Goal: Task Accomplishment & Management: Manage account settings

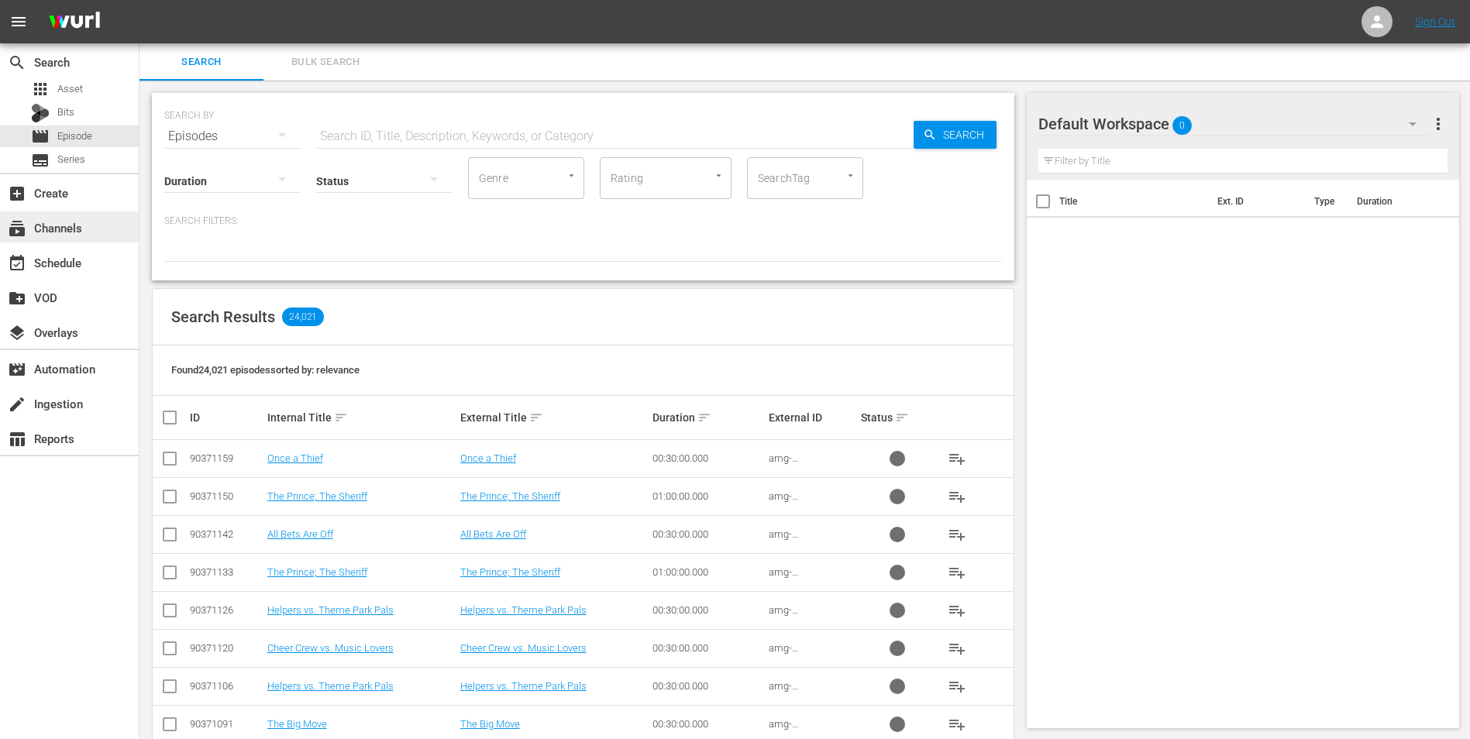
click at [50, 229] on div "subscriptions Channels" at bounding box center [43, 226] width 87 height 14
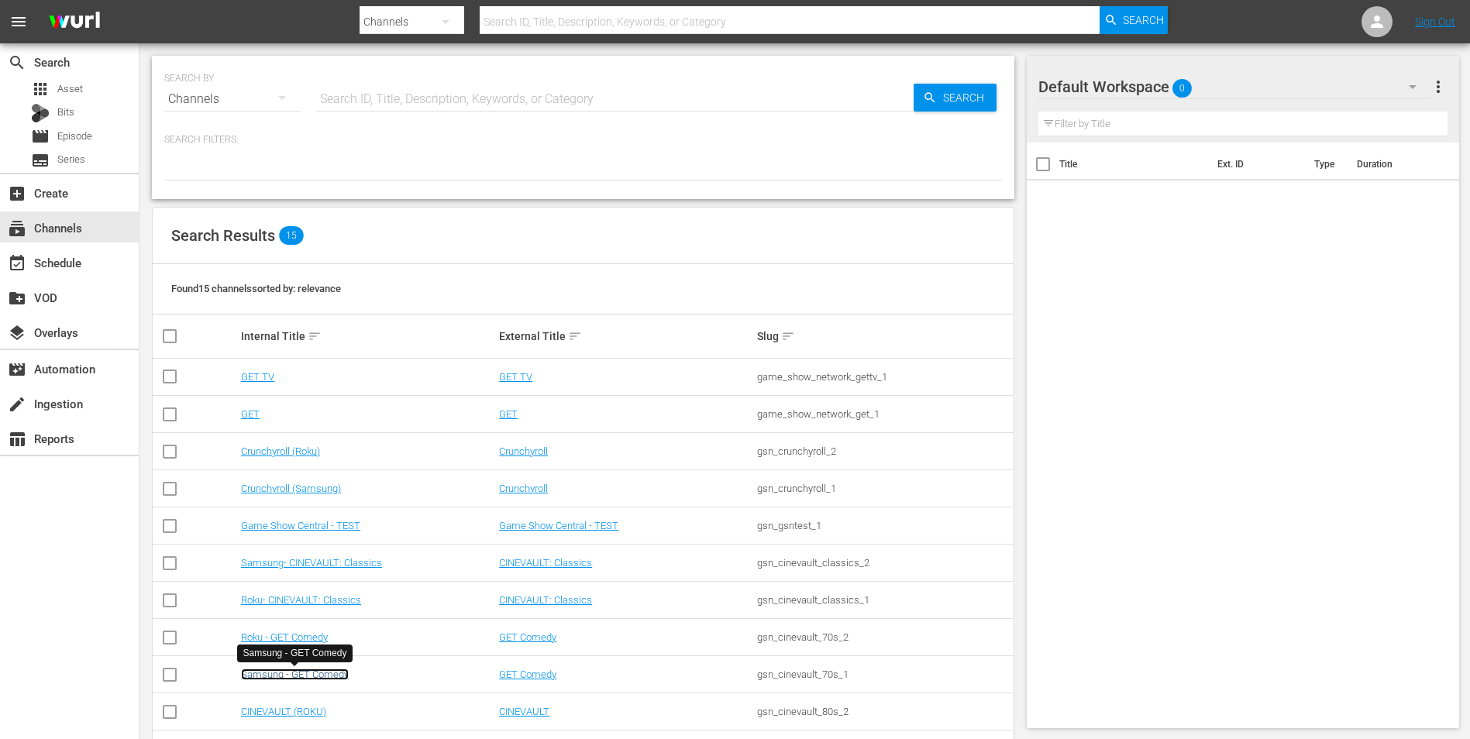
click at [298, 674] on link "Samsung - GET Comedy" at bounding box center [295, 675] width 108 height 12
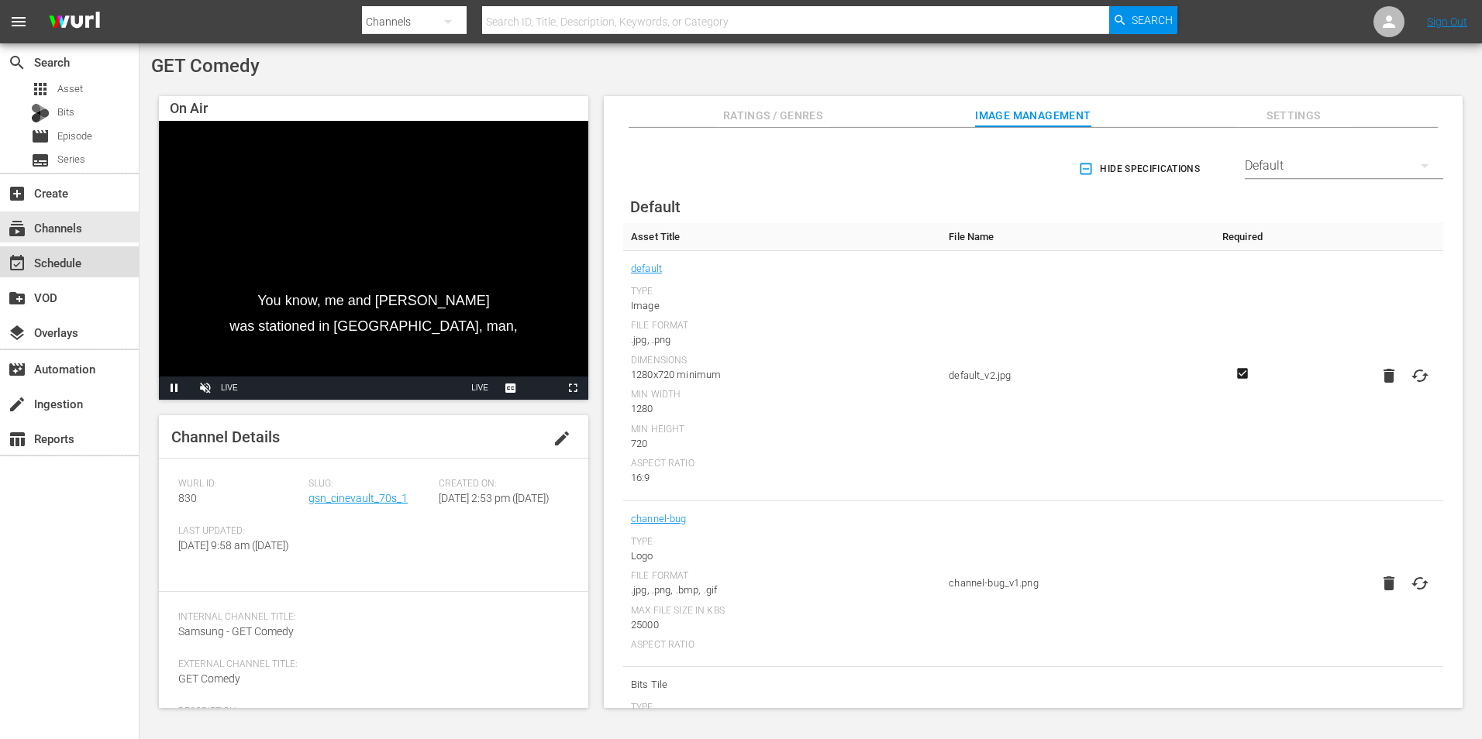
click at [60, 265] on div "event_available Schedule" at bounding box center [43, 260] width 87 height 14
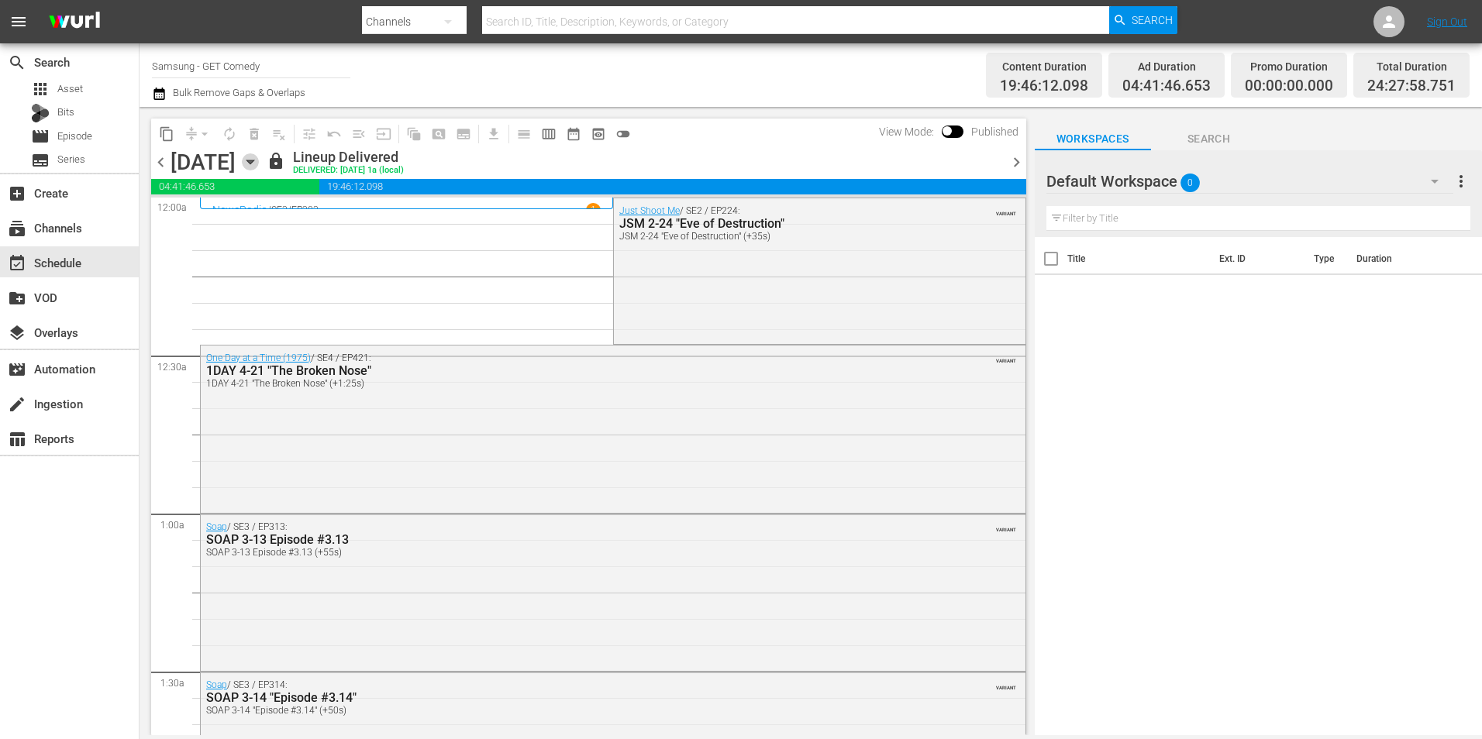
click at [259, 163] on icon "button" at bounding box center [250, 161] width 17 height 17
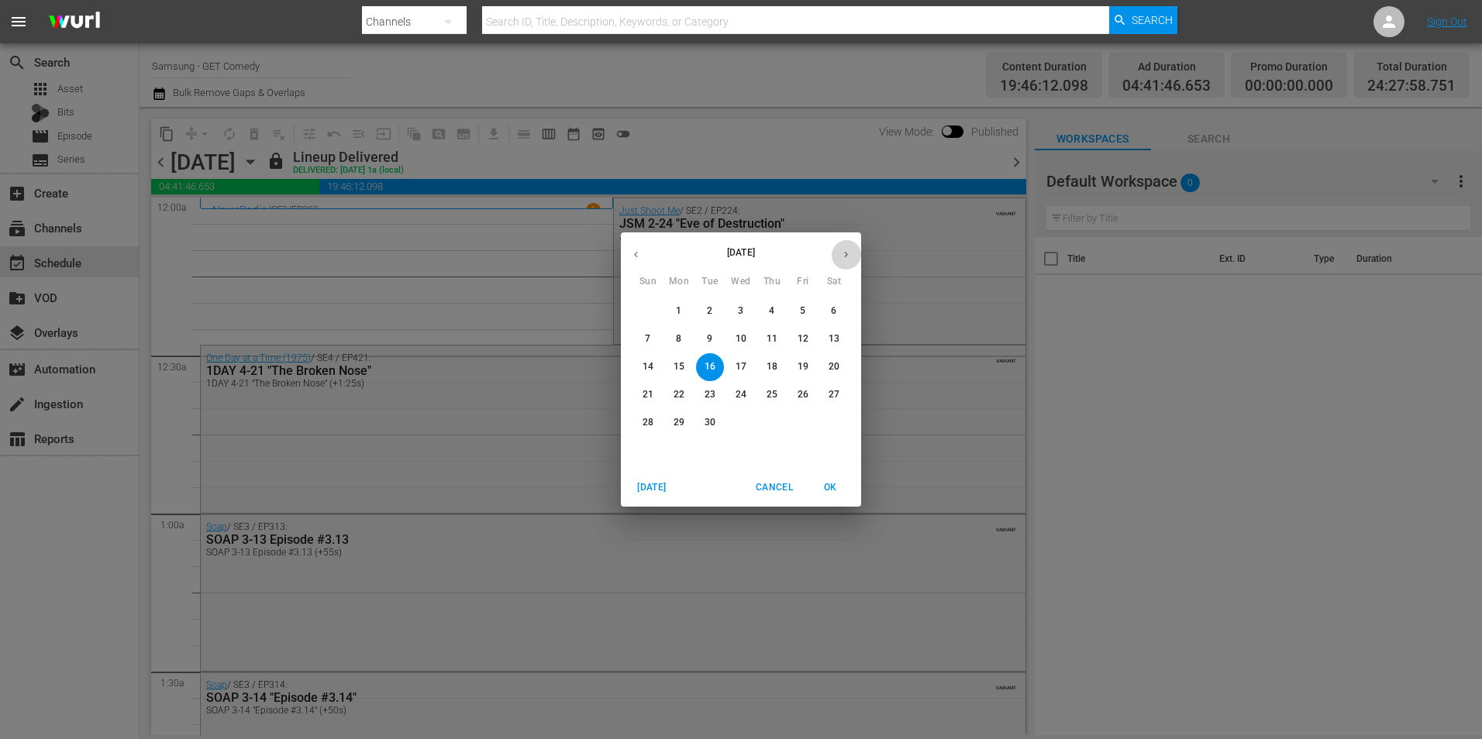
click at [848, 259] on icon "button" at bounding box center [846, 255] width 12 height 12
click at [709, 336] on p "7" at bounding box center [709, 338] width 5 height 13
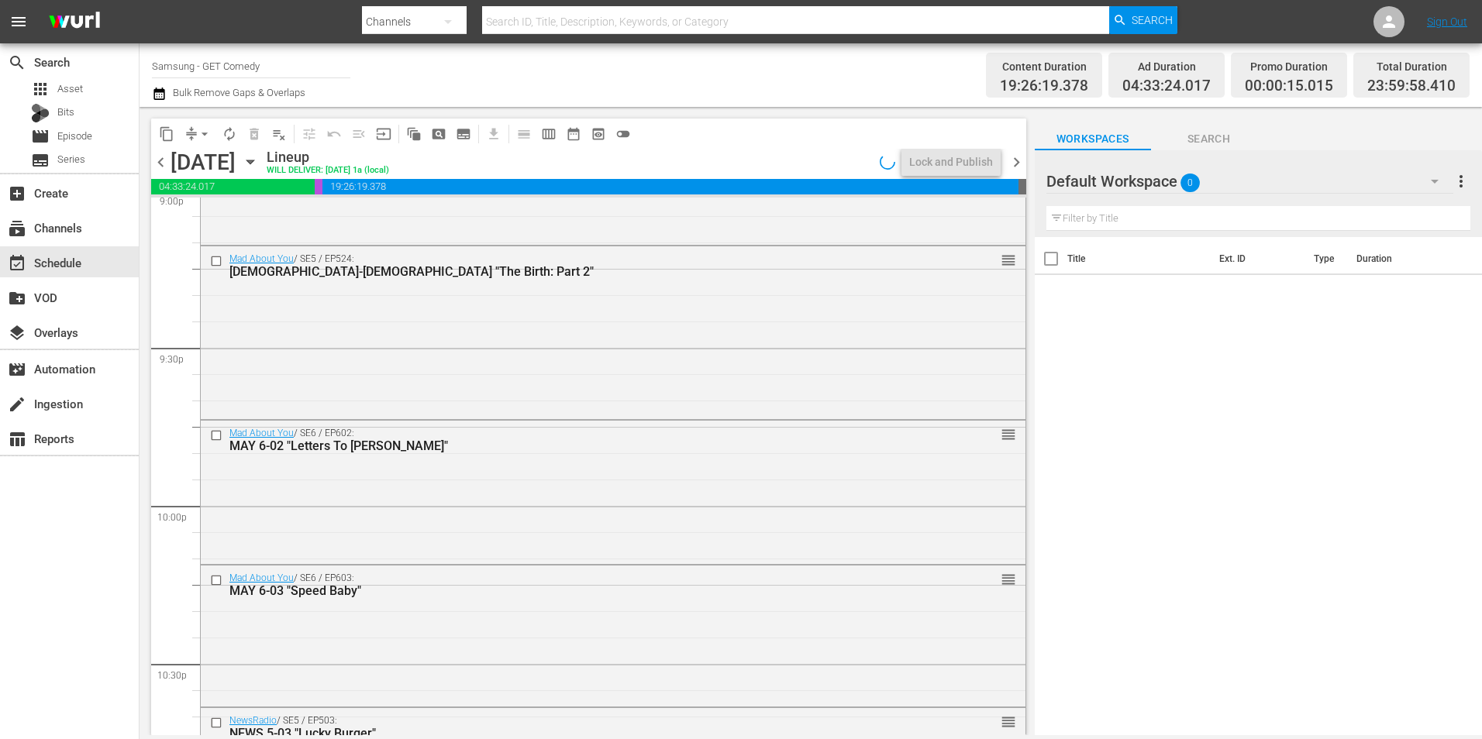
scroll to position [7051, 0]
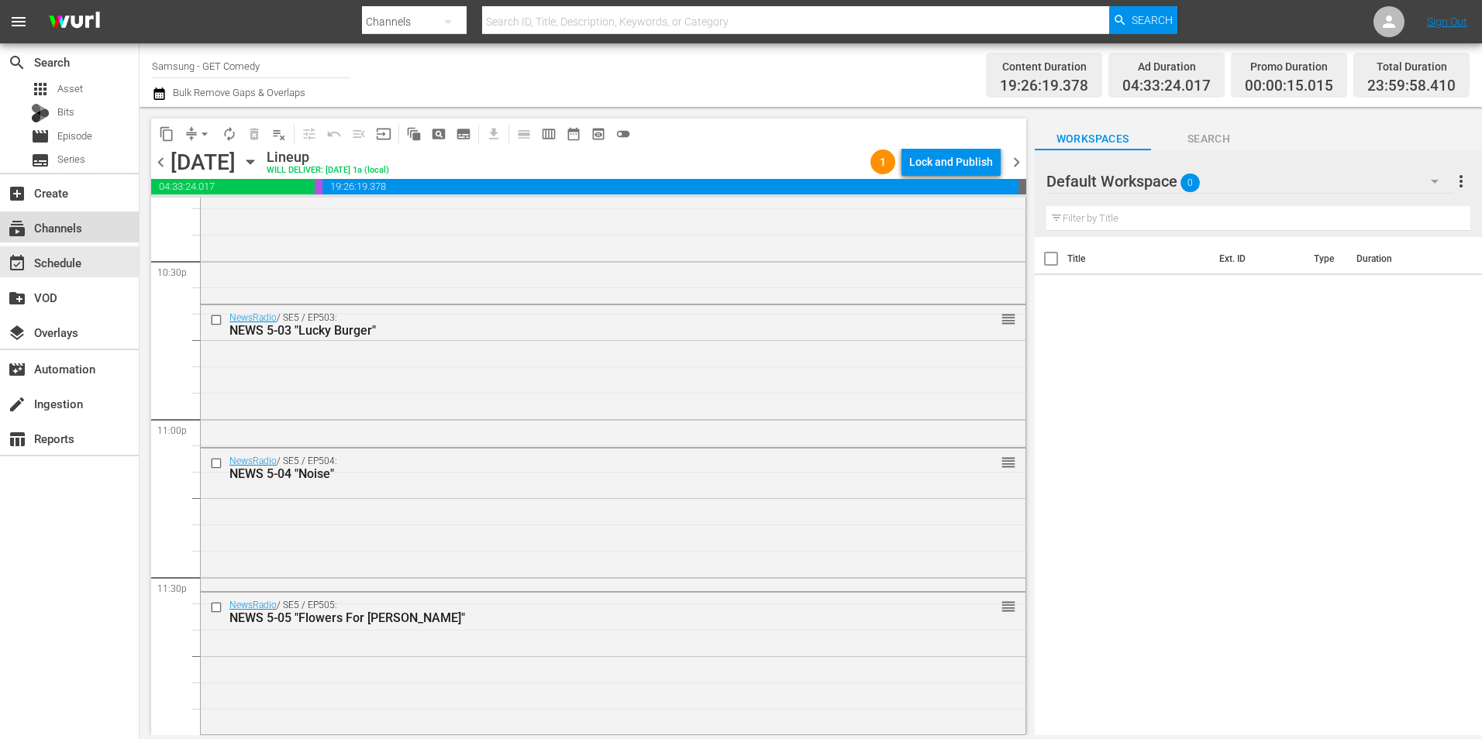
click at [80, 230] on div "subscriptions Channels" at bounding box center [43, 226] width 87 height 14
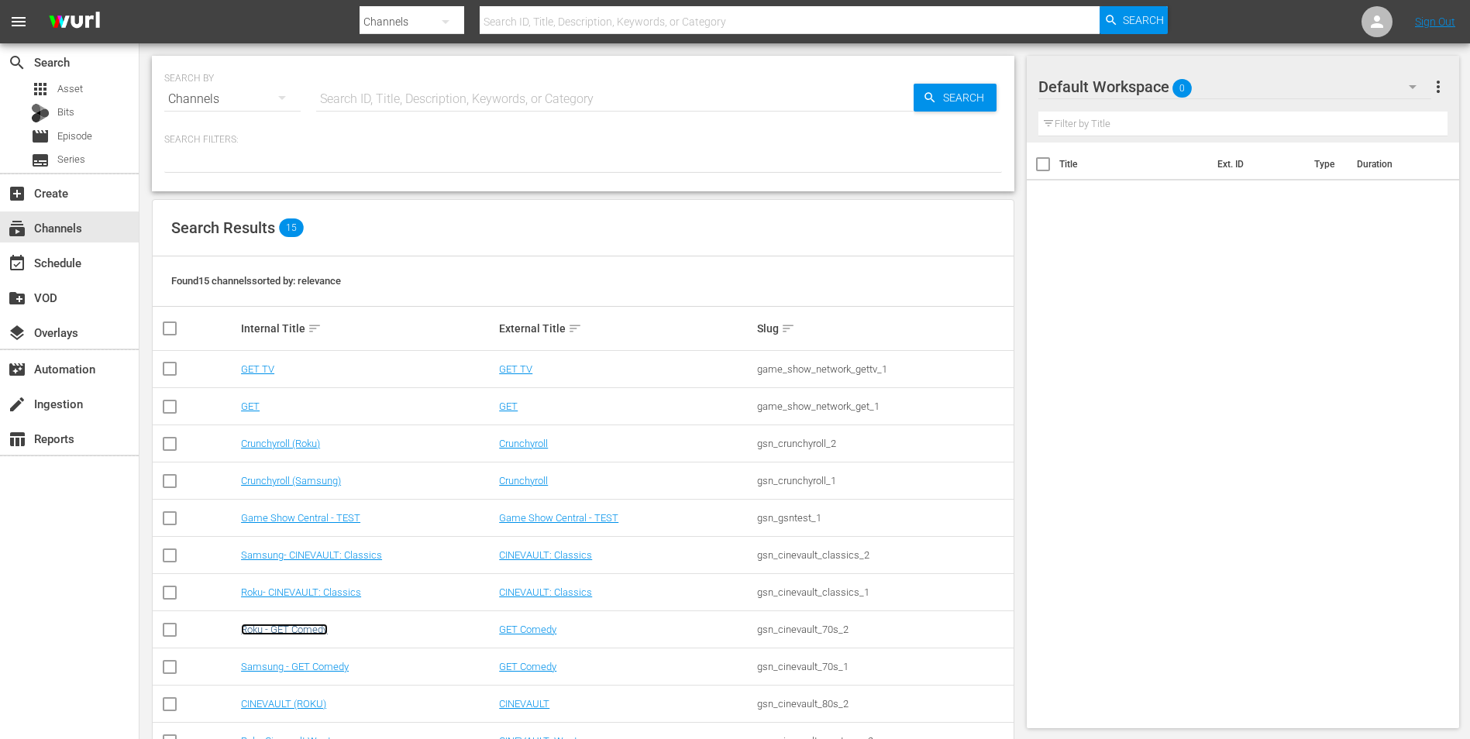
click at [282, 627] on link "Roku - GET Comedy" at bounding box center [284, 630] width 87 height 12
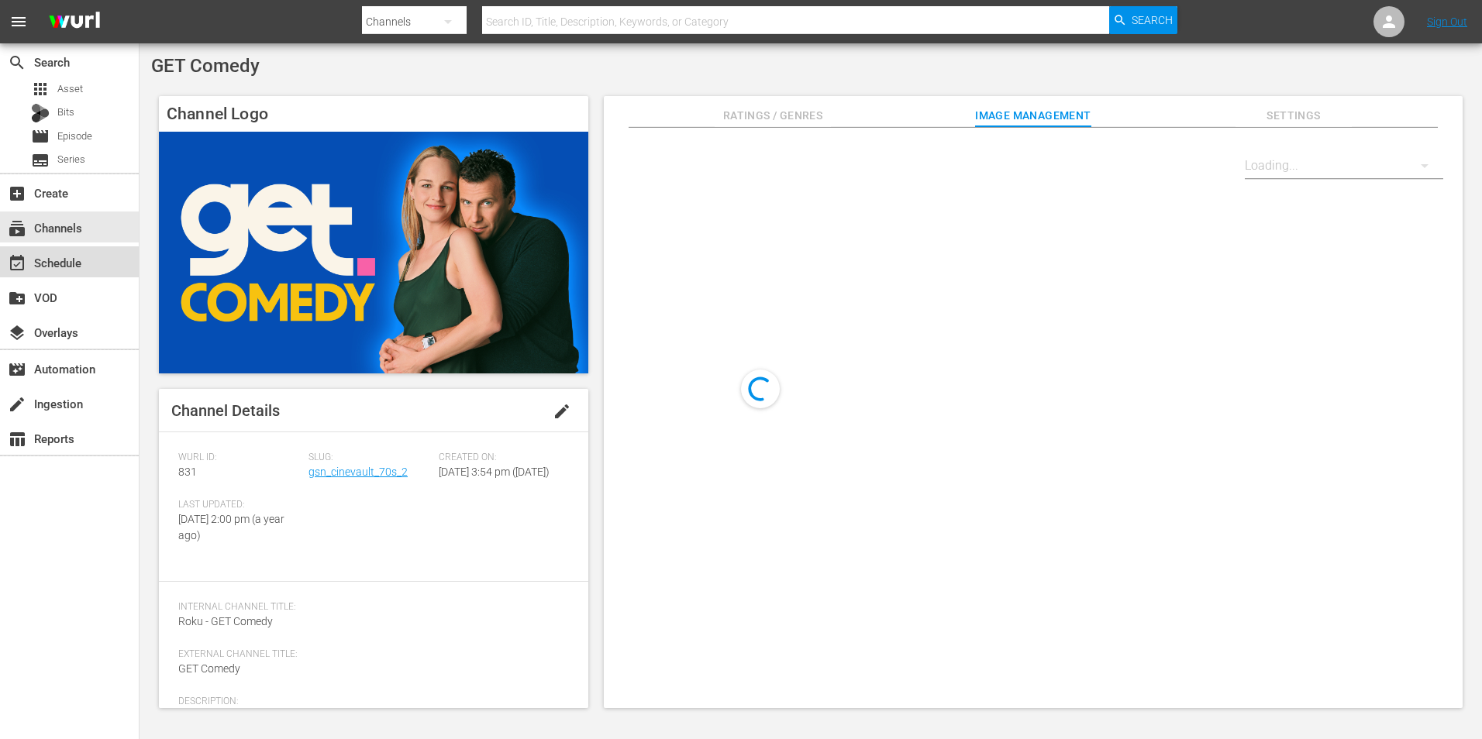
click at [78, 263] on div "event_available Schedule" at bounding box center [43, 260] width 87 height 14
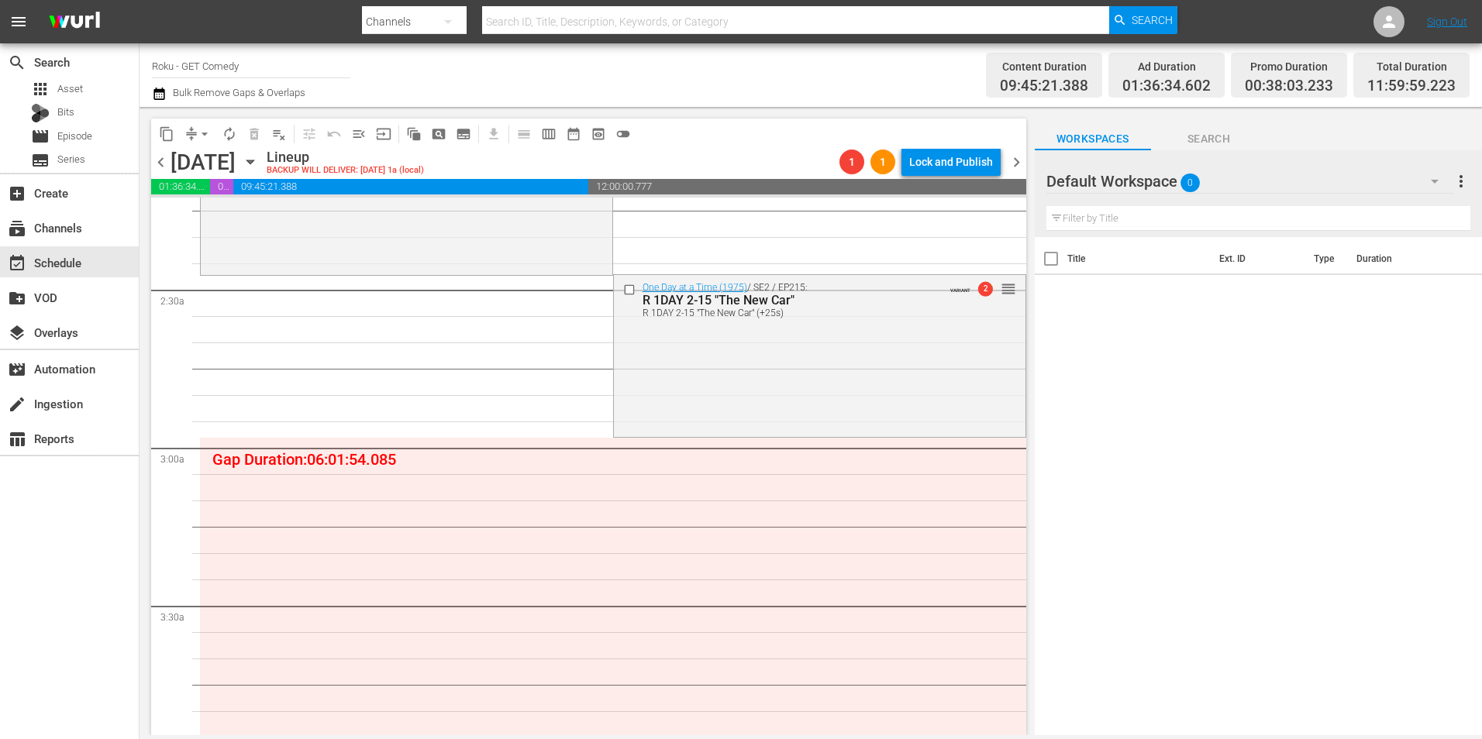
scroll to position [698, 0]
click at [253, 161] on icon "button" at bounding box center [249, 162] width 7 height 4
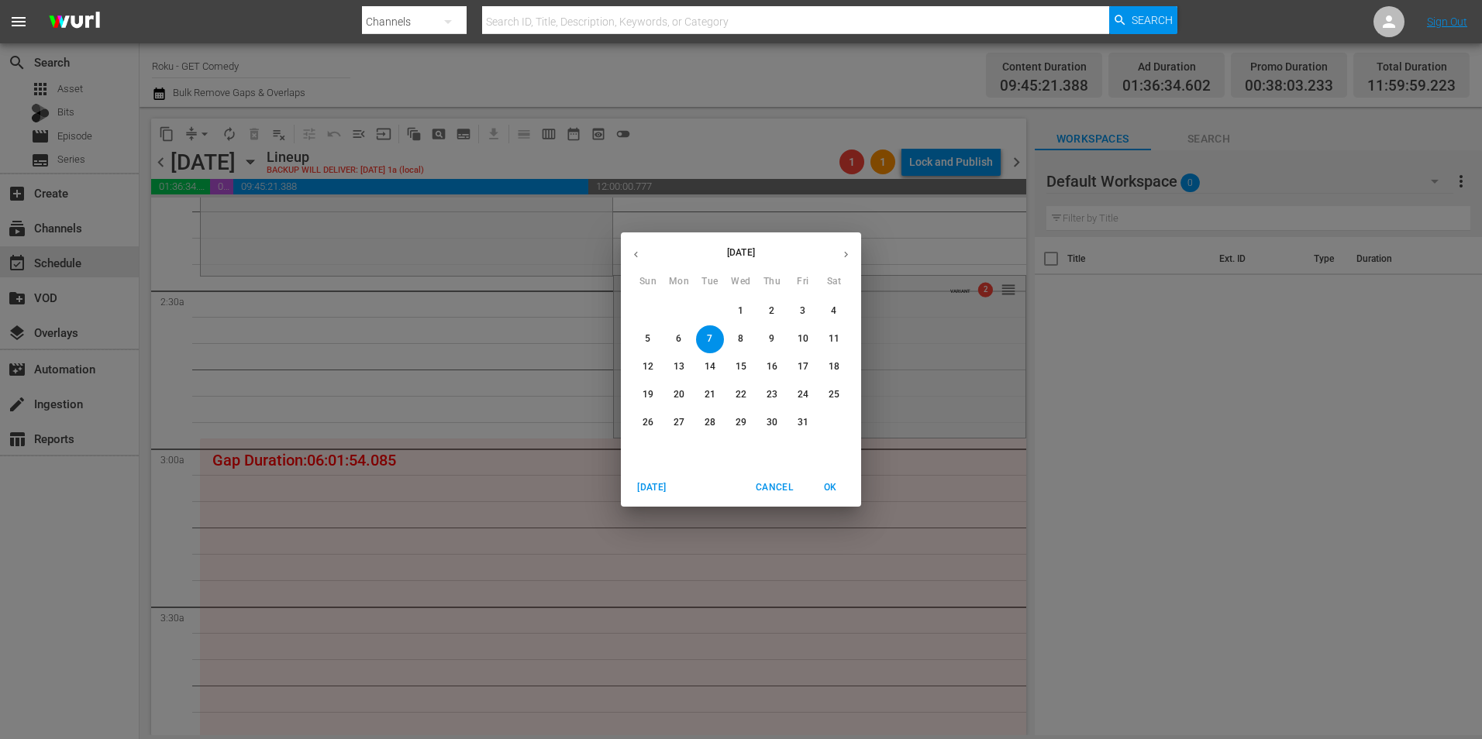
click at [640, 260] on icon "button" at bounding box center [636, 255] width 12 height 12
click at [679, 428] on p "29" at bounding box center [679, 422] width 11 height 13
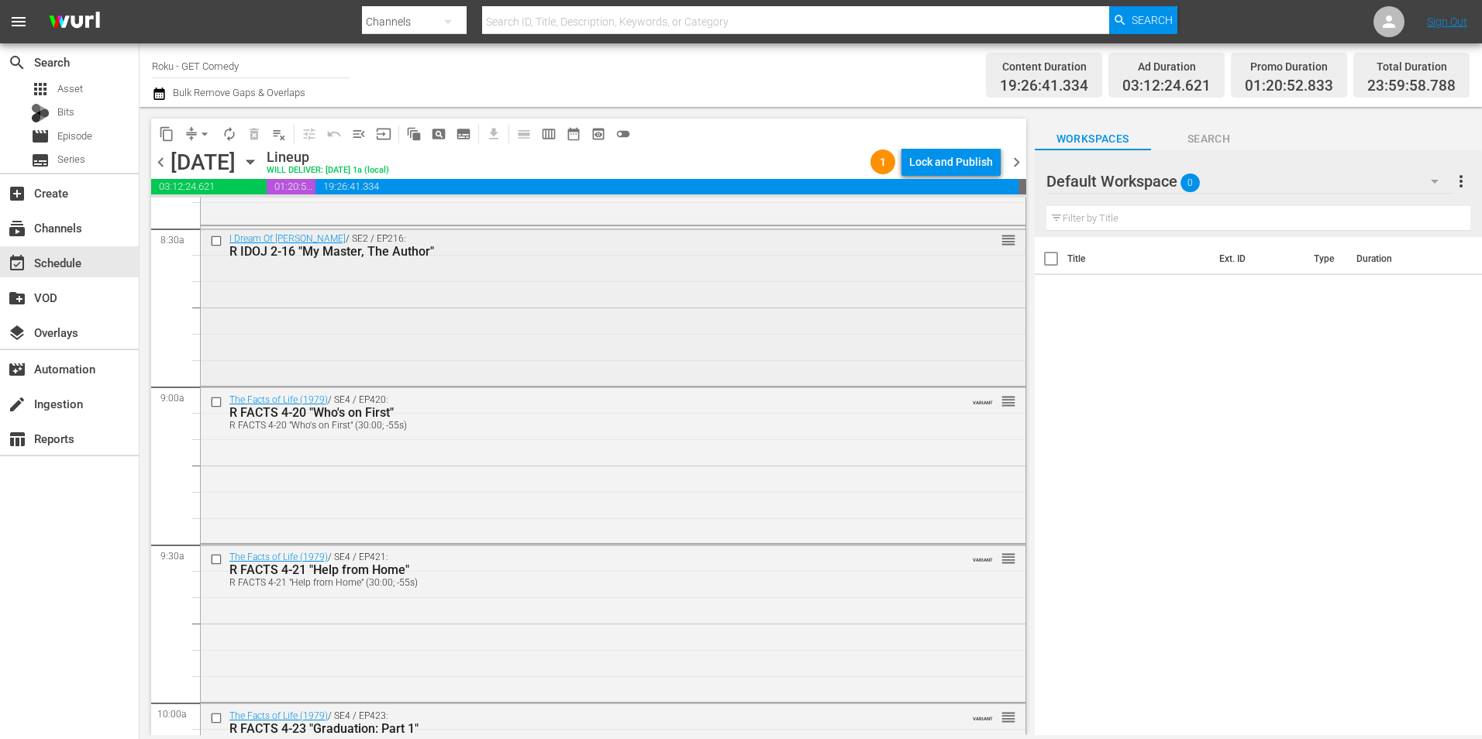
scroll to position [2688, 0]
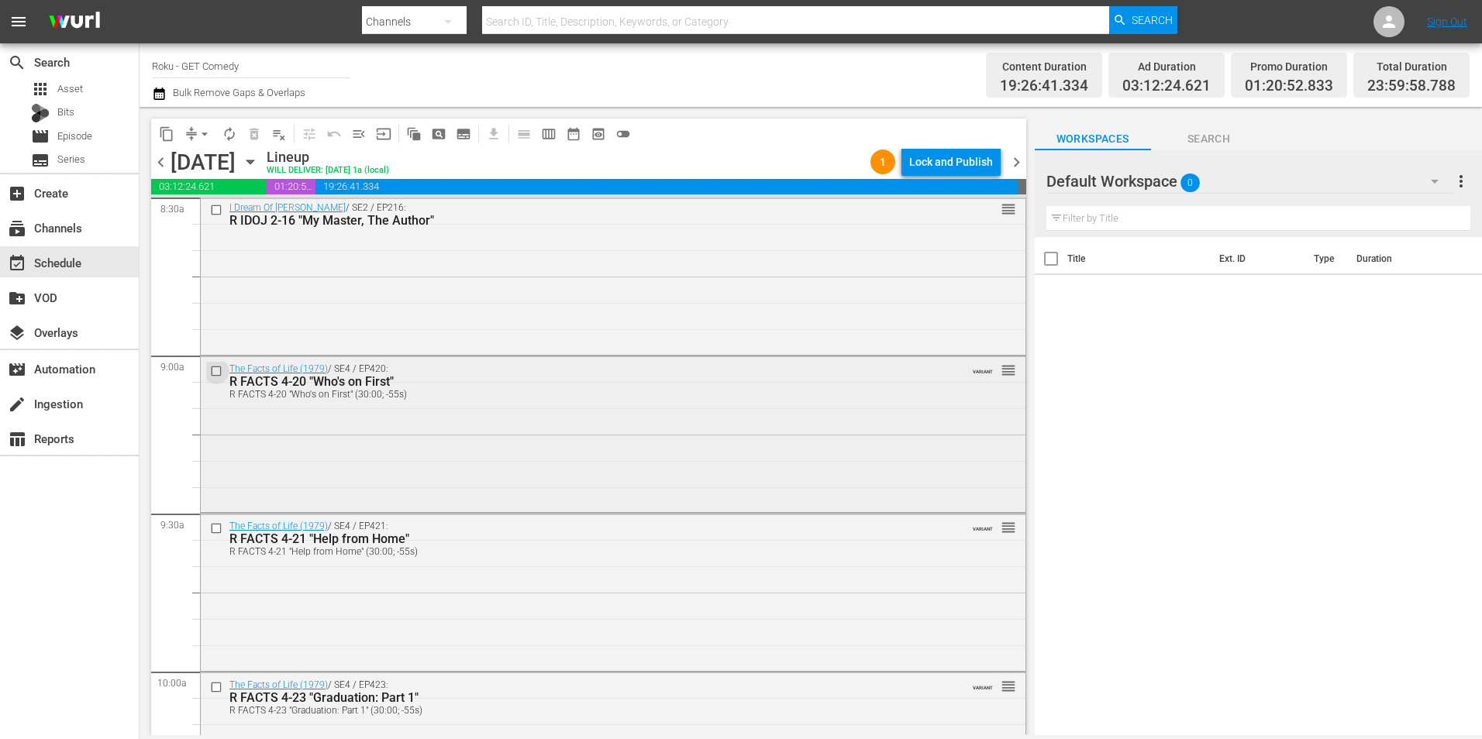
click at [219, 376] on input "checkbox" at bounding box center [218, 370] width 16 height 13
click at [215, 534] on input "checkbox" at bounding box center [218, 528] width 16 height 13
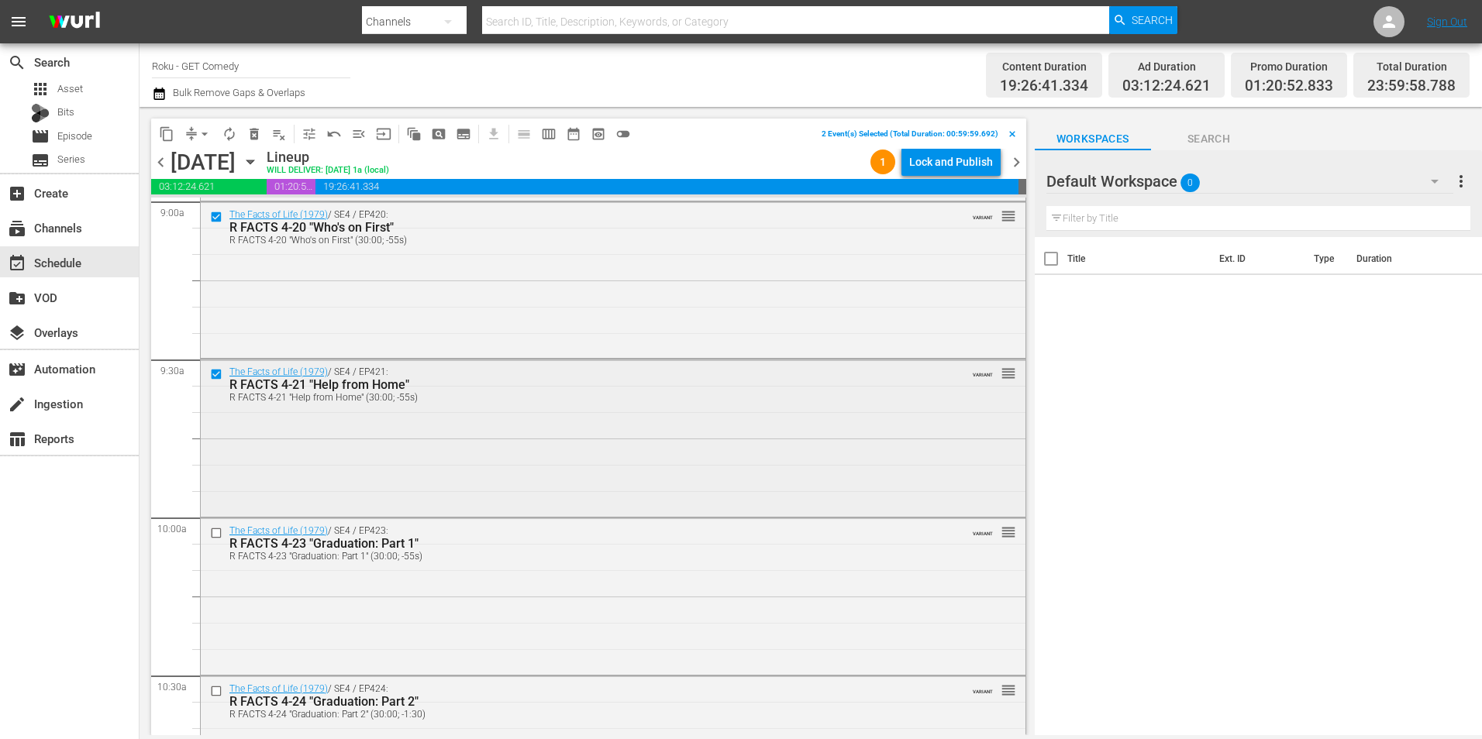
scroll to position [2843, 0]
click at [212, 534] on input "checkbox" at bounding box center [218, 532] width 16 height 13
click at [211, 691] on input "checkbox" at bounding box center [218, 690] width 16 height 13
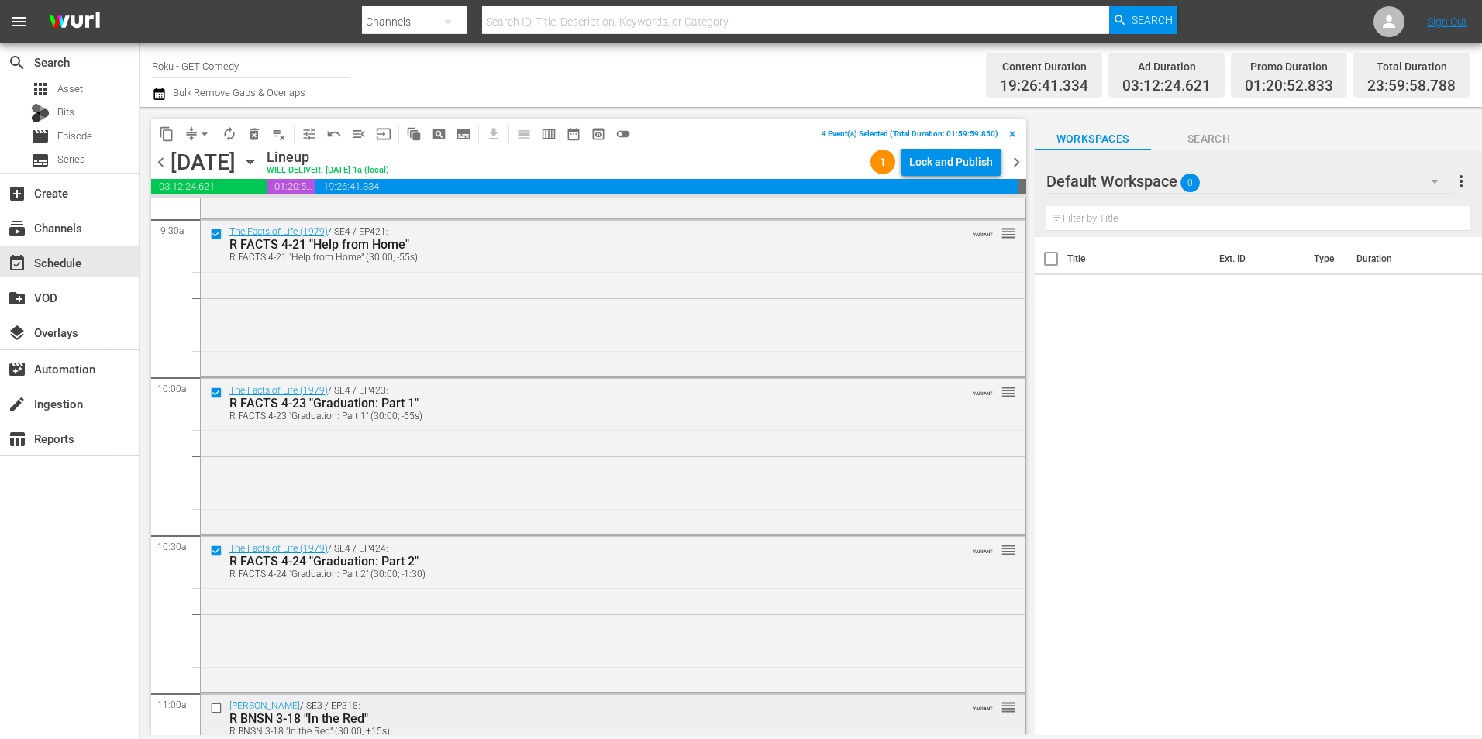
scroll to position [2998, 0]
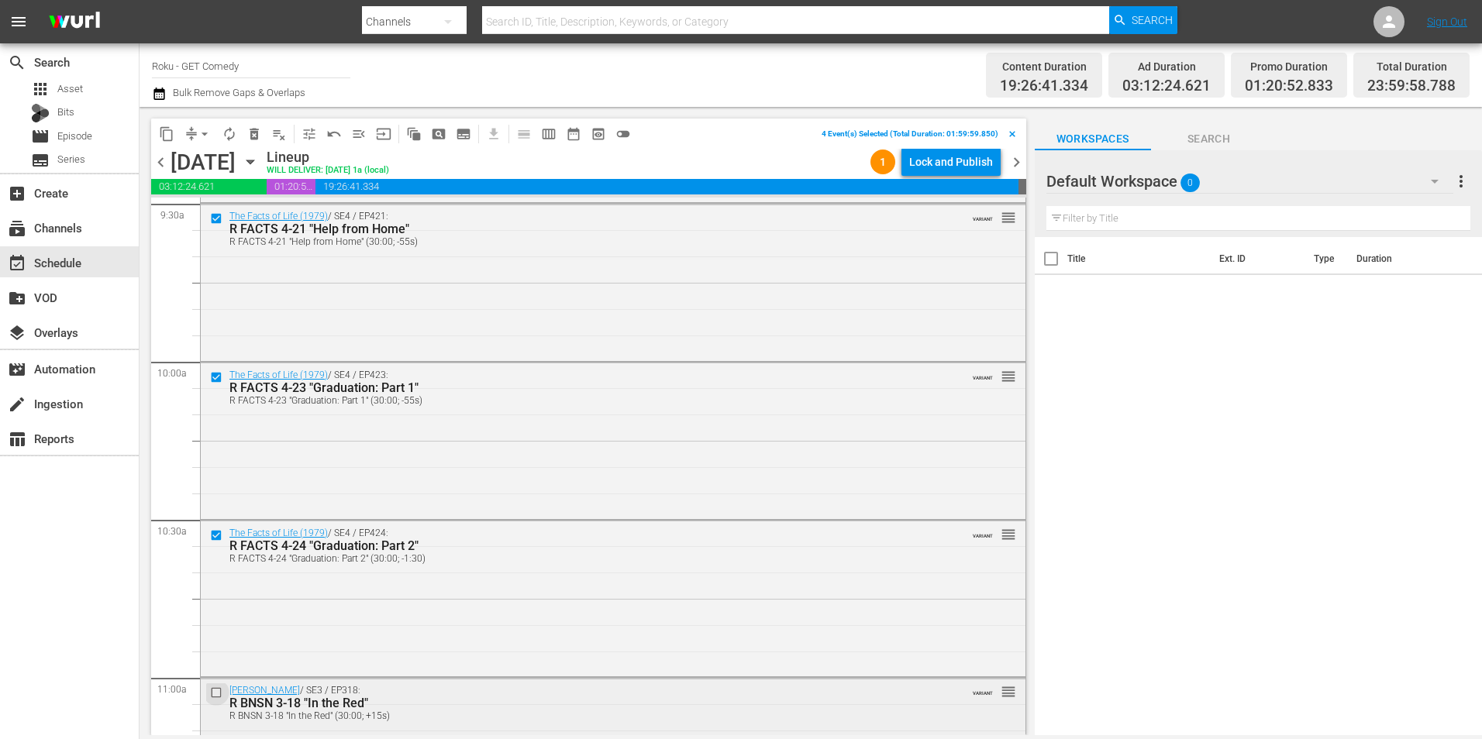
click at [213, 690] on input "checkbox" at bounding box center [218, 693] width 16 height 13
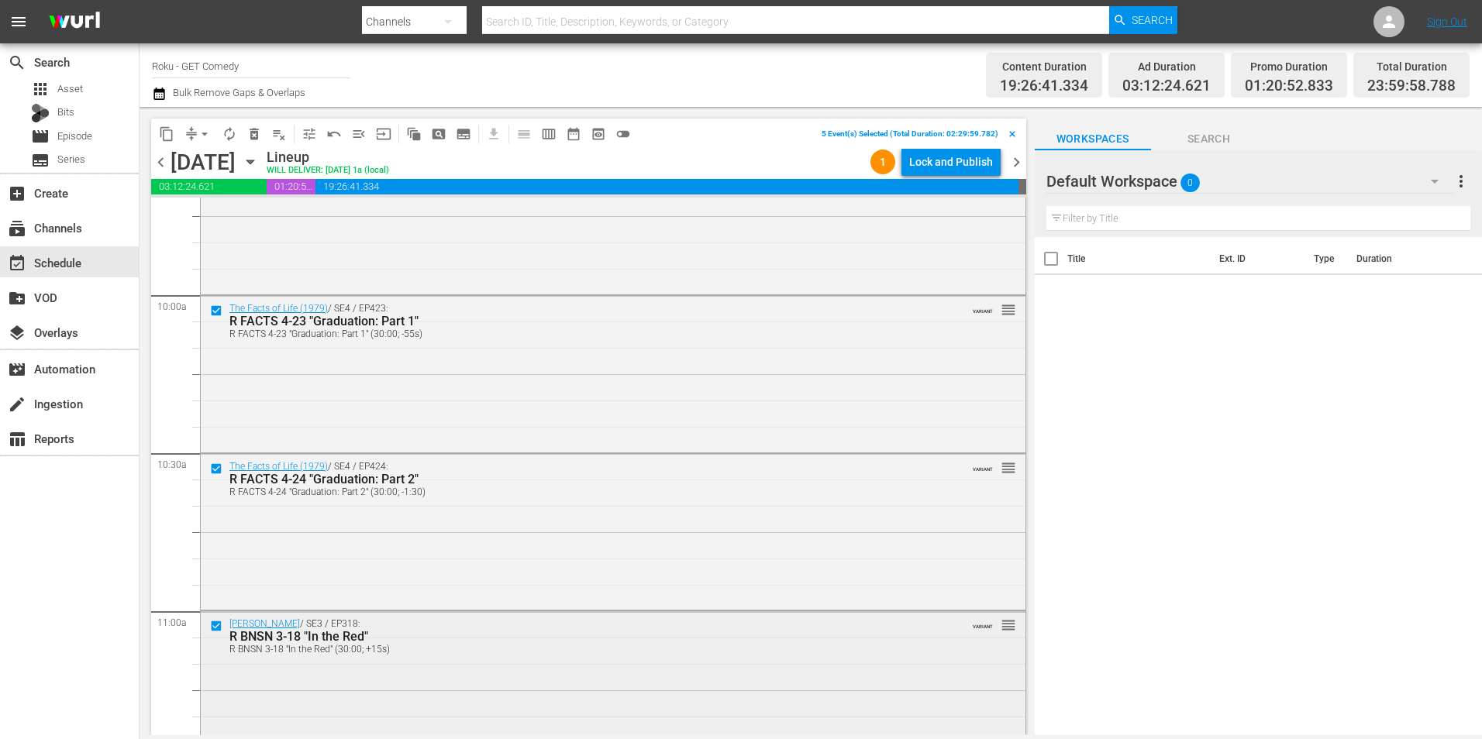
scroll to position [3153, 0]
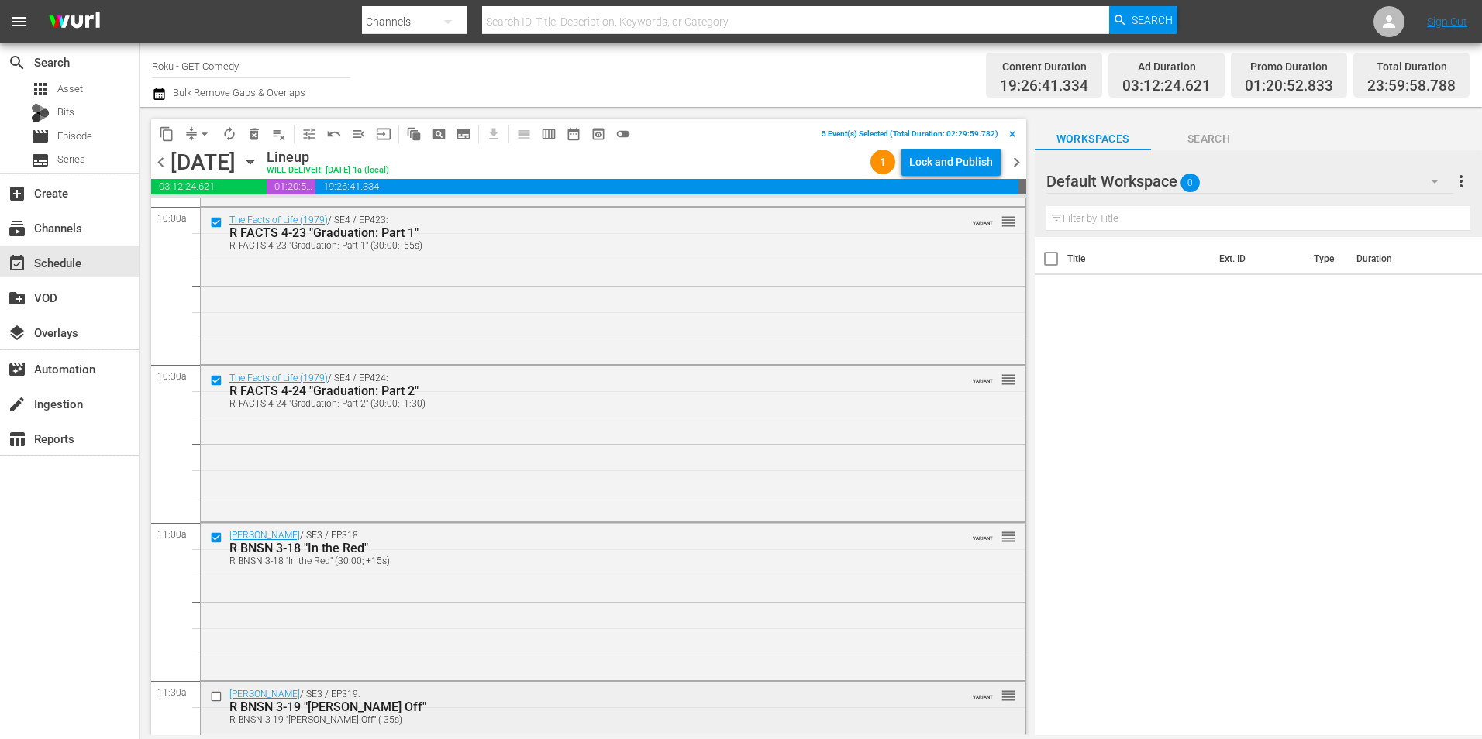
click at [215, 699] on input "checkbox" at bounding box center [218, 697] width 16 height 13
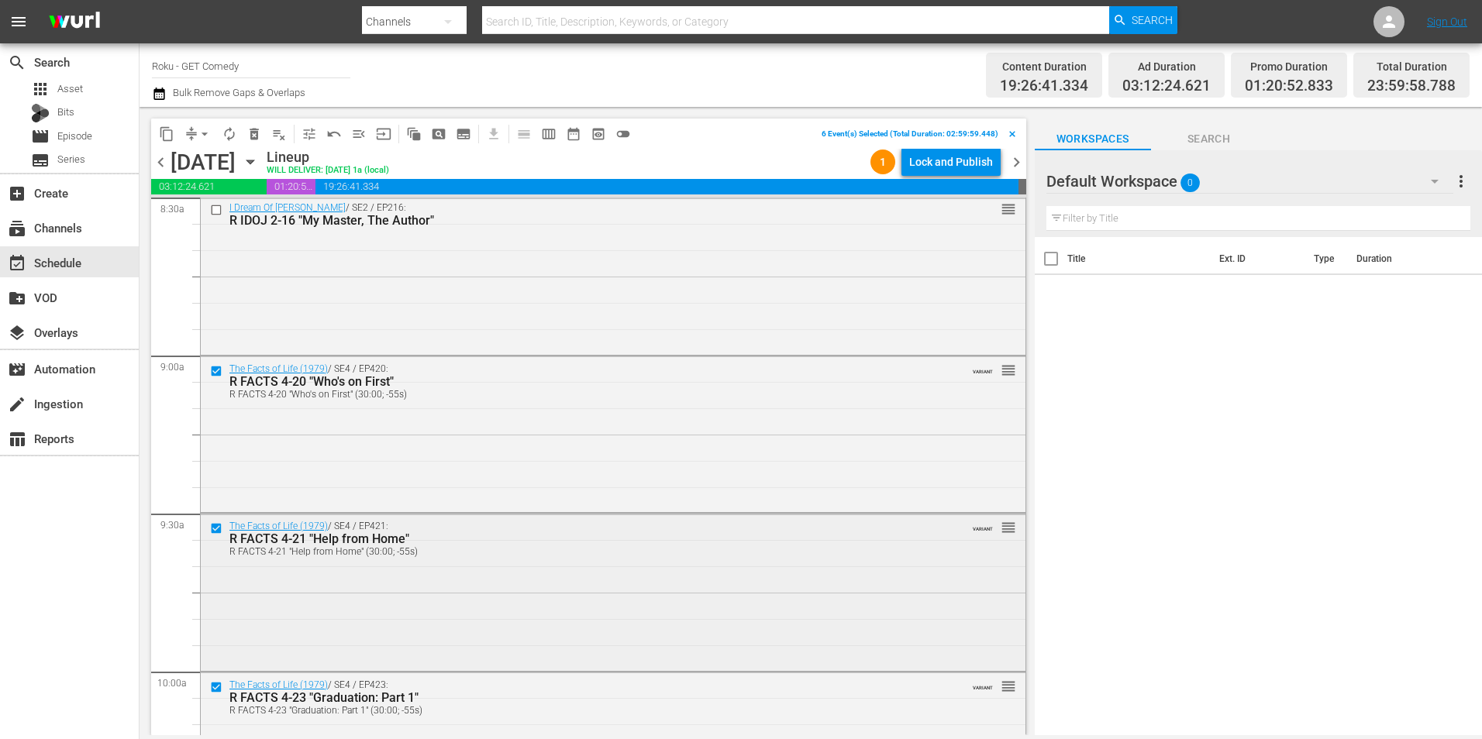
scroll to position [2765, 0]
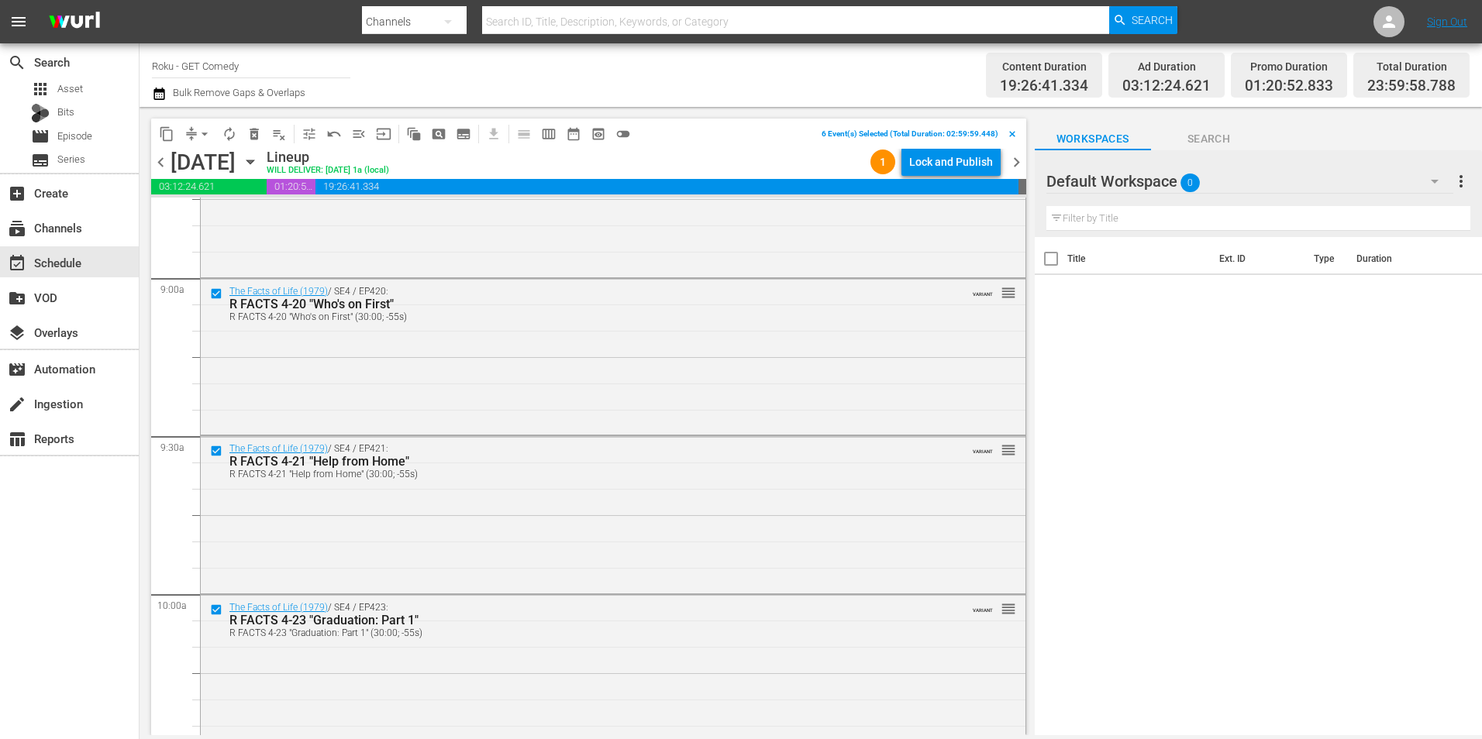
click at [166, 140] on span "content_copy" at bounding box center [167, 134] width 16 height 16
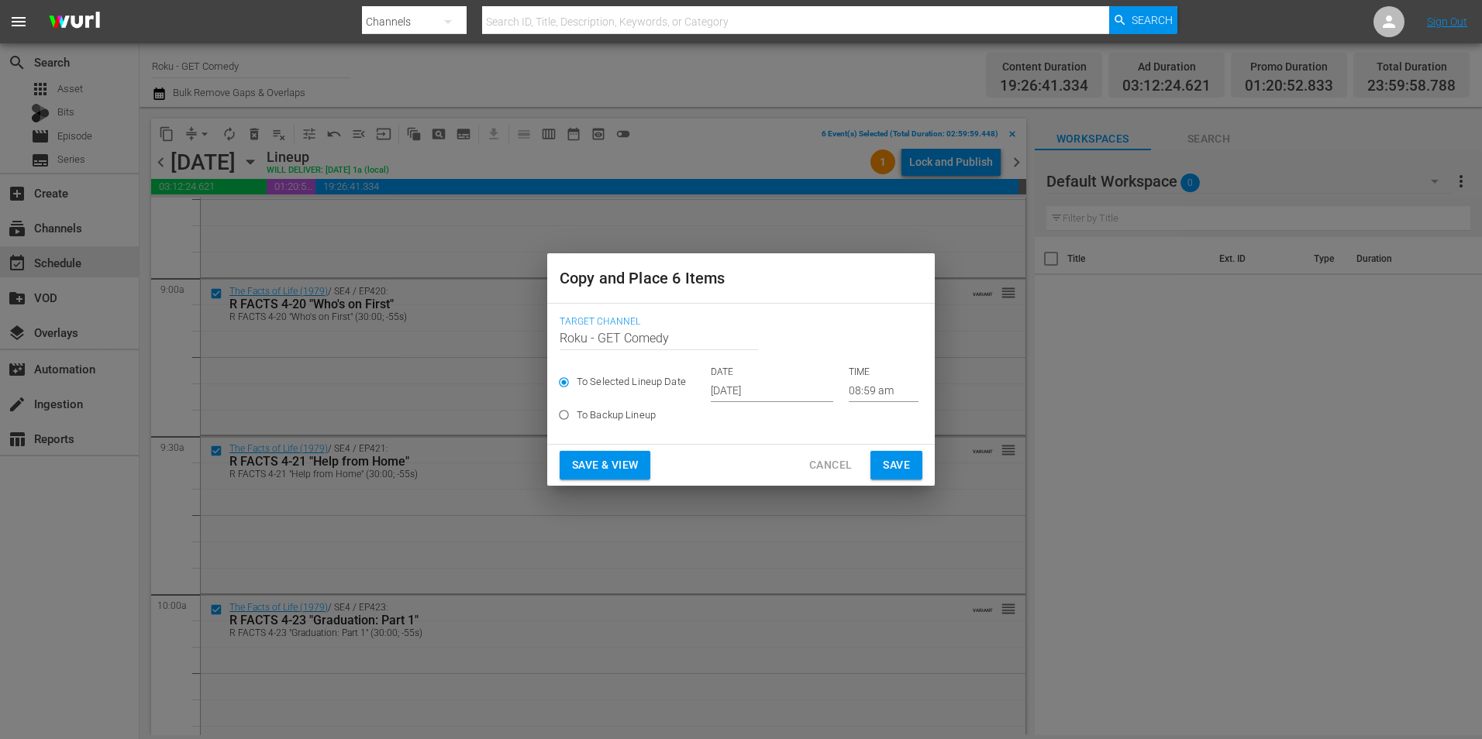
click at [722, 391] on input "[DATE]" at bounding box center [772, 390] width 122 height 23
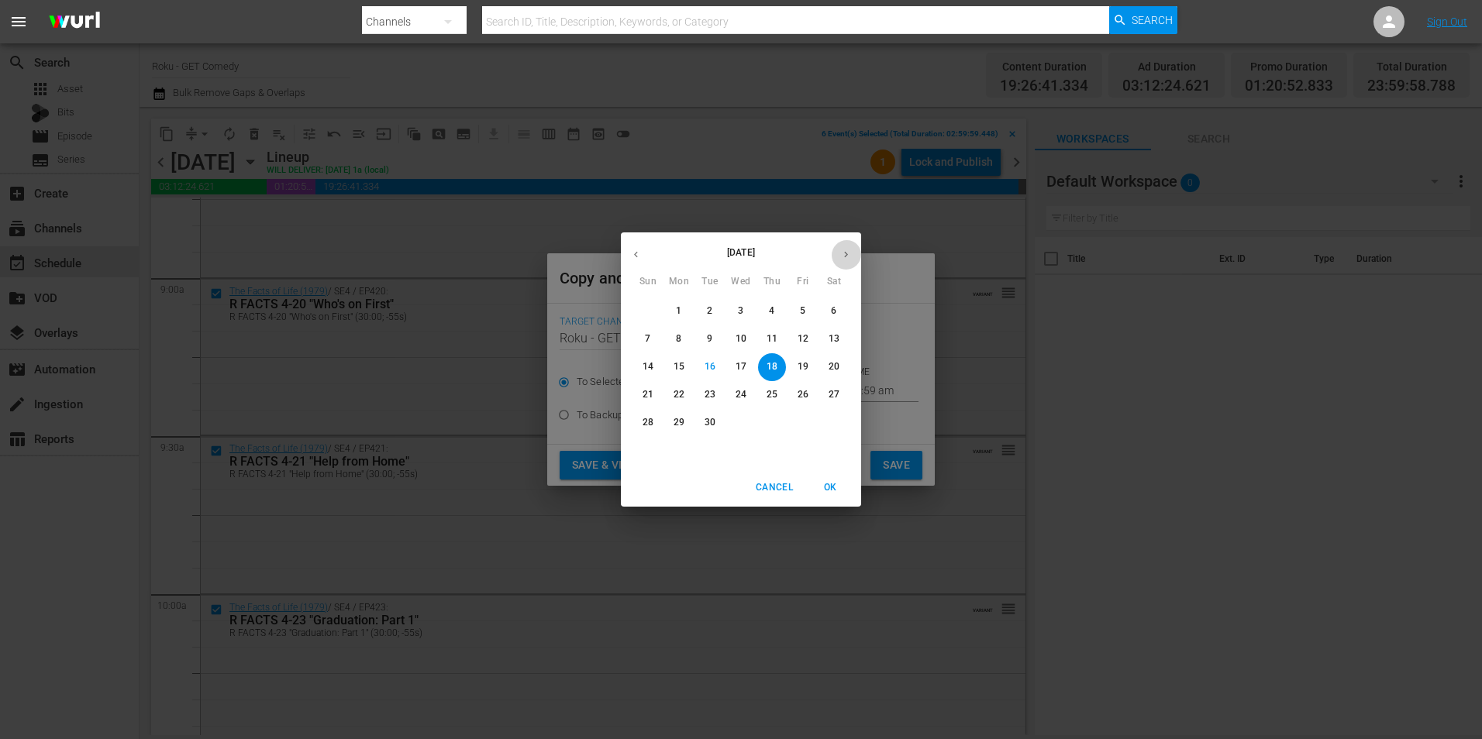
click at [856, 256] on button "button" at bounding box center [846, 254] width 30 height 30
click at [714, 340] on span "7" at bounding box center [710, 338] width 28 height 13
type input "[DATE]"
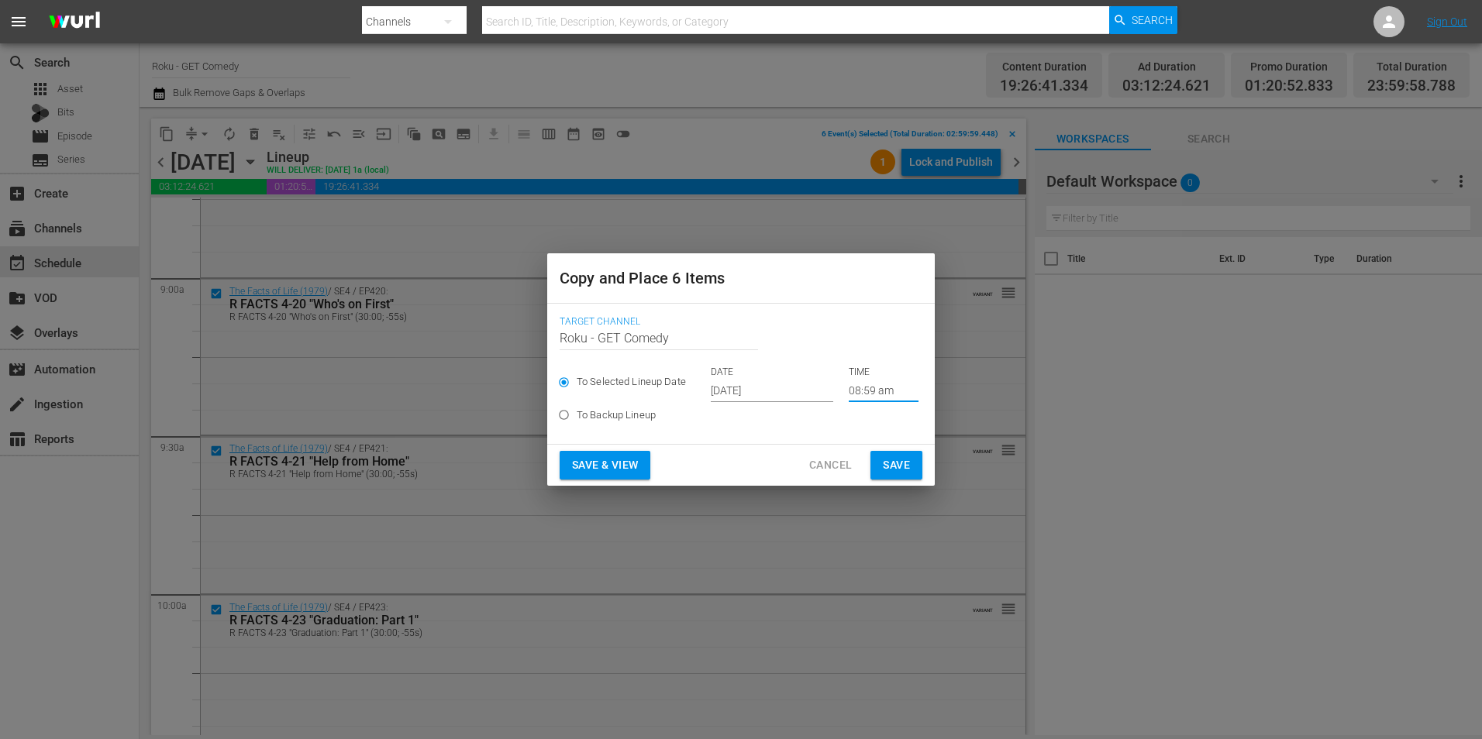
click at [857, 388] on input "08:59 am" at bounding box center [884, 390] width 70 height 23
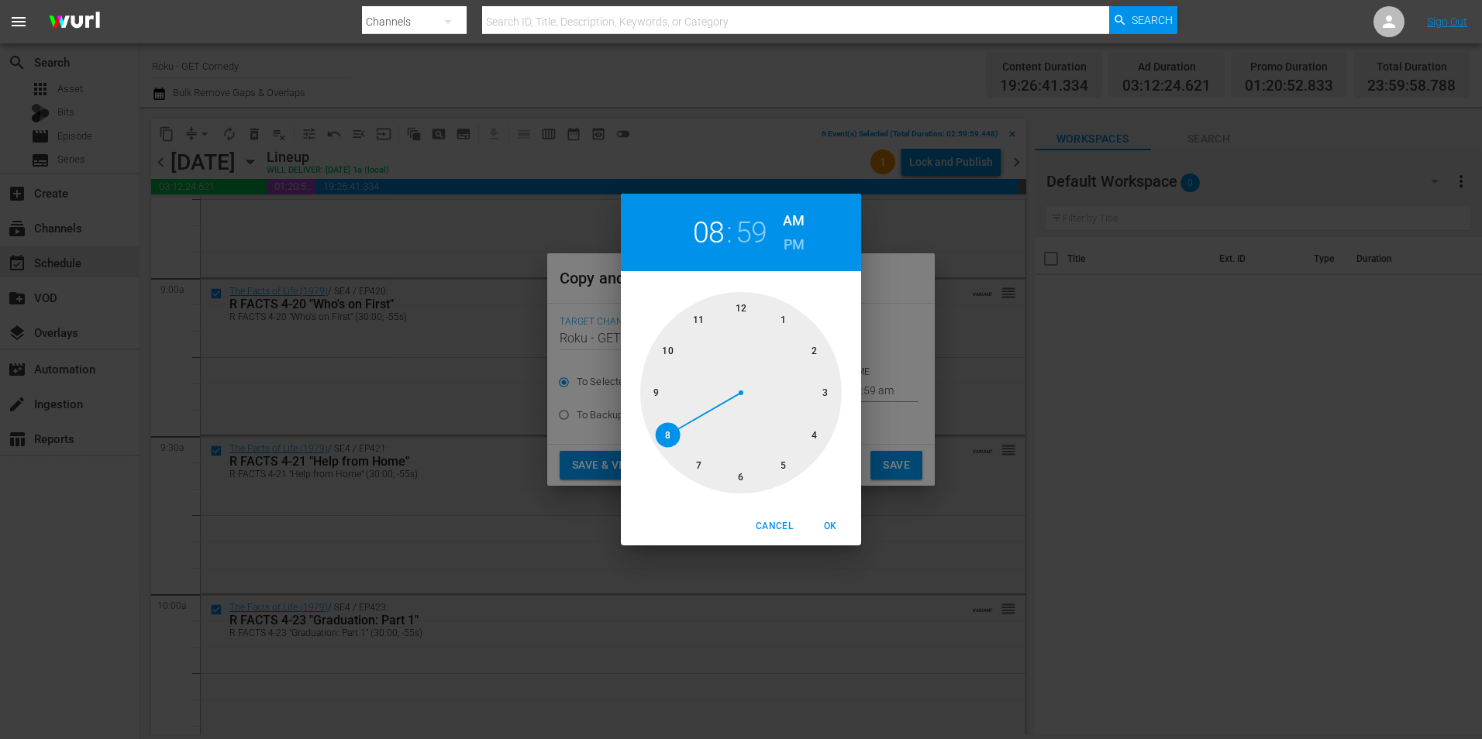
click at [822, 394] on div at bounding box center [741, 393] width 202 height 202
click at [746, 305] on div at bounding box center [741, 393] width 202 height 202
click at [834, 524] on span "OK" at bounding box center [829, 526] width 37 height 16
type input "03:00 am"
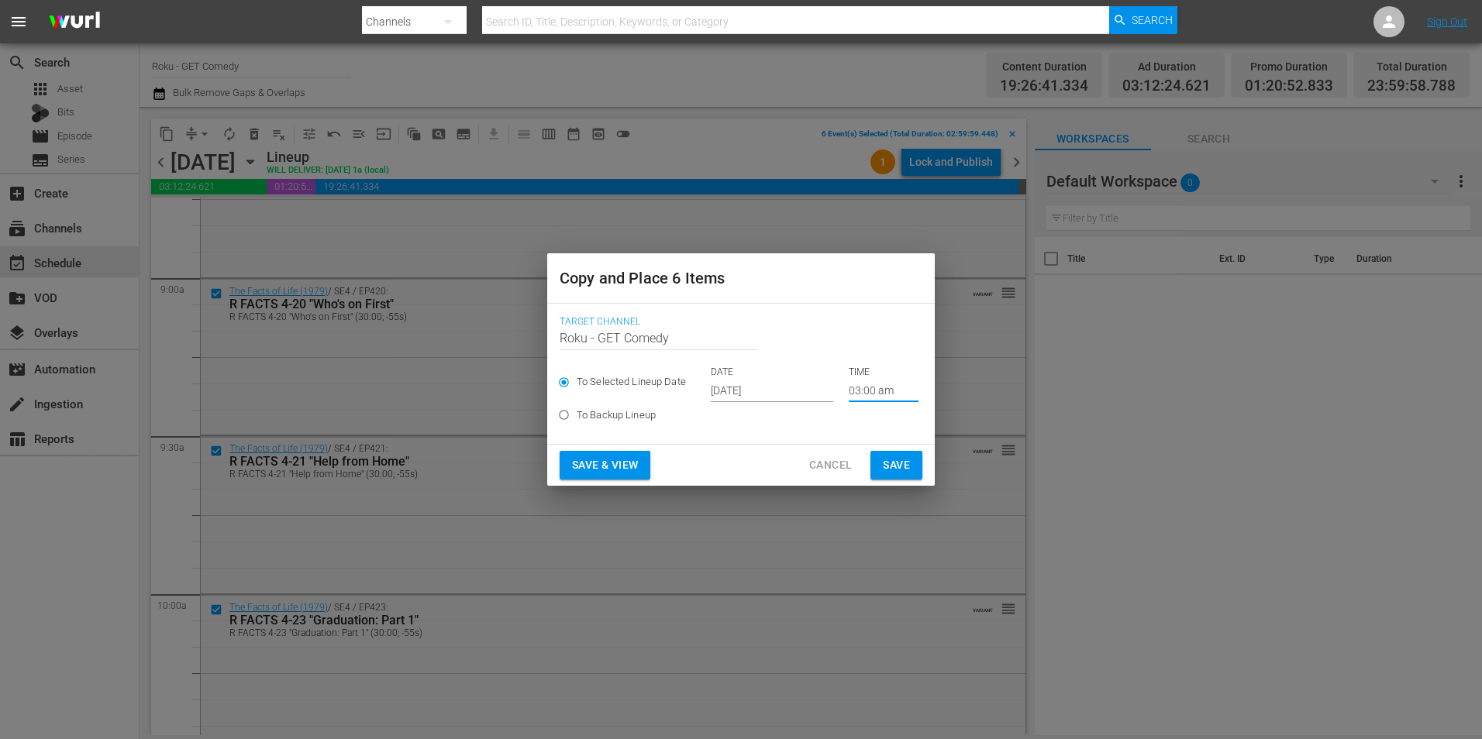
click at [904, 458] on span "Save" at bounding box center [896, 465] width 27 height 19
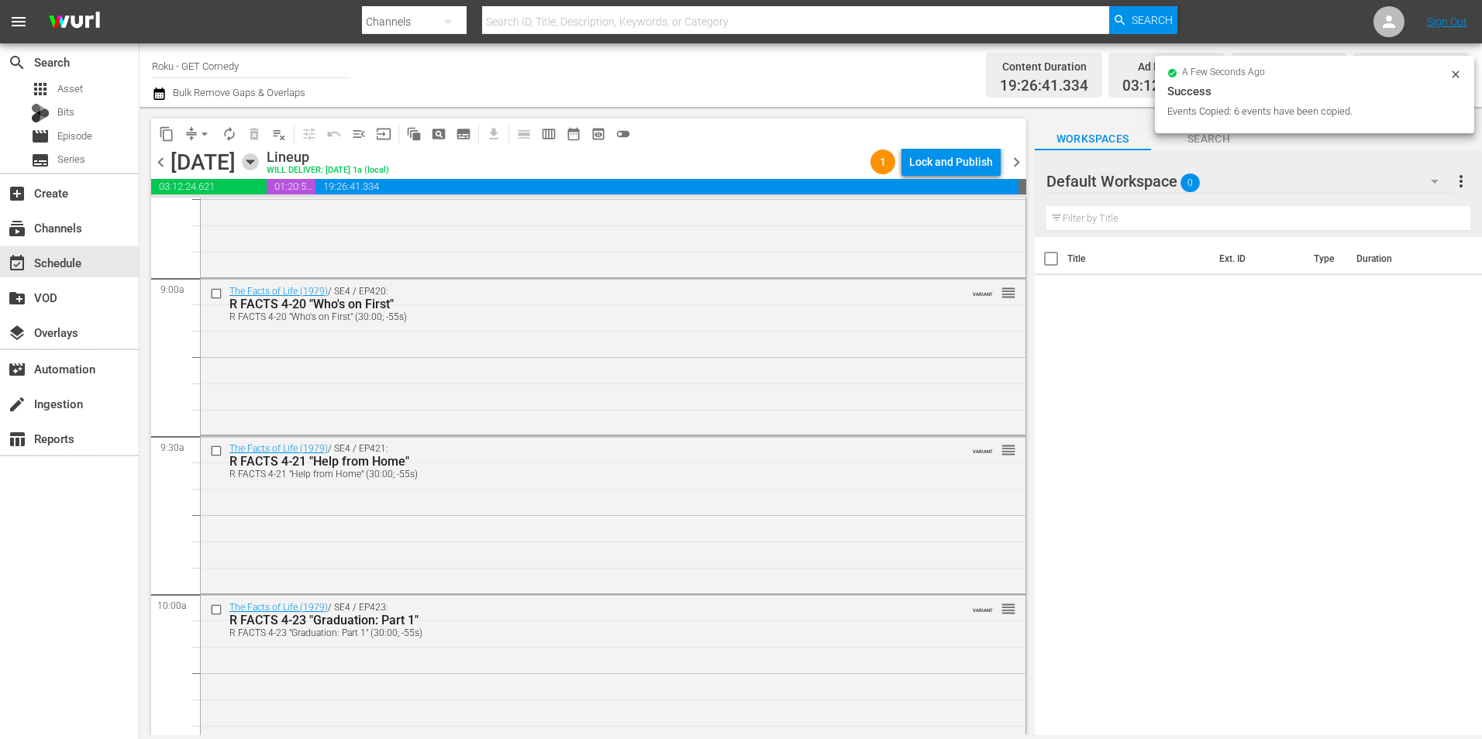
click at [259, 160] on icon "button" at bounding box center [250, 161] width 17 height 17
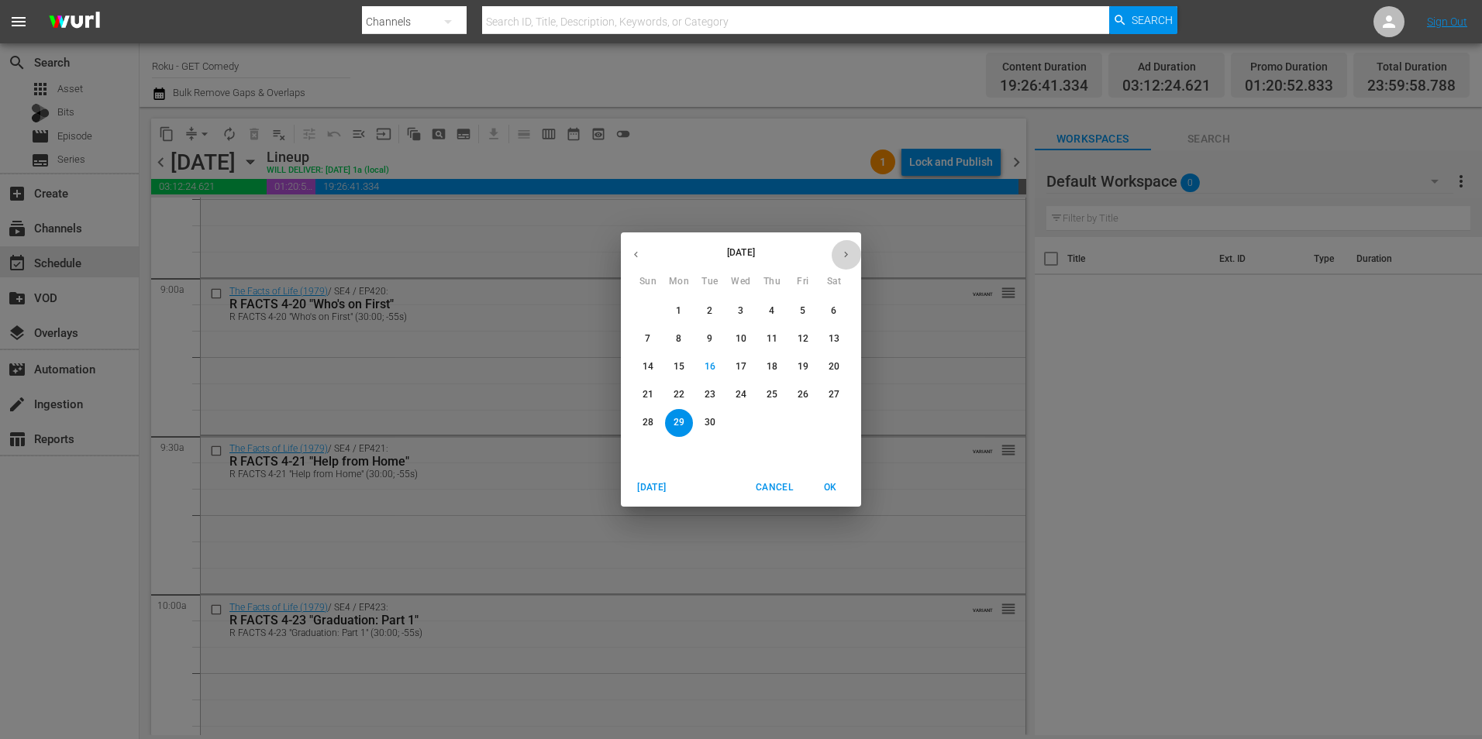
click at [842, 250] on icon "button" at bounding box center [846, 255] width 12 height 12
click at [708, 338] on p "7" at bounding box center [709, 338] width 5 height 13
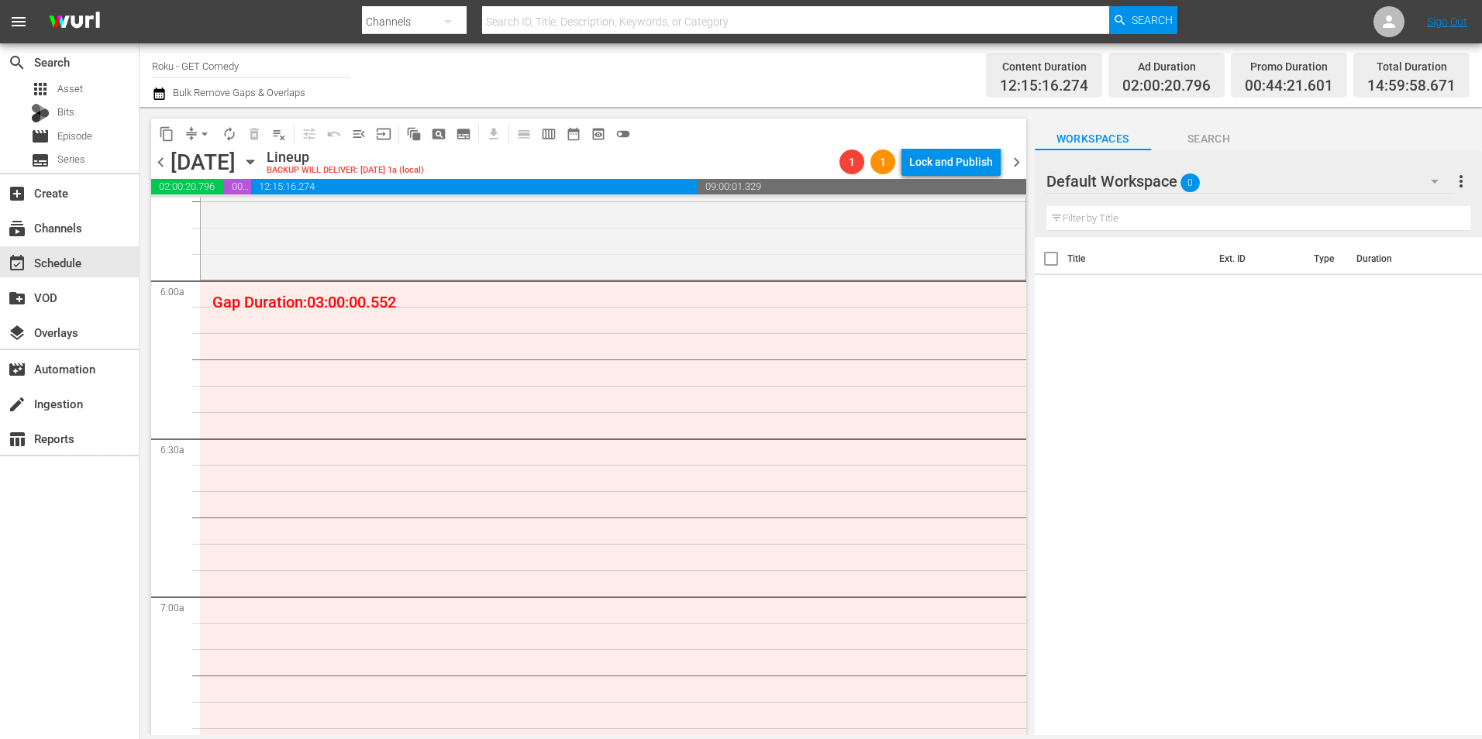
scroll to position [1809, 0]
click at [259, 155] on icon "button" at bounding box center [250, 161] width 17 height 17
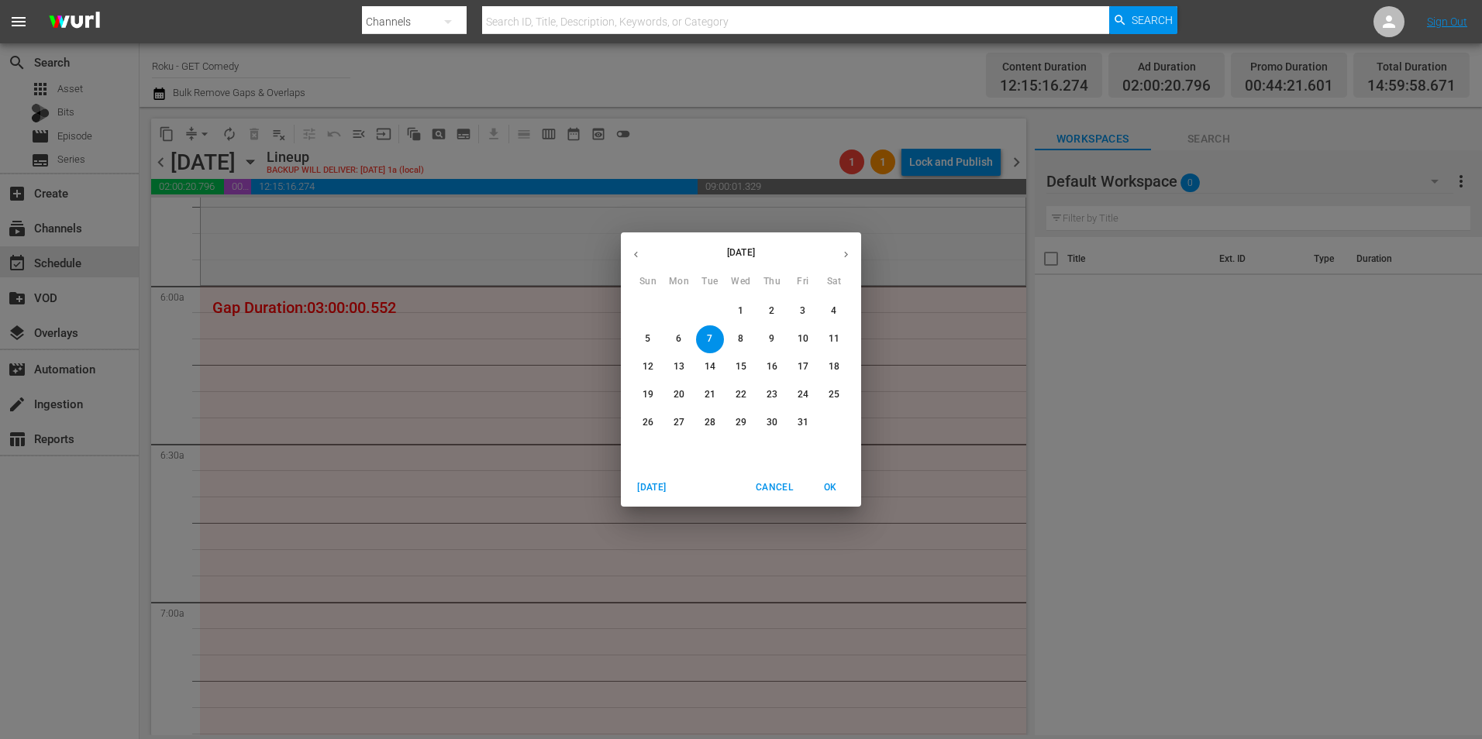
click at [639, 260] on icon "button" at bounding box center [636, 255] width 12 height 12
click at [839, 401] on span "27" at bounding box center [834, 394] width 28 height 13
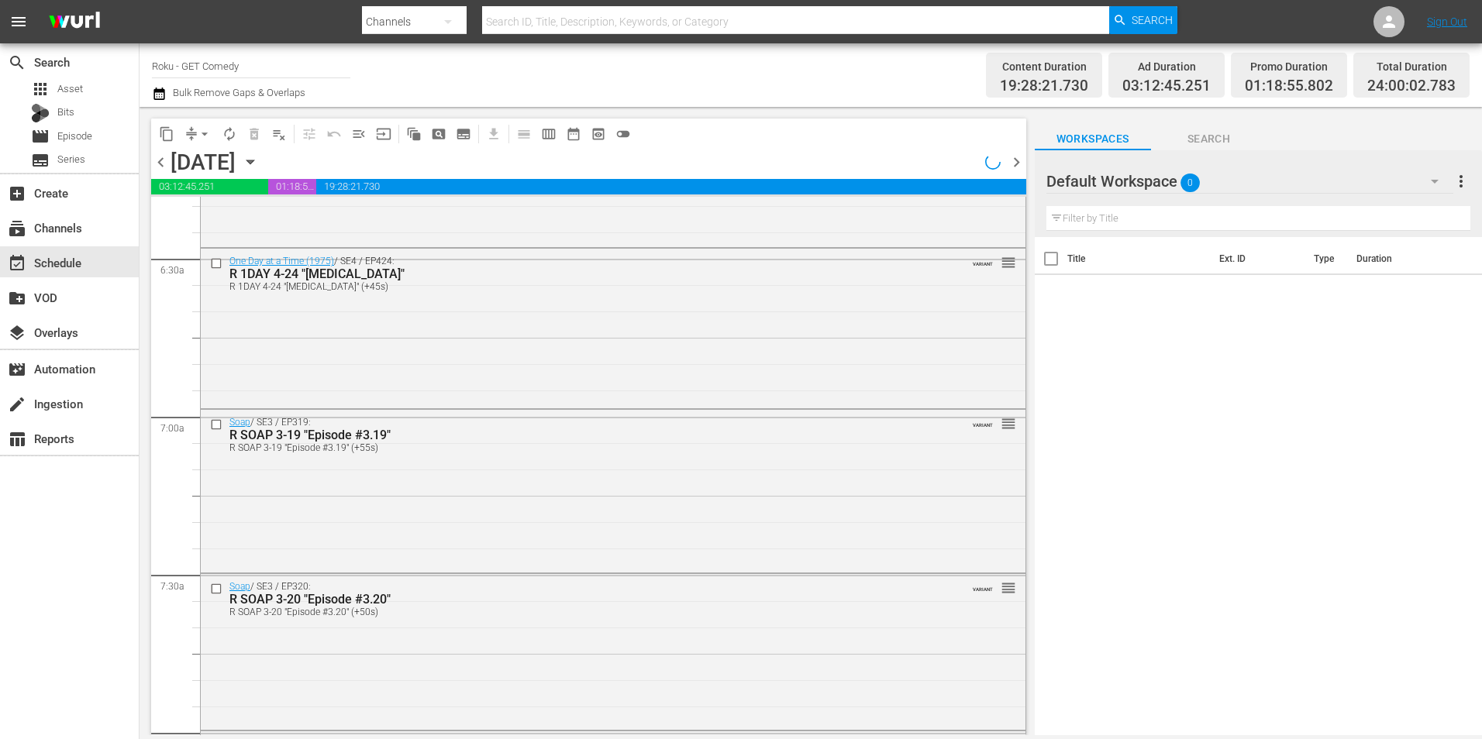
scroll to position [1835, 0]
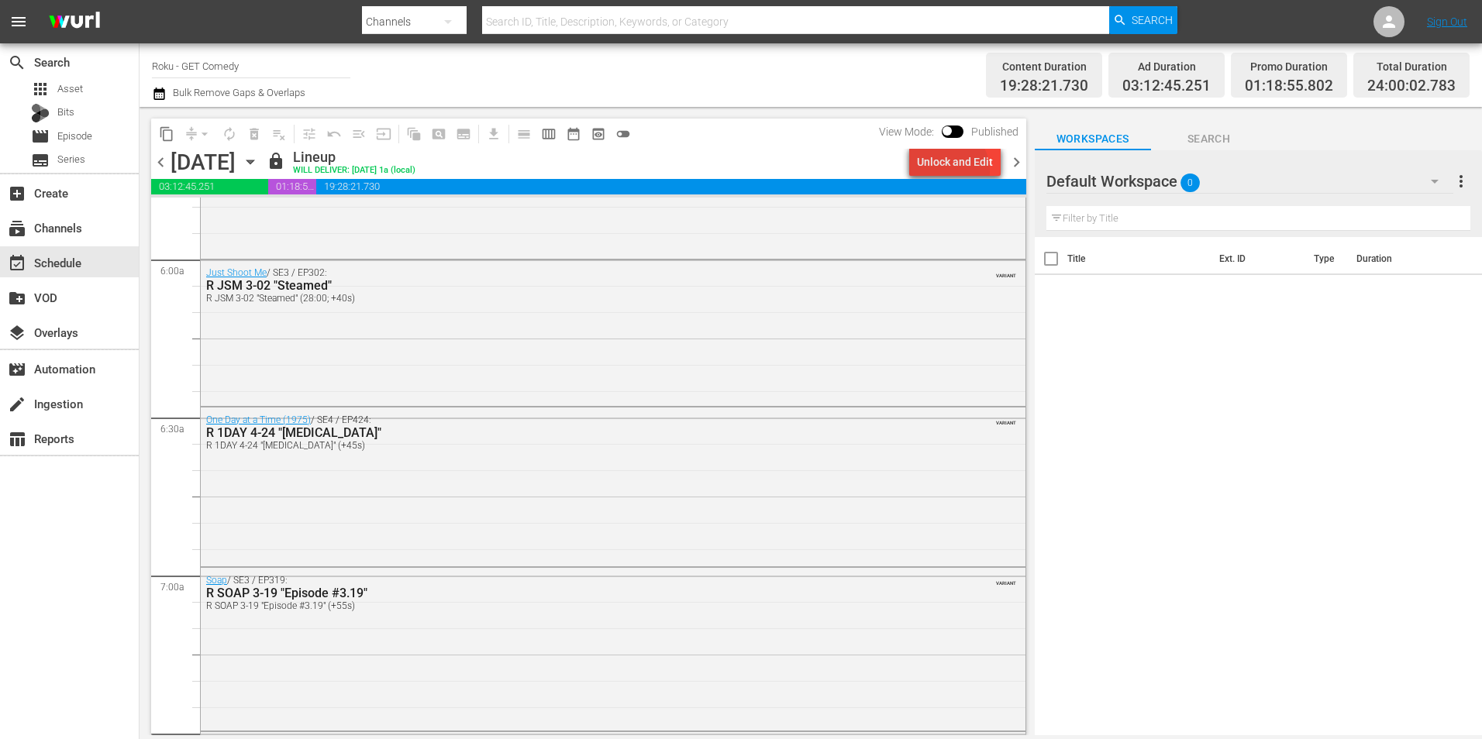
click at [951, 171] on div "Unlock and Edit" at bounding box center [955, 162] width 76 height 28
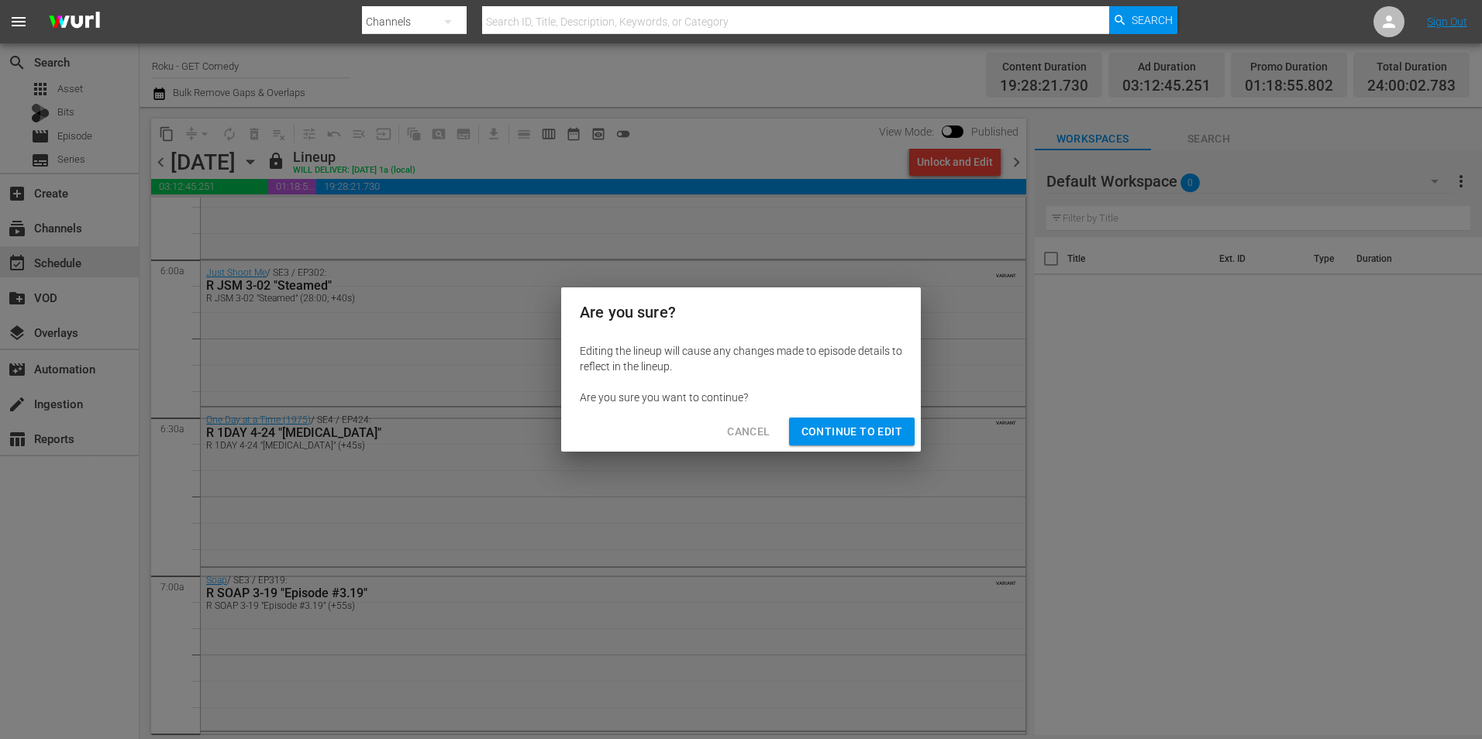
click at [871, 433] on span "Continue to Edit" at bounding box center [851, 431] width 101 height 19
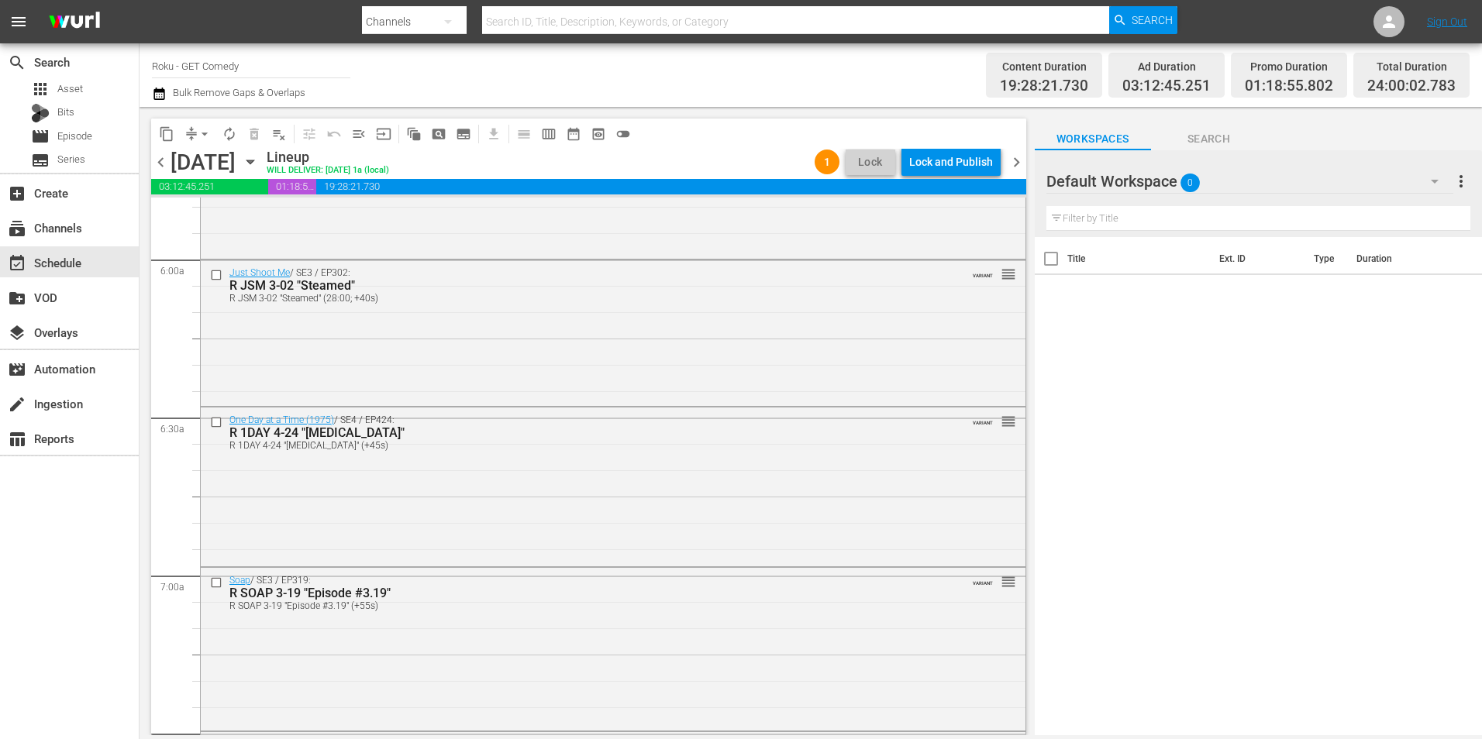
scroll to position [0, 0]
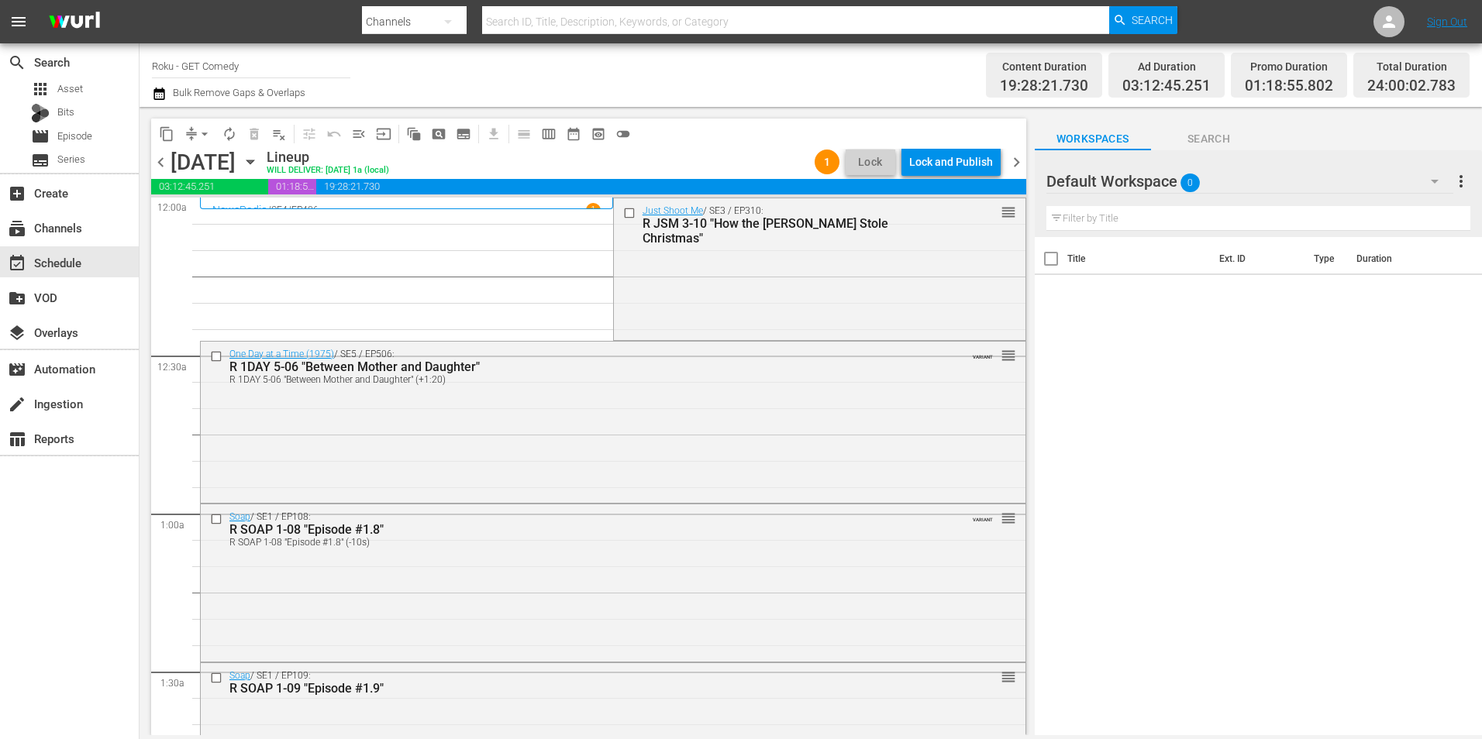
drag, startPoint x: 624, startPoint y: 209, endPoint x: 594, endPoint y: 247, distance: 48.1
click at [624, 209] on input "checkbox" at bounding box center [630, 212] width 16 height 13
click at [215, 355] on input "checkbox" at bounding box center [218, 356] width 16 height 13
click at [216, 518] on input "checkbox" at bounding box center [218, 519] width 16 height 13
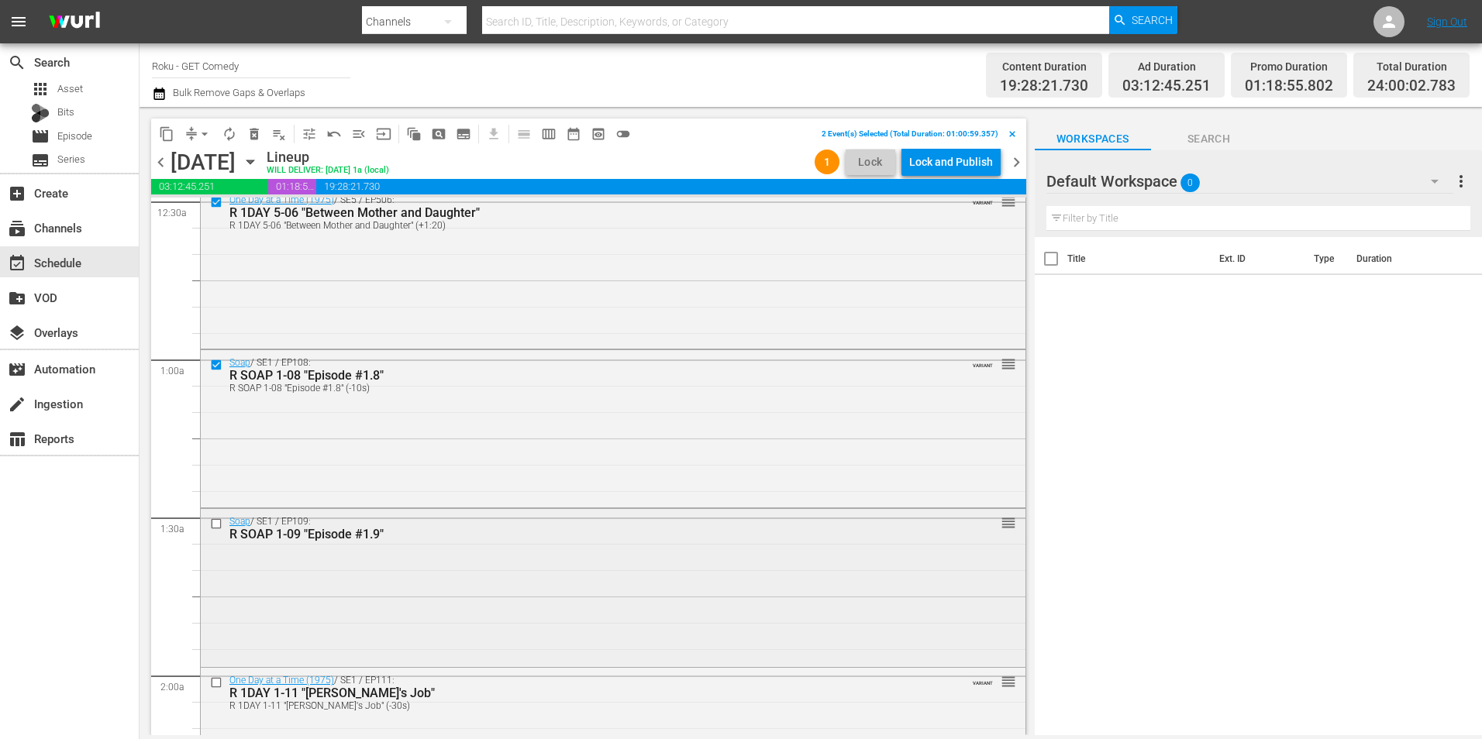
scroll to position [155, 0]
click at [219, 523] on input "checkbox" at bounding box center [218, 522] width 16 height 13
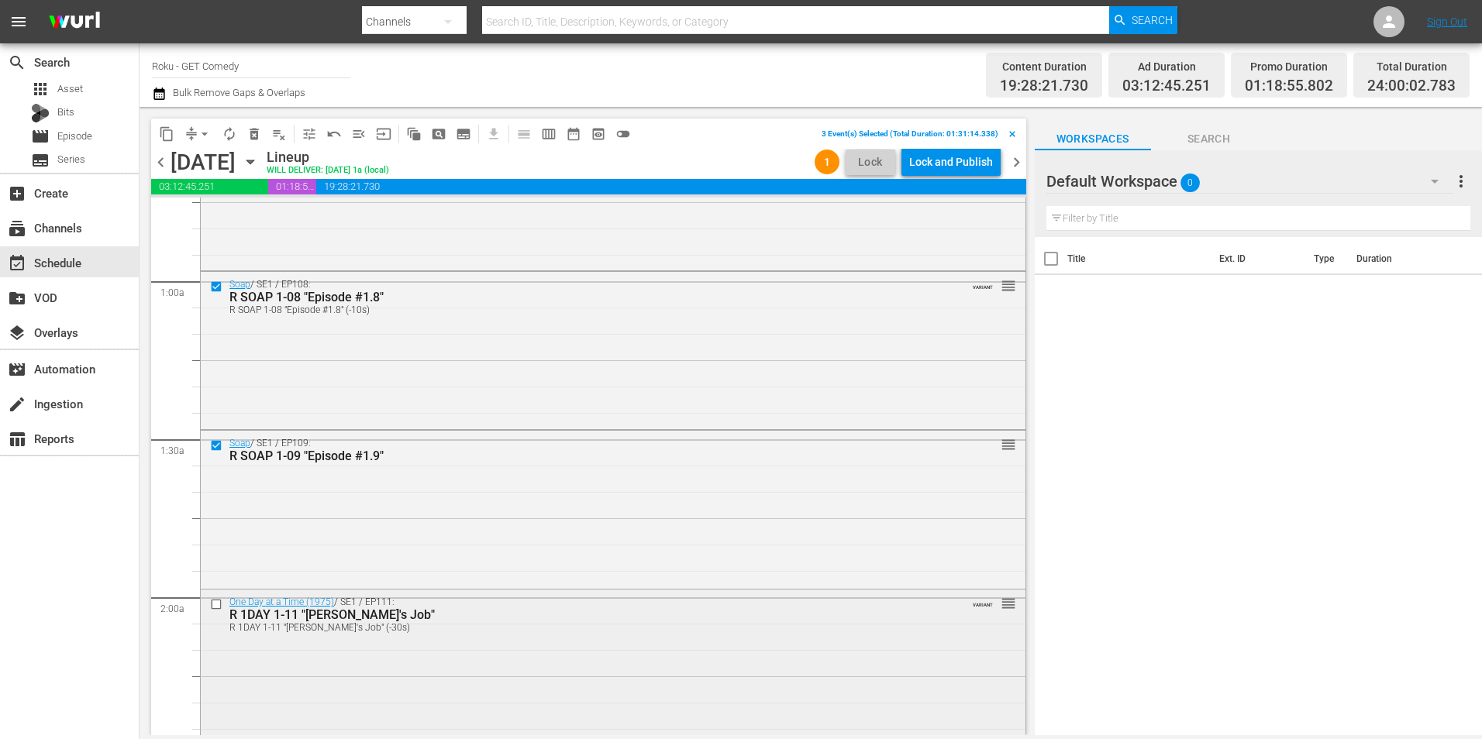
click at [212, 604] on input "checkbox" at bounding box center [218, 604] width 16 height 13
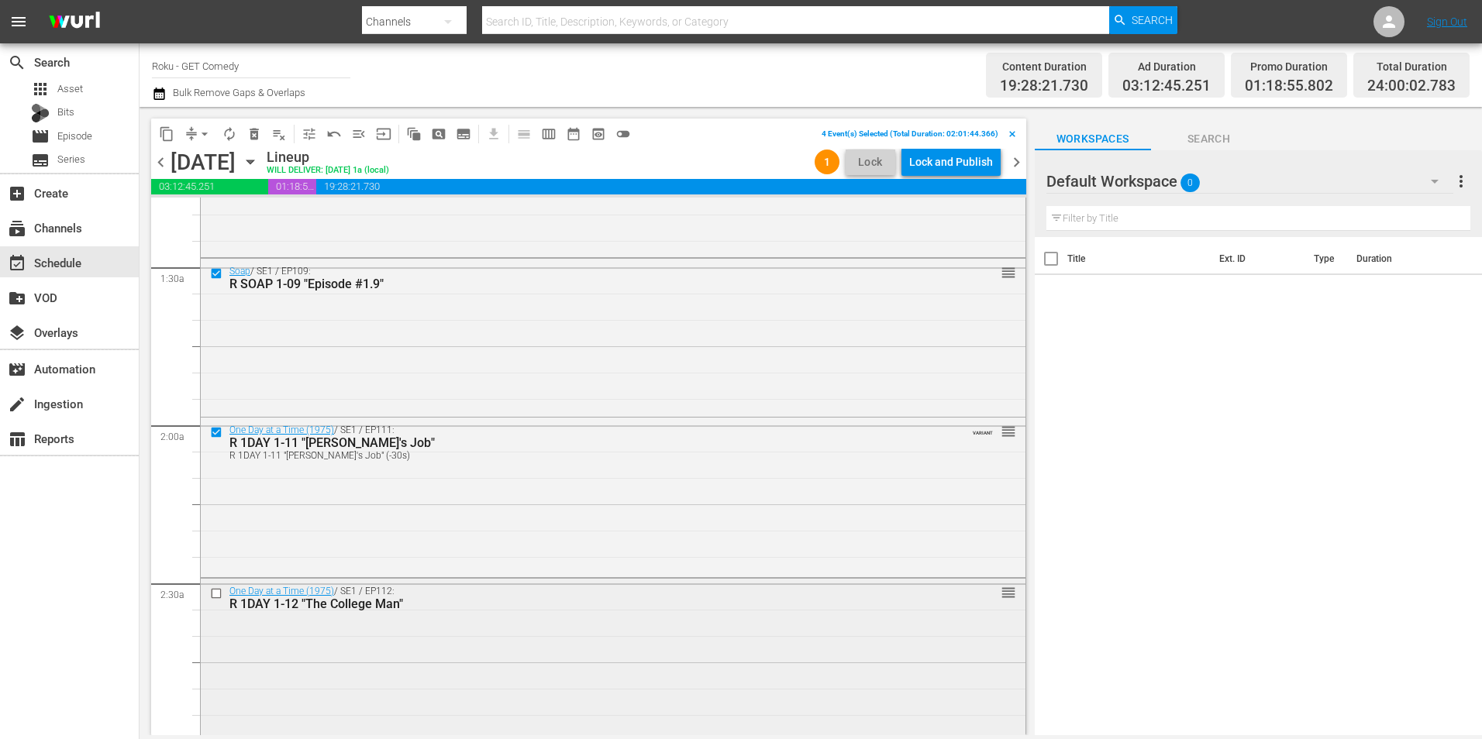
scroll to position [465, 0]
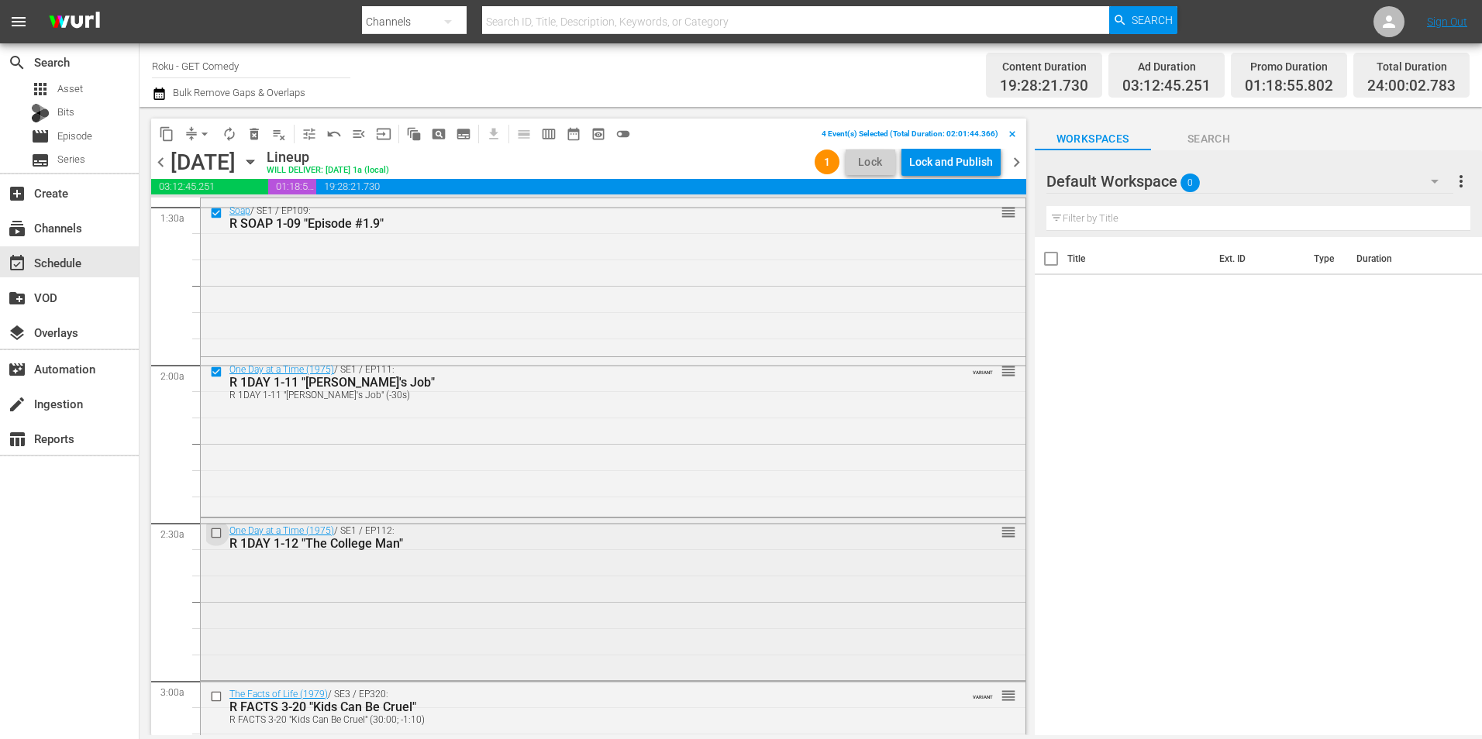
click at [215, 535] on input "checkbox" at bounding box center [218, 533] width 16 height 13
click at [170, 134] on span "content_copy" at bounding box center [167, 134] width 16 height 16
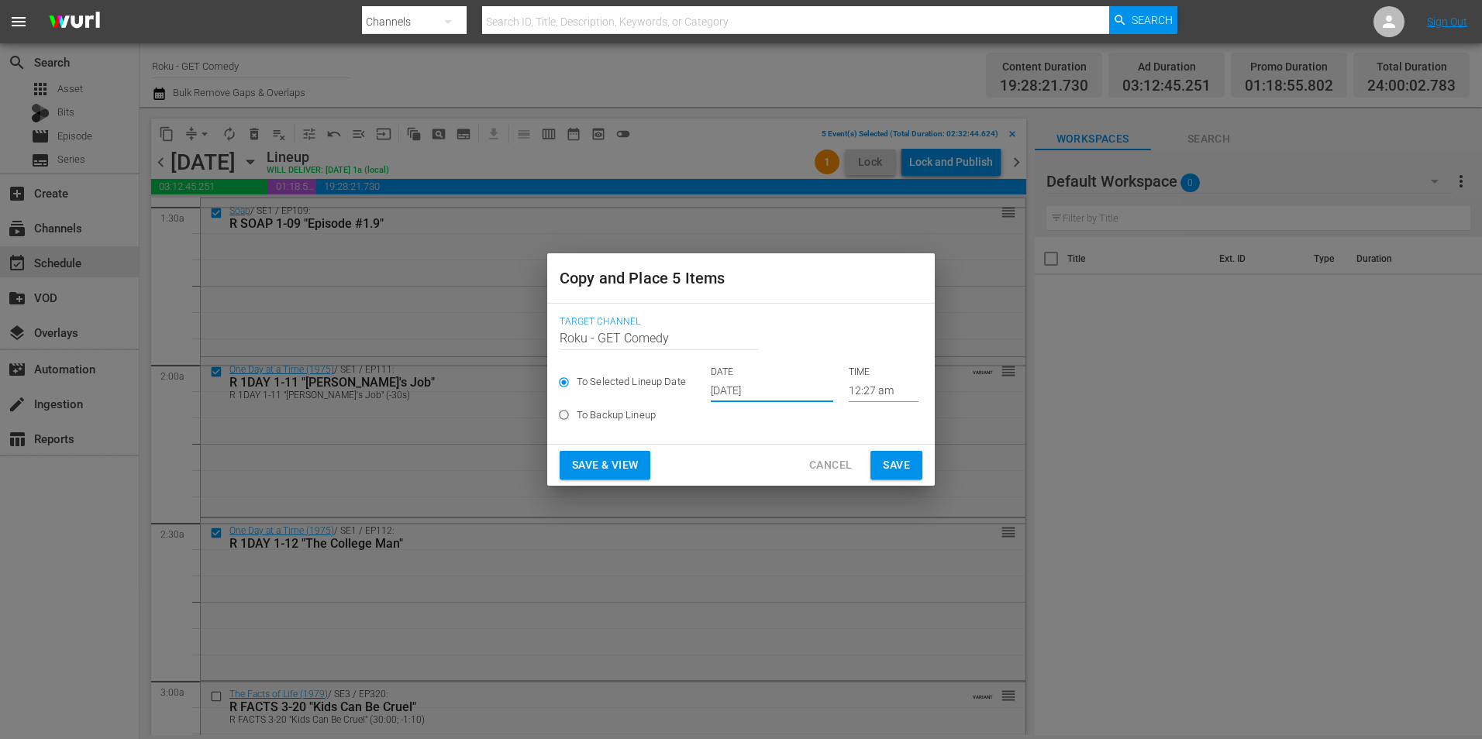
click at [734, 394] on input "[DATE]" at bounding box center [772, 390] width 122 height 23
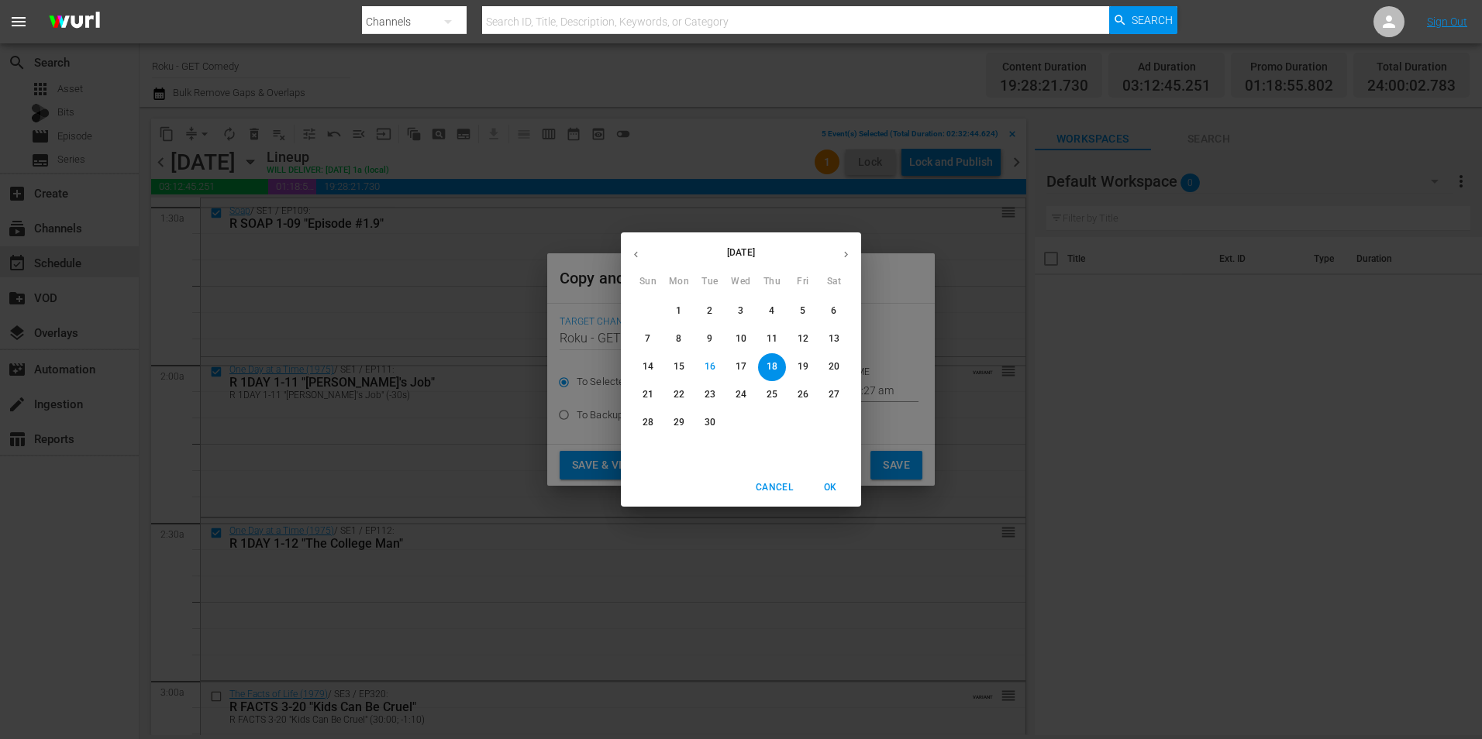
click at [839, 256] on button "button" at bounding box center [846, 254] width 30 height 30
click at [712, 337] on p "7" at bounding box center [709, 338] width 5 height 13
type input "[DATE]"
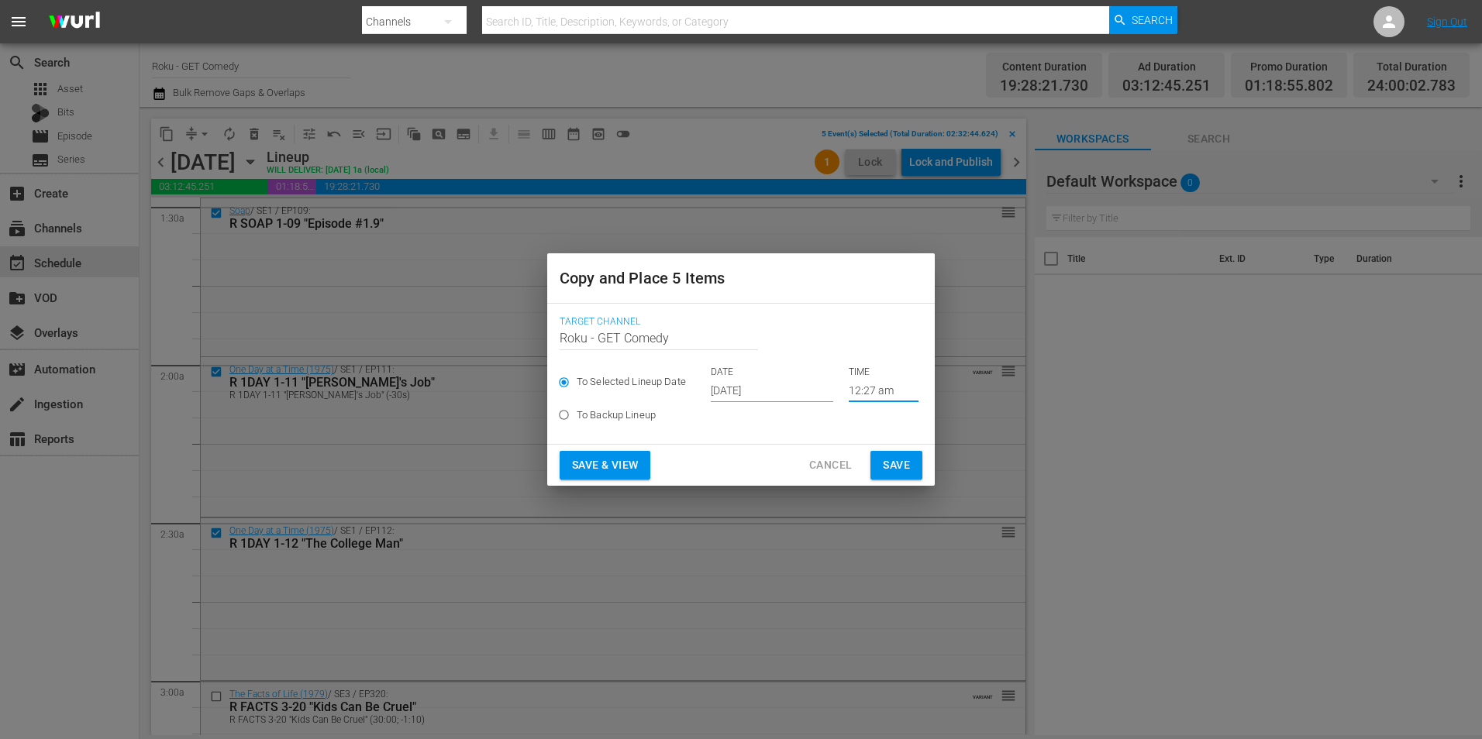
click at [860, 395] on input "12:27 am" at bounding box center [884, 390] width 70 height 23
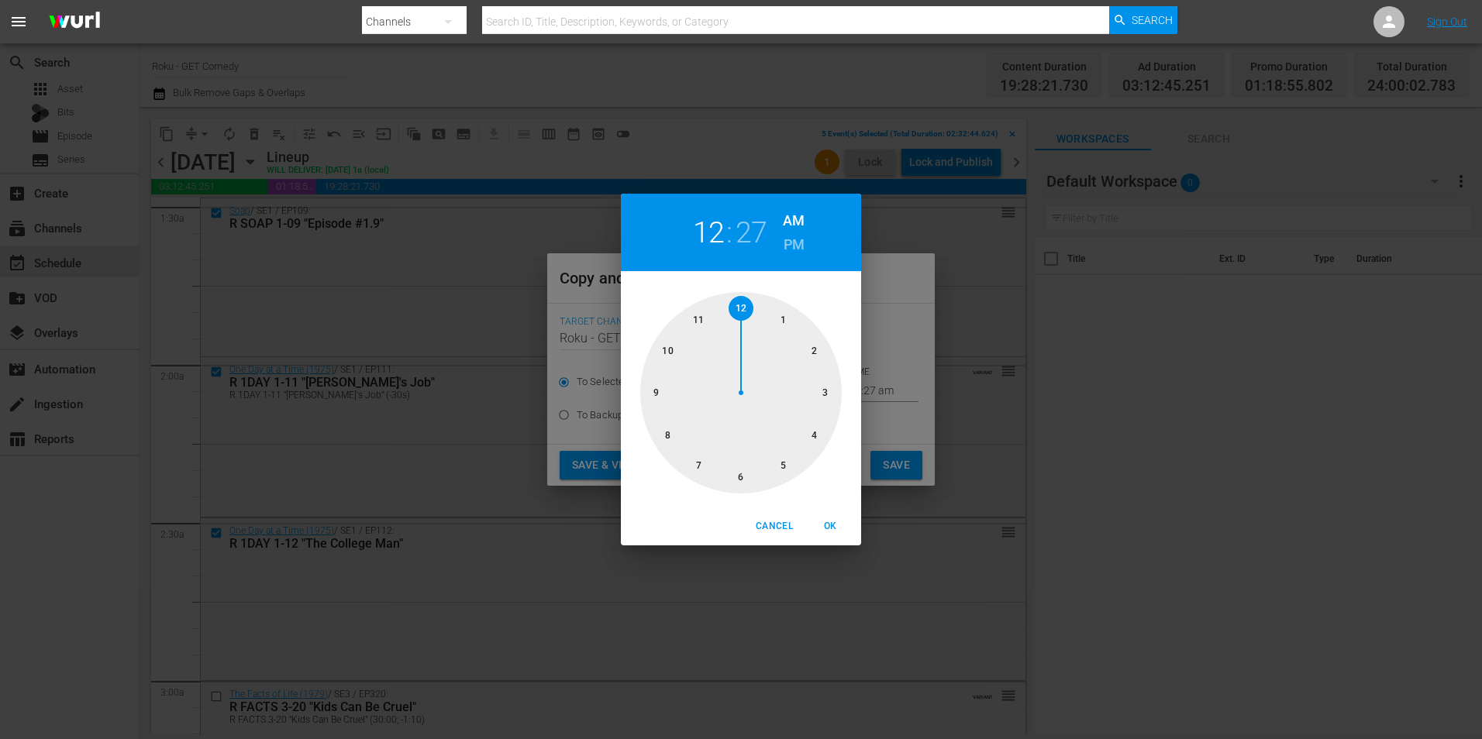
click at [743, 478] on div at bounding box center [741, 393] width 202 height 202
click at [739, 309] on div at bounding box center [741, 393] width 202 height 202
click at [829, 524] on span "OK" at bounding box center [829, 526] width 37 height 16
type input "06:00 am"
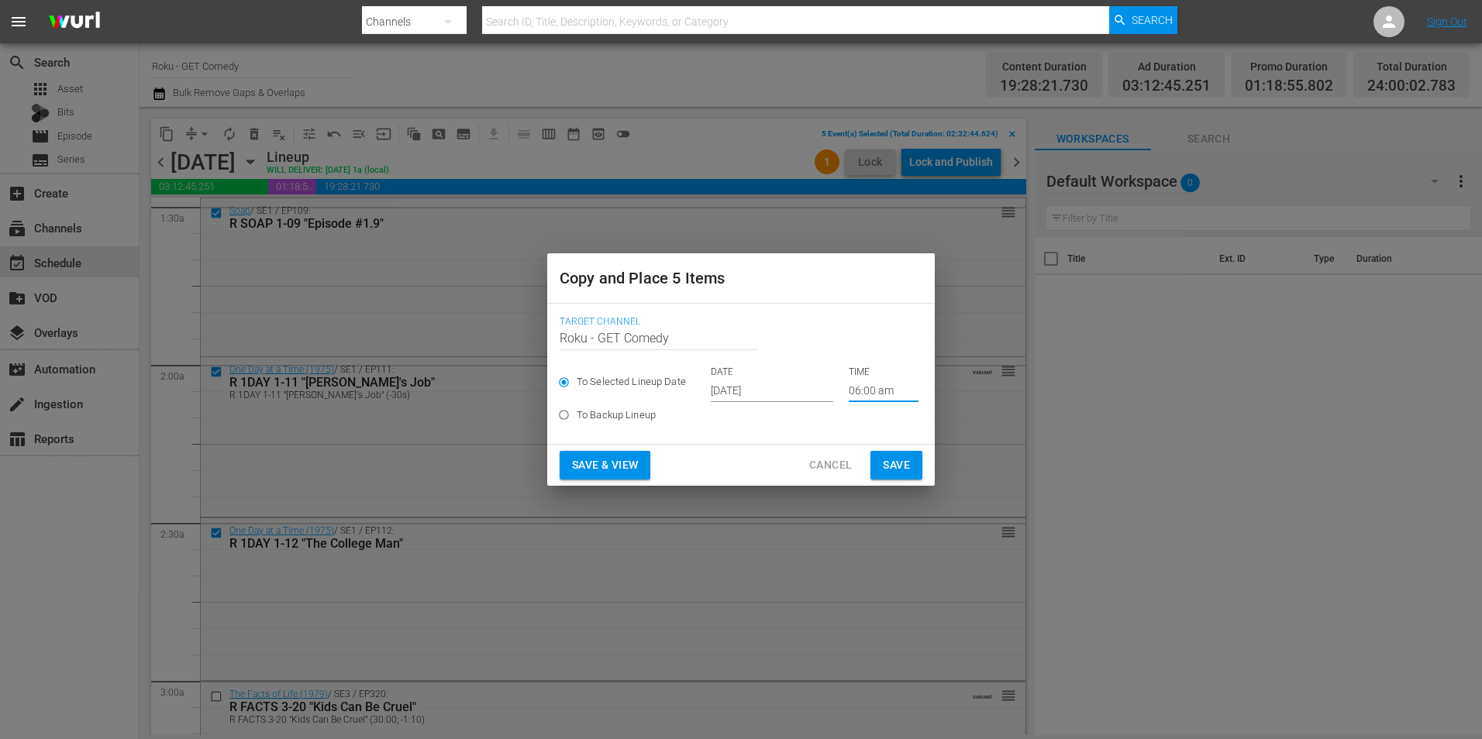
click at [899, 459] on span "Save" at bounding box center [896, 465] width 27 height 19
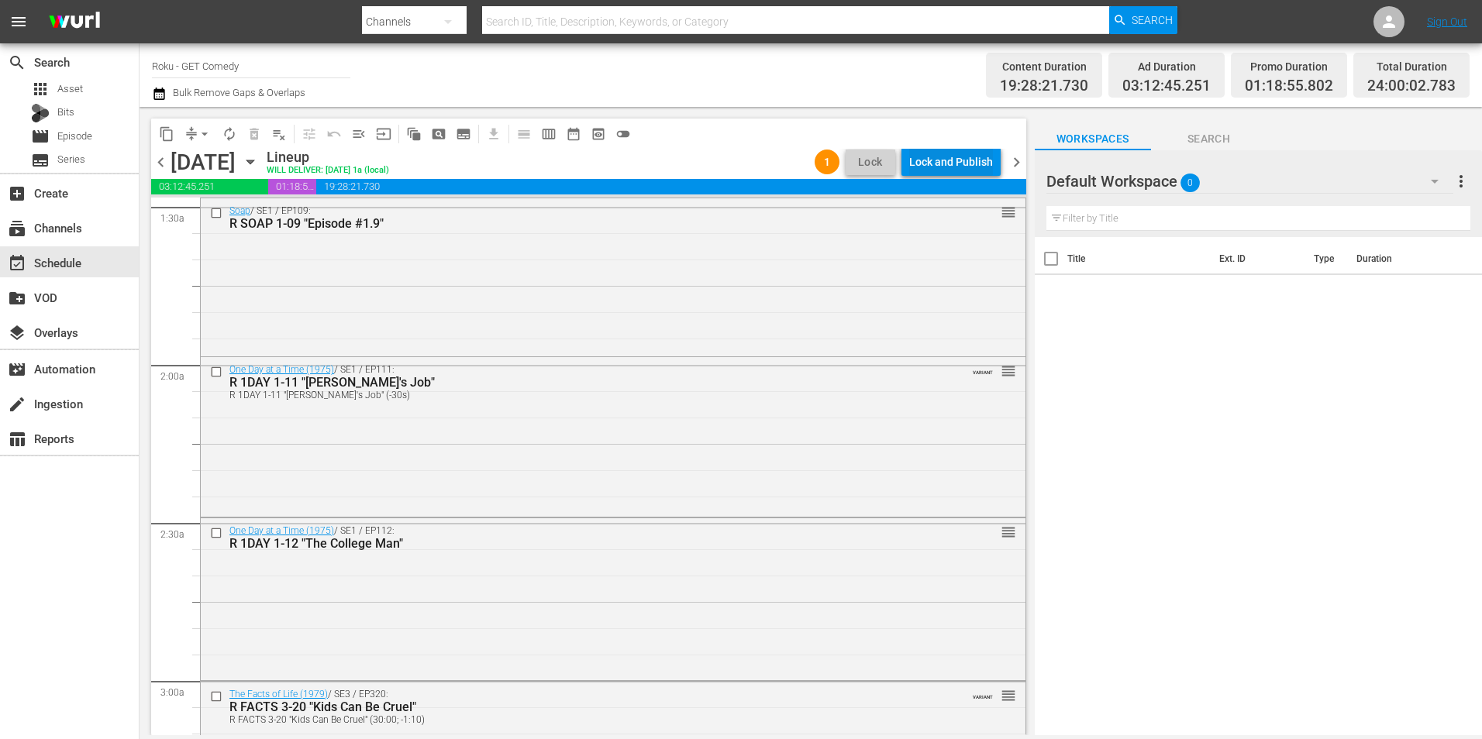
click at [973, 163] on div "Lock and Publish" at bounding box center [951, 162] width 84 height 28
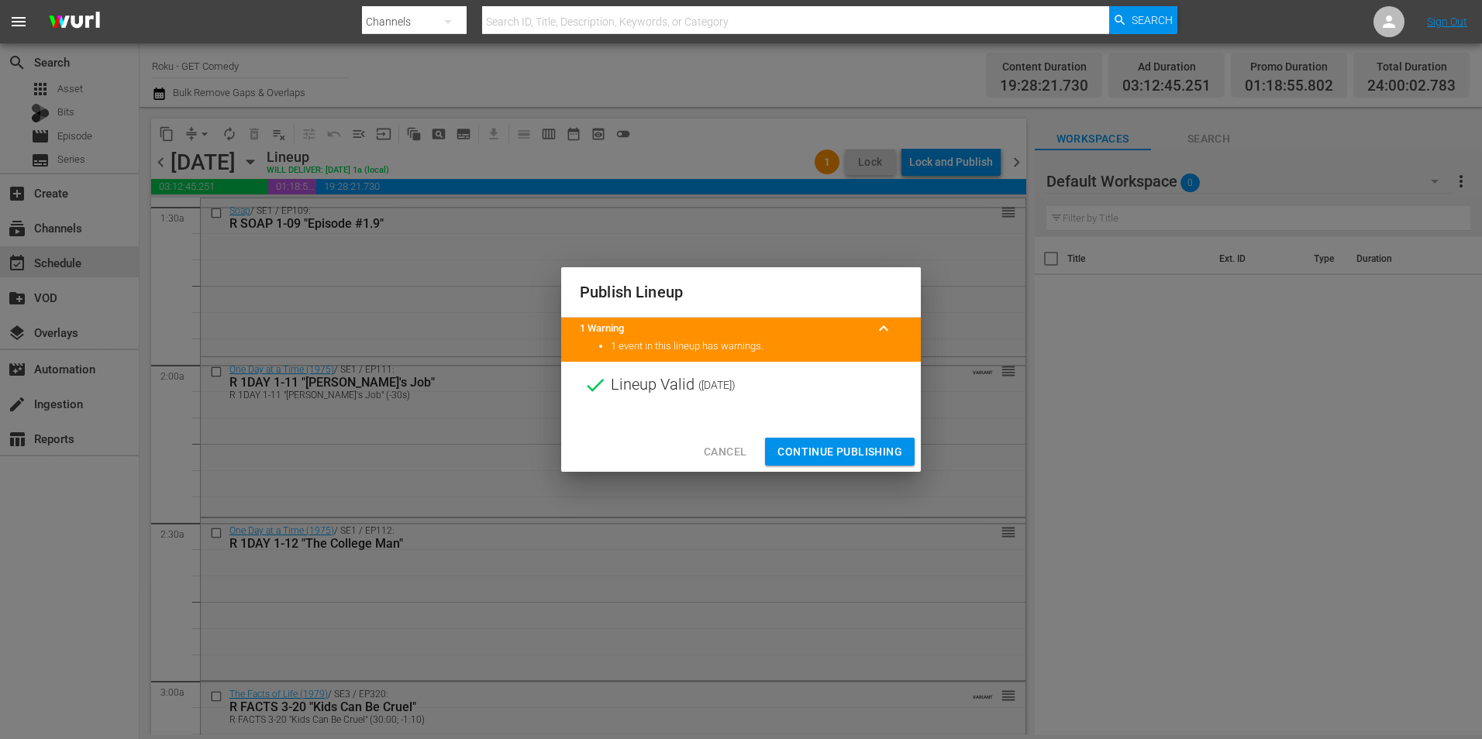
click at [858, 443] on span "Continue Publishing" at bounding box center [839, 452] width 125 height 19
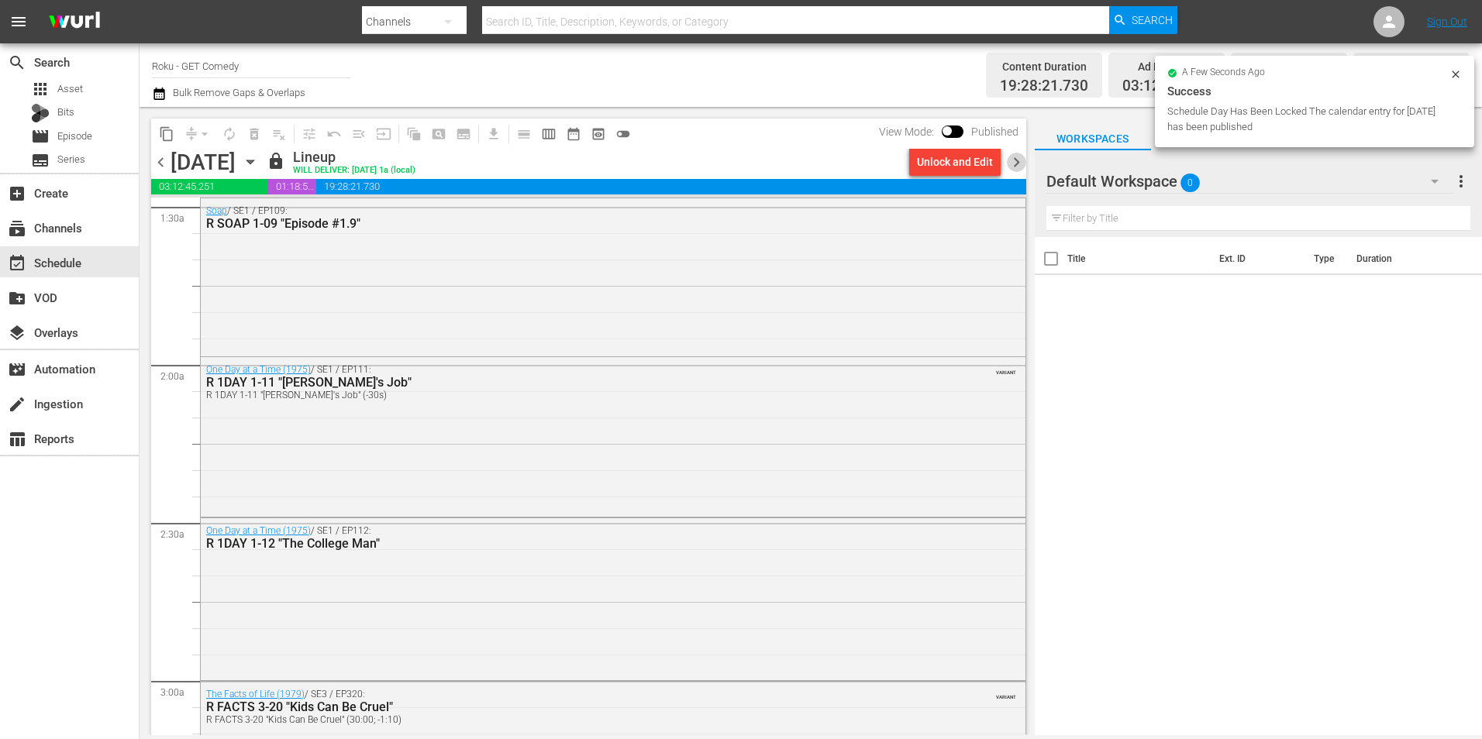
click at [1018, 163] on span "chevron_right" at bounding box center [1016, 162] width 19 height 19
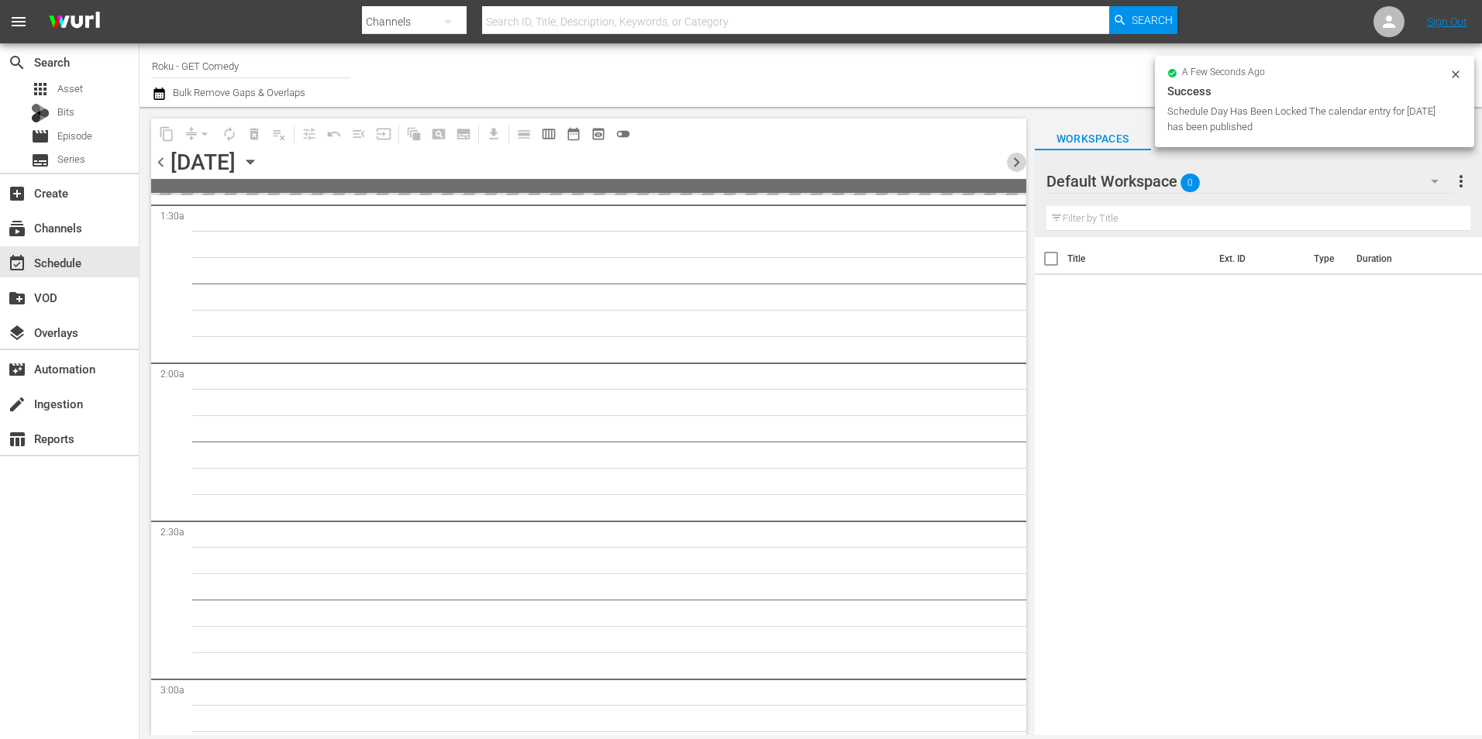
click at [1018, 163] on span "chevron_right" at bounding box center [1016, 162] width 19 height 19
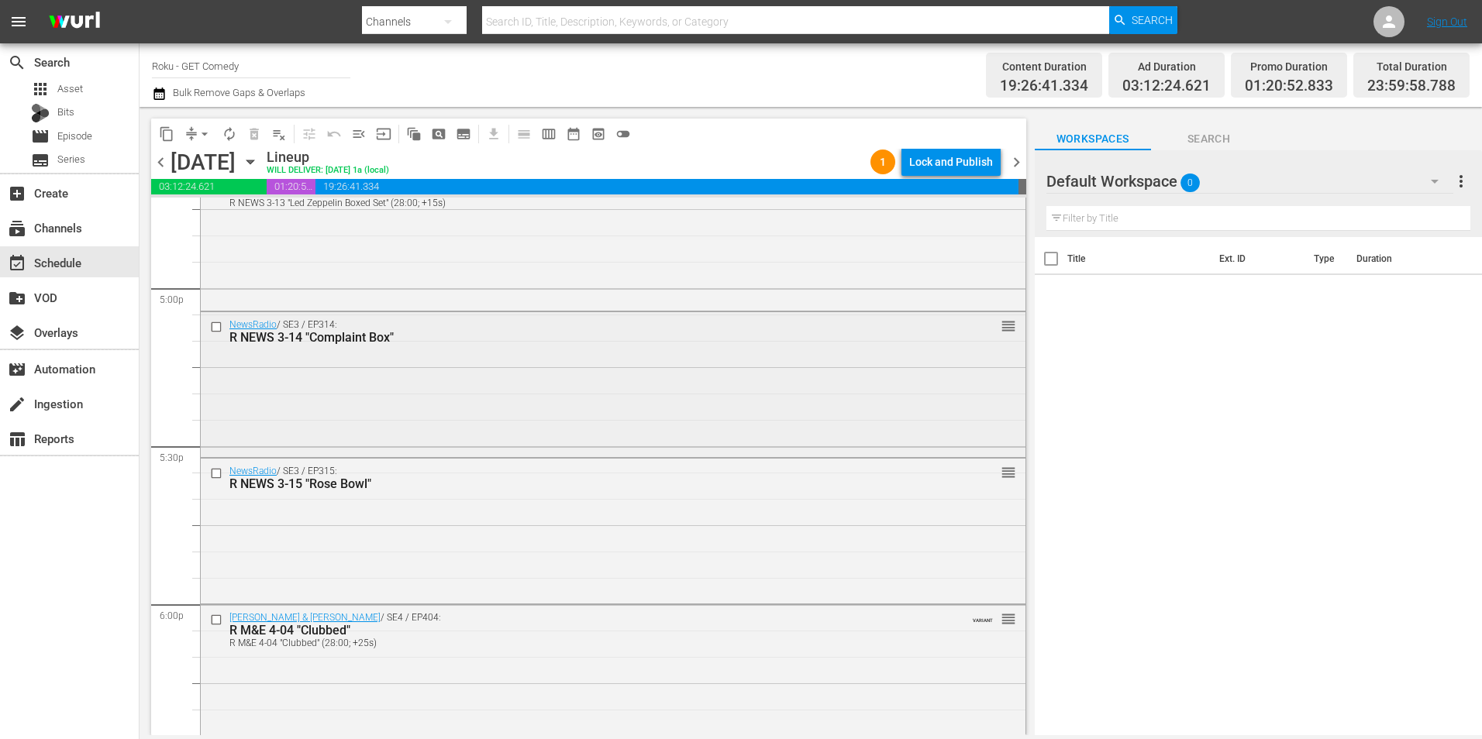
scroll to position [5373, 0]
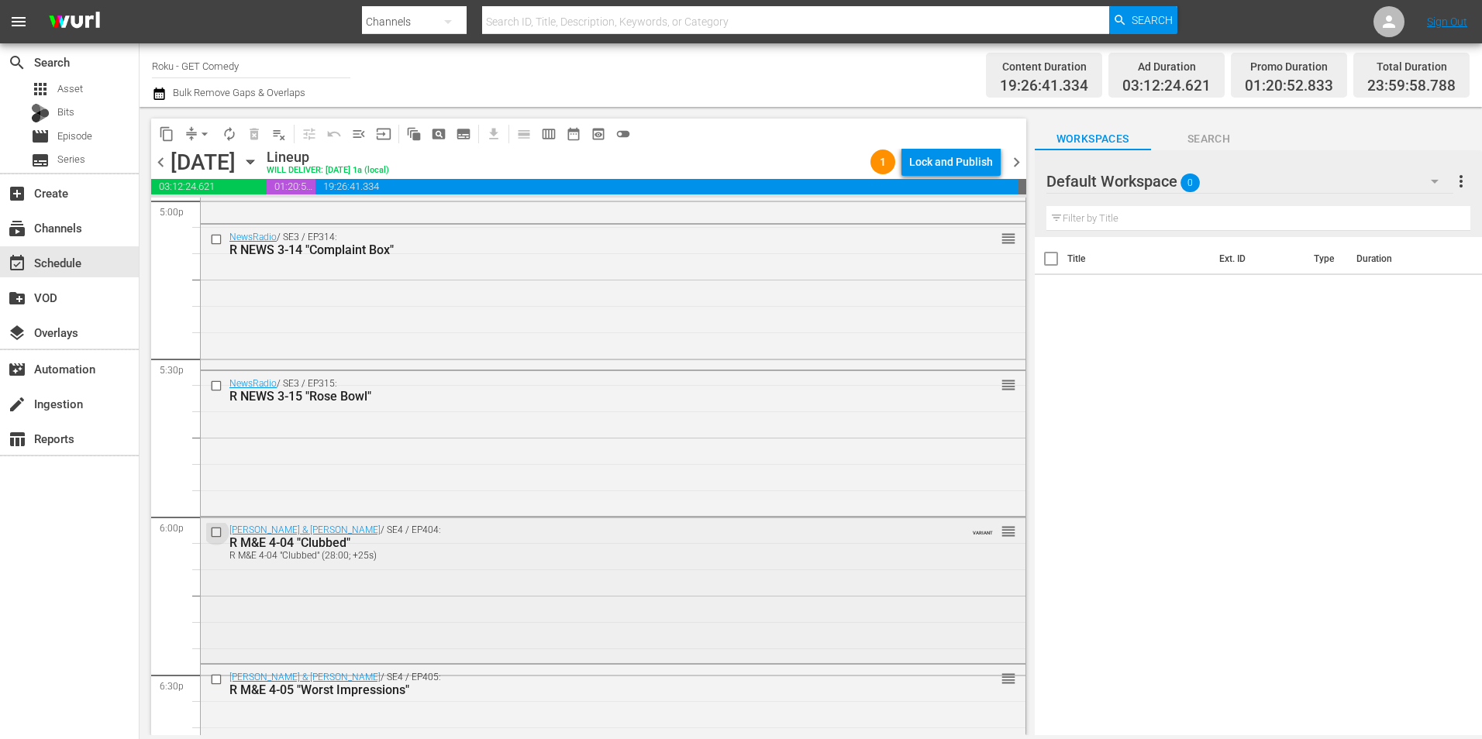
click at [216, 531] on input "checkbox" at bounding box center [218, 531] width 16 height 13
click at [214, 679] on input "checkbox" at bounding box center [218, 679] width 16 height 13
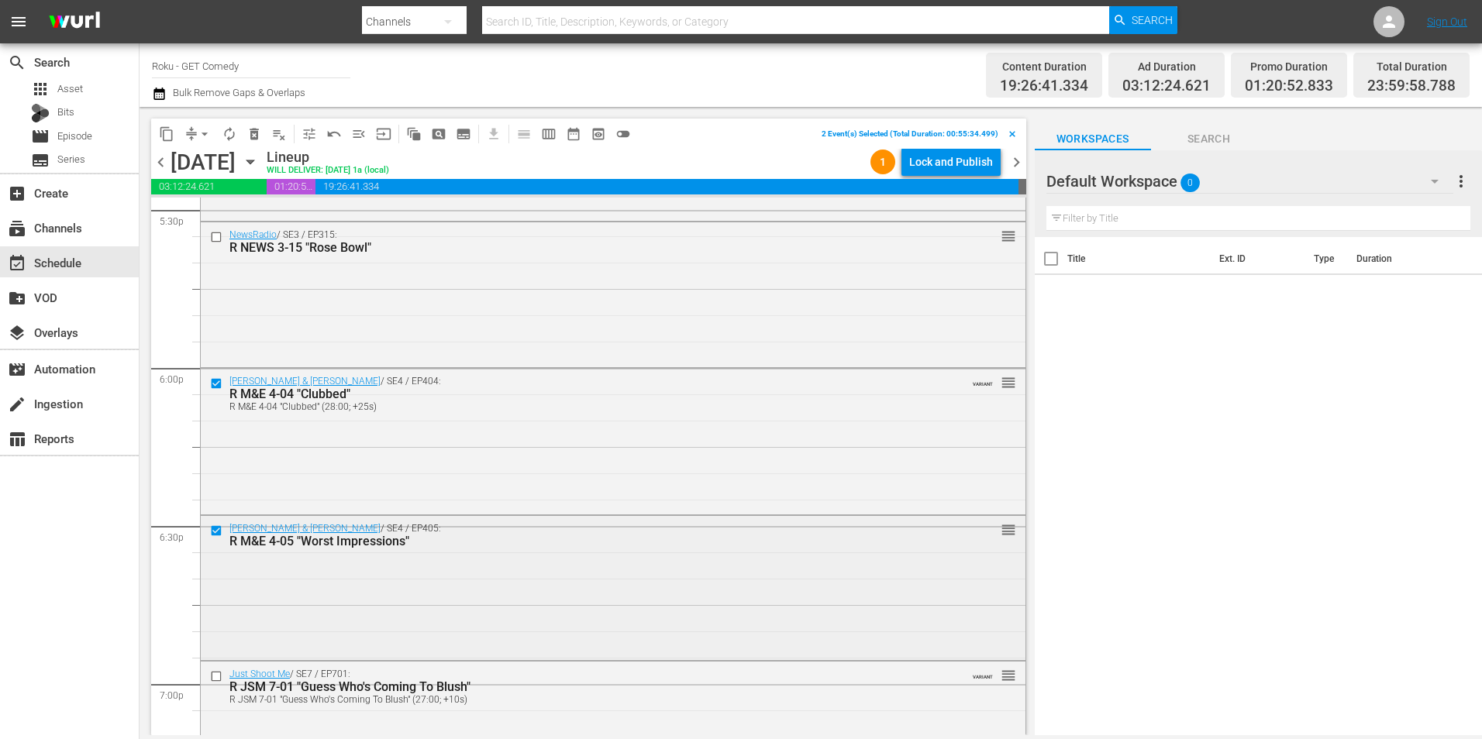
scroll to position [5528, 0]
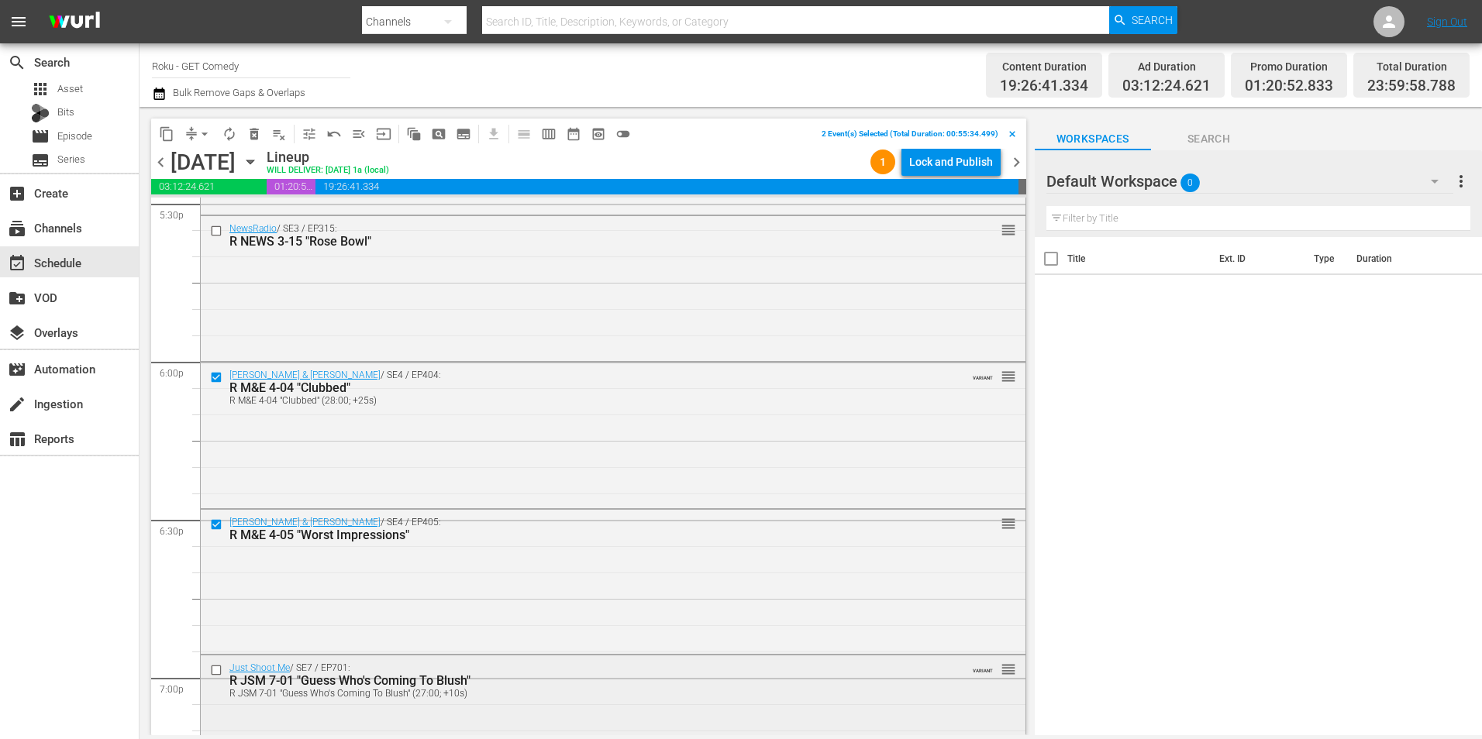
click at [217, 669] on input "checkbox" at bounding box center [218, 669] width 16 height 13
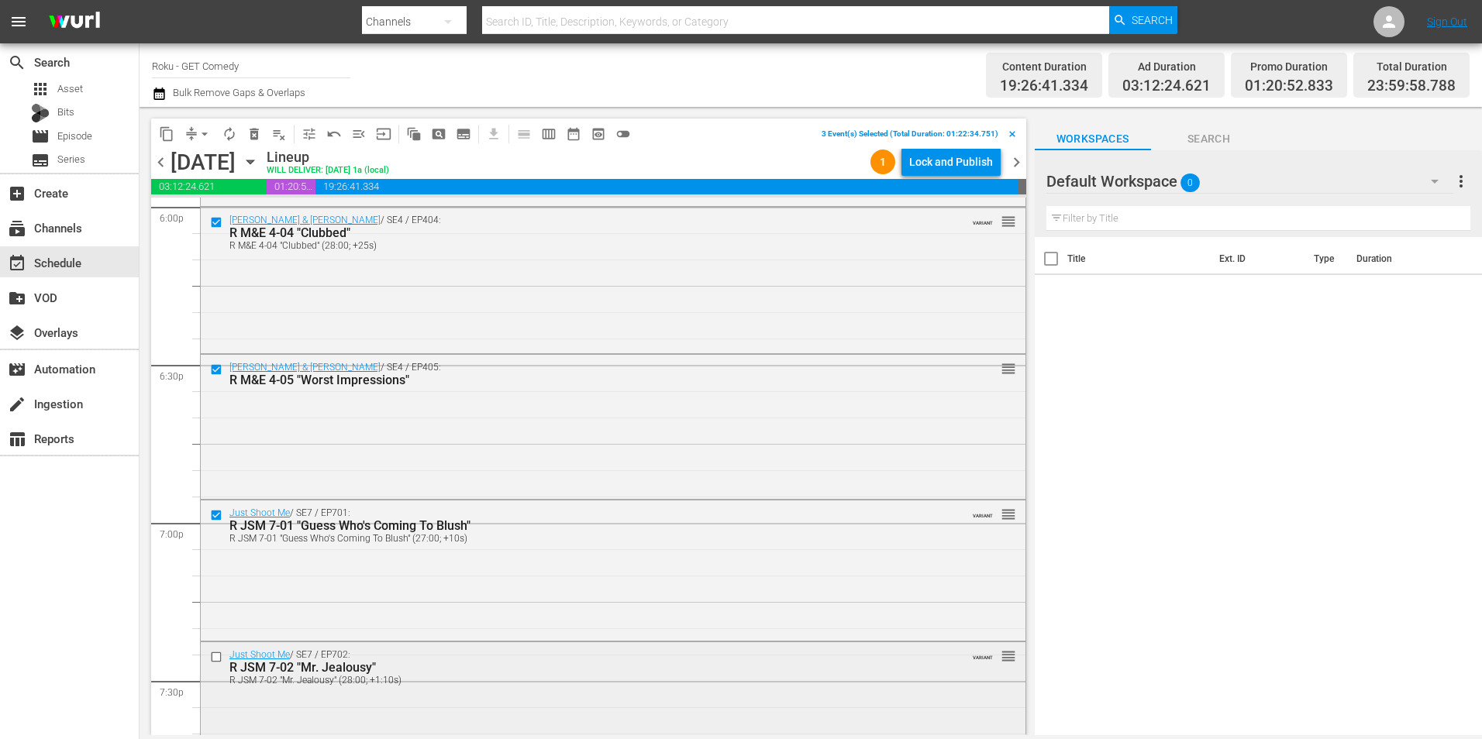
click at [215, 665] on div at bounding box center [217, 657] width 23 height 19
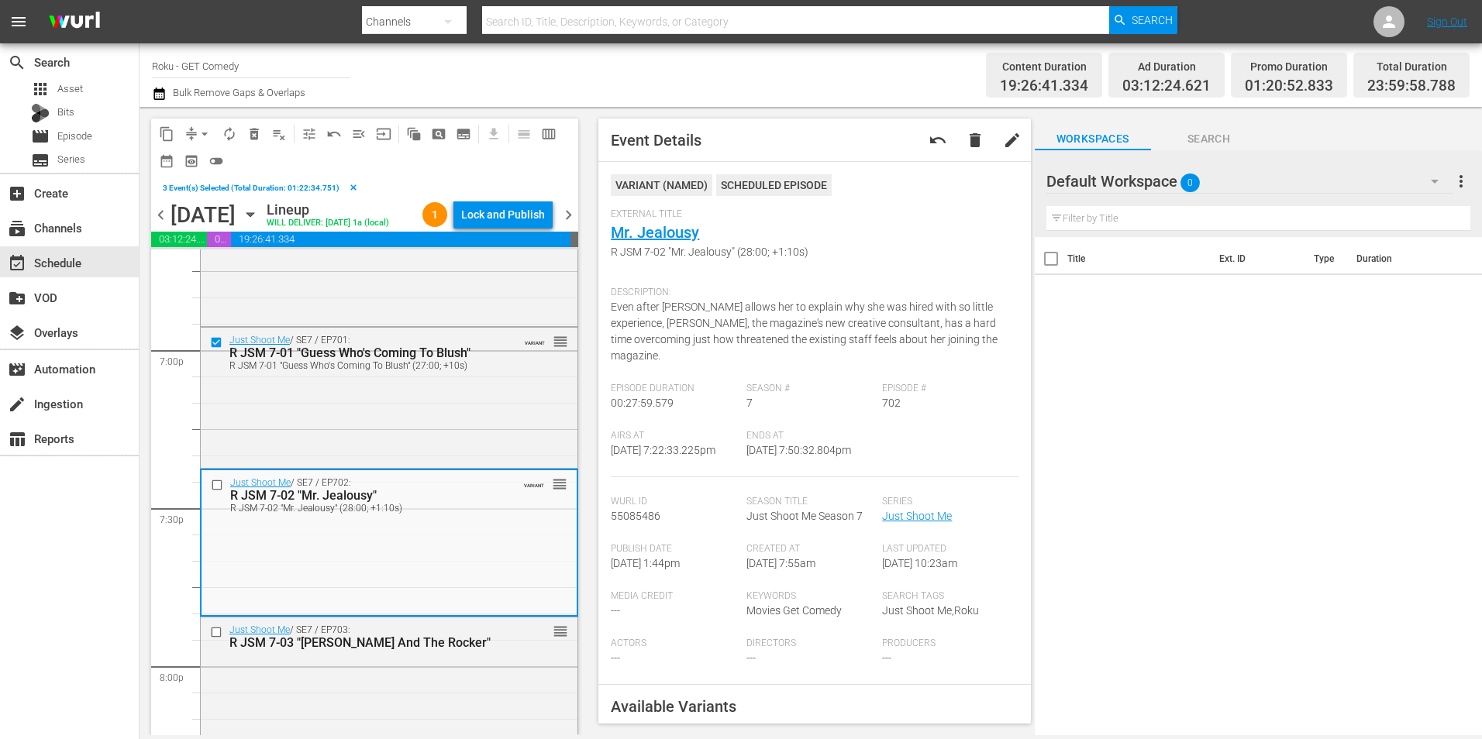
scroll to position [5915, 0]
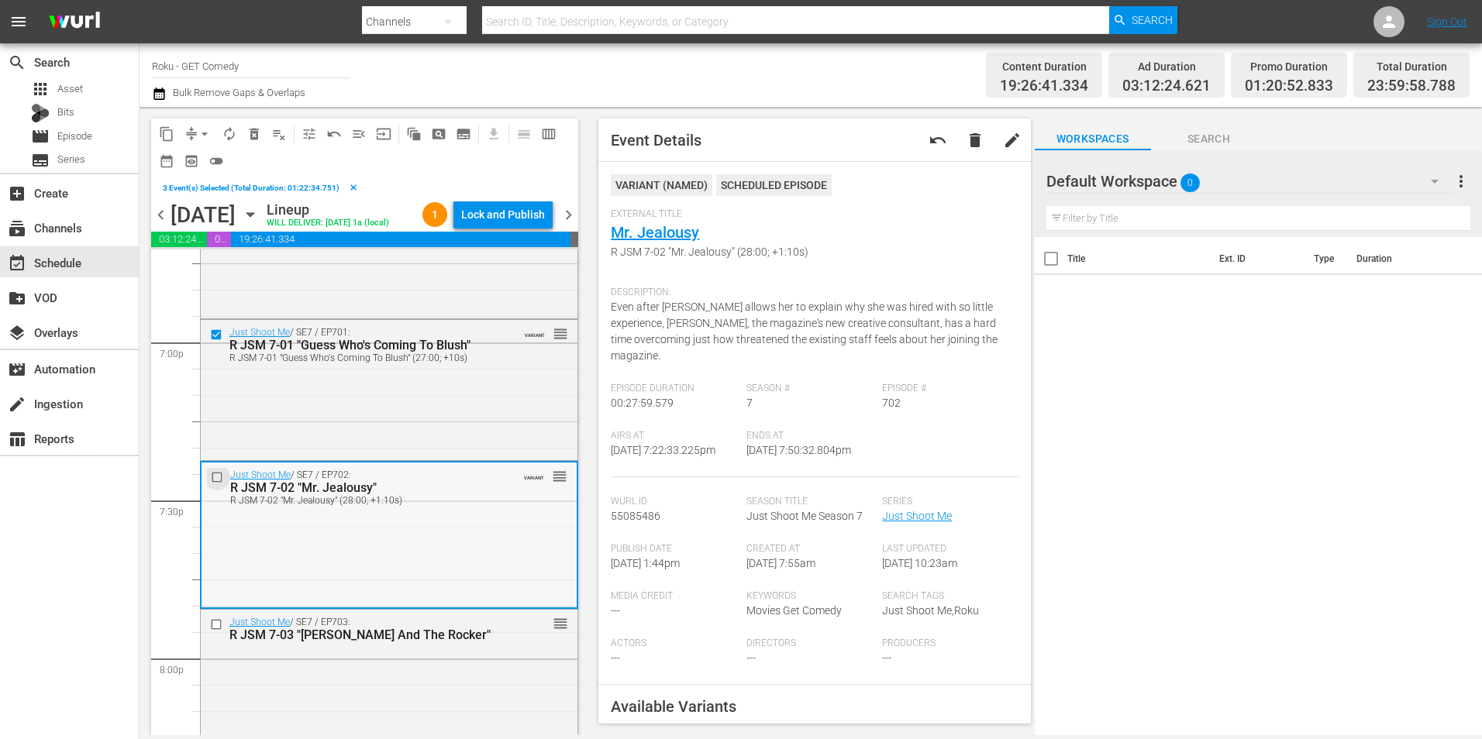
click at [216, 484] on input "checkbox" at bounding box center [219, 477] width 16 height 13
click at [214, 632] on input "checkbox" at bounding box center [218, 624] width 16 height 13
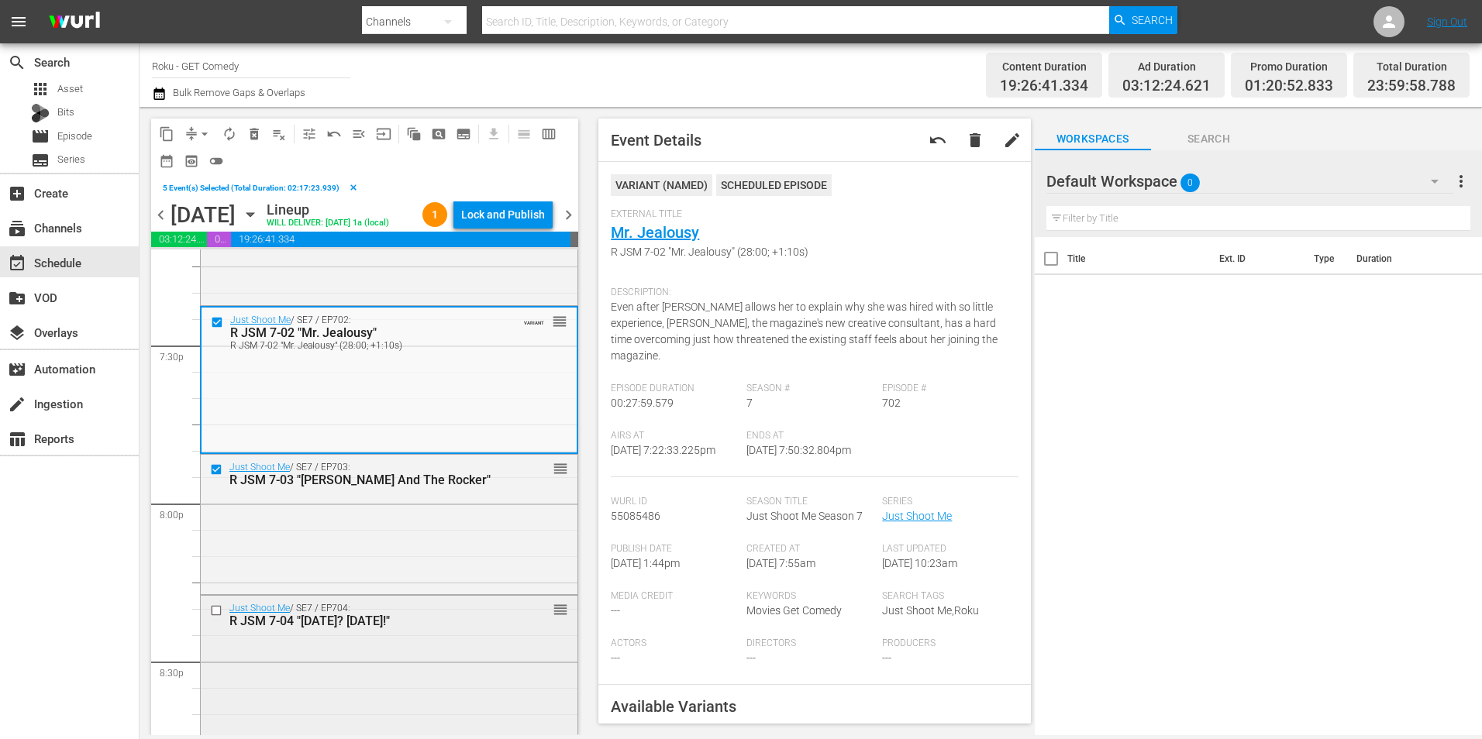
click at [215, 618] on input "checkbox" at bounding box center [218, 611] width 16 height 13
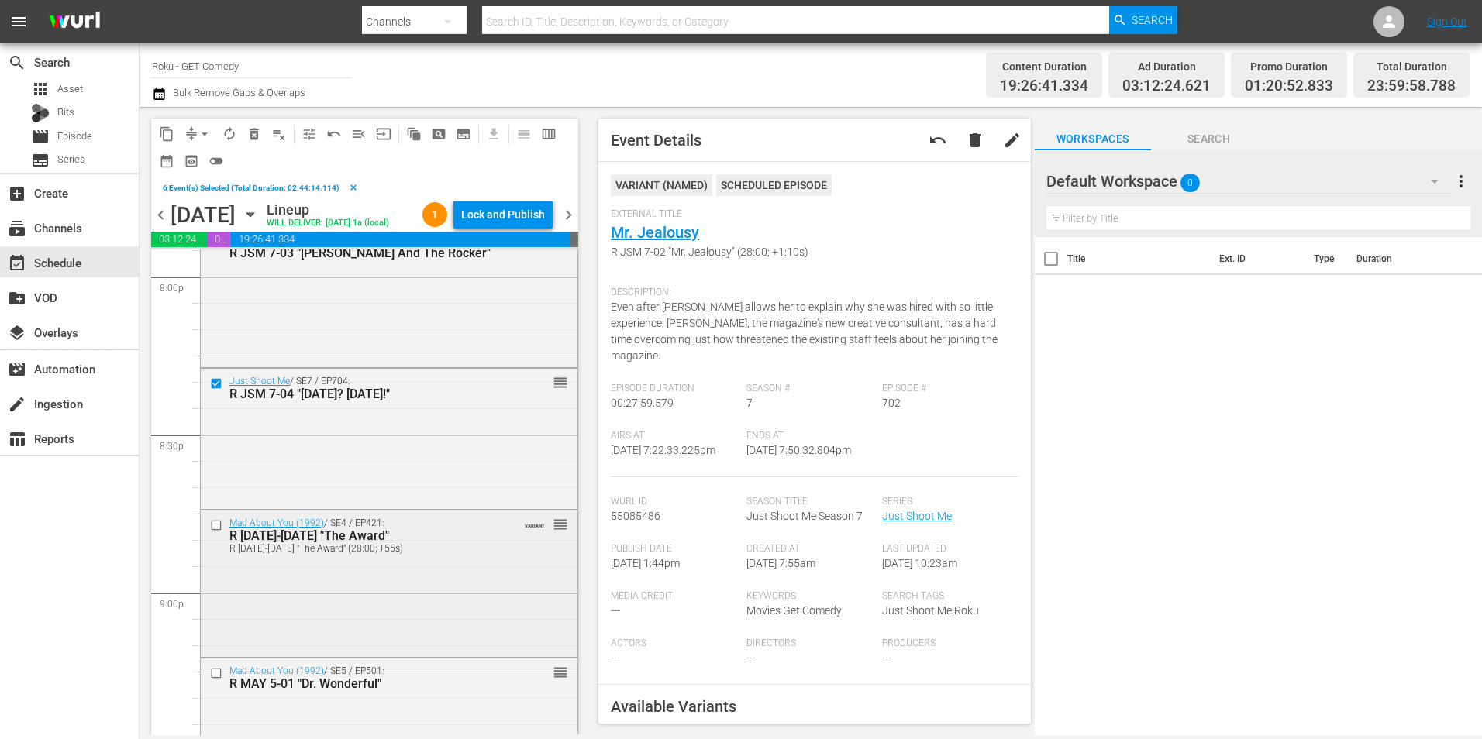
scroll to position [6303, 0]
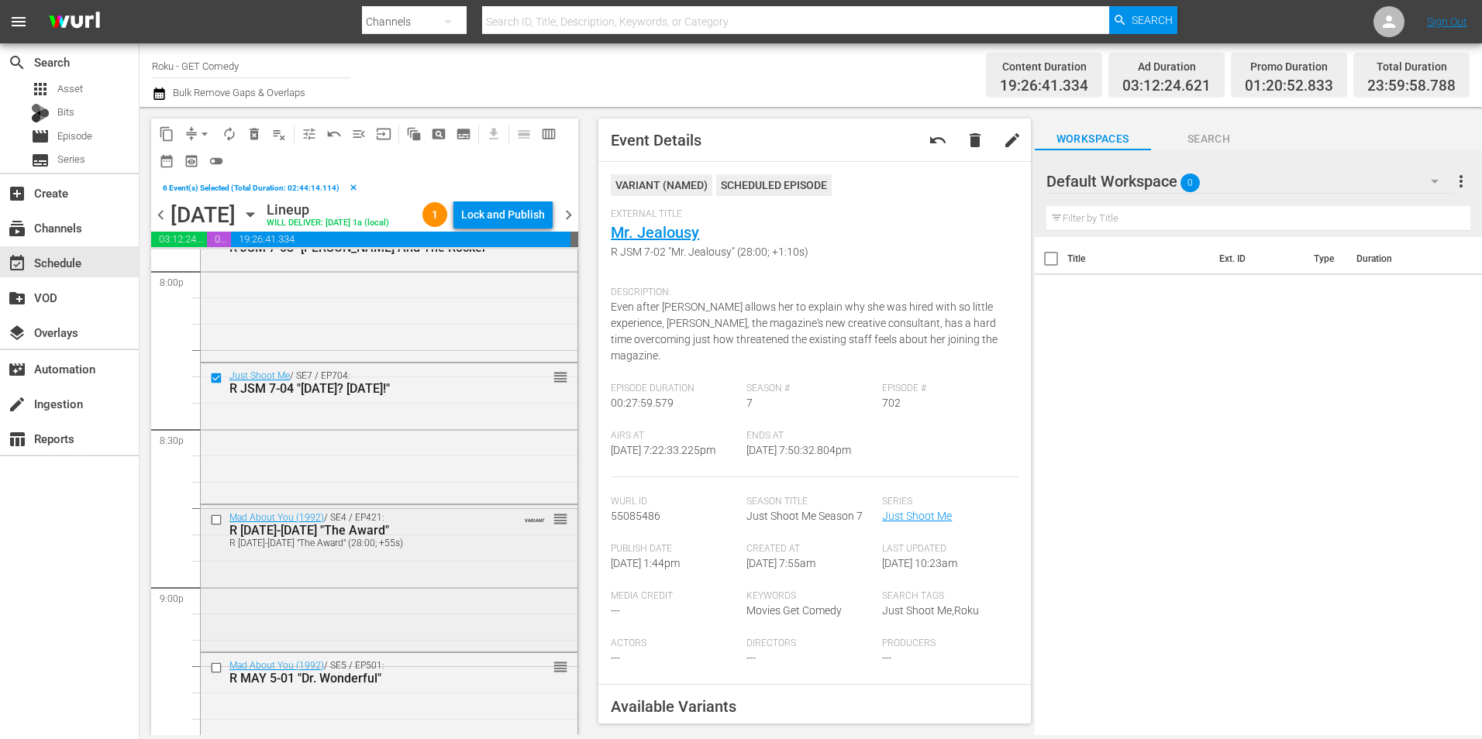
click at [215, 526] on input "checkbox" at bounding box center [218, 519] width 16 height 13
click at [217, 674] on input "checkbox" at bounding box center [218, 667] width 16 height 13
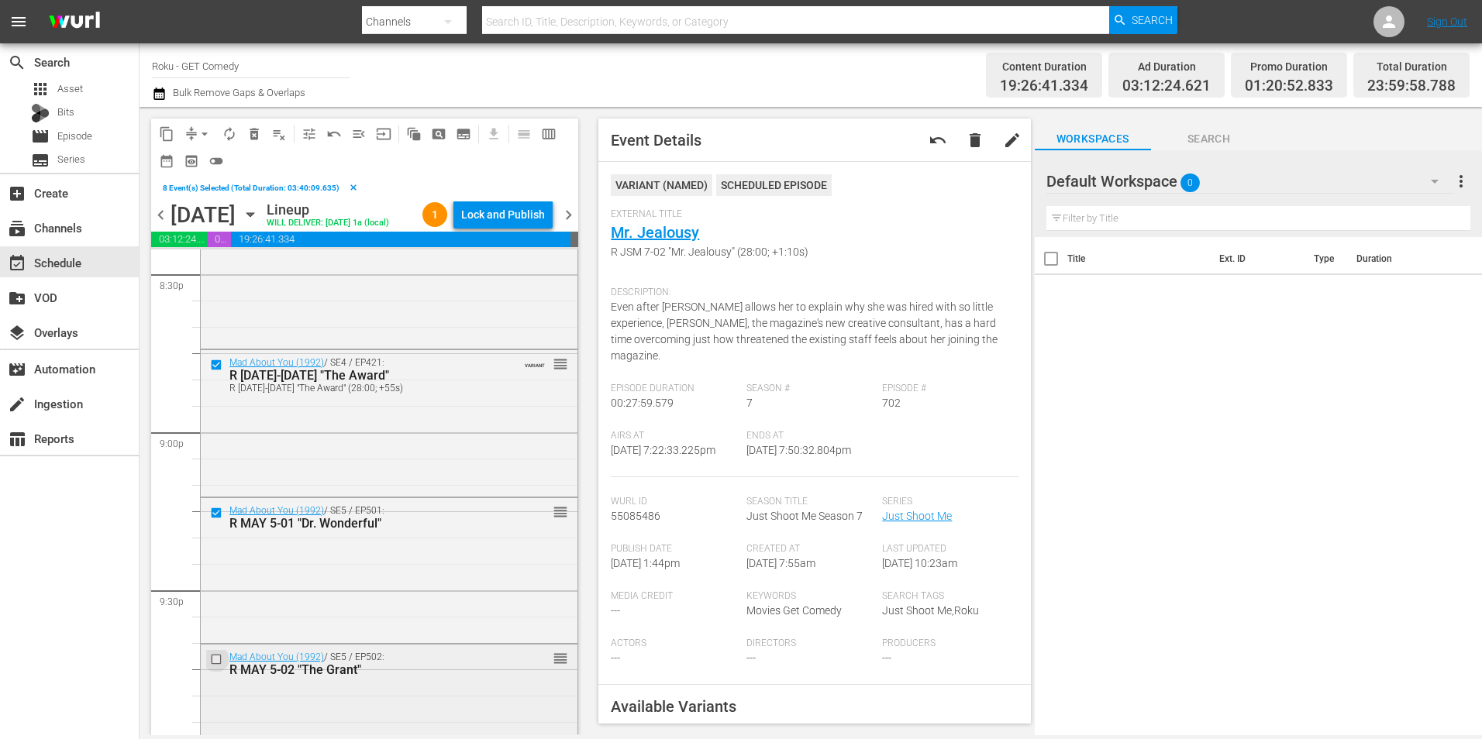
click at [215, 667] on input "checkbox" at bounding box center [218, 659] width 16 height 13
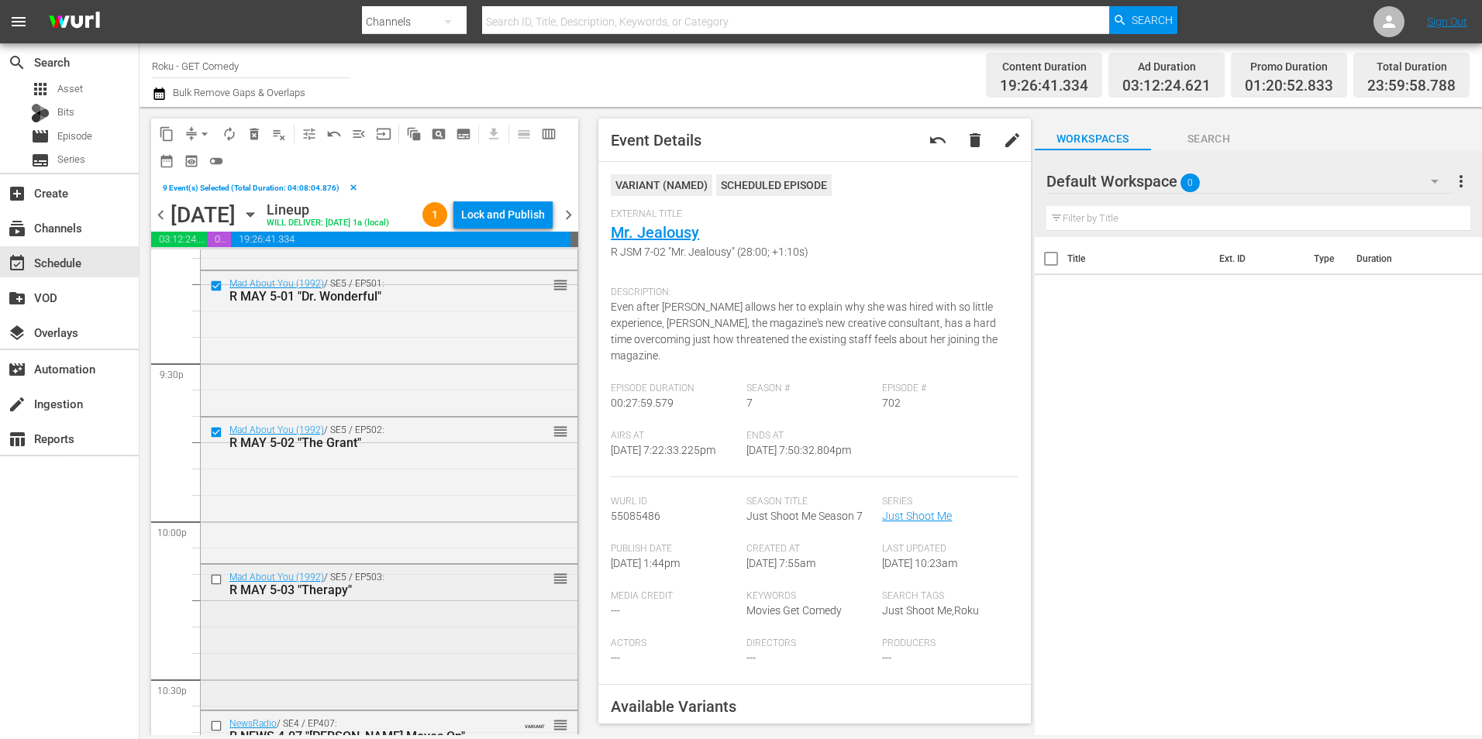
scroll to position [6690, 0]
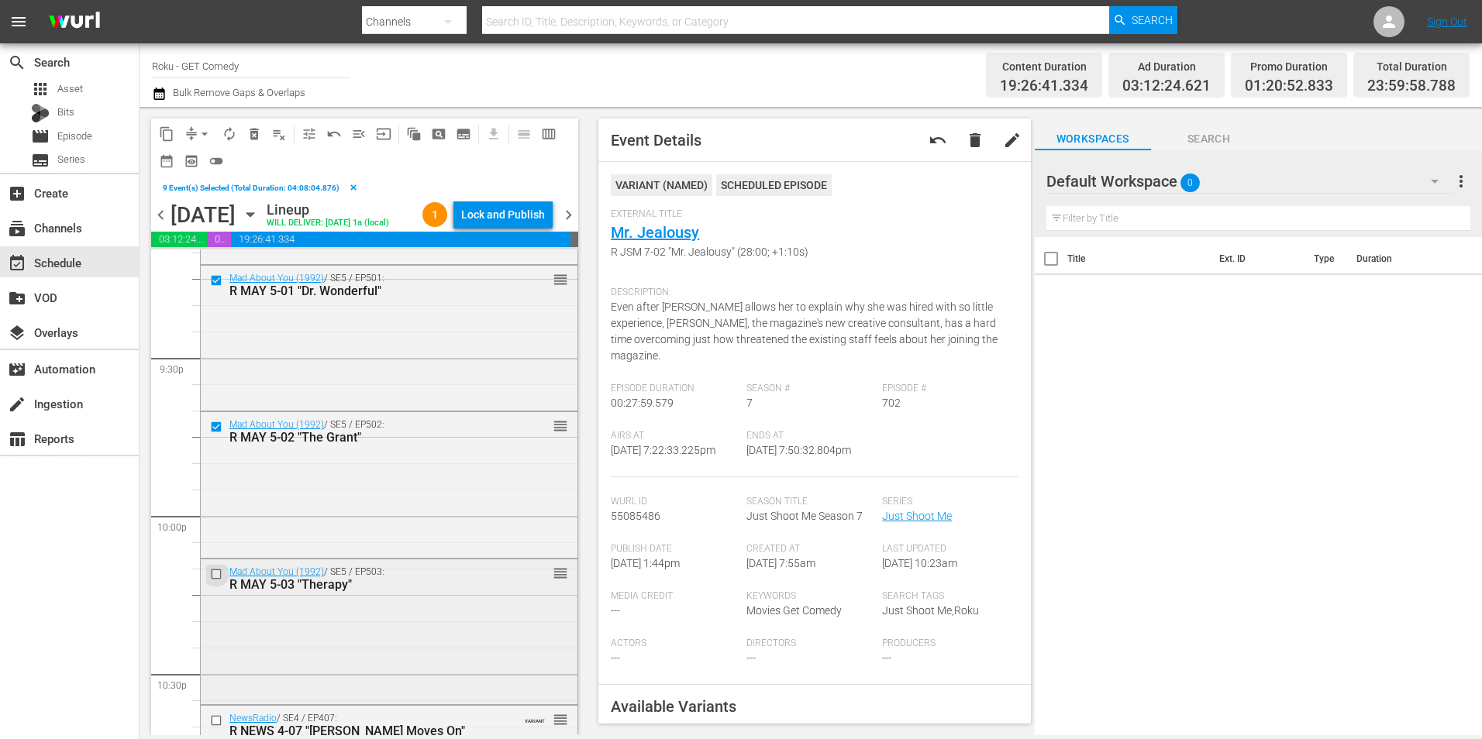
click at [212, 581] on input "checkbox" at bounding box center [218, 574] width 16 height 13
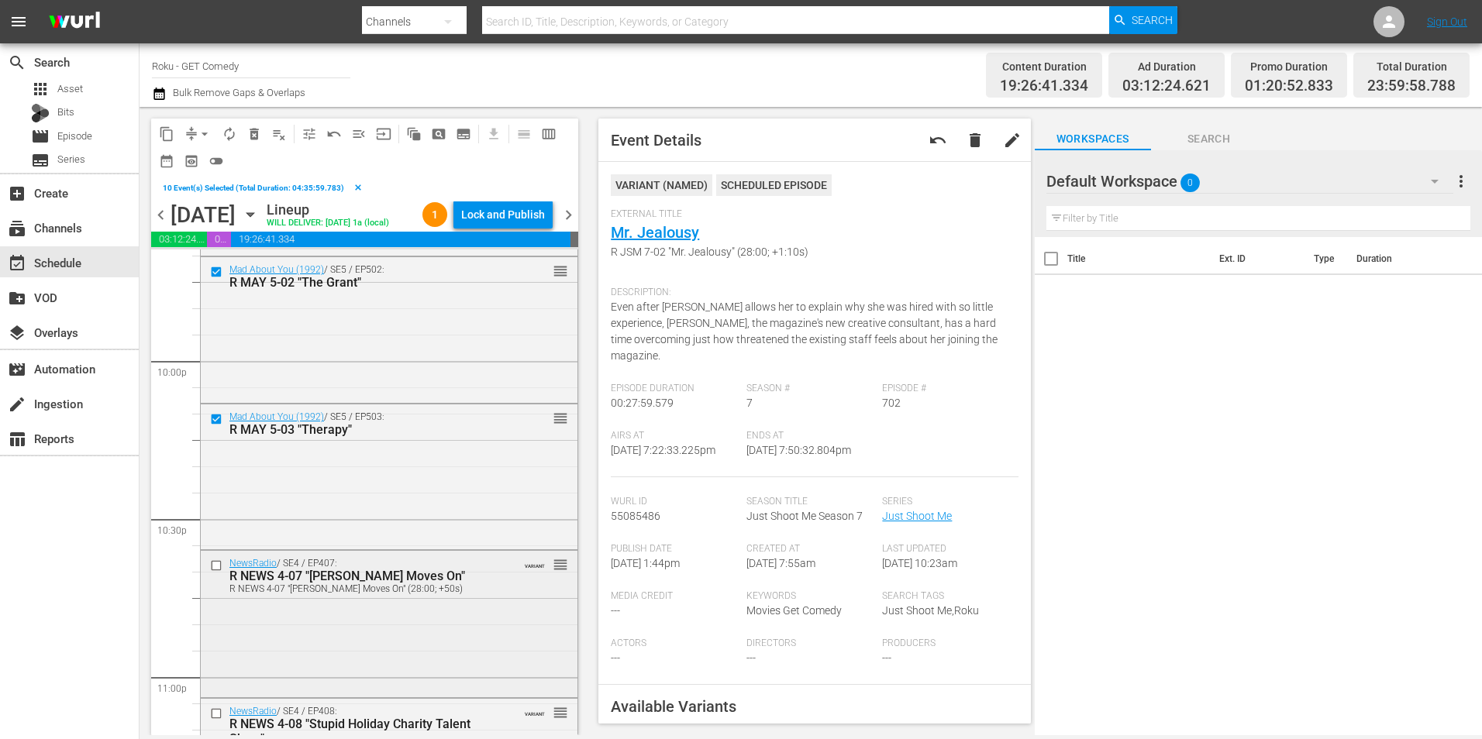
click at [217, 573] on input "checkbox" at bounding box center [218, 566] width 16 height 13
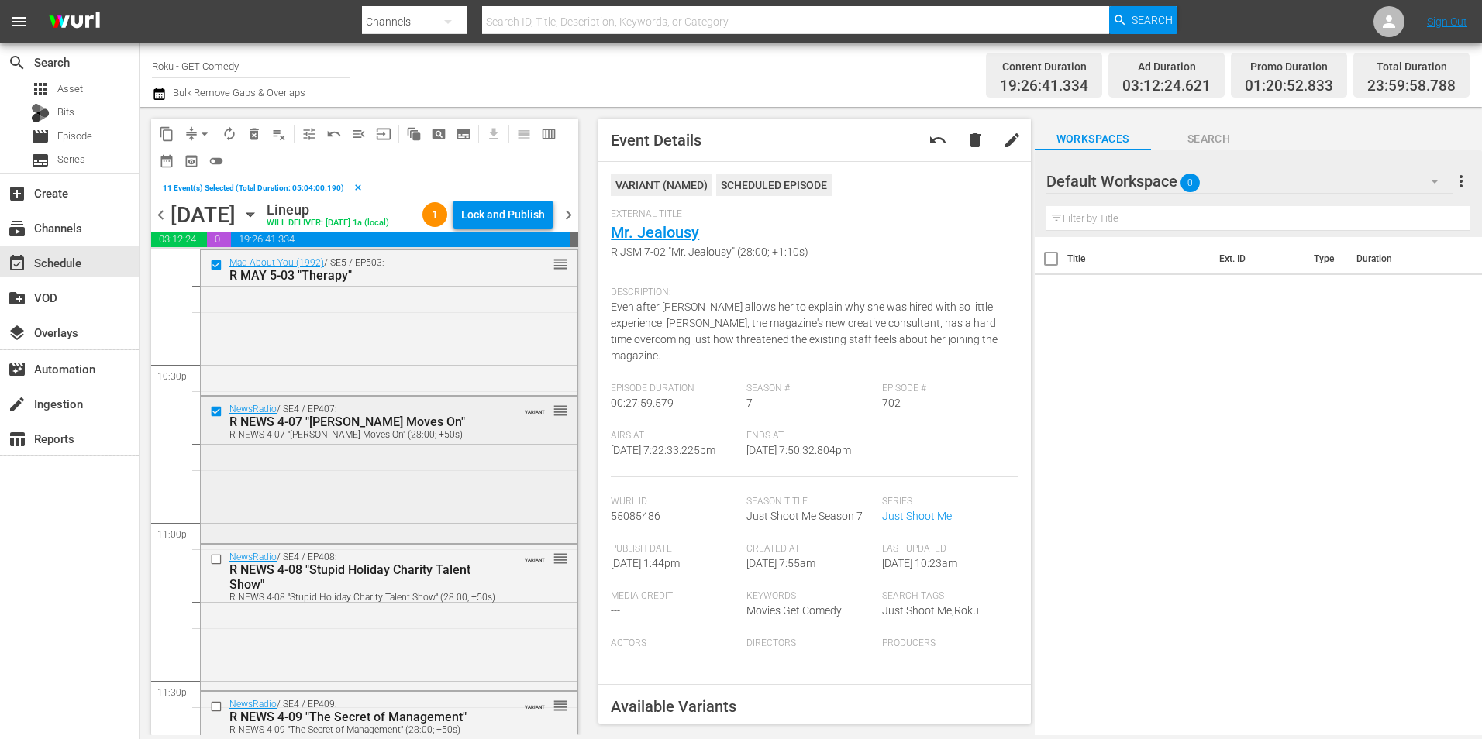
scroll to position [7000, 0]
click at [216, 566] on input "checkbox" at bounding box center [218, 559] width 16 height 13
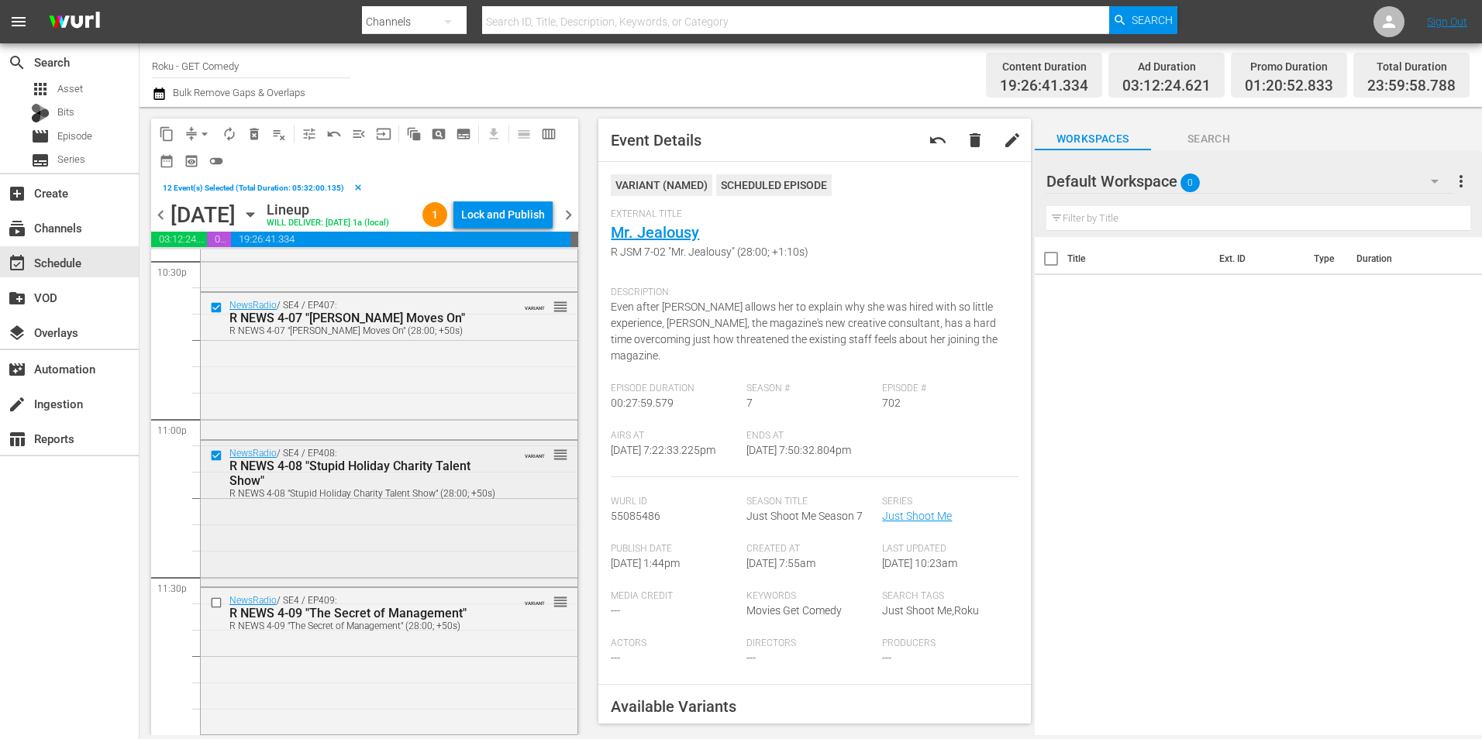
scroll to position [7130, 0]
click at [217, 605] on input "checkbox" at bounding box center [218, 603] width 16 height 13
click at [169, 136] on span "content_copy" at bounding box center [167, 134] width 16 height 16
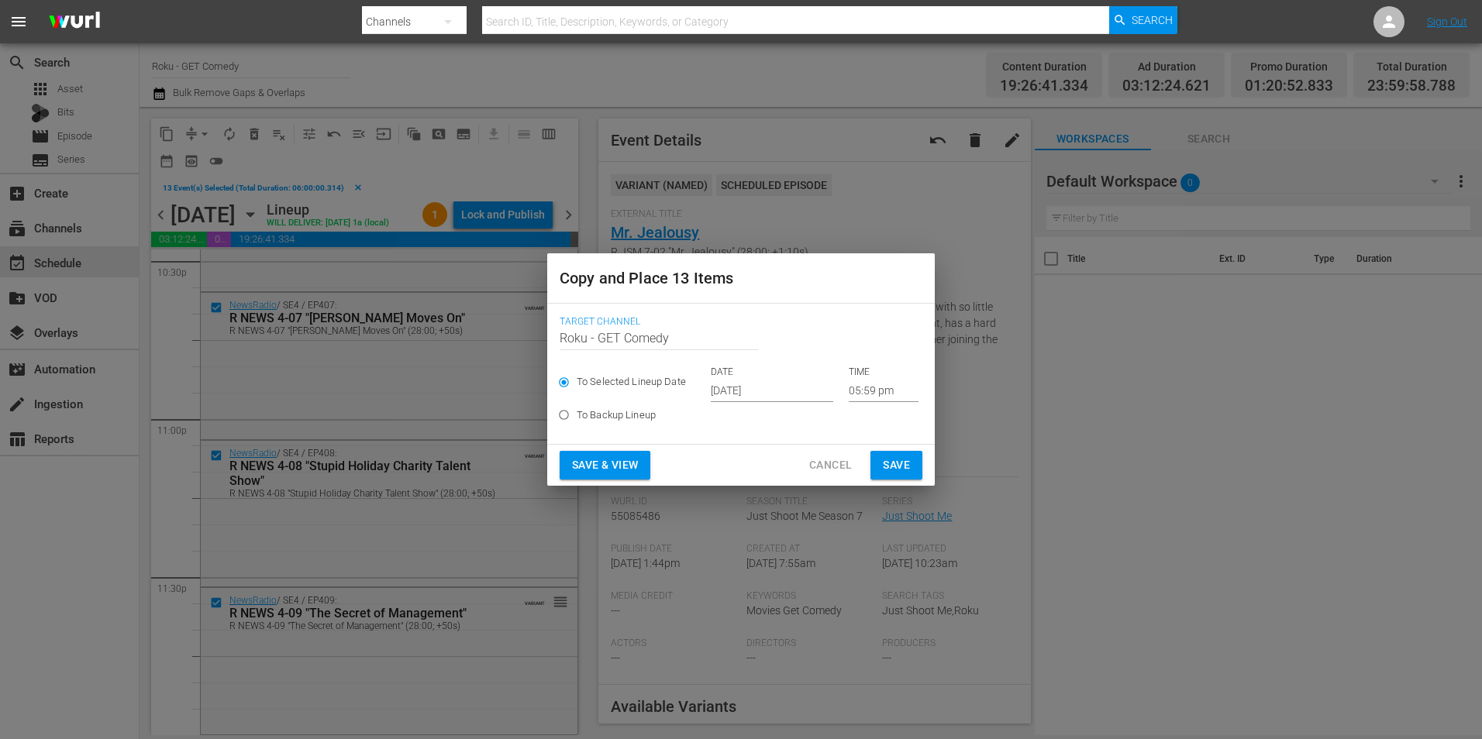
click at [722, 384] on input "[DATE]" at bounding box center [772, 390] width 122 height 23
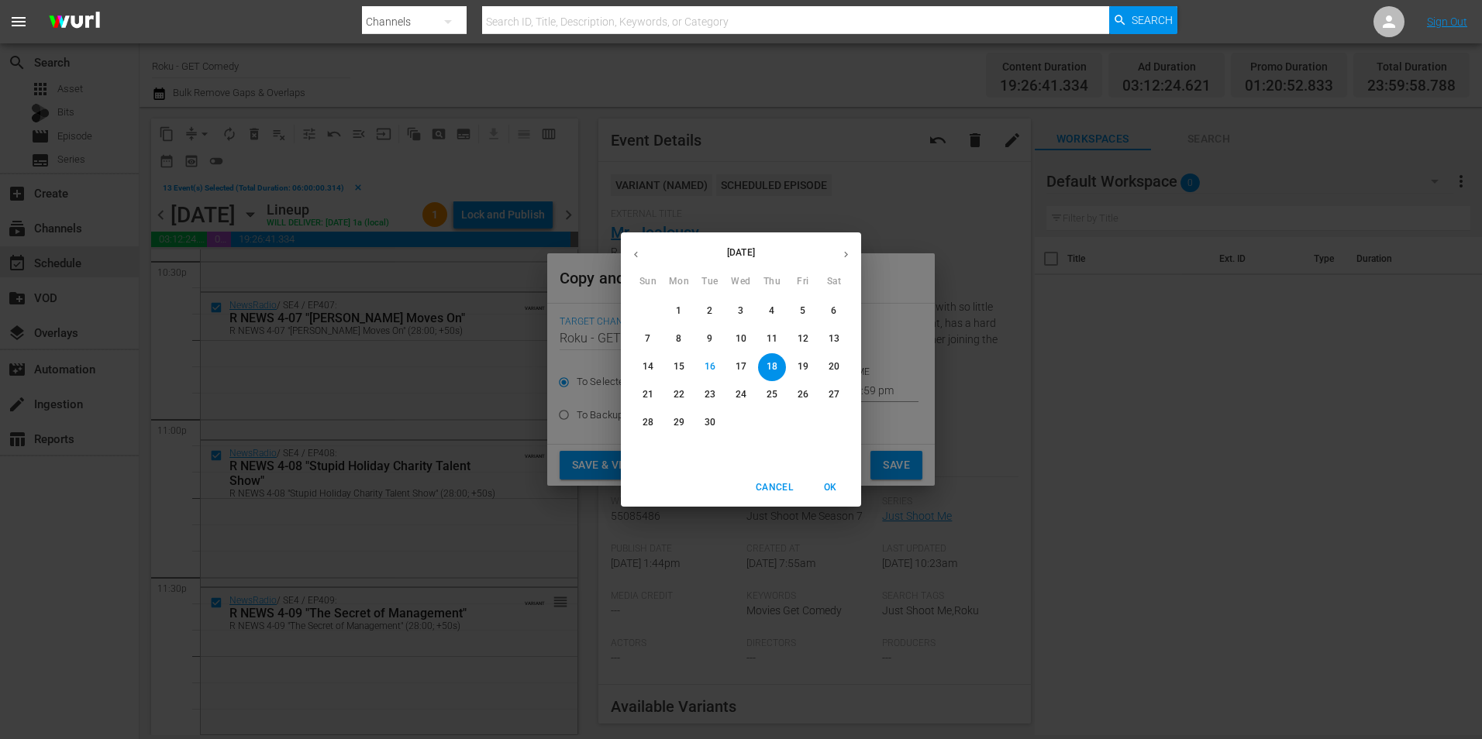
click at [841, 253] on icon "button" at bounding box center [846, 255] width 12 height 12
click at [713, 334] on span "7" at bounding box center [710, 338] width 28 height 13
type input "[DATE]"
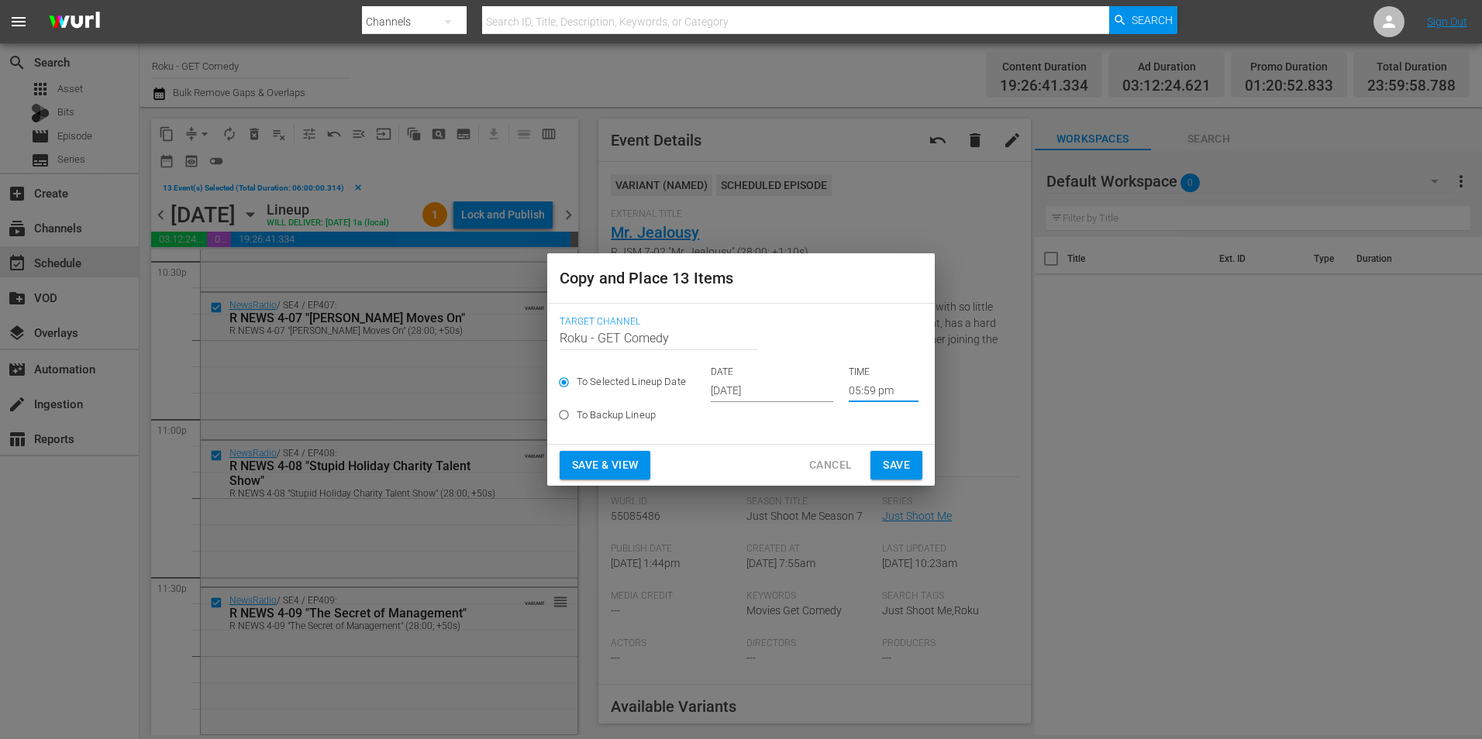
click at [867, 386] on input "05:59 pm" at bounding box center [884, 390] width 70 height 23
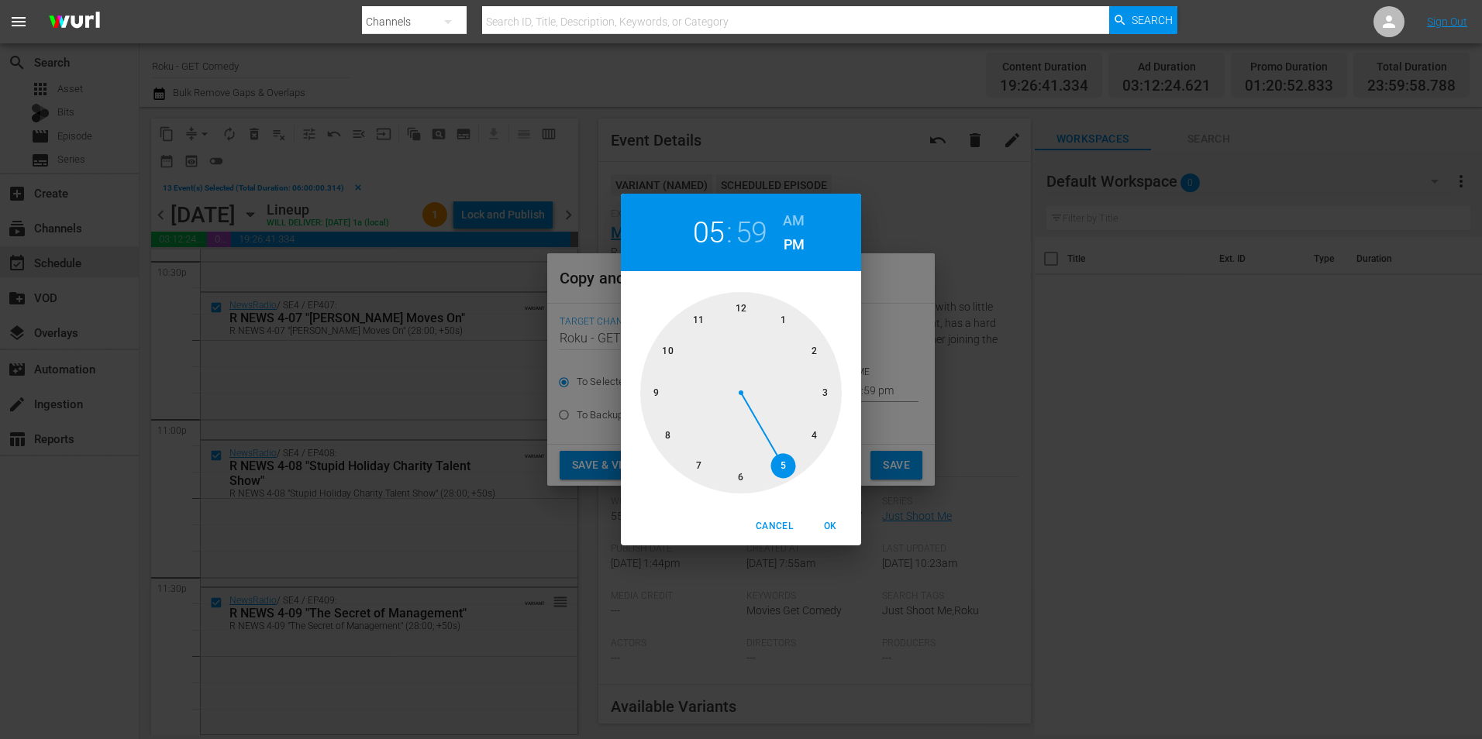
click at [740, 302] on div at bounding box center [741, 393] width 202 height 202
drag, startPoint x: 832, startPoint y: 526, endPoint x: 873, endPoint y: 497, distance: 50.5
click at [837, 523] on span "OK" at bounding box center [829, 526] width 37 height 16
type input "12:00 pm"
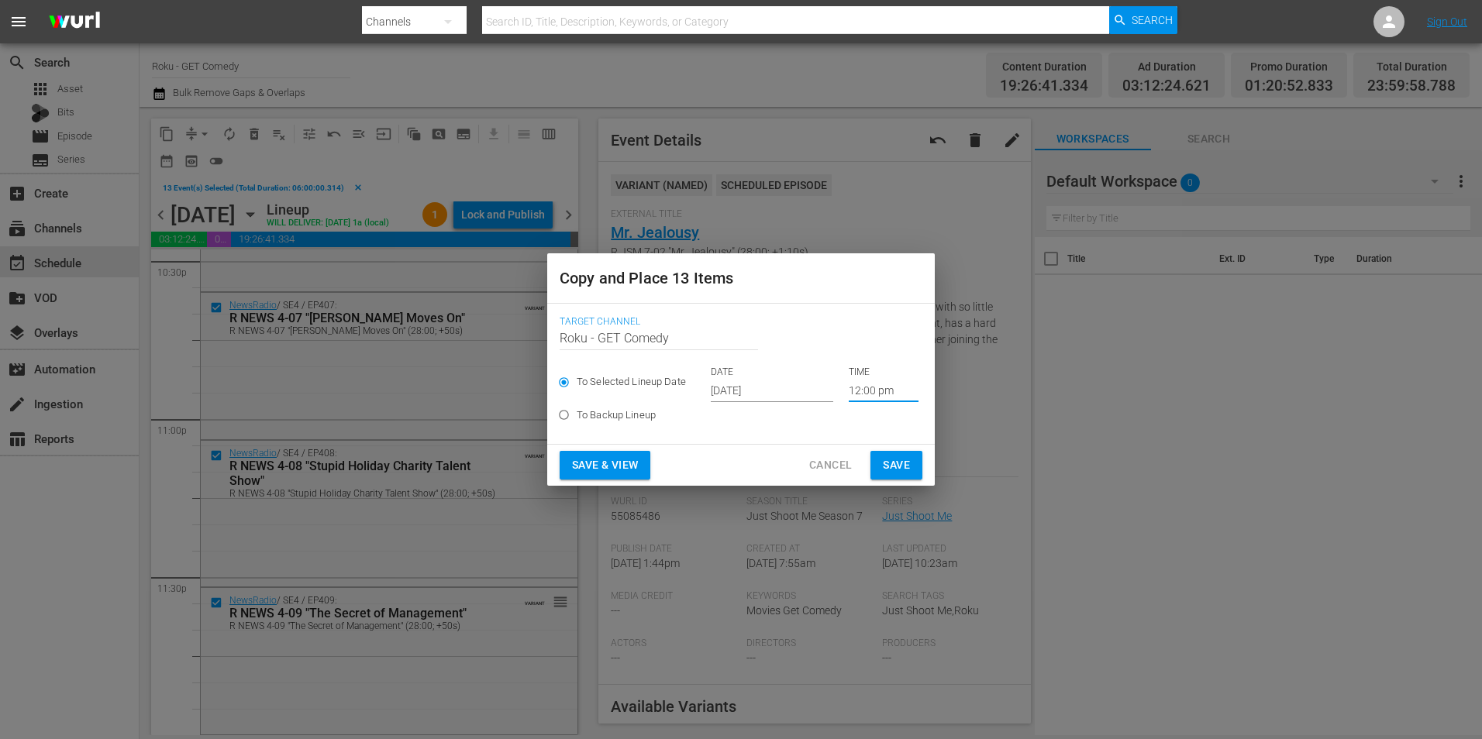
click at [907, 457] on span "Save" at bounding box center [896, 465] width 27 height 19
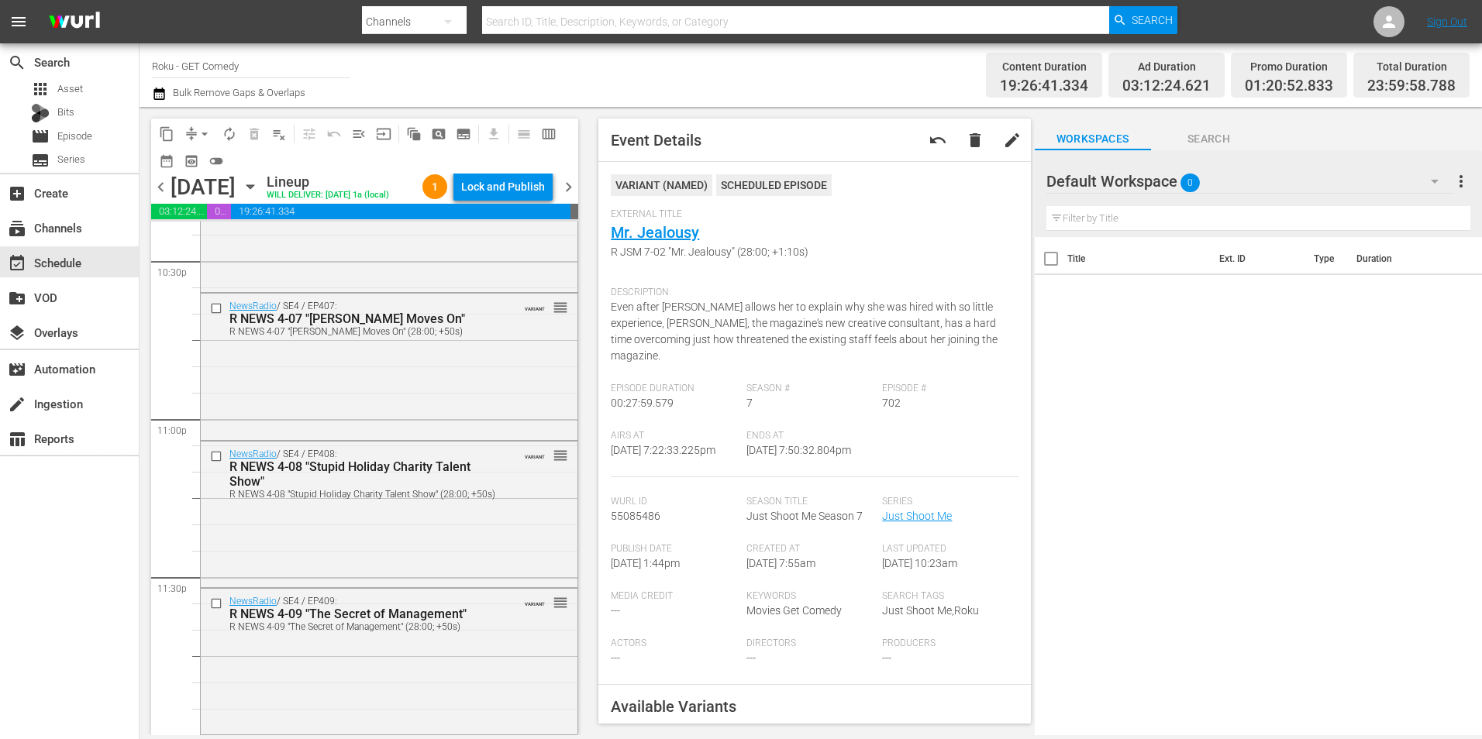
scroll to position [7102, 0]
click at [259, 195] on icon "button" at bounding box center [250, 186] width 17 height 17
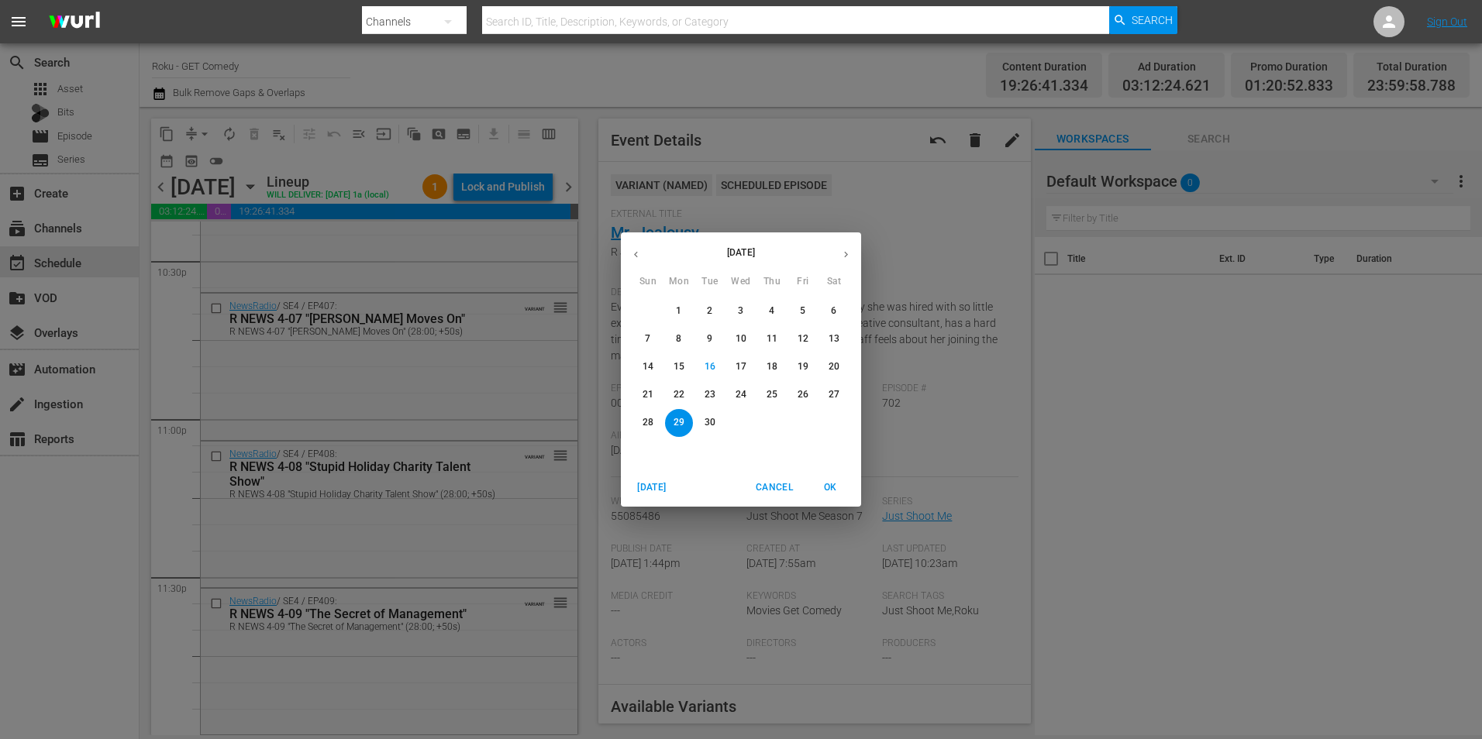
click at [843, 252] on icon "button" at bounding box center [846, 255] width 12 height 12
click at [716, 343] on span "7" at bounding box center [710, 338] width 28 height 13
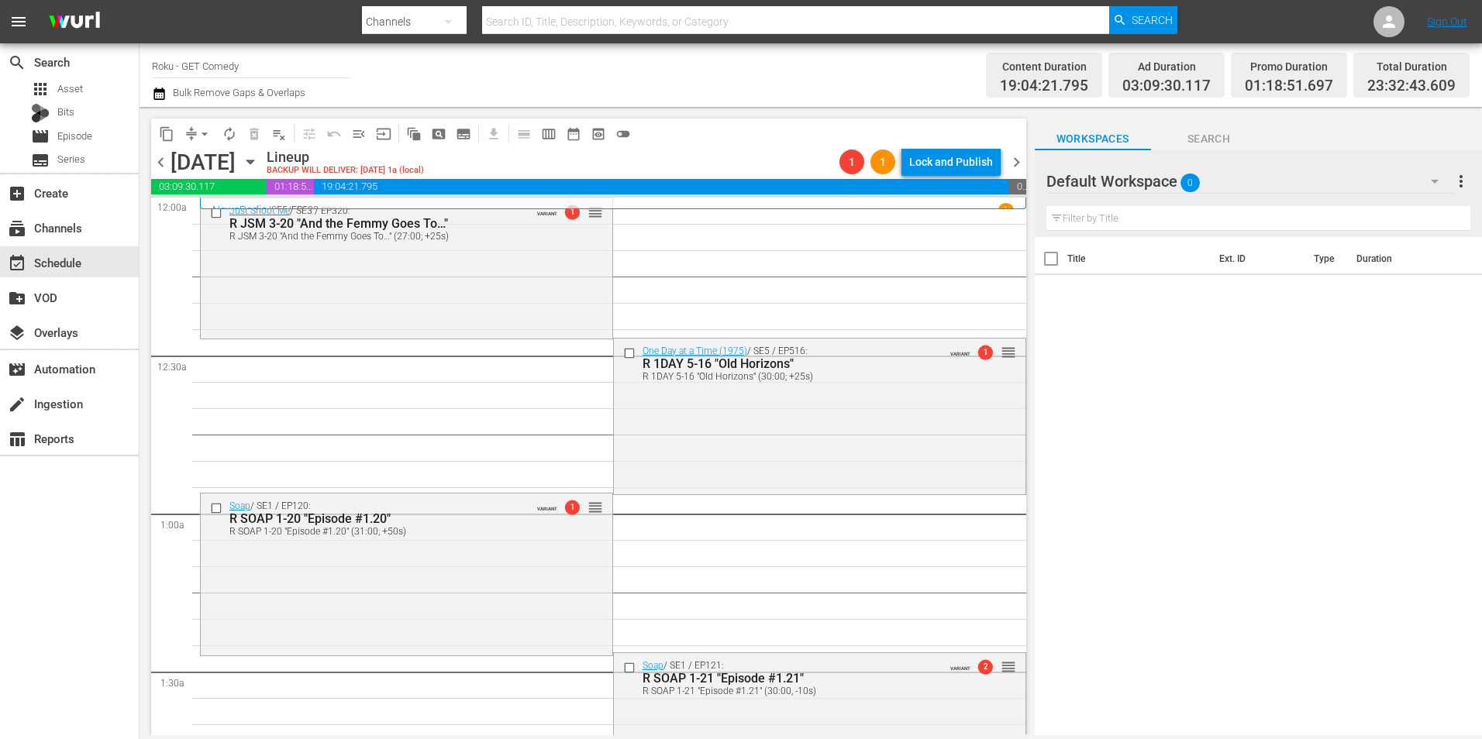
click at [1232, 169] on div "Default Workspace 0" at bounding box center [1249, 181] width 407 height 43
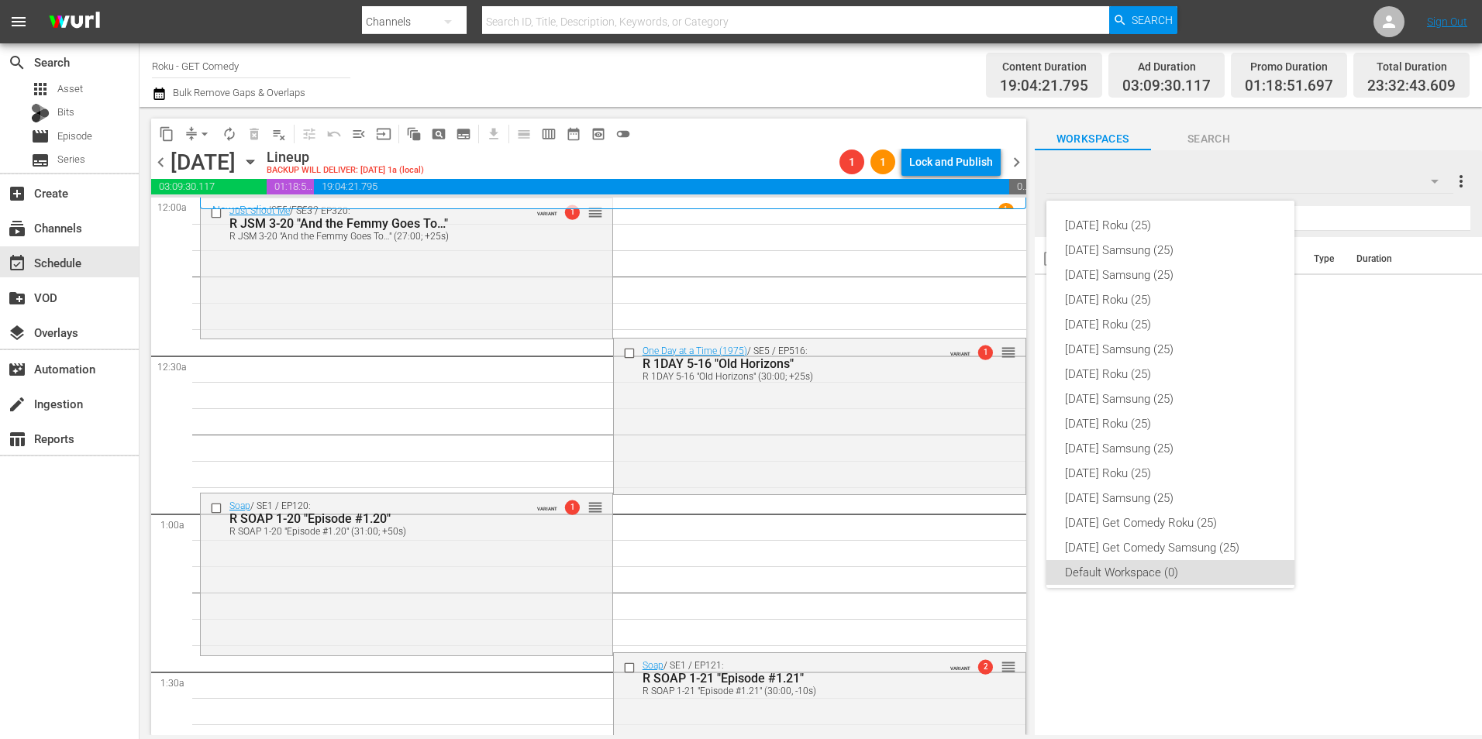
scroll to position [9, 0]
click at [1167, 494] on div "[DATE] Samsung (25)" at bounding box center [1170, 489] width 211 height 25
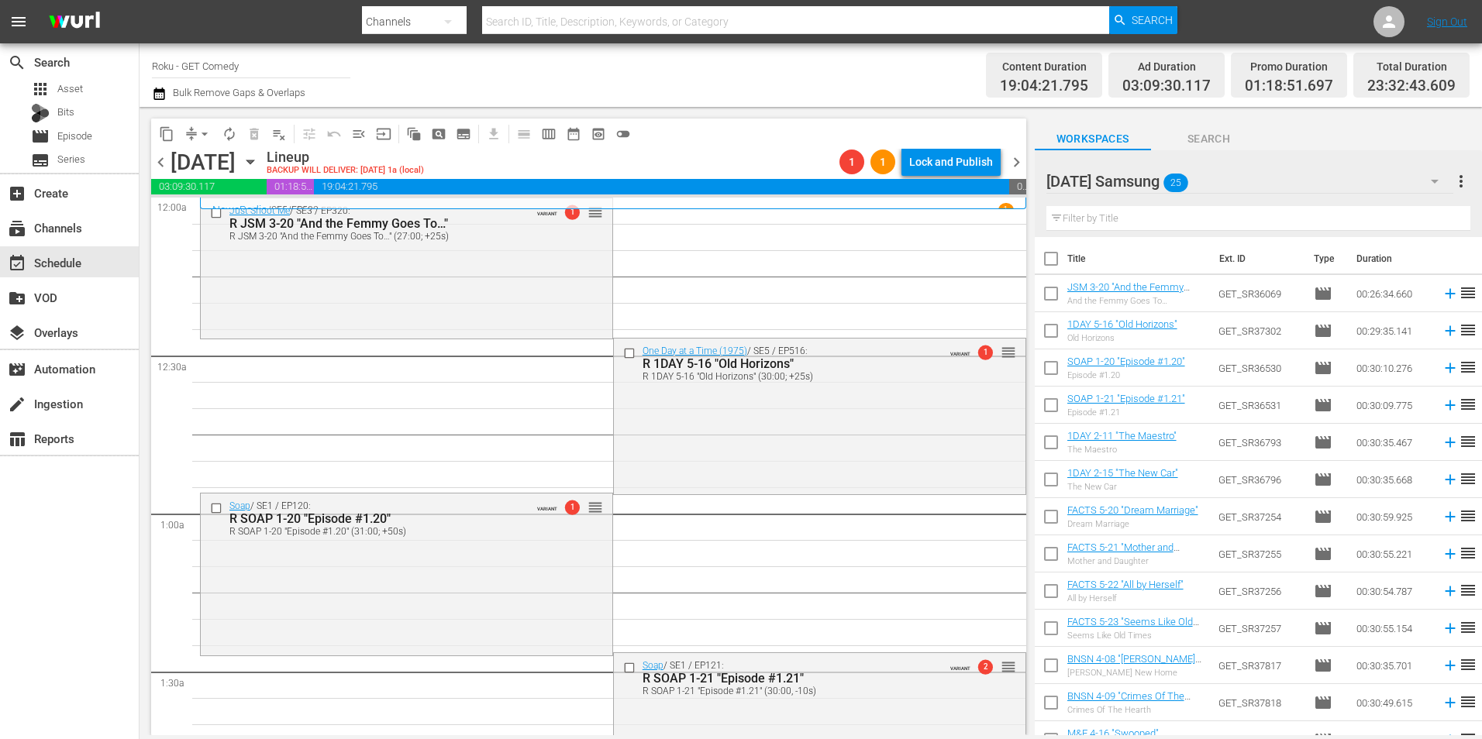
click at [1235, 171] on div "[DATE] Samsung 25" at bounding box center [1249, 181] width 407 height 43
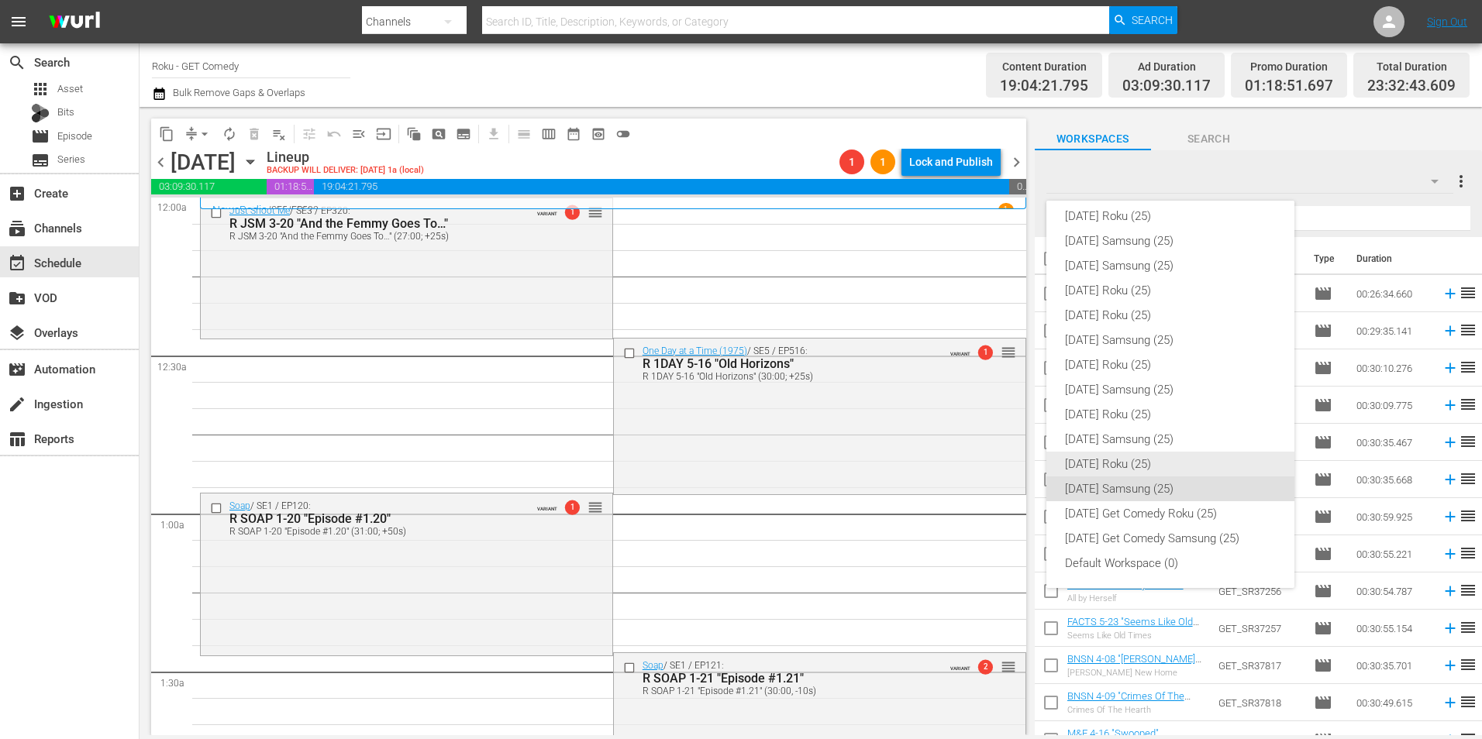
click at [1126, 469] on div "[DATE] Roku (25)" at bounding box center [1170, 464] width 211 height 25
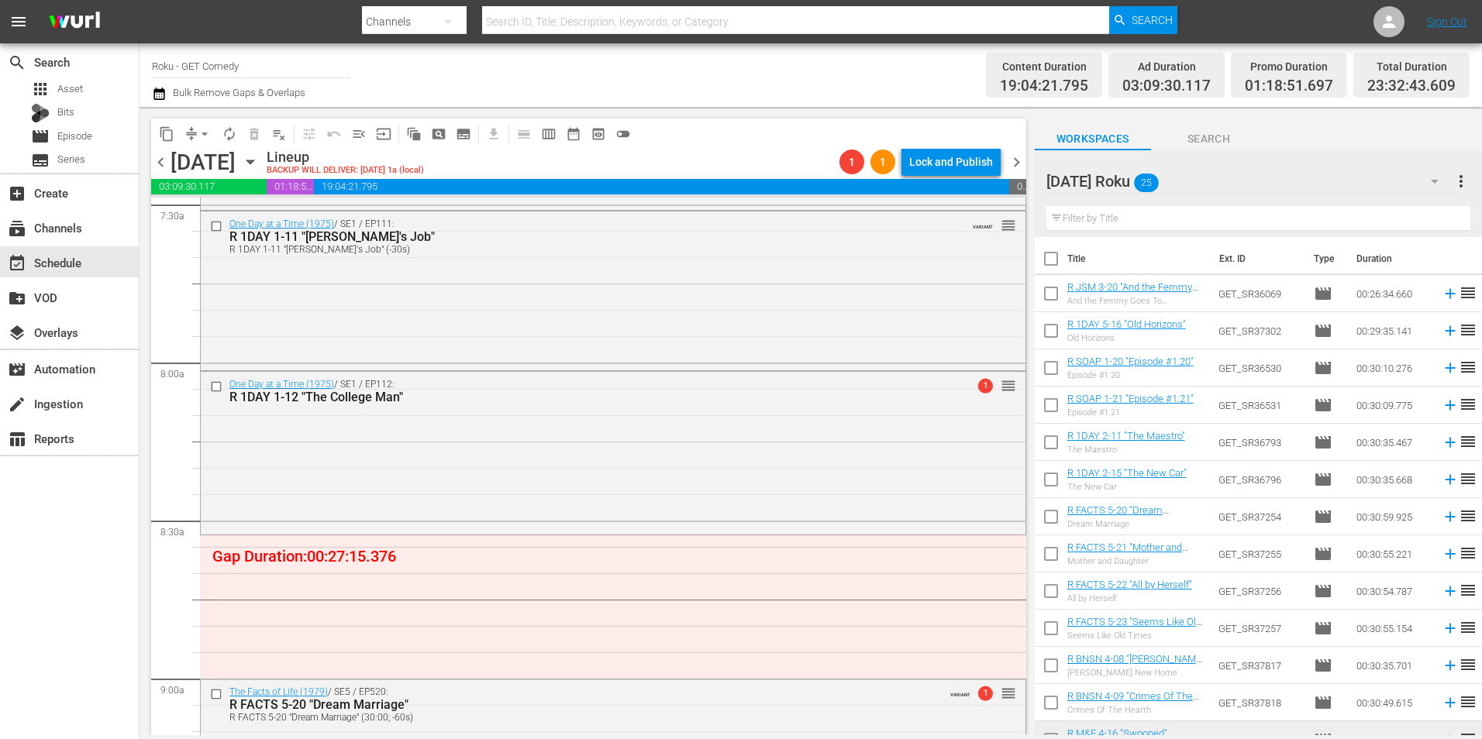
scroll to position [2403, 0]
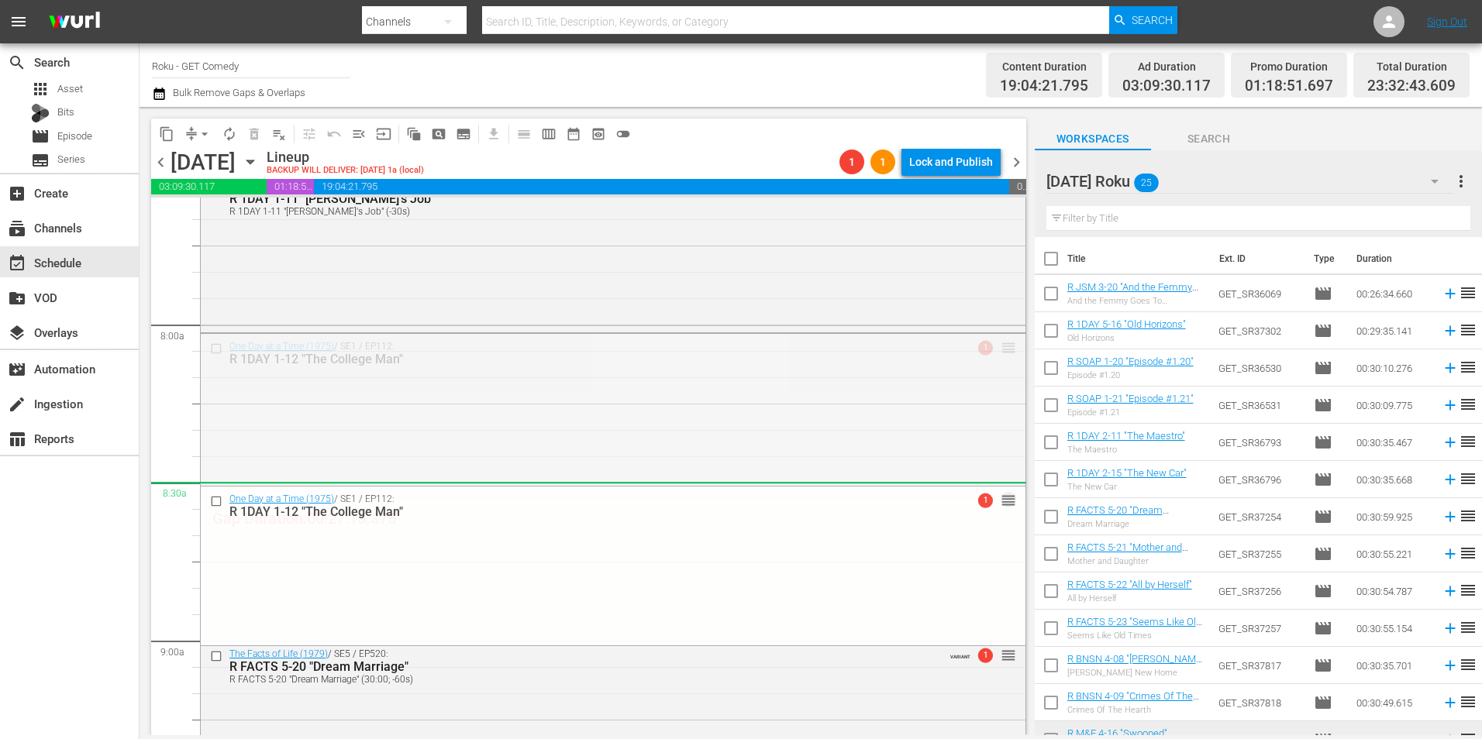
drag, startPoint x: 1001, startPoint y: 347, endPoint x: 979, endPoint y: 490, distance: 144.4
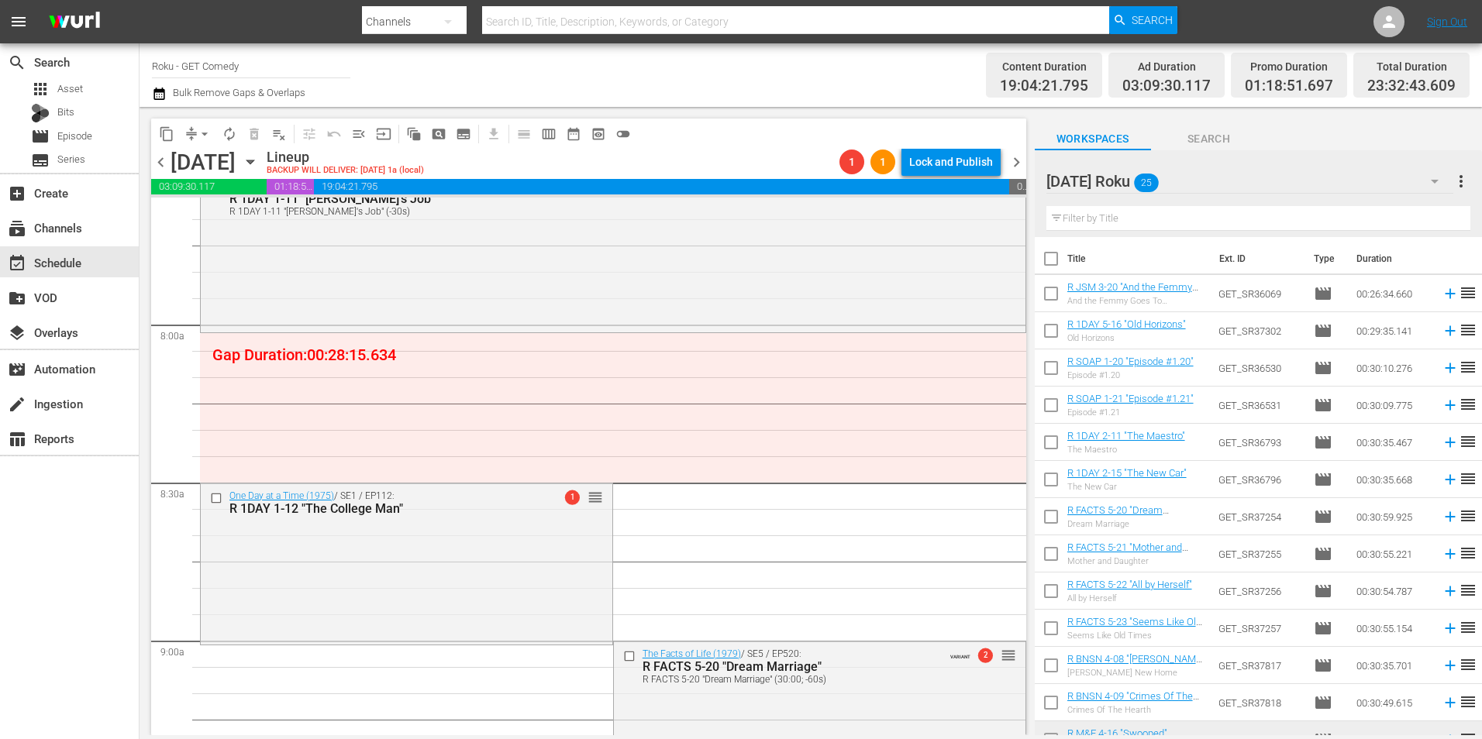
scroll to position [2325, 0]
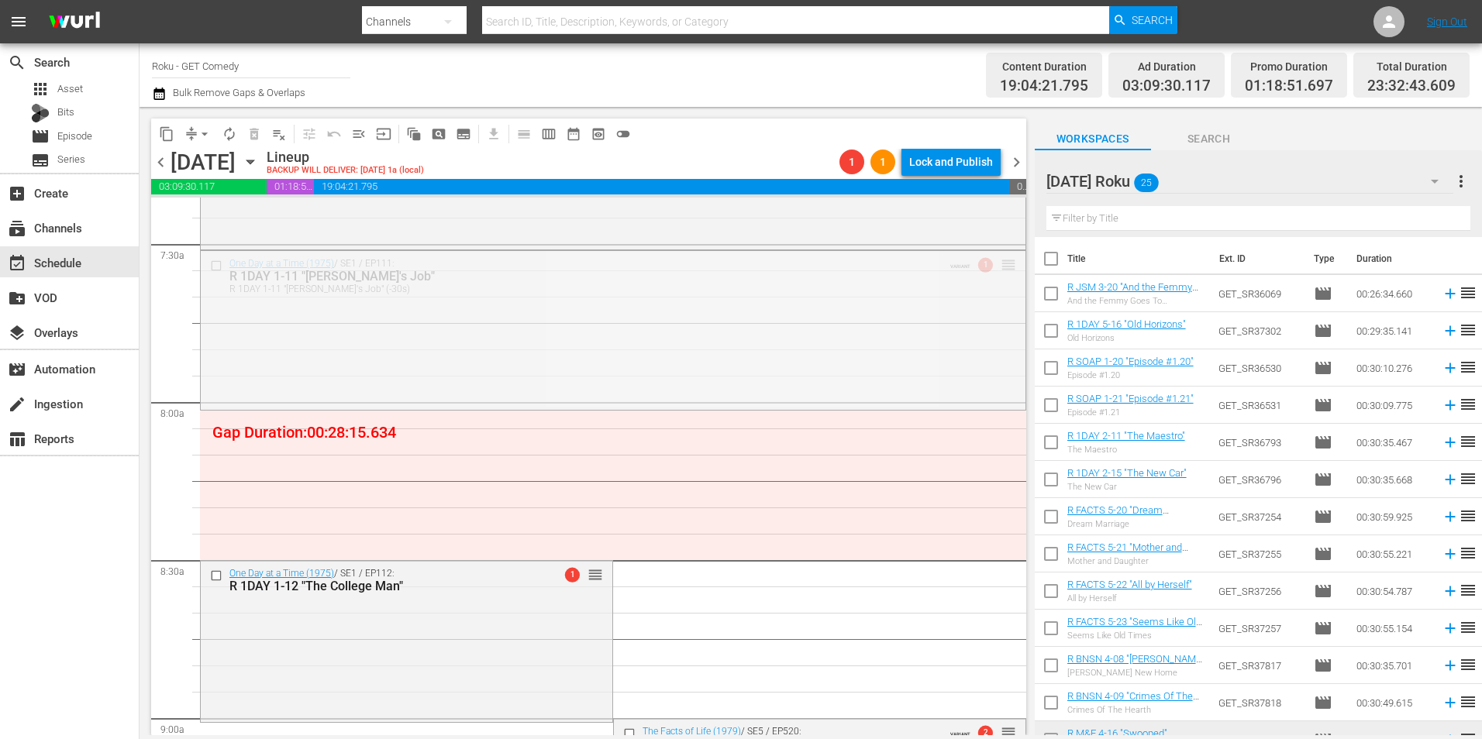
drag, startPoint x: 1000, startPoint y: 260, endPoint x: 976, endPoint y: 406, distance: 147.7
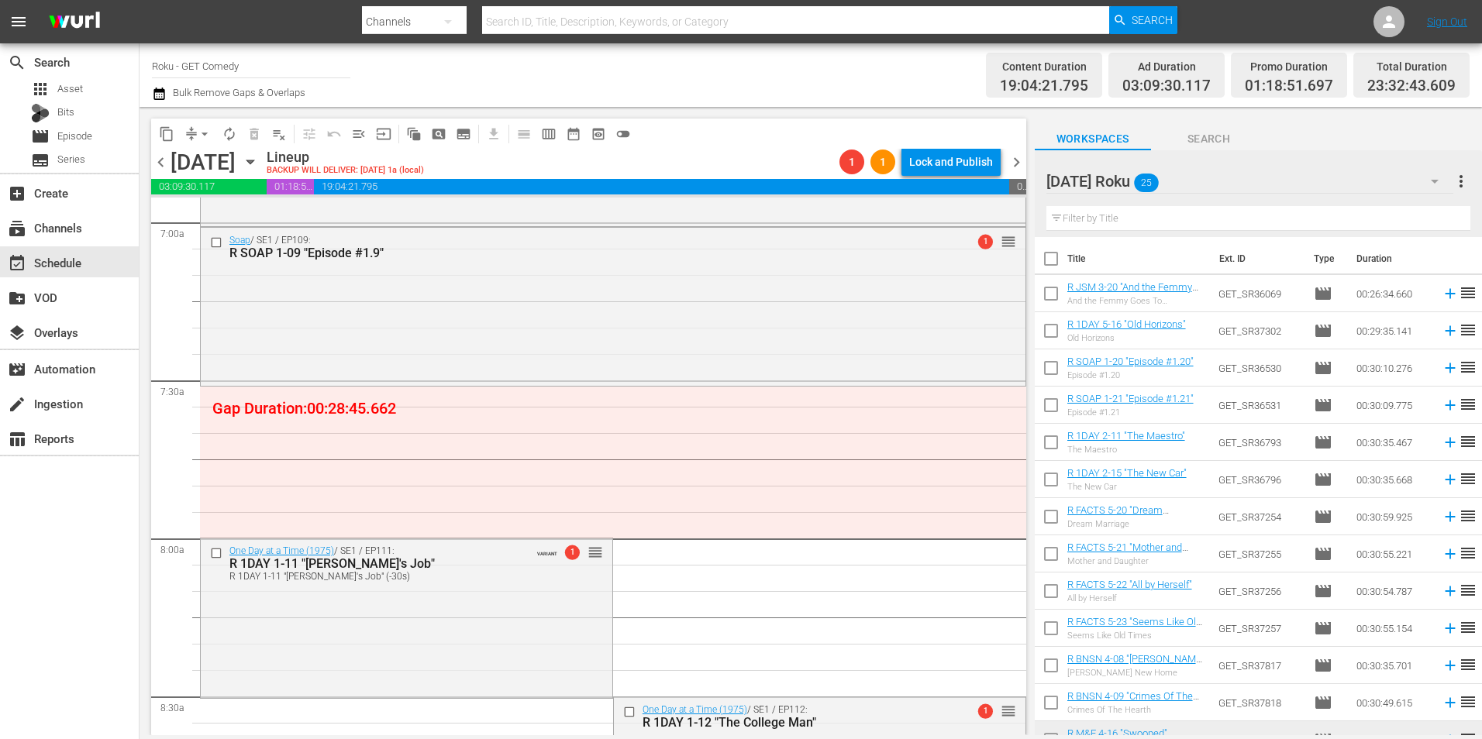
scroll to position [2093, 0]
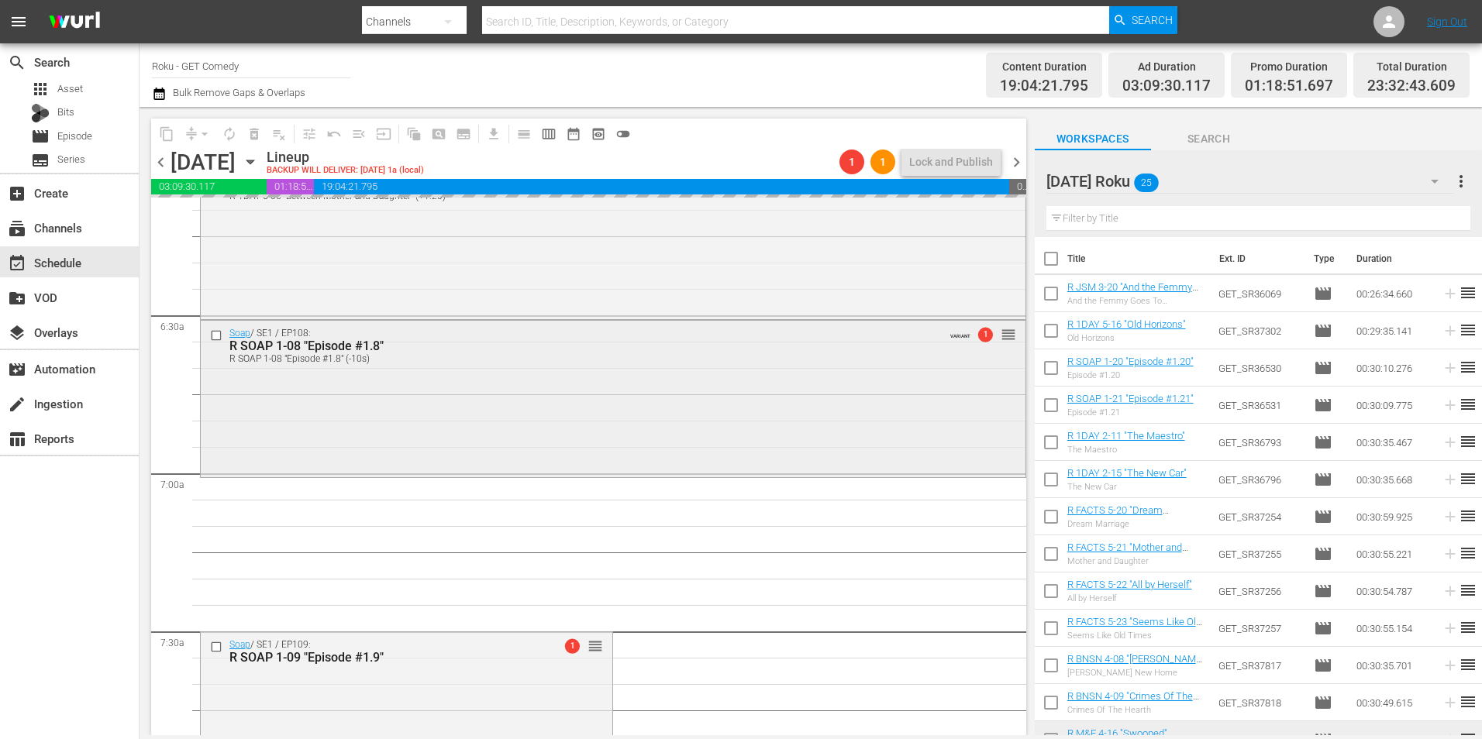
scroll to position [1860, 0]
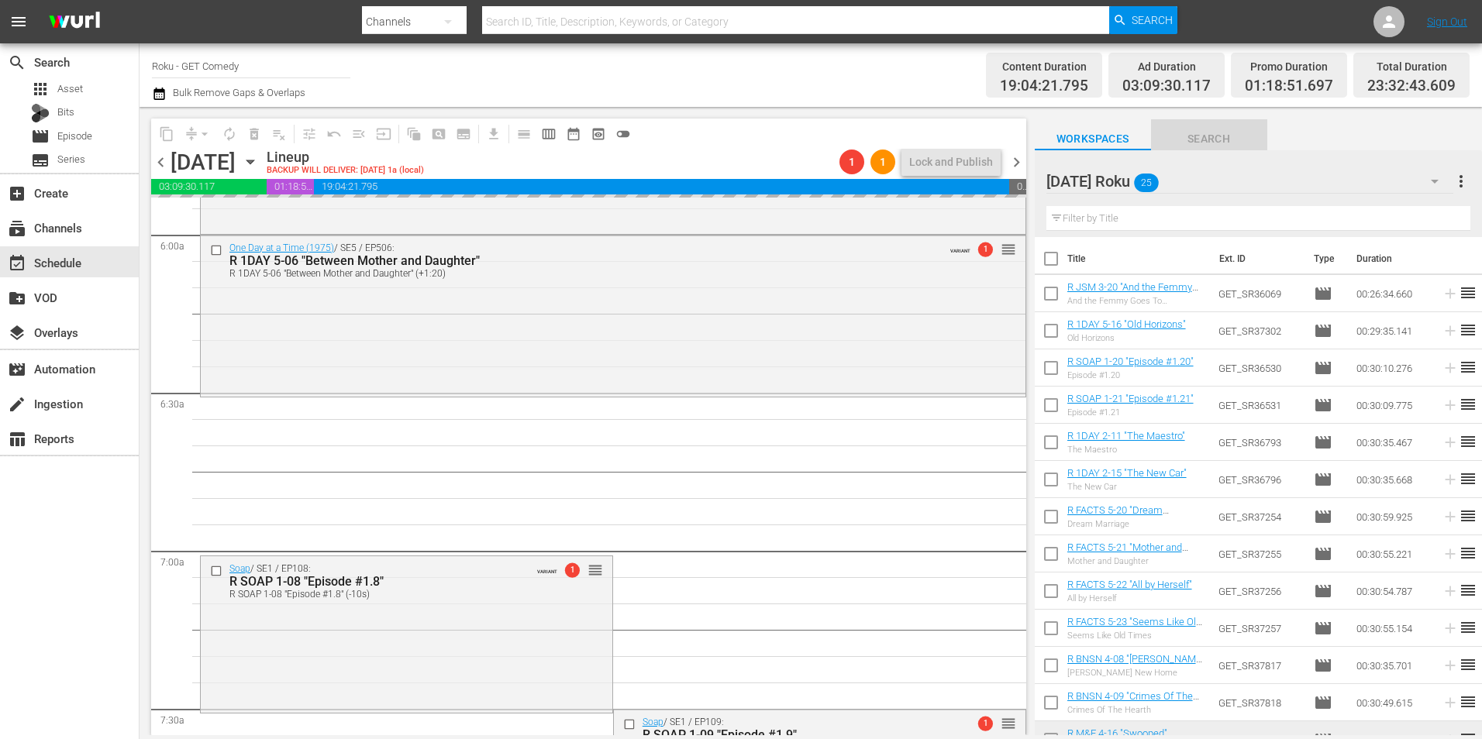
click at [1205, 150] on button "Search" at bounding box center [1209, 134] width 116 height 31
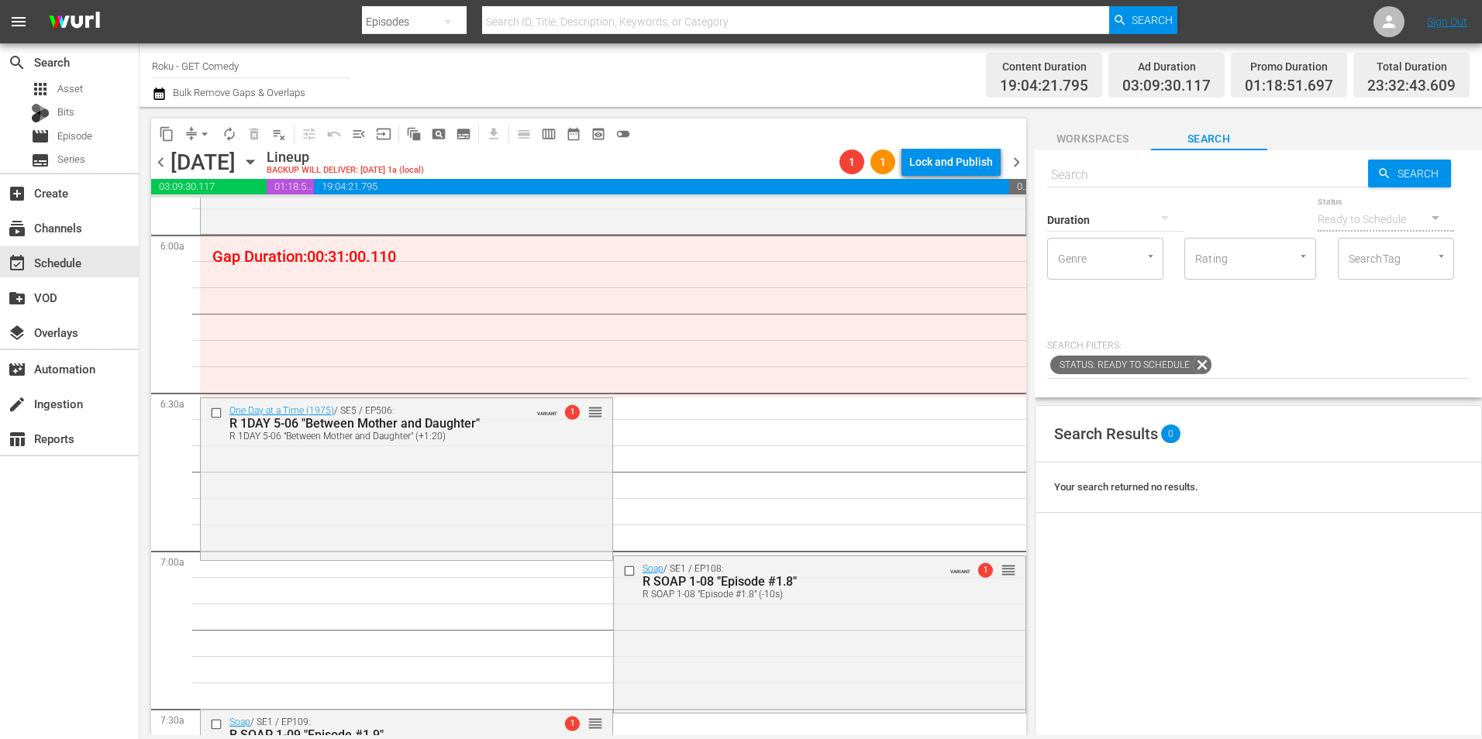
click at [1067, 181] on input "text" at bounding box center [1207, 175] width 321 height 37
type input "jsm_"
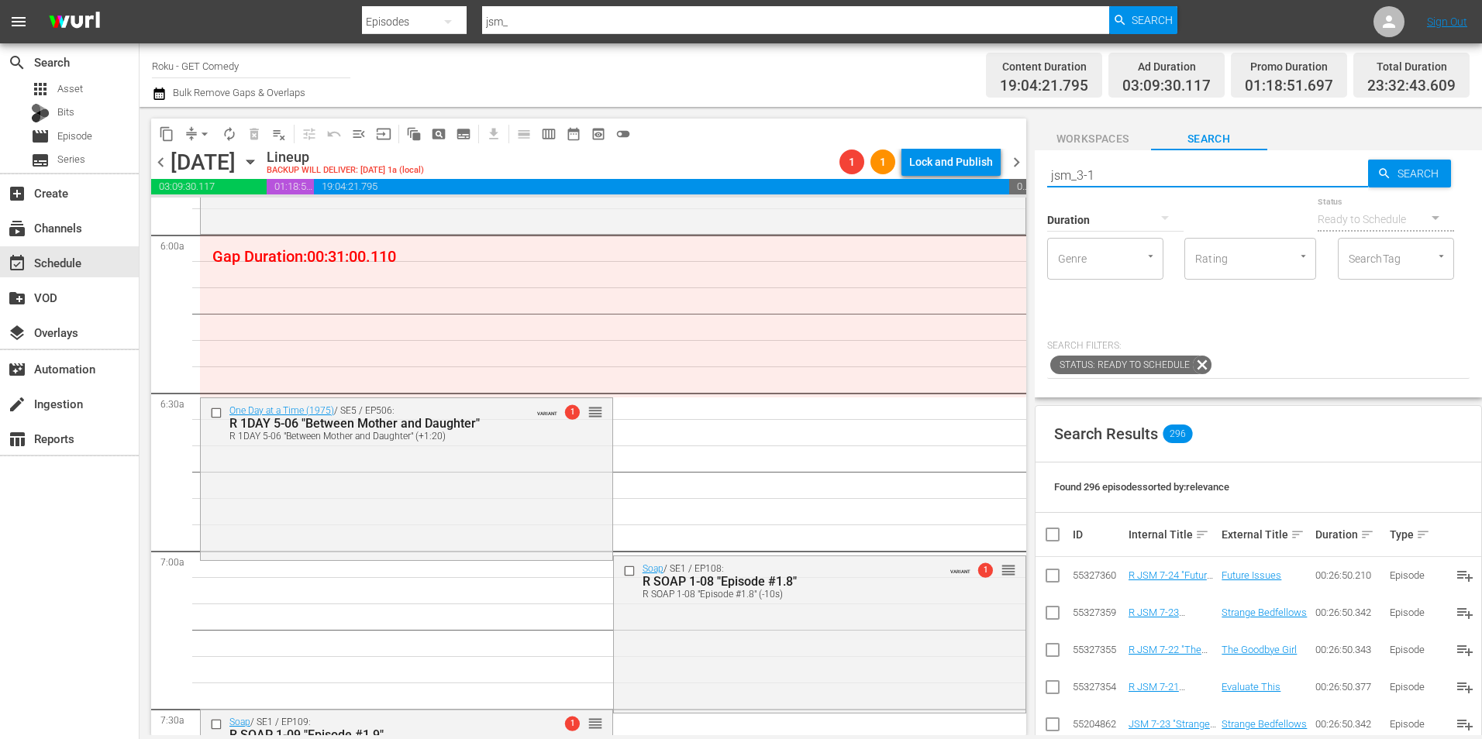
type input "jsm_3-10"
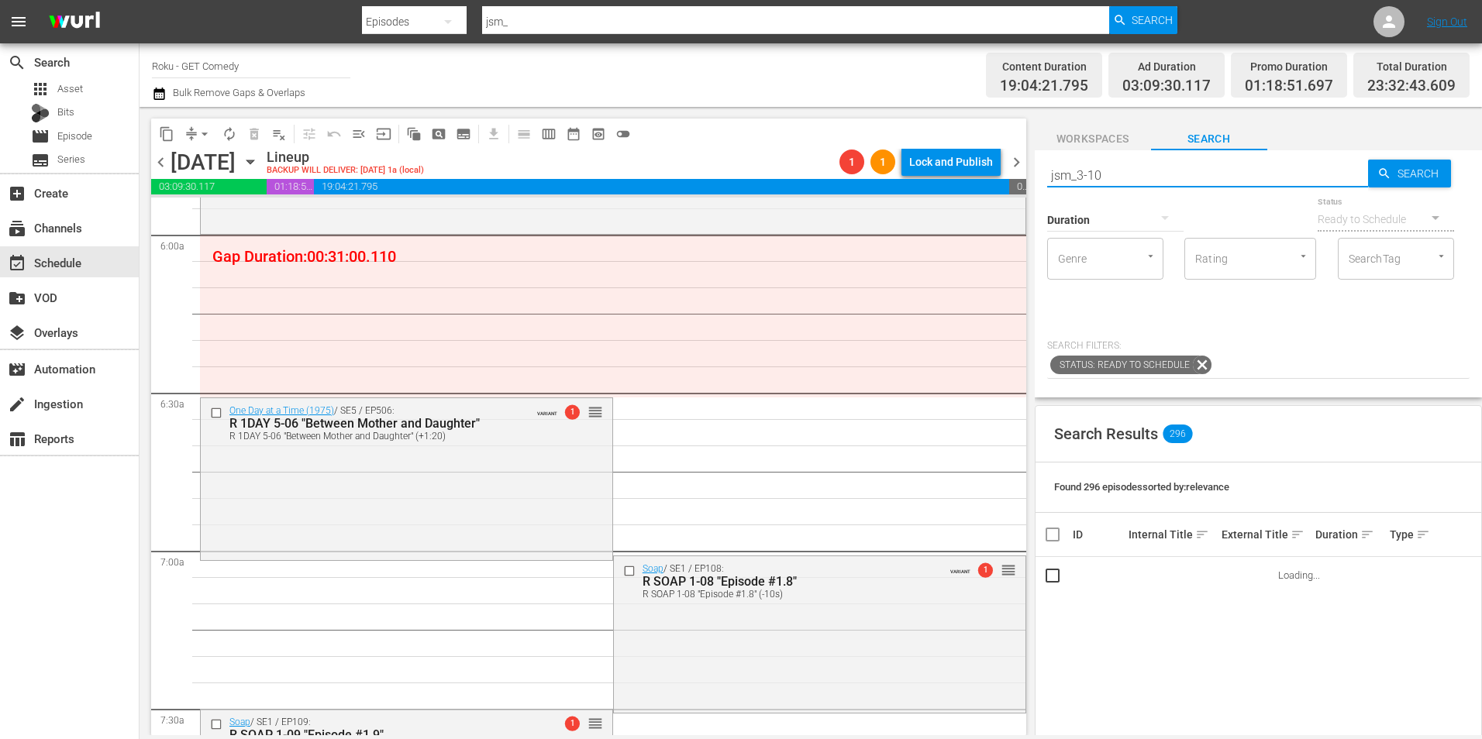
type input "jsm_3-10"
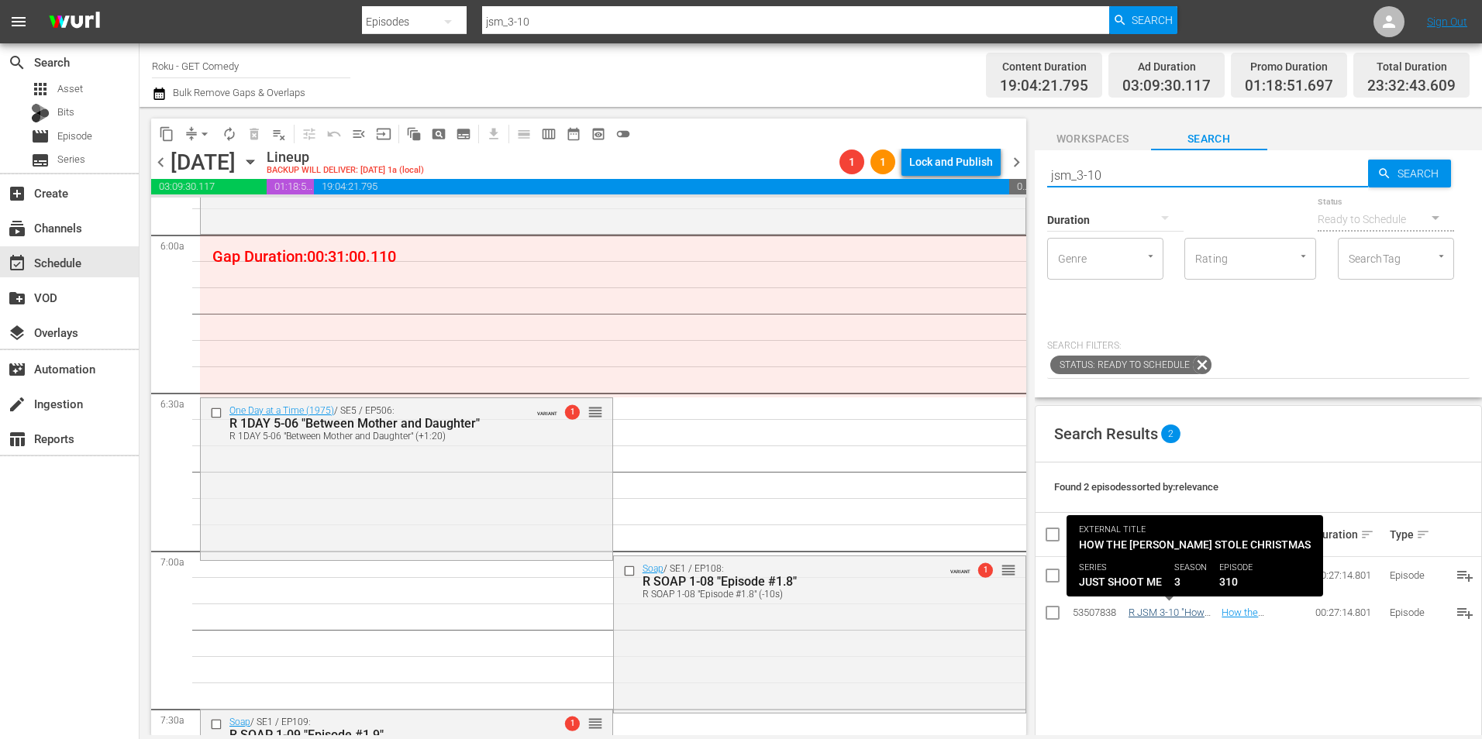
type input "jsm_3-10"
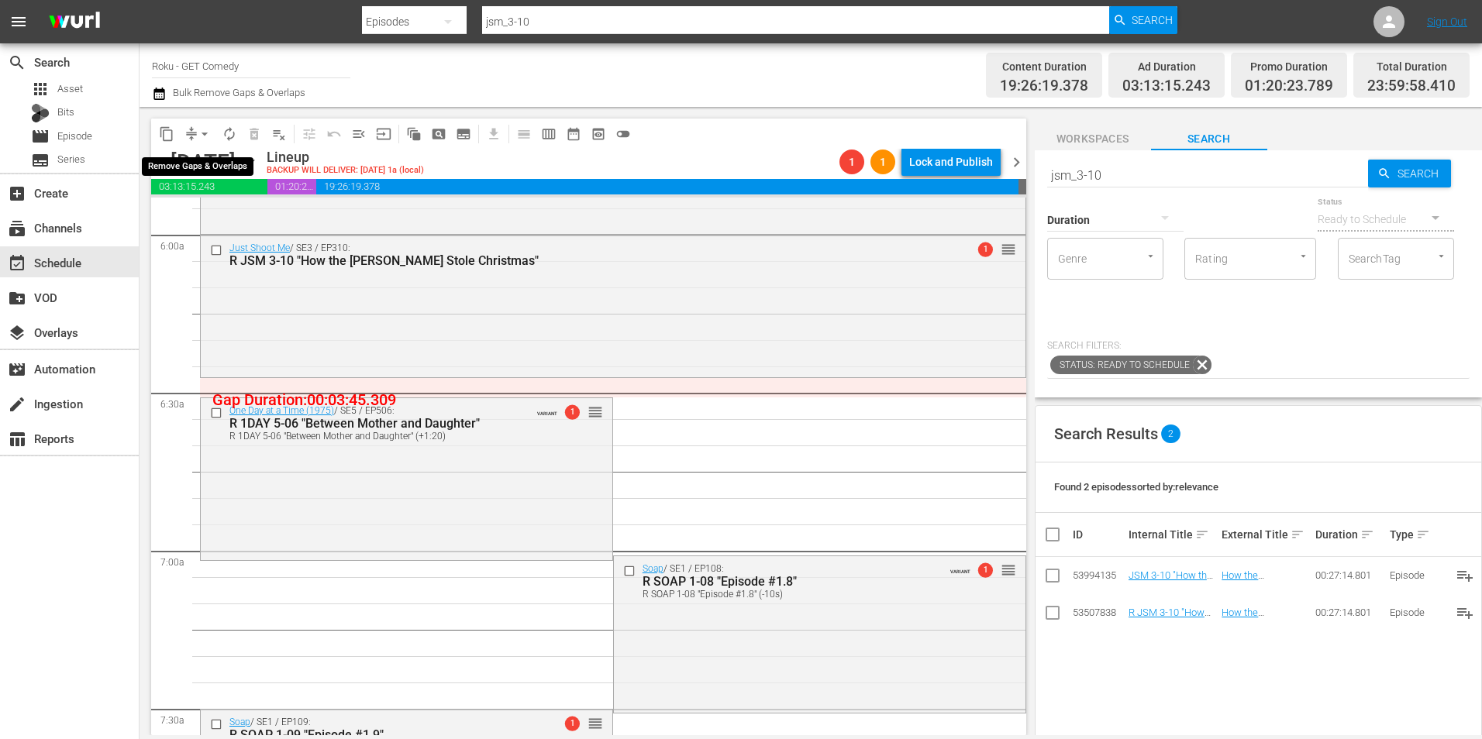
click at [210, 136] on span "arrow_drop_down" at bounding box center [205, 134] width 16 height 16
click at [204, 153] on li "Align to Midnight" at bounding box center [205, 166] width 163 height 26
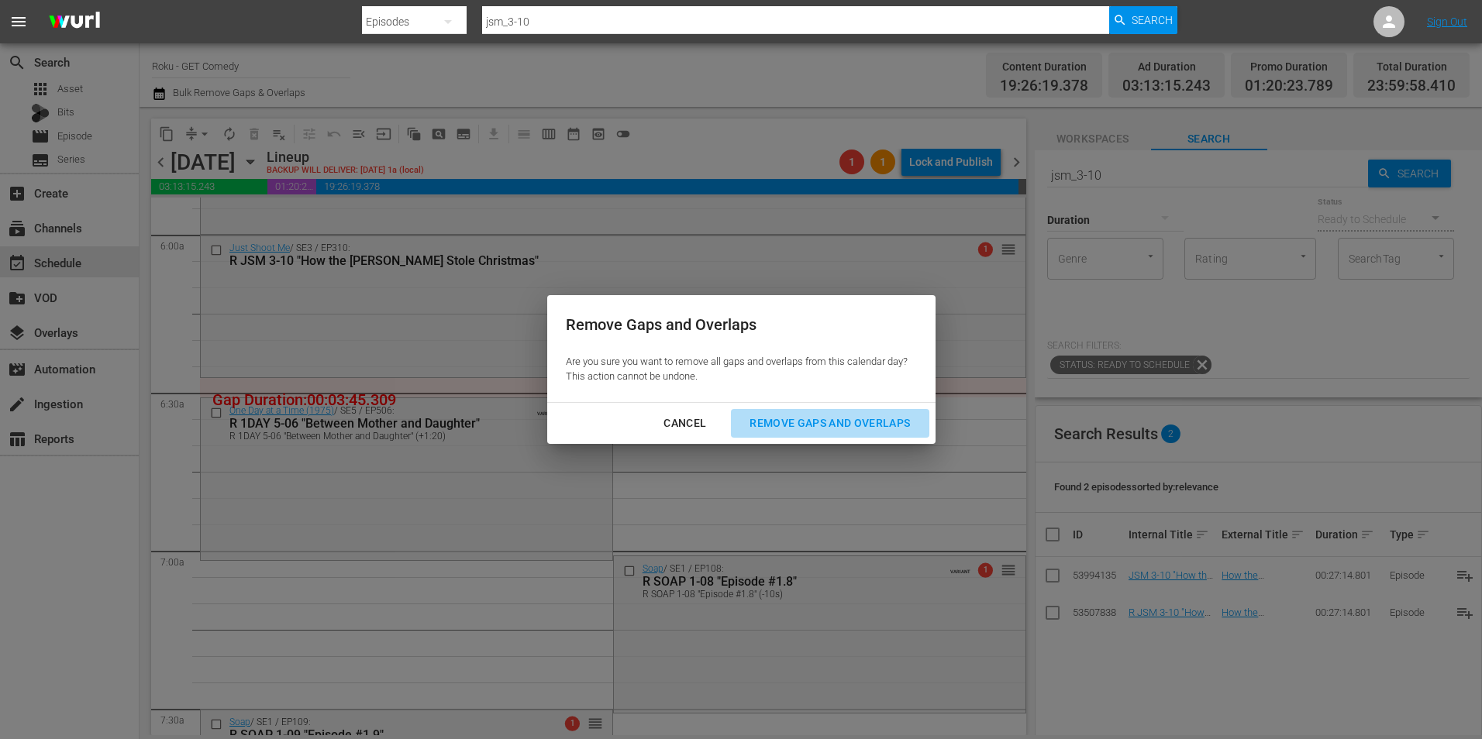
click at [891, 430] on div "Remove Gaps and Overlaps" at bounding box center [829, 423] width 185 height 19
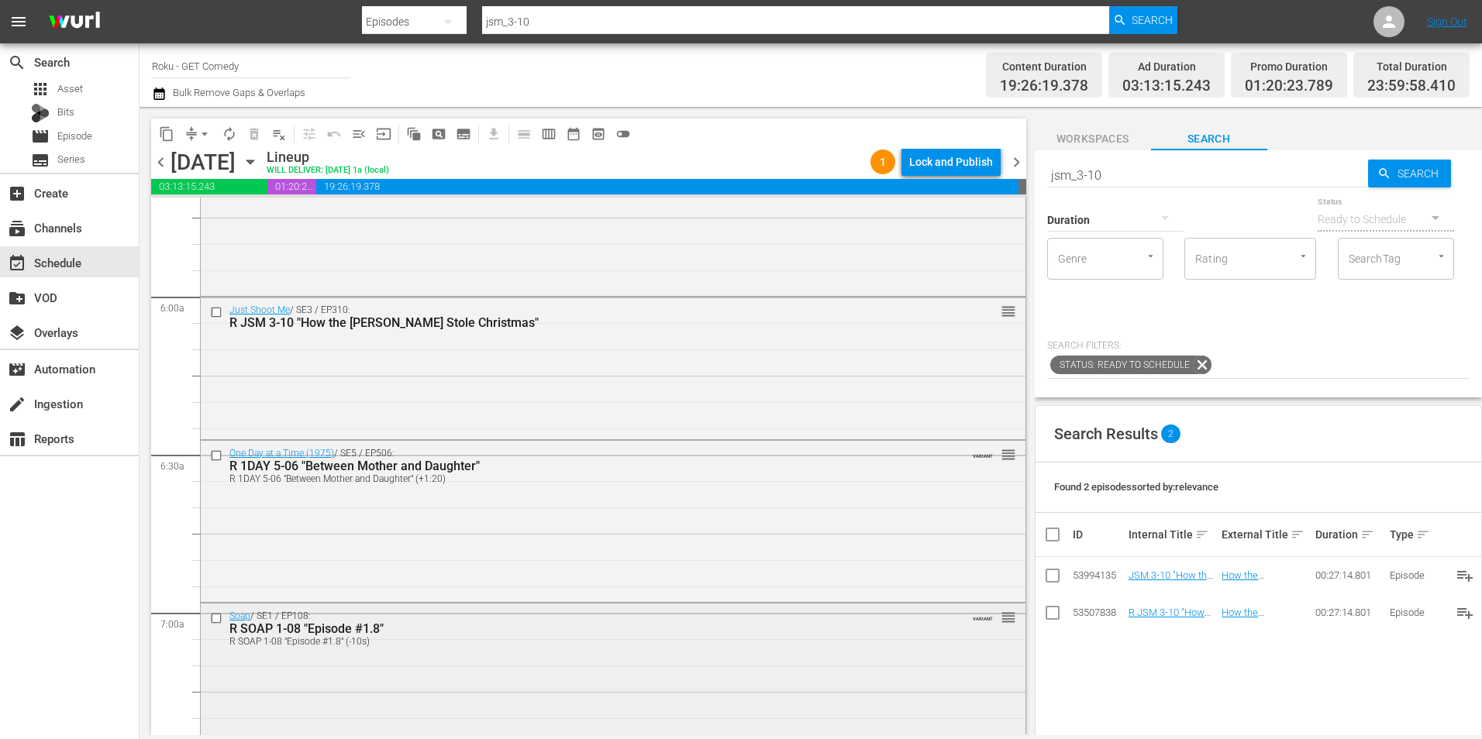
scroll to position [1783, 0]
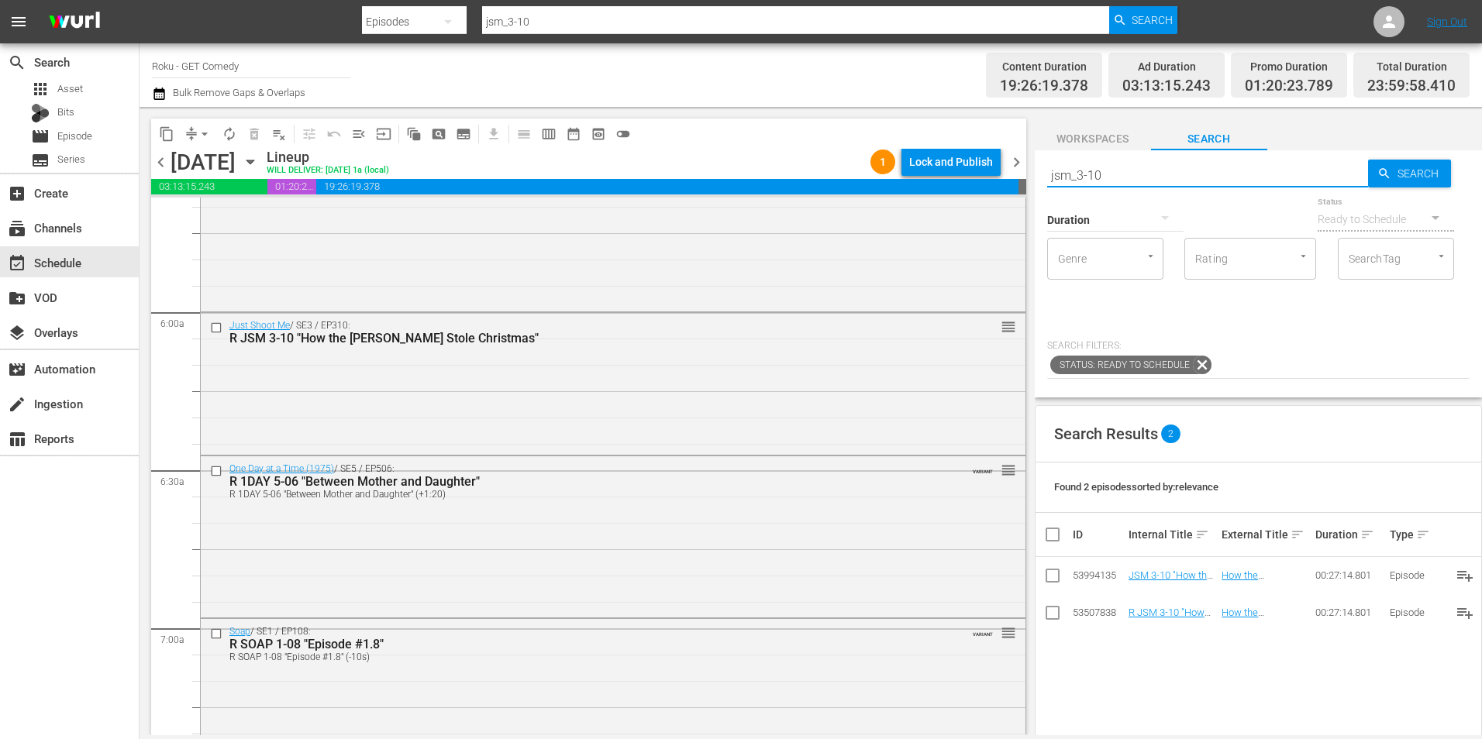
drag, startPoint x: 1115, startPoint y: 176, endPoint x: 1036, endPoint y: 171, distance: 79.2
click at [1036, 171] on div "Search jsm_3-10 Search Duration Status Ready to Schedule Genre Genre Rating Rat…" at bounding box center [1258, 273] width 447 height 247
click at [1093, 132] on span "Workspaces" at bounding box center [1093, 138] width 116 height 19
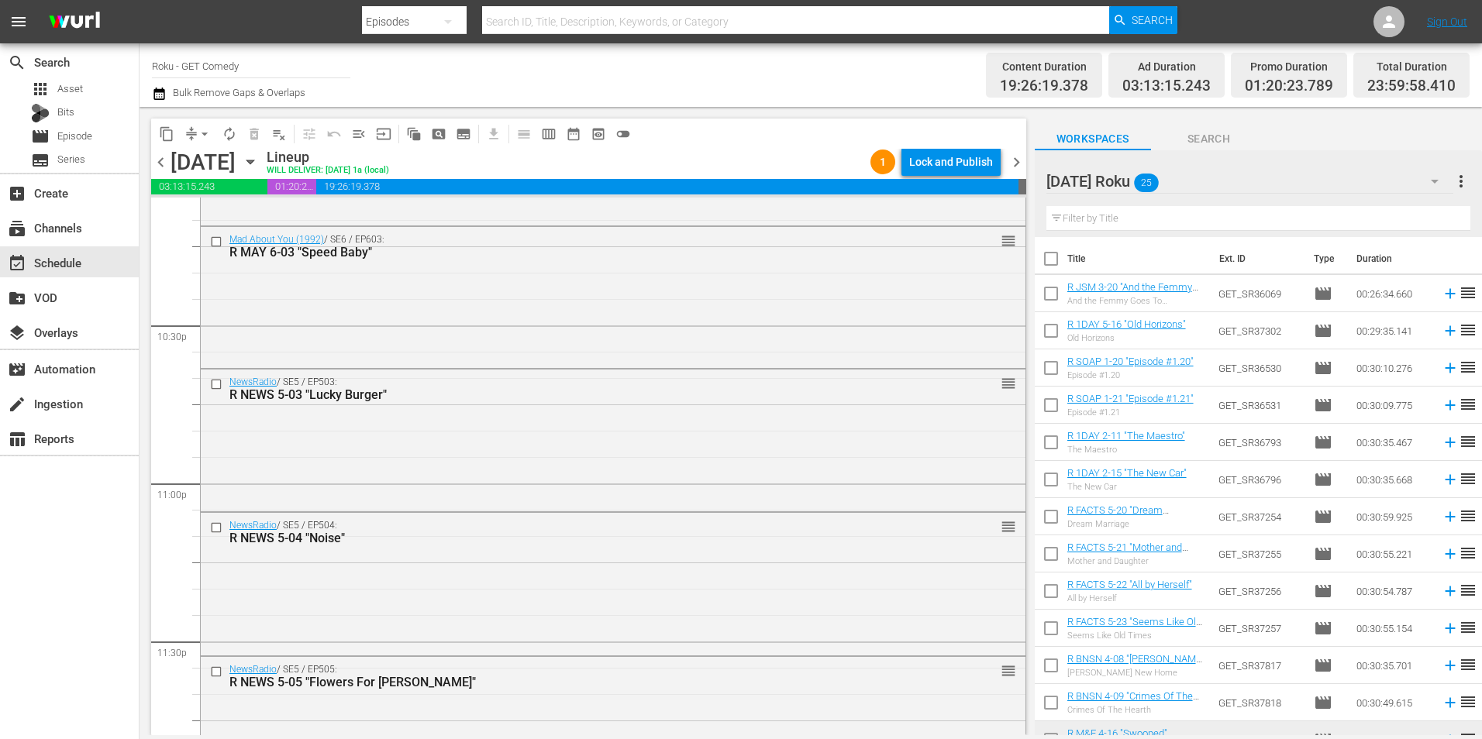
scroll to position [7051, 0]
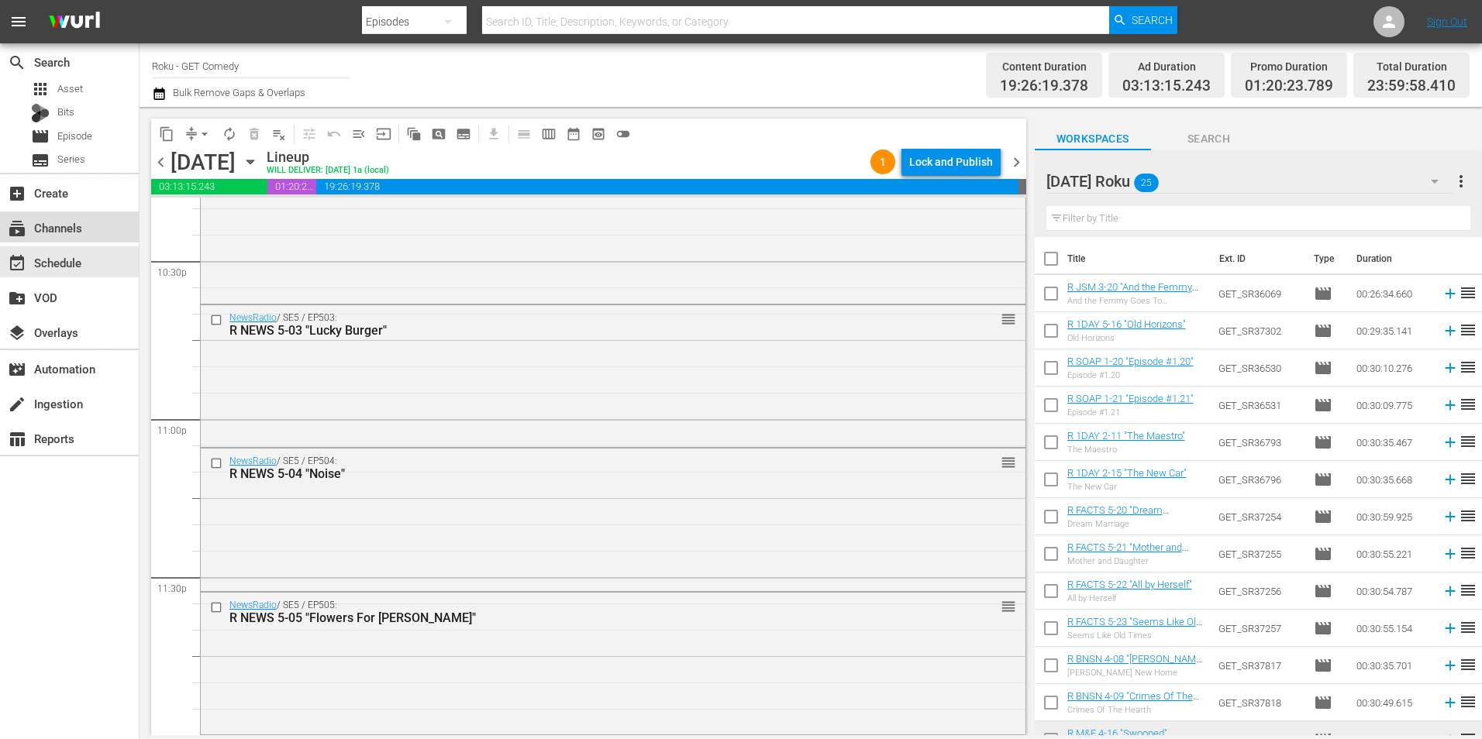
click at [67, 219] on div "subscriptions Channels" at bounding box center [43, 226] width 87 height 14
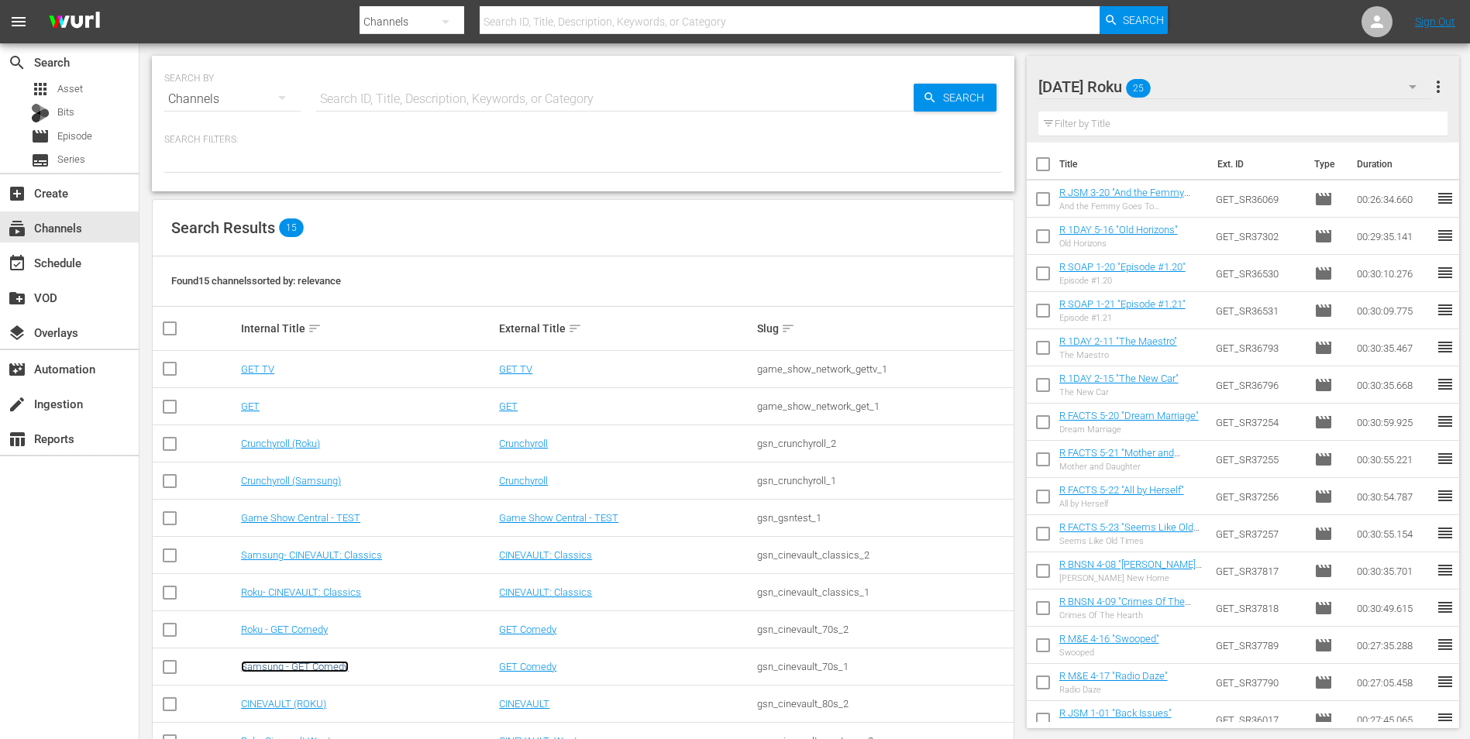
click at [329, 670] on link "Samsung - GET Comedy" at bounding box center [295, 667] width 108 height 12
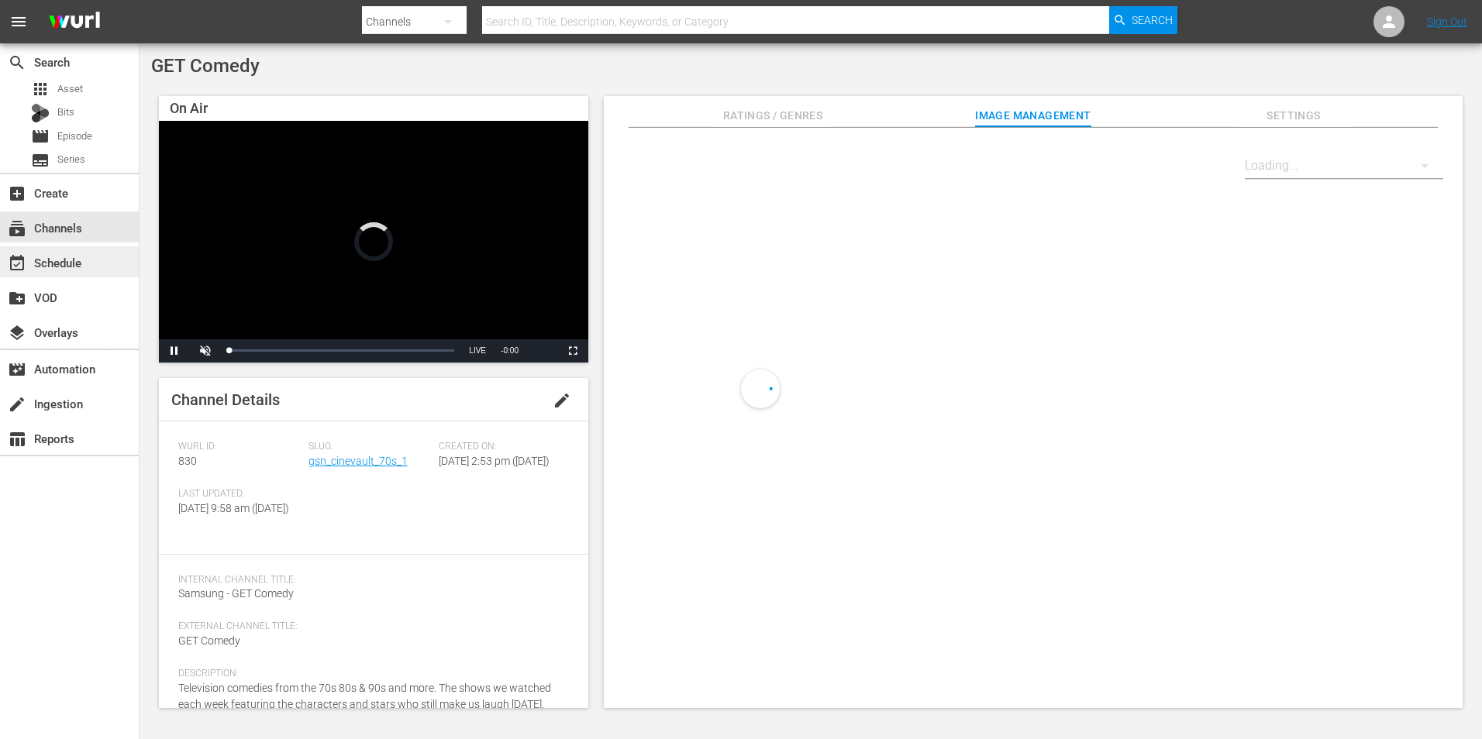
click at [96, 253] on div "event_available Schedule" at bounding box center [69, 261] width 139 height 31
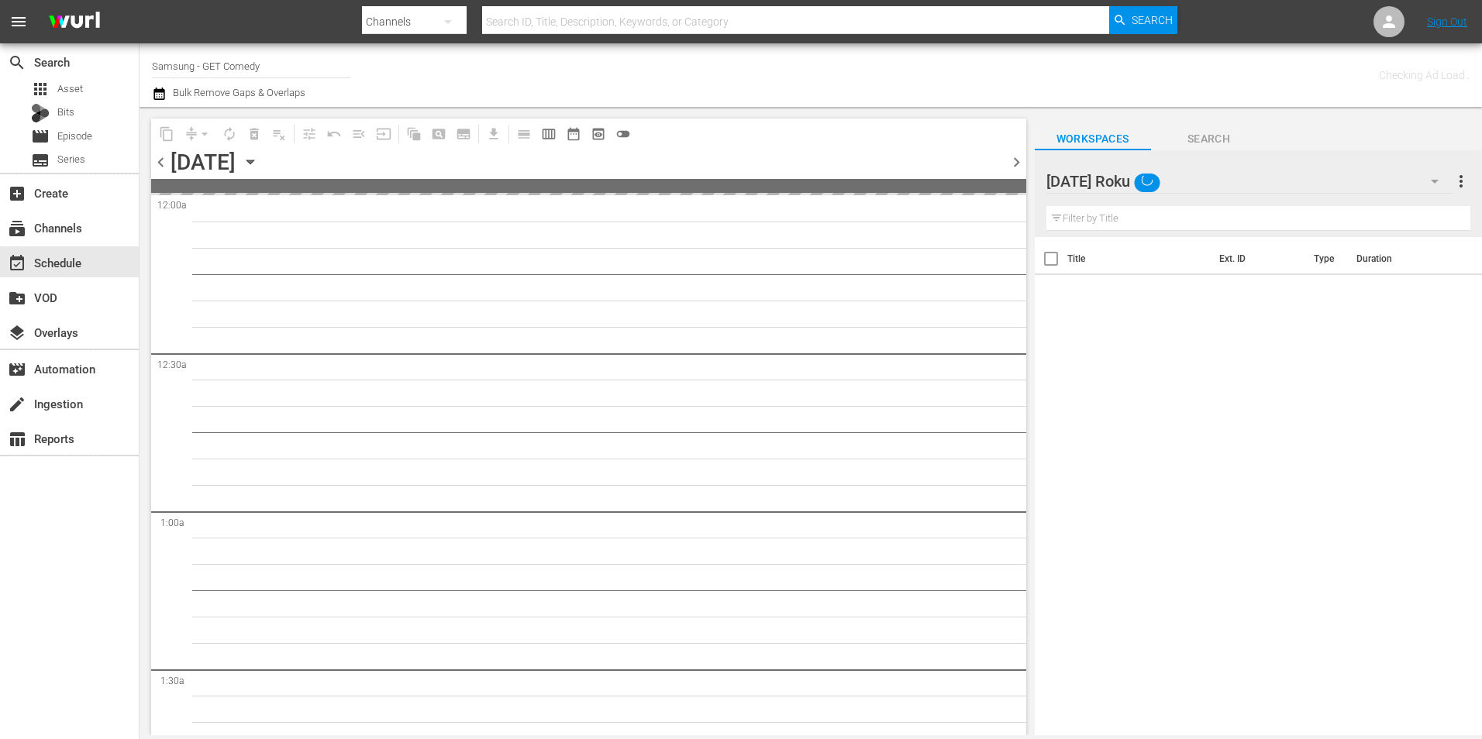
click at [1205, 176] on div "[DATE] Roku" at bounding box center [1249, 181] width 407 height 43
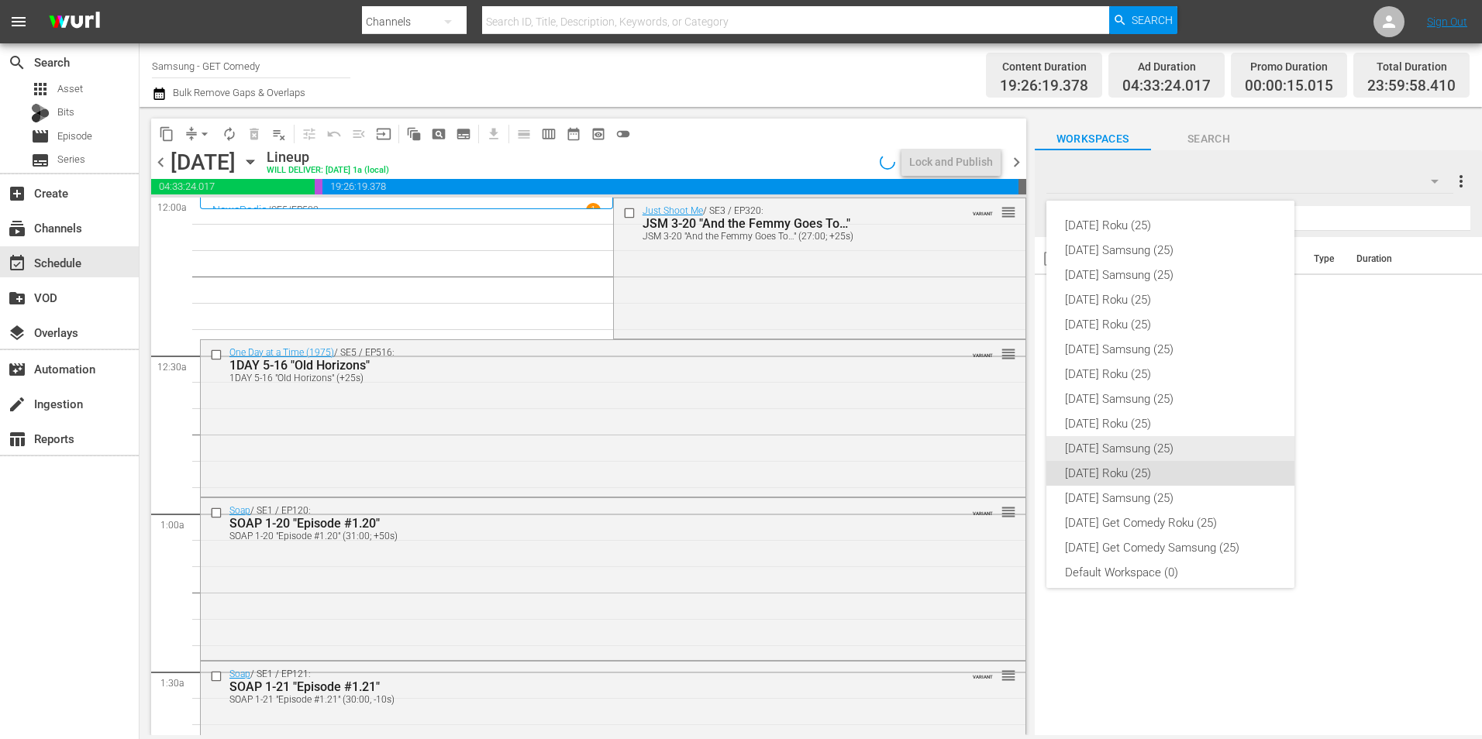
click at [1127, 436] on div "[DATE] Samsung (25)" at bounding box center [1170, 448] width 211 height 25
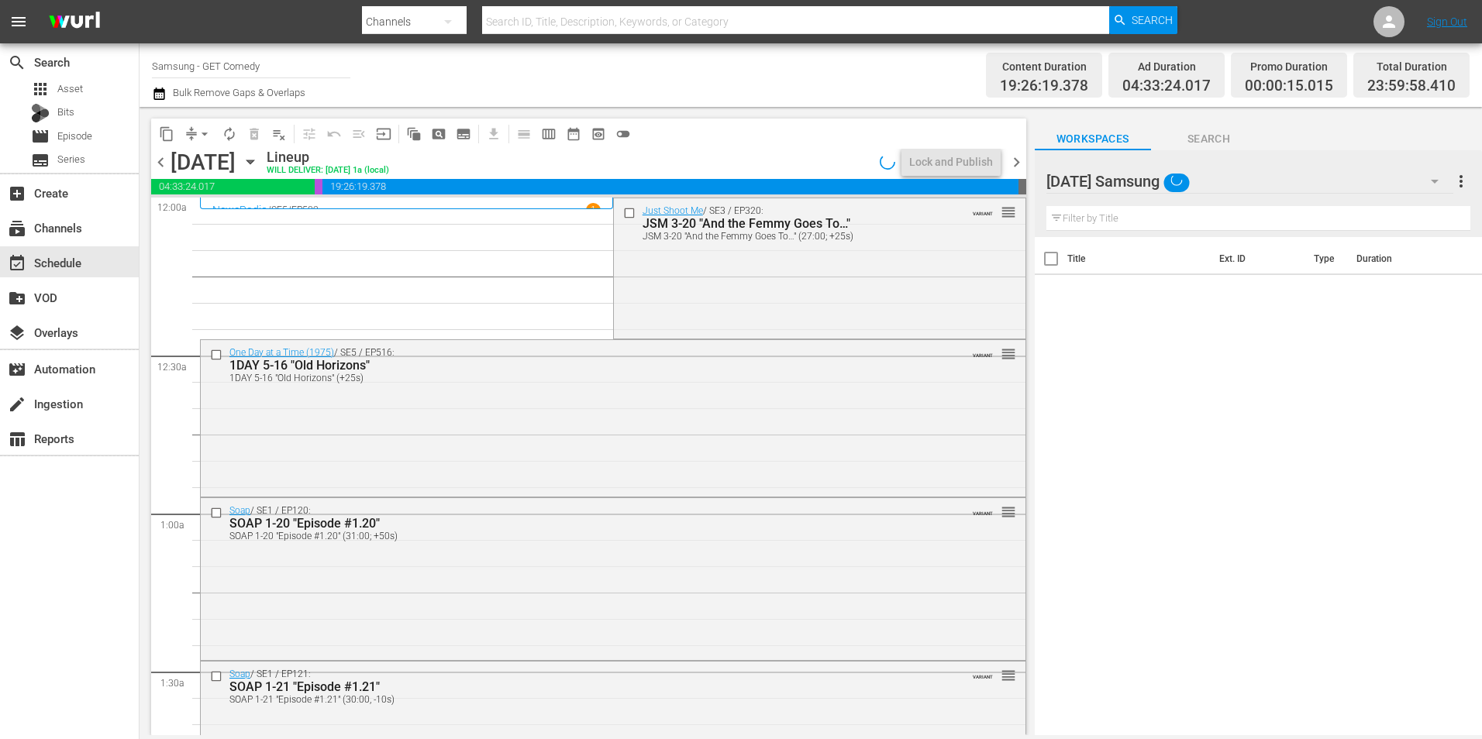
scroll to position [9, 0]
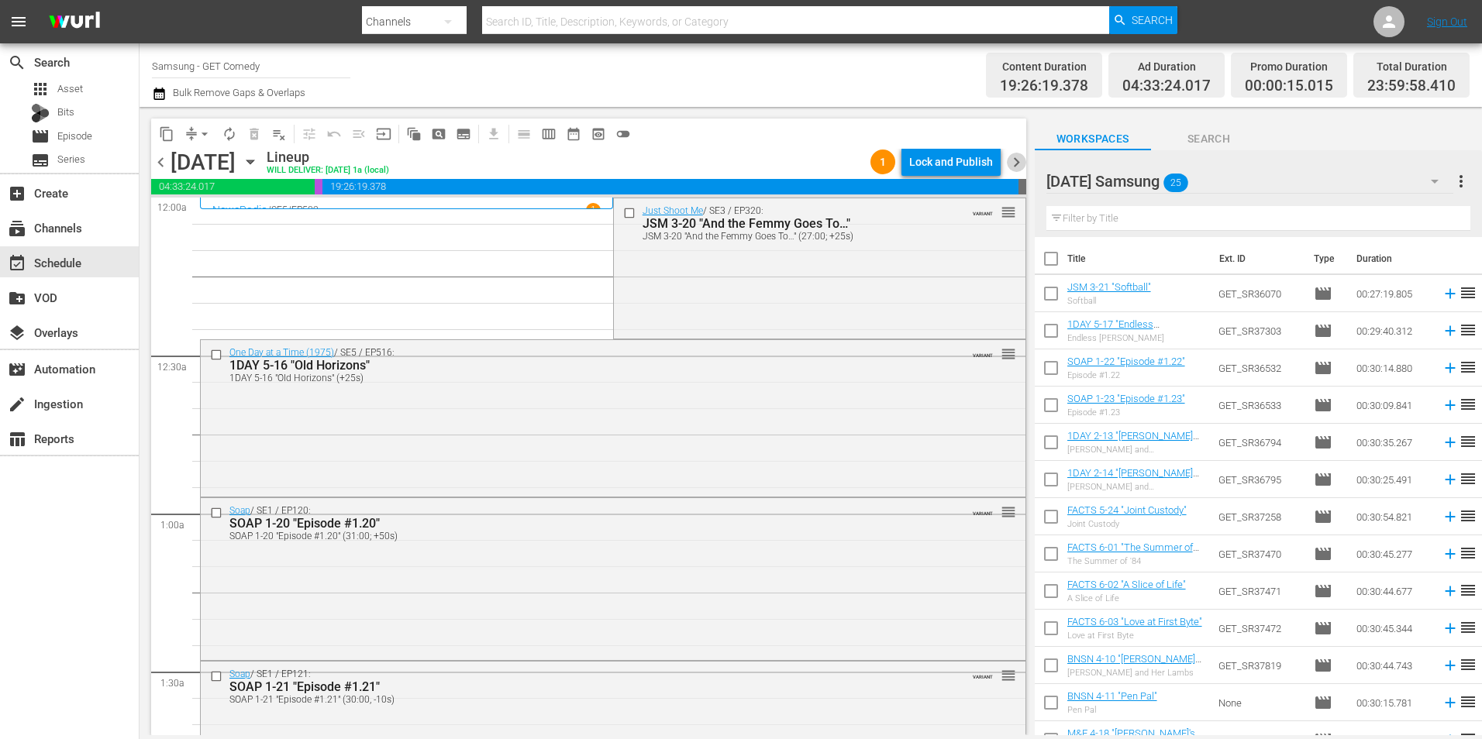
click at [1013, 157] on span "chevron_right" at bounding box center [1016, 162] width 19 height 19
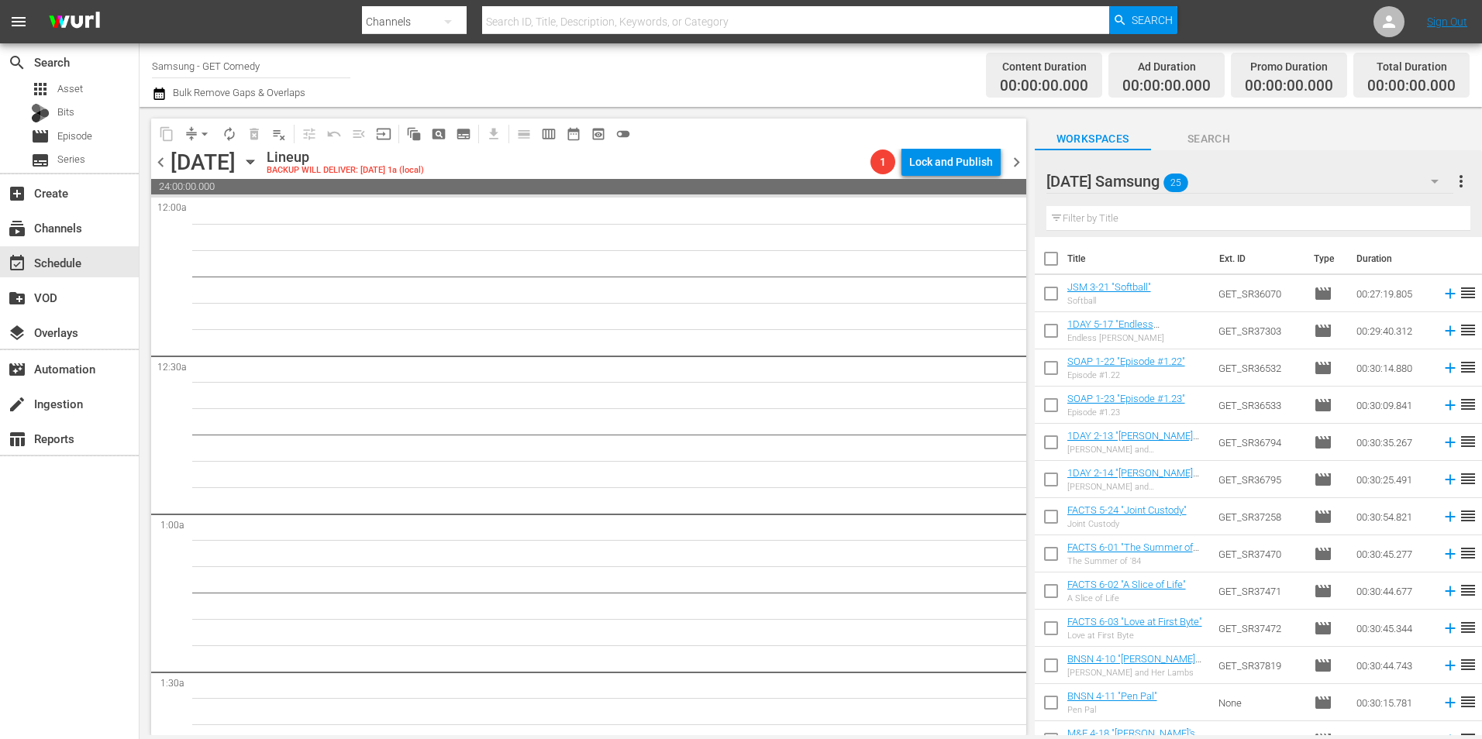
click at [259, 165] on icon "button" at bounding box center [250, 161] width 17 height 17
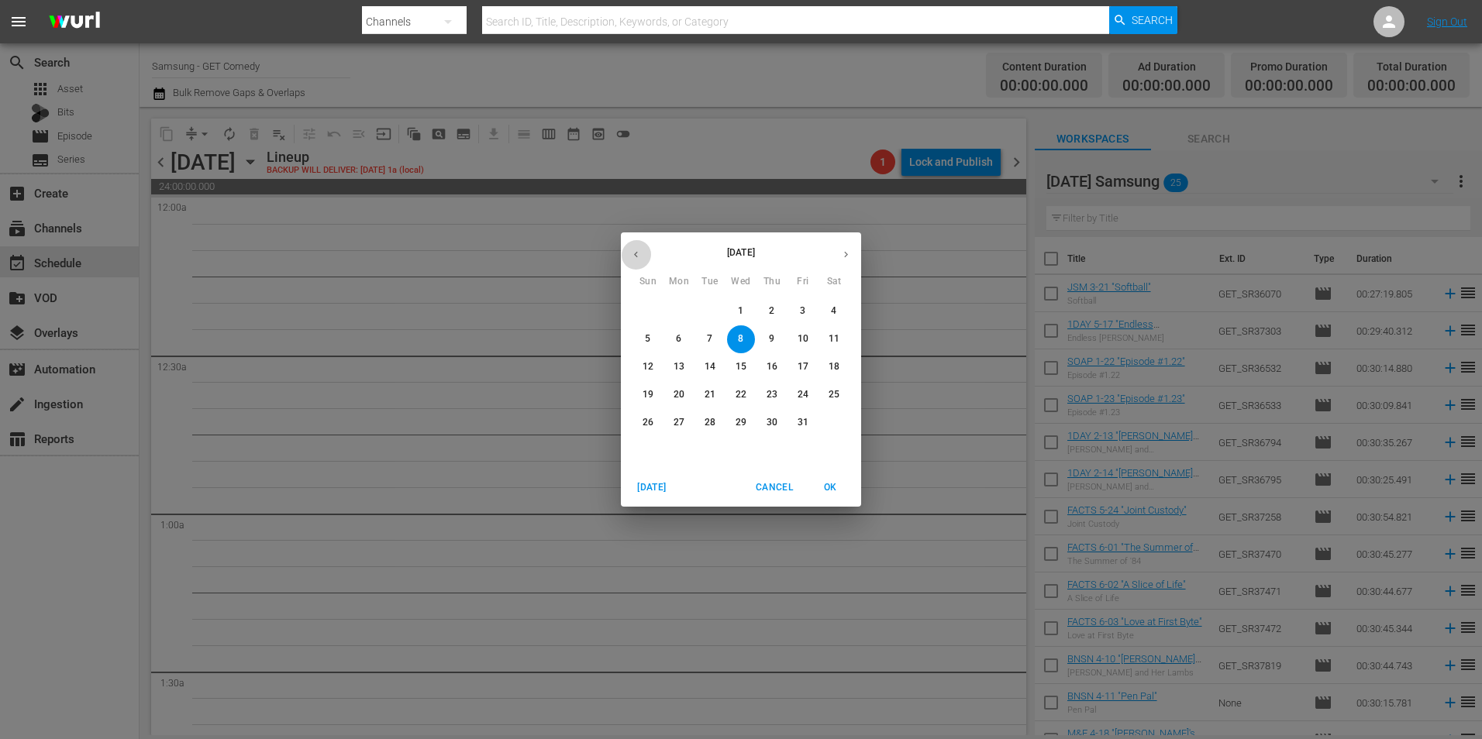
click at [636, 248] on button "button" at bounding box center [636, 254] width 30 height 30
click at [705, 426] on p "30" at bounding box center [710, 422] width 11 height 13
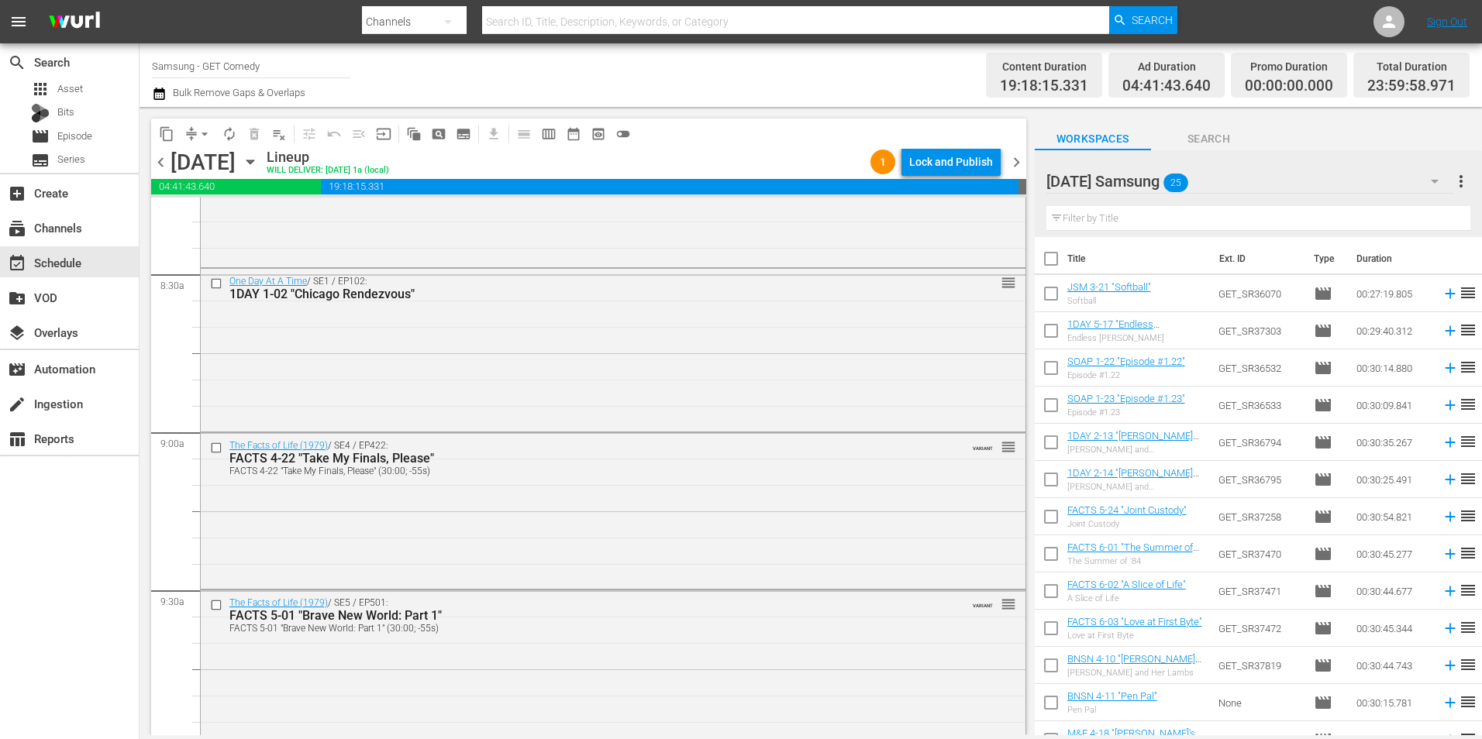
scroll to position [2635, 0]
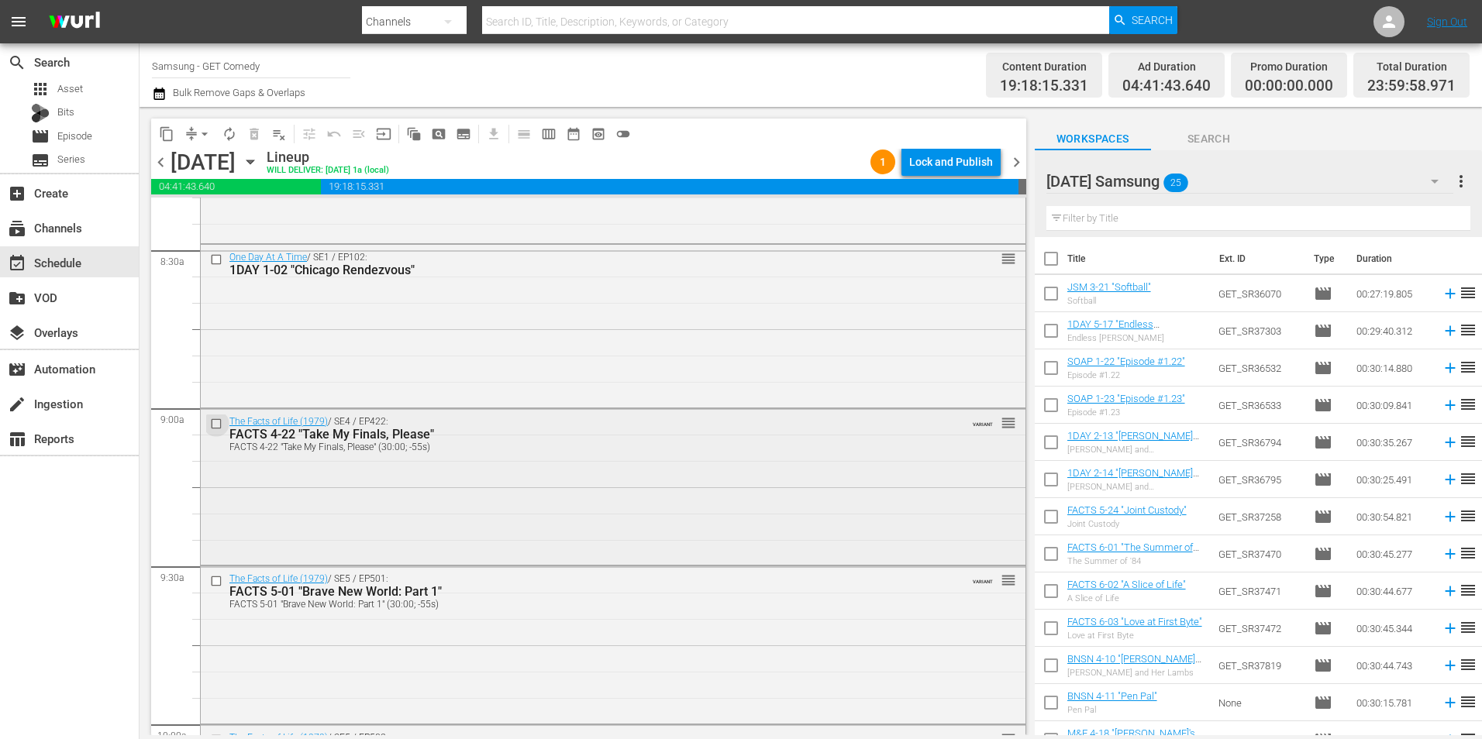
click at [219, 424] on input "checkbox" at bounding box center [218, 423] width 16 height 13
click at [216, 584] on input "checkbox" at bounding box center [218, 581] width 16 height 13
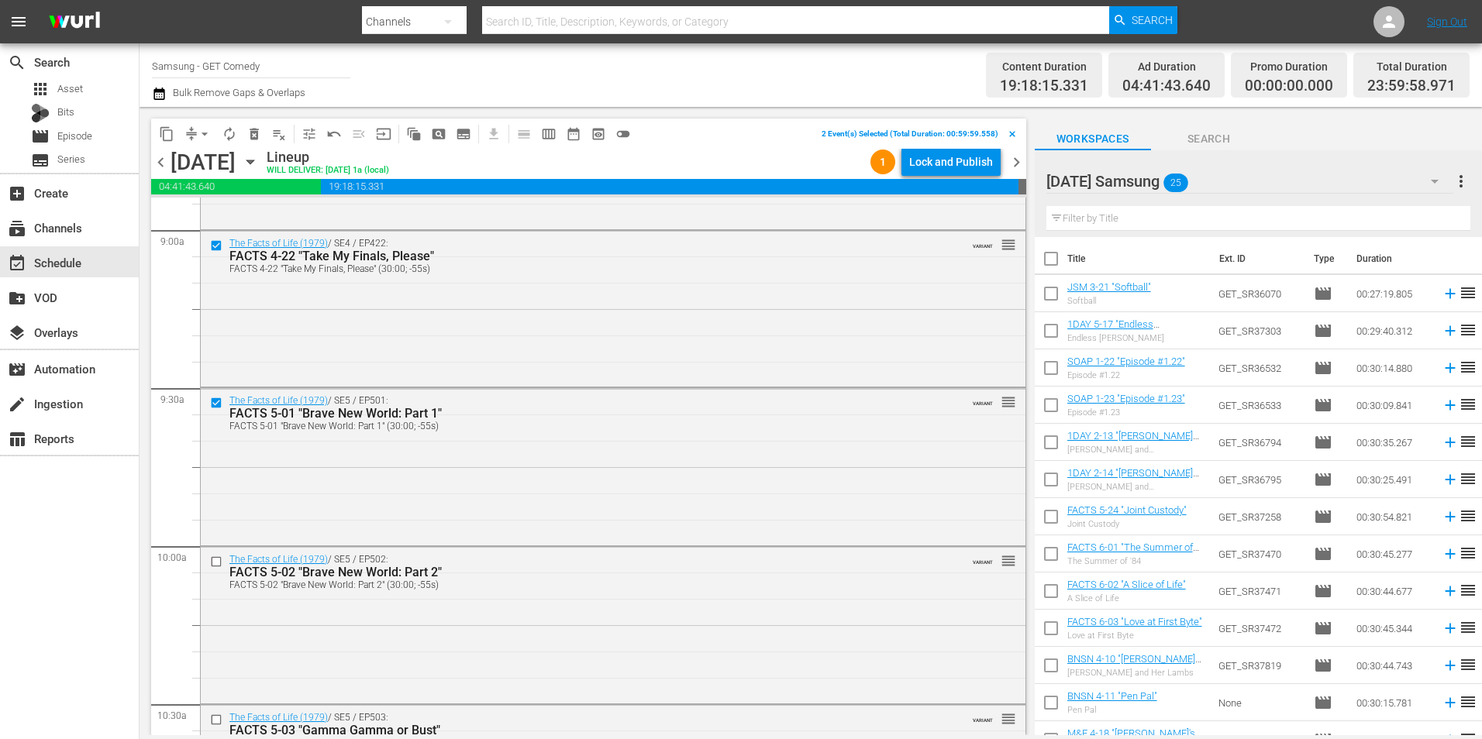
scroll to position [2868, 0]
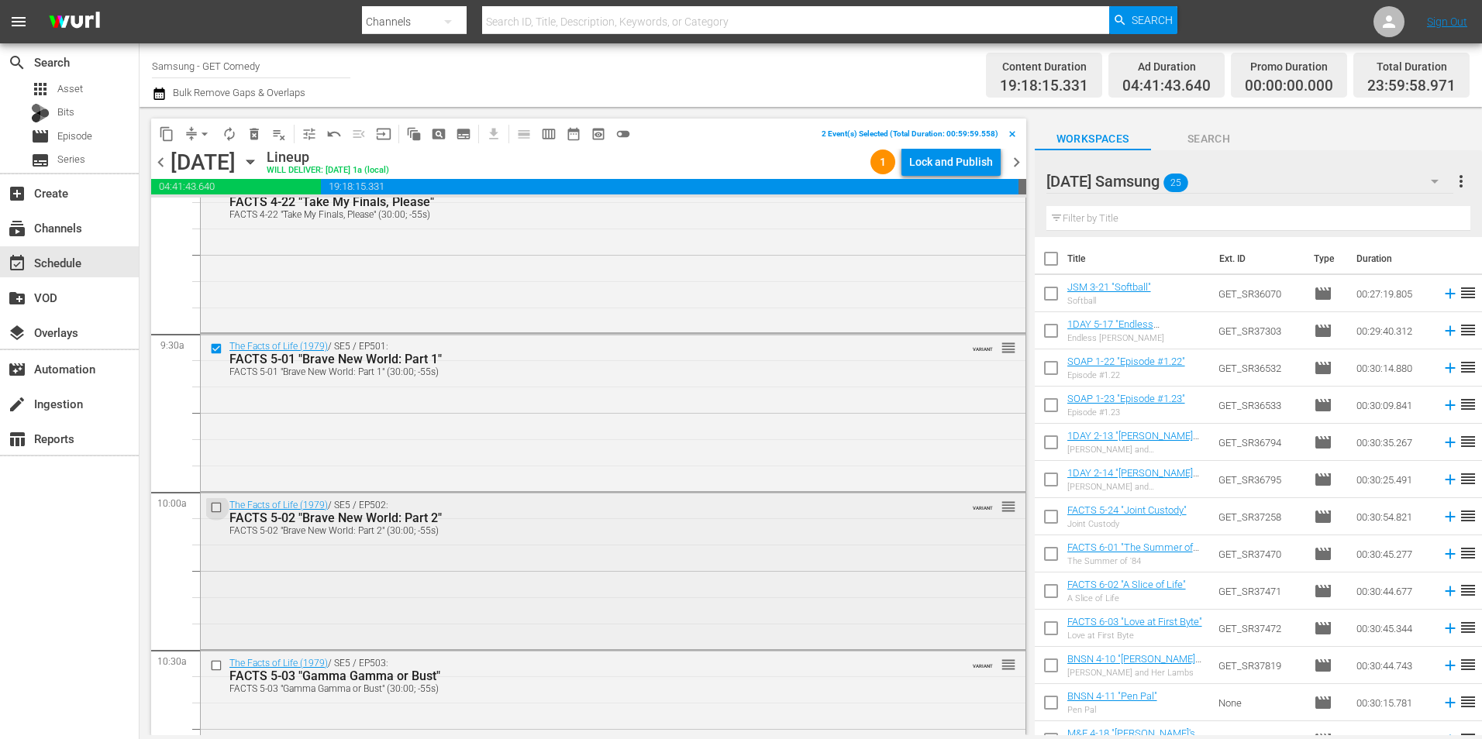
click at [217, 510] on input "checkbox" at bounding box center [218, 507] width 16 height 13
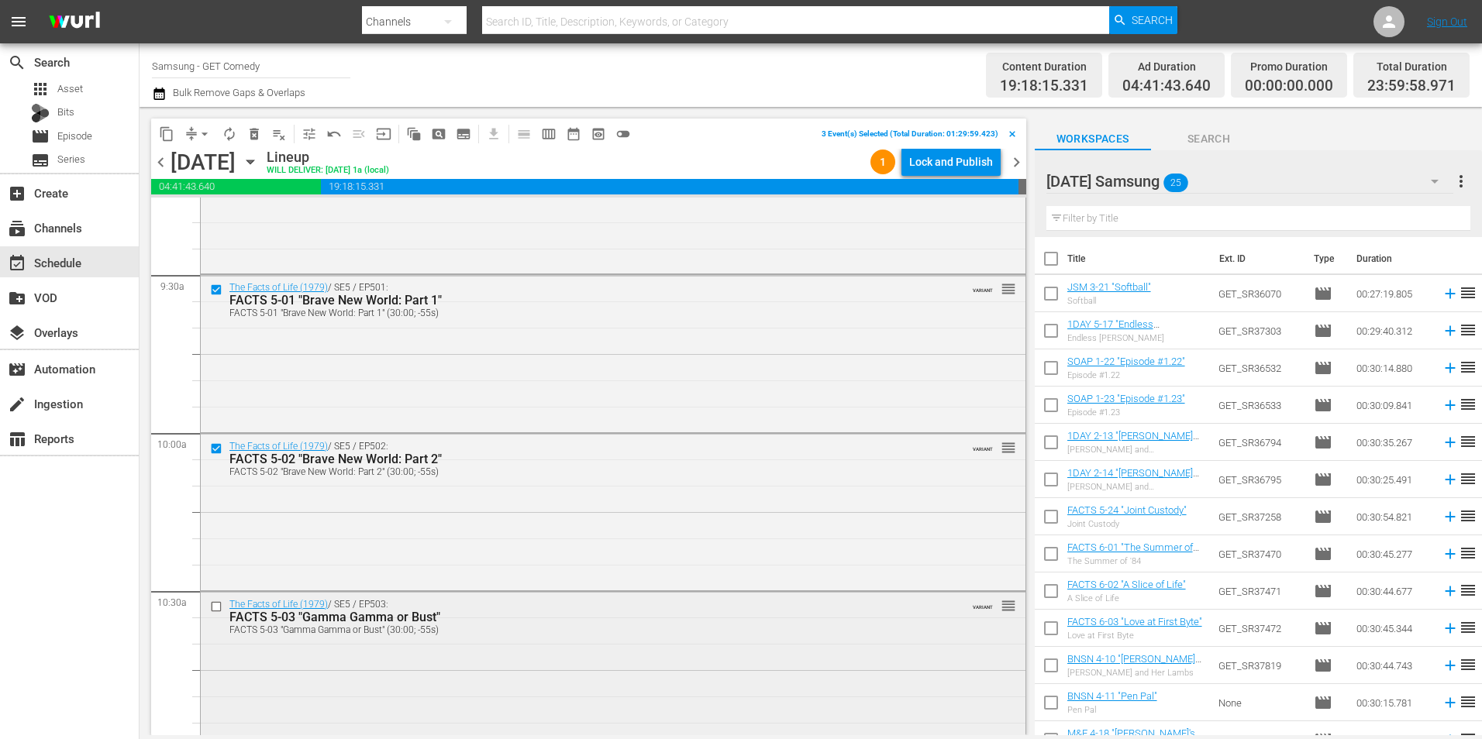
scroll to position [3023, 0]
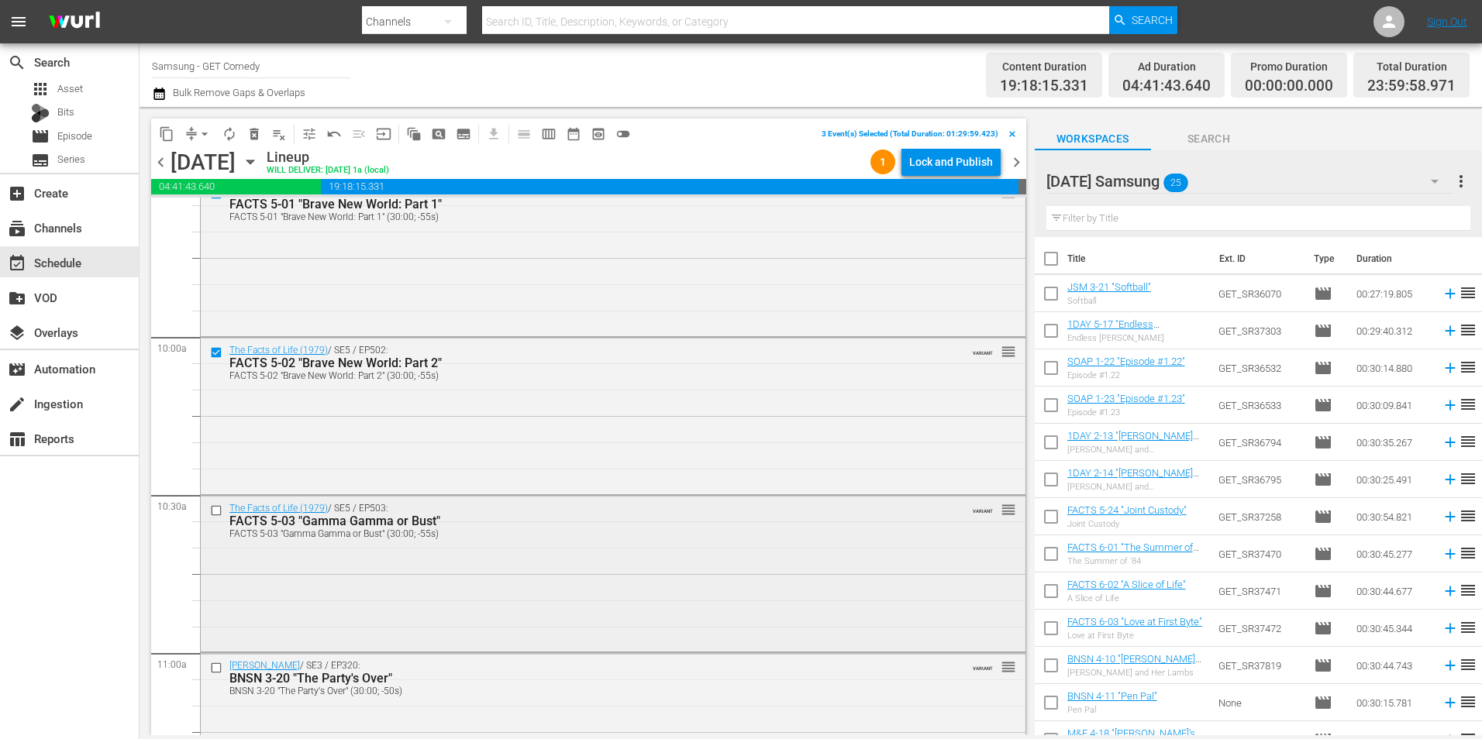
click at [214, 507] on input "checkbox" at bounding box center [218, 510] width 16 height 13
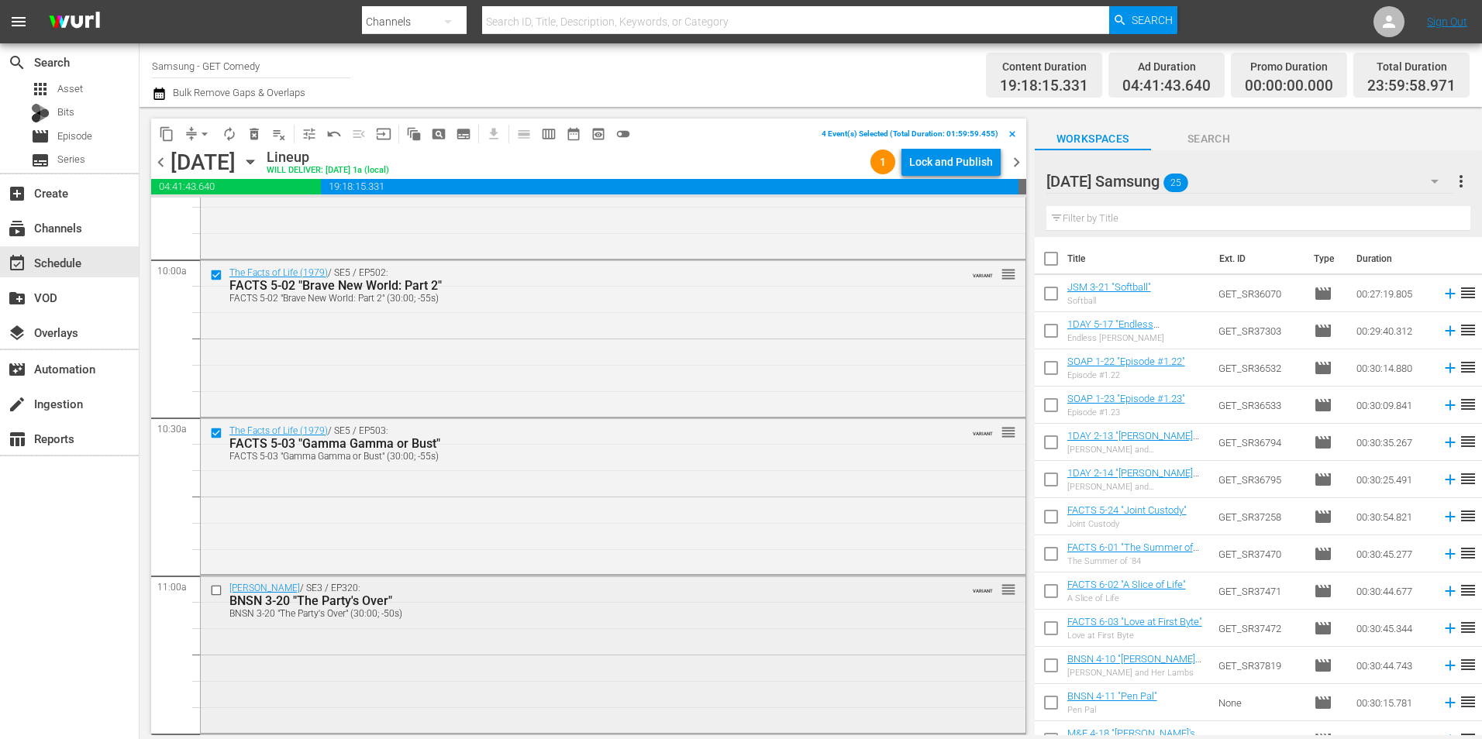
click at [215, 591] on input "checkbox" at bounding box center [218, 590] width 16 height 13
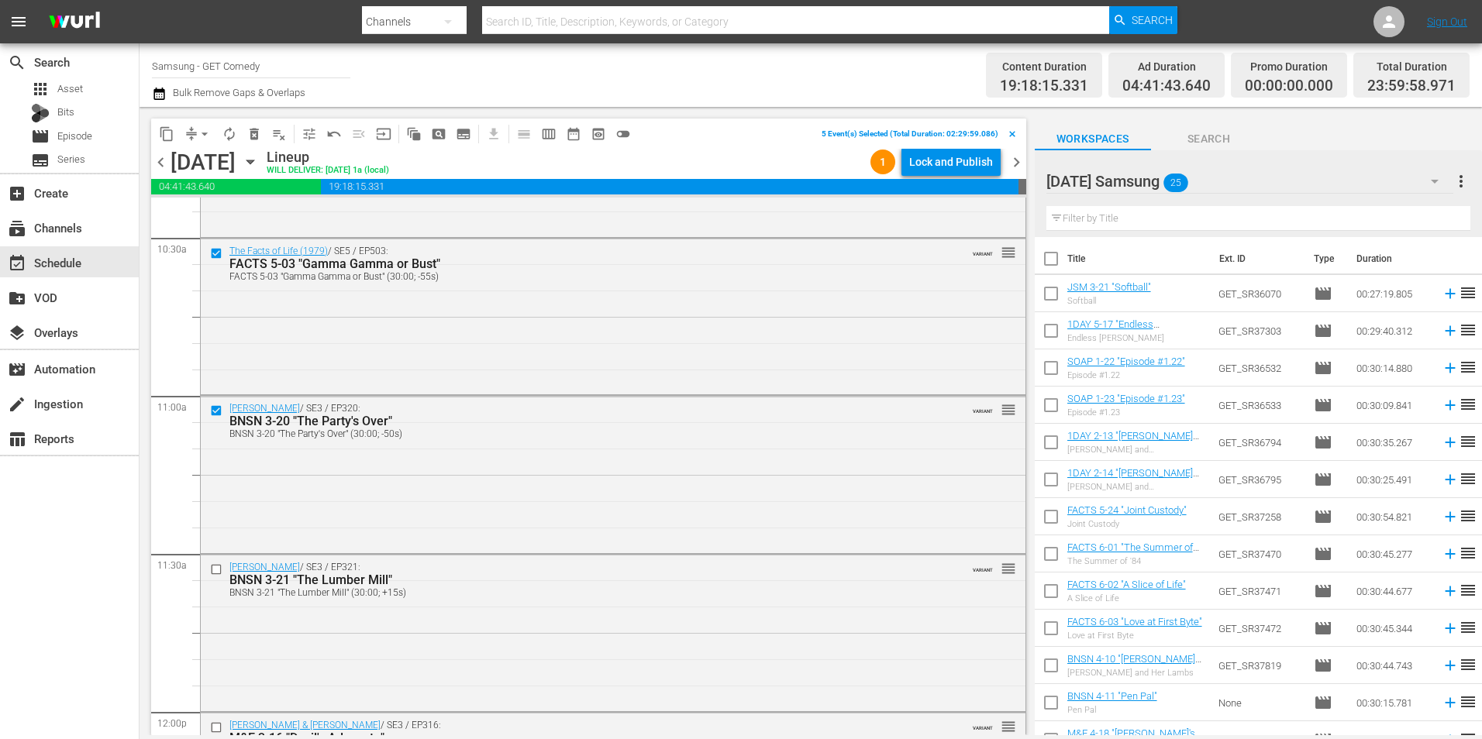
scroll to position [3333, 0]
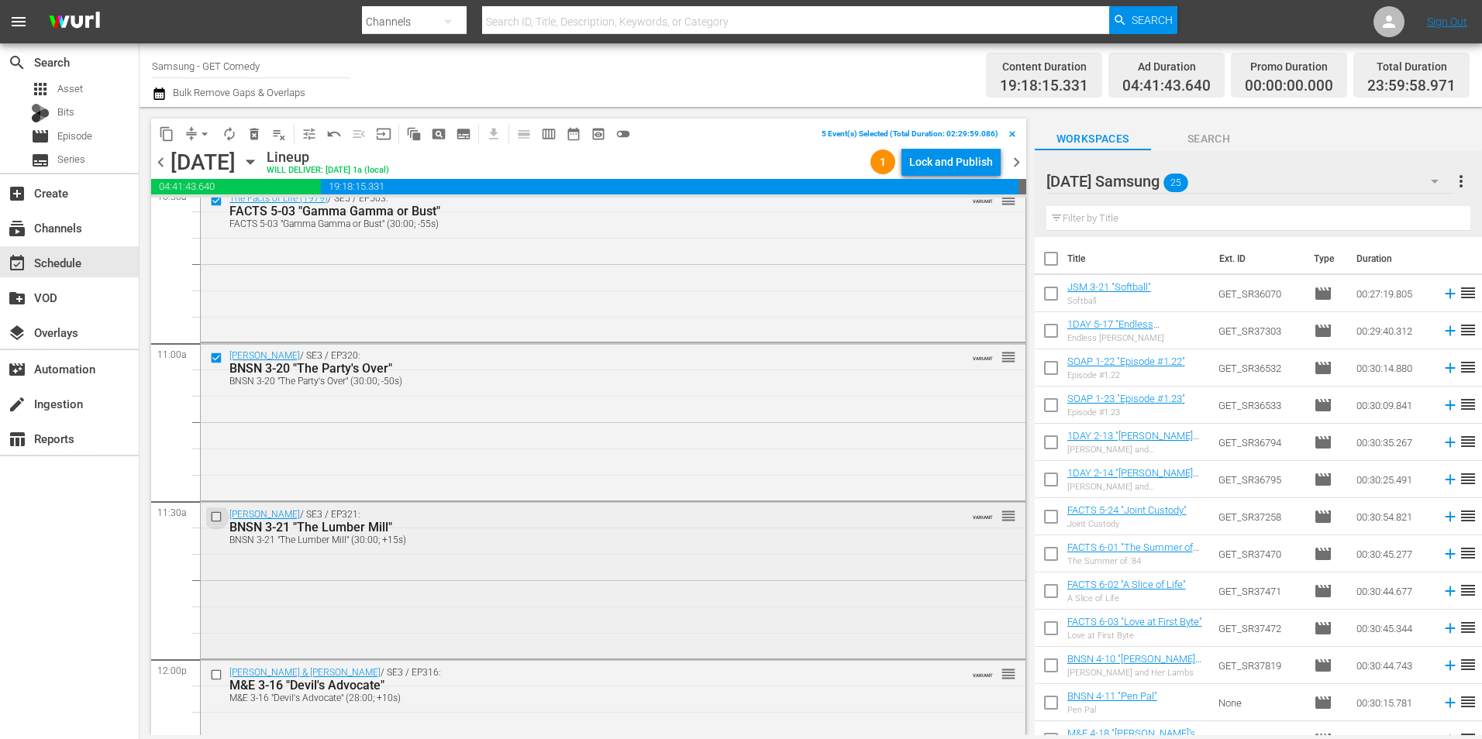
click at [218, 519] on input "checkbox" at bounding box center [218, 517] width 16 height 13
click at [174, 136] on span "content_copy" at bounding box center [167, 134] width 16 height 16
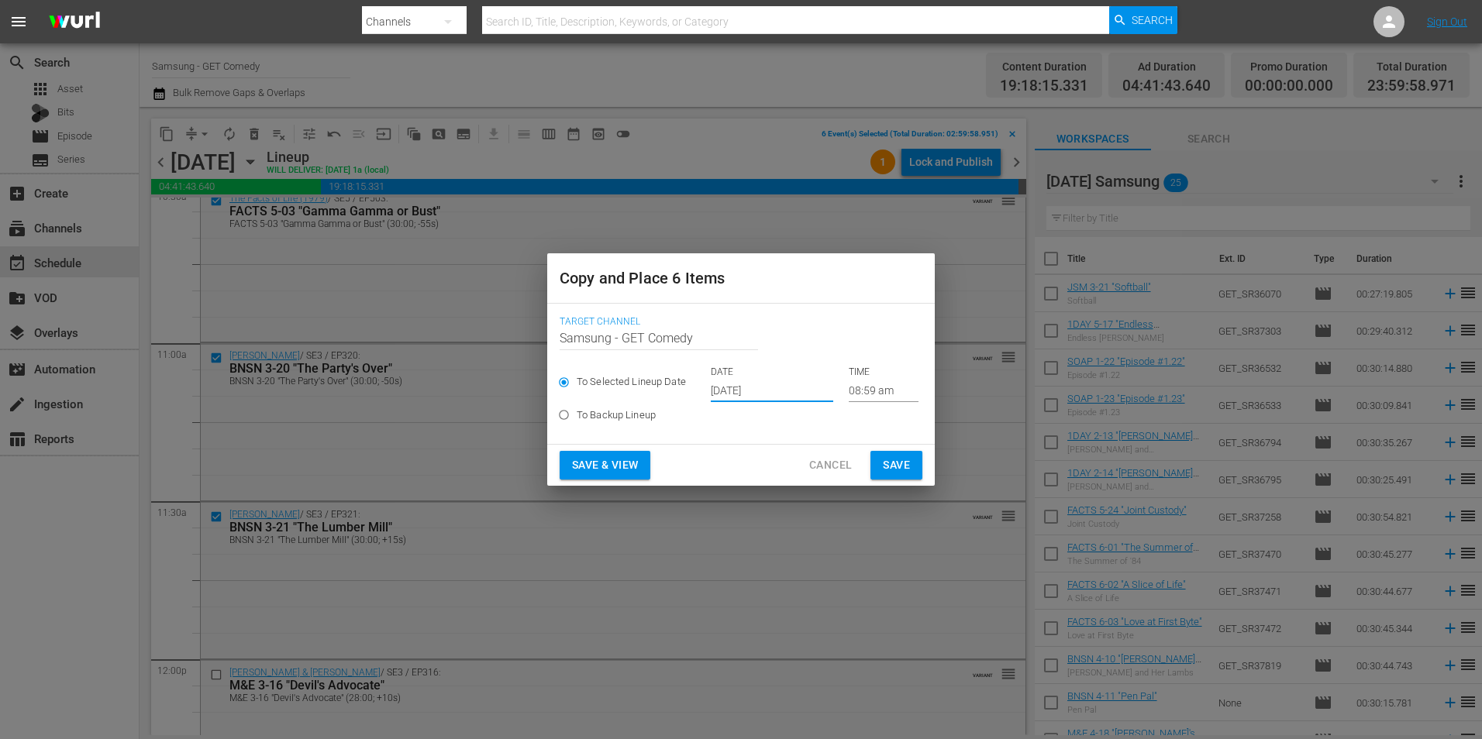
click at [738, 394] on input "[DATE]" at bounding box center [772, 390] width 122 height 23
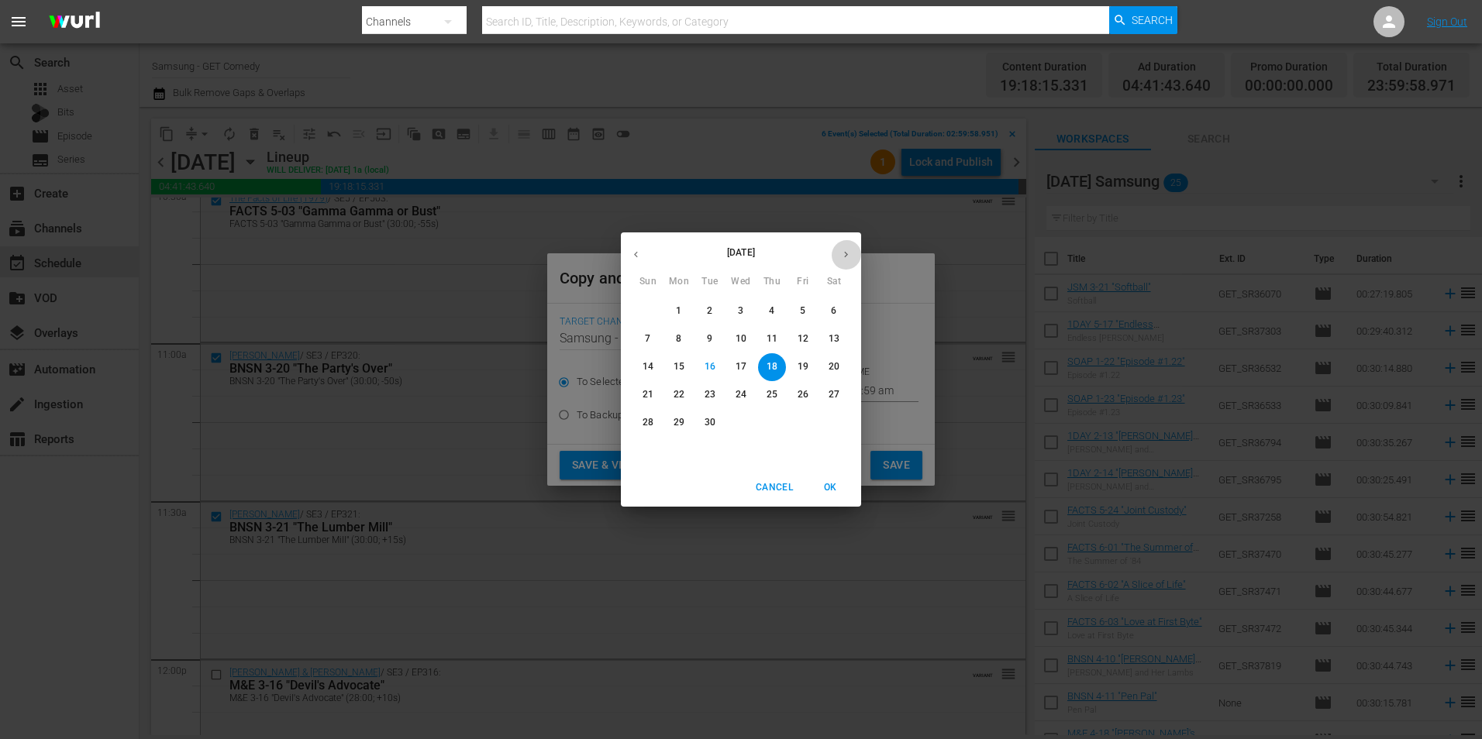
click at [841, 240] on button "button" at bounding box center [846, 254] width 30 height 30
click at [738, 334] on p "8" at bounding box center [740, 338] width 5 height 13
type input "Oct 8th 2025"
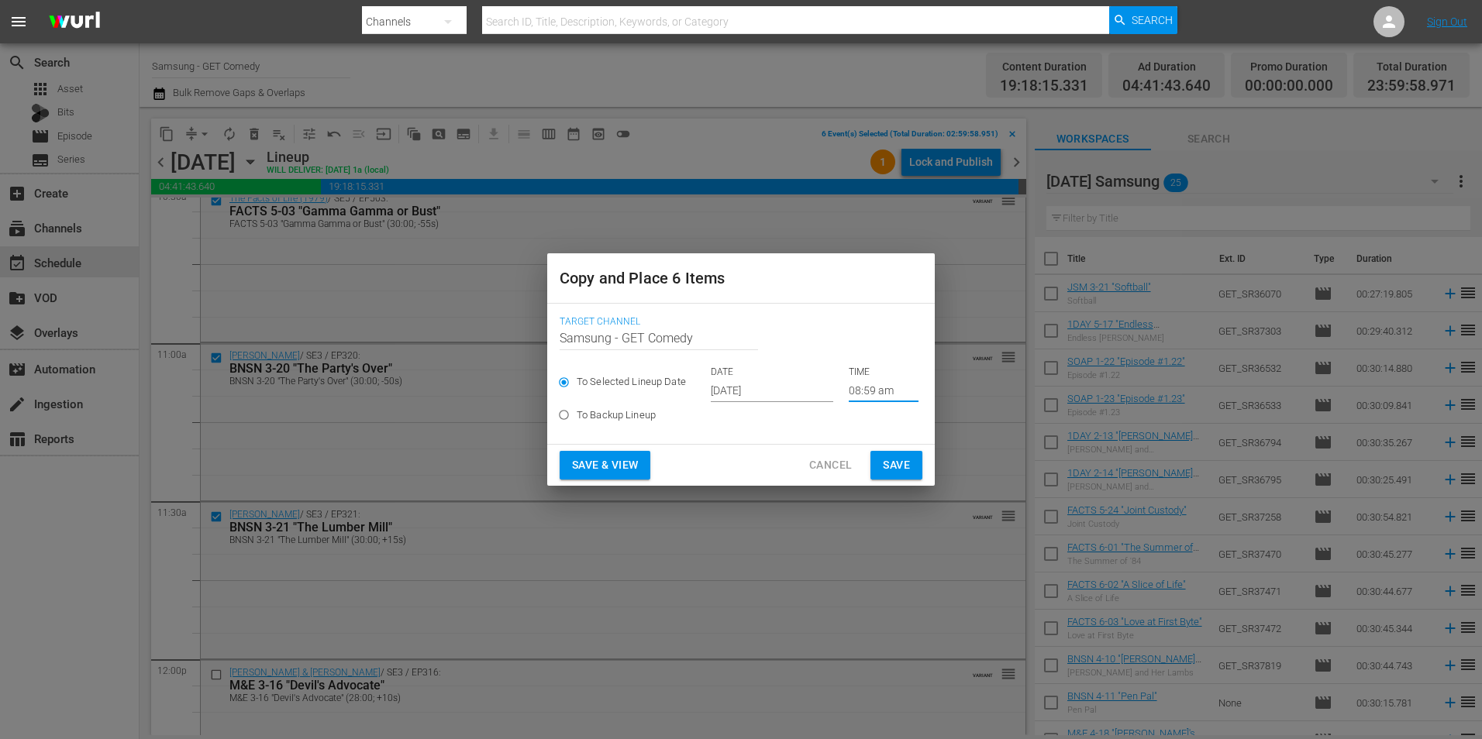
click at [856, 389] on input "08:59 am" at bounding box center [884, 390] width 70 height 23
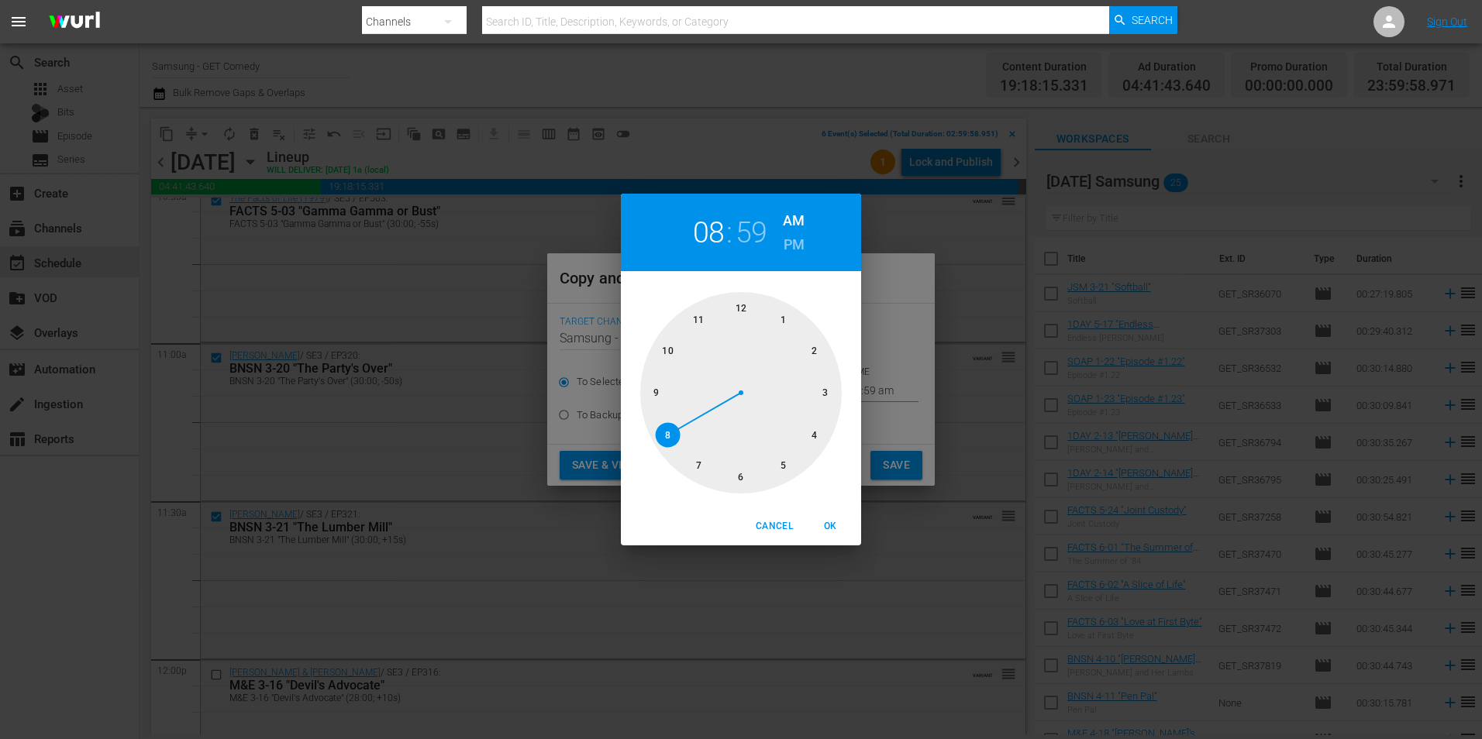
click at [830, 390] on div at bounding box center [741, 393] width 202 height 202
click at [744, 298] on div at bounding box center [741, 393] width 202 height 202
click at [835, 523] on span "OK" at bounding box center [829, 526] width 37 height 16
type input "03:00 am"
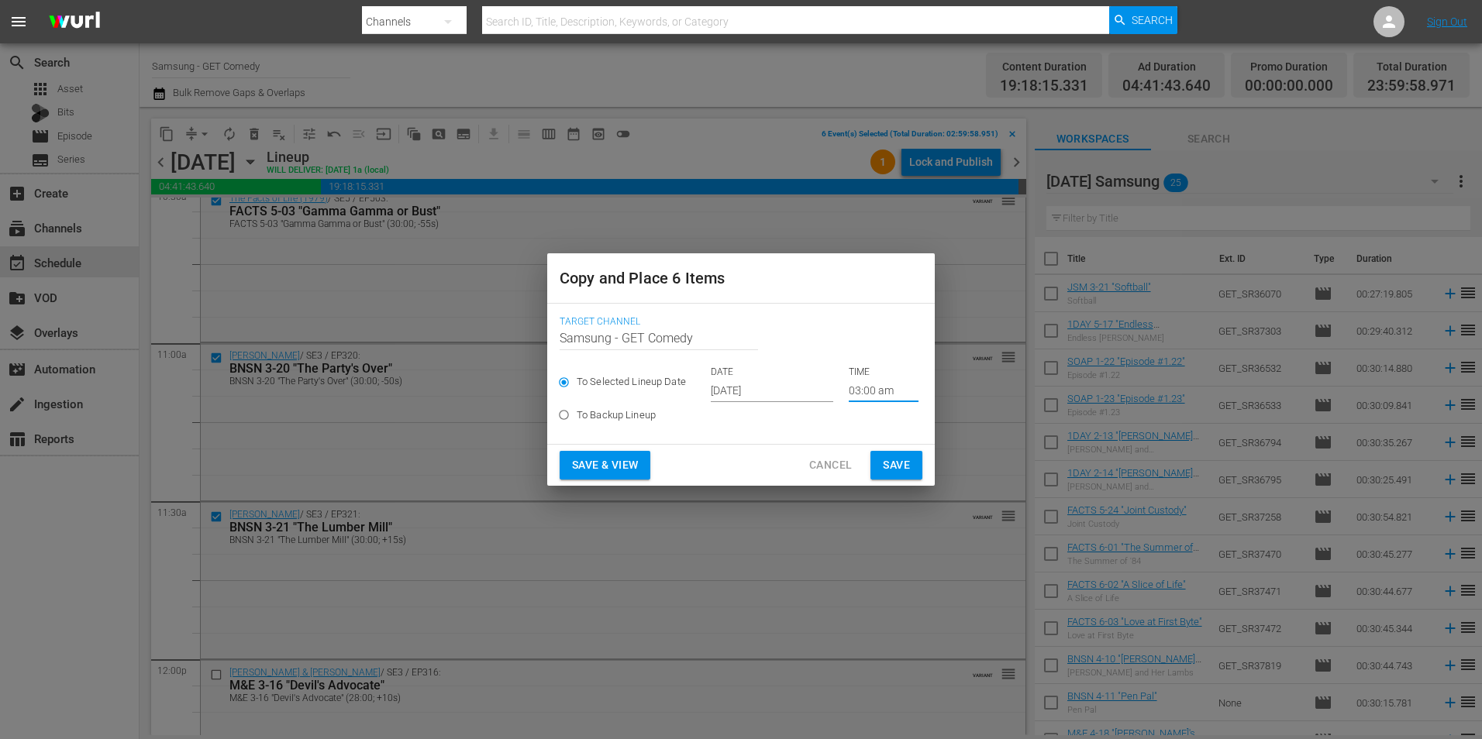
click at [909, 463] on span "Save" at bounding box center [896, 465] width 27 height 19
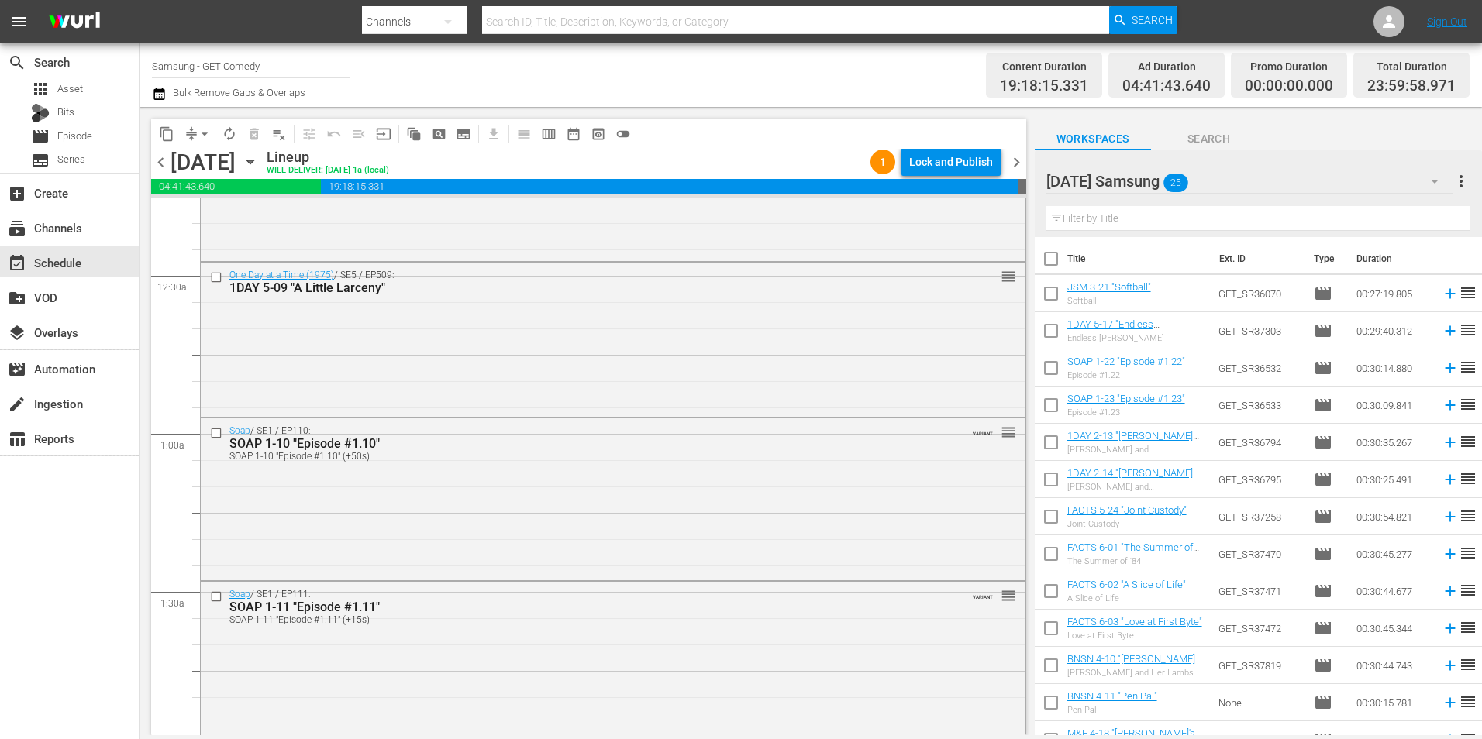
scroll to position [0, 0]
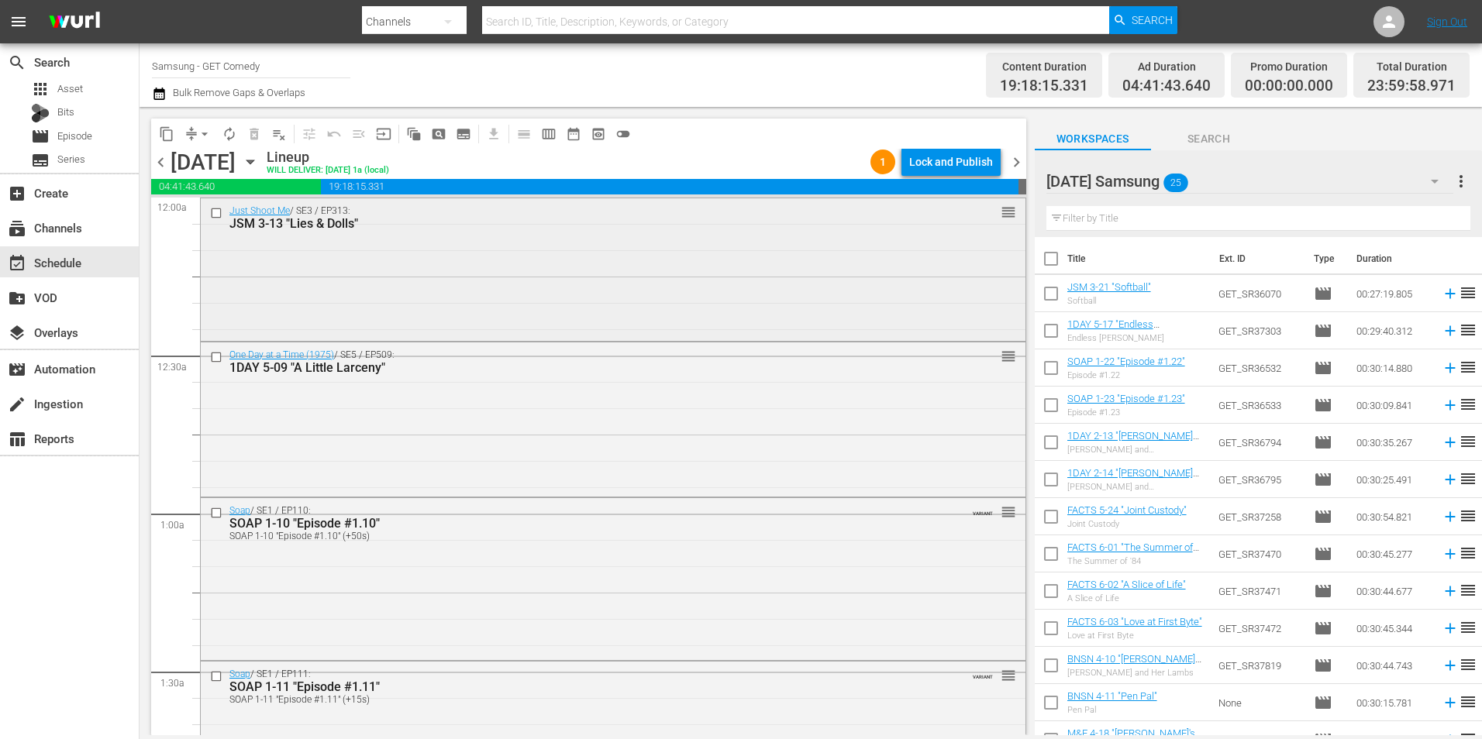
click at [216, 214] on input "checkbox" at bounding box center [218, 212] width 16 height 13
click at [216, 362] on input "checkbox" at bounding box center [218, 356] width 16 height 13
click at [216, 515] on input "checkbox" at bounding box center [218, 513] width 16 height 13
click at [215, 677] on input "checkbox" at bounding box center [218, 676] width 16 height 13
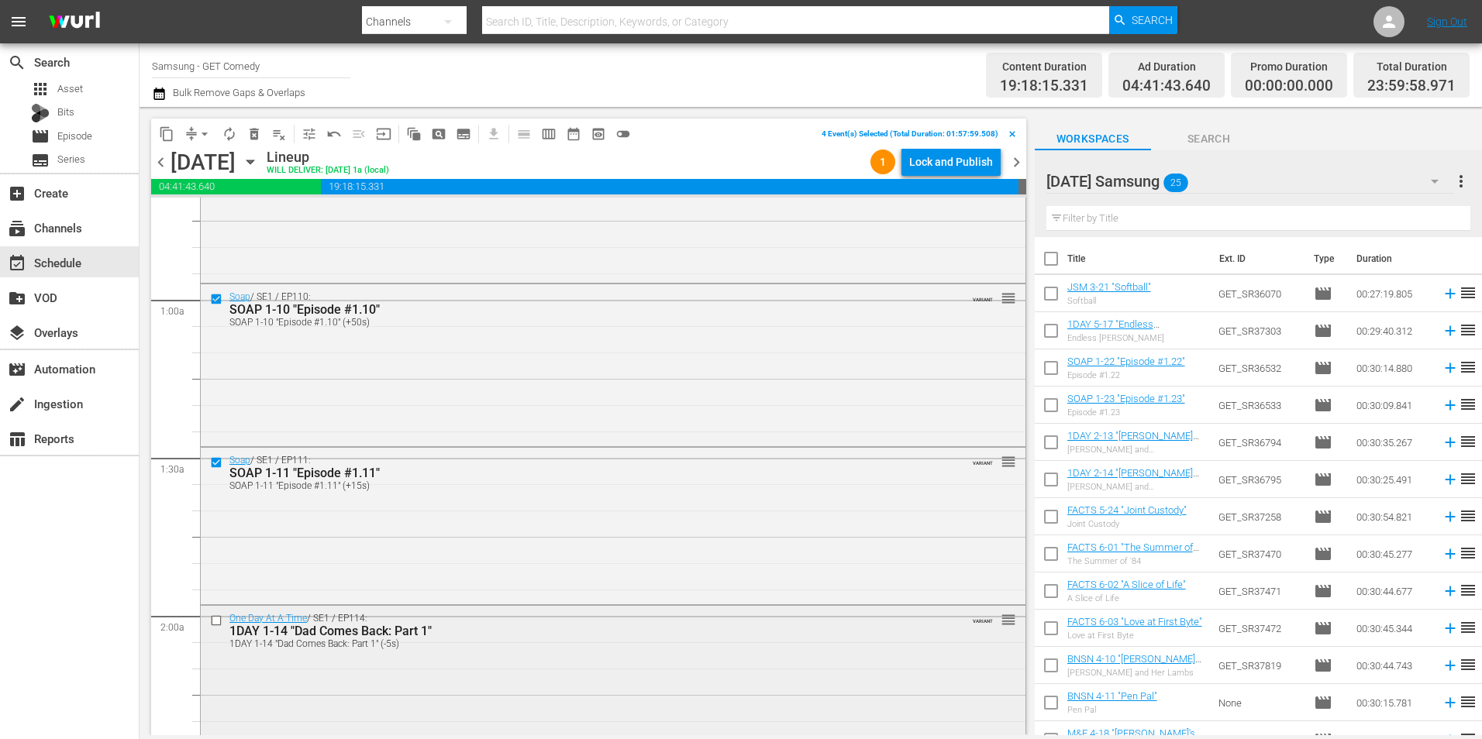
scroll to position [233, 0]
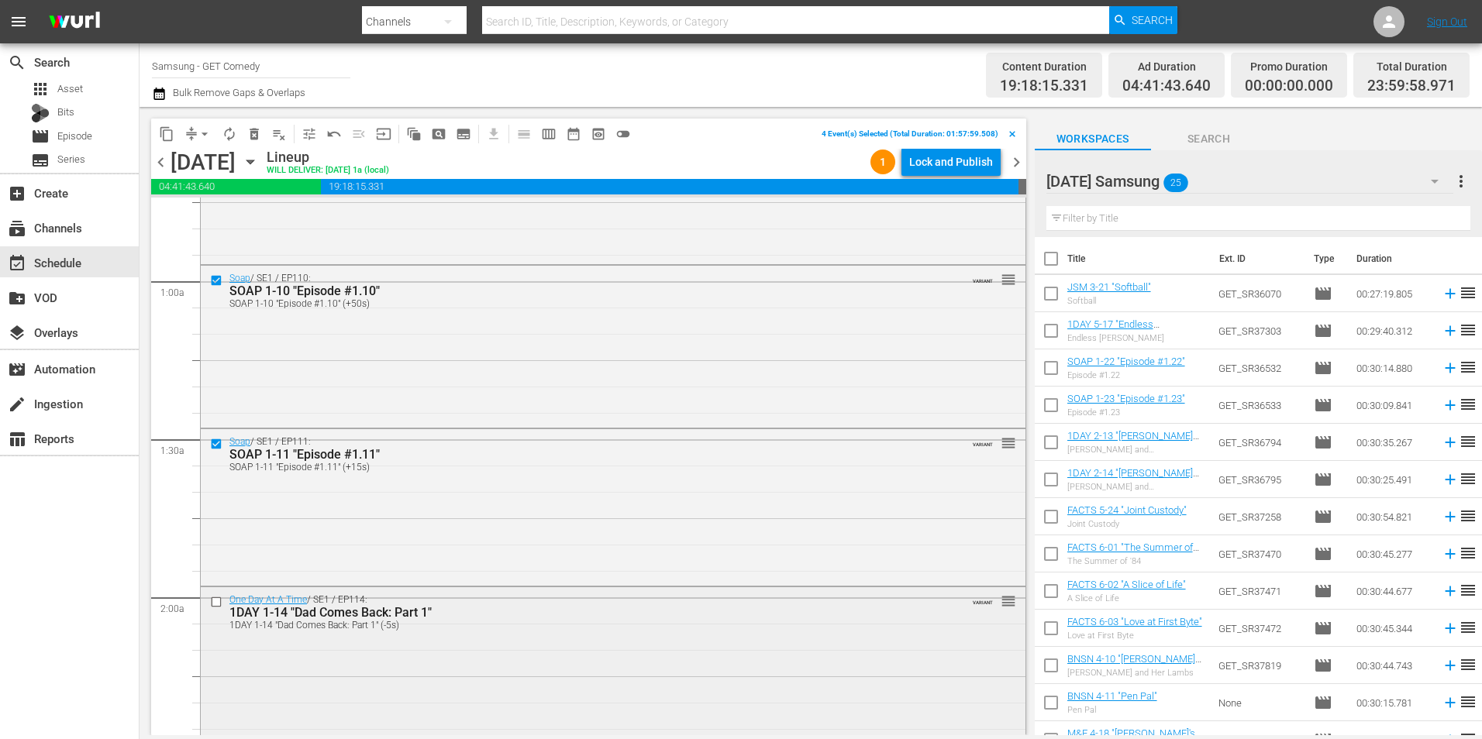
click at [216, 594] on div at bounding box center [217, 602] width 23 height 19
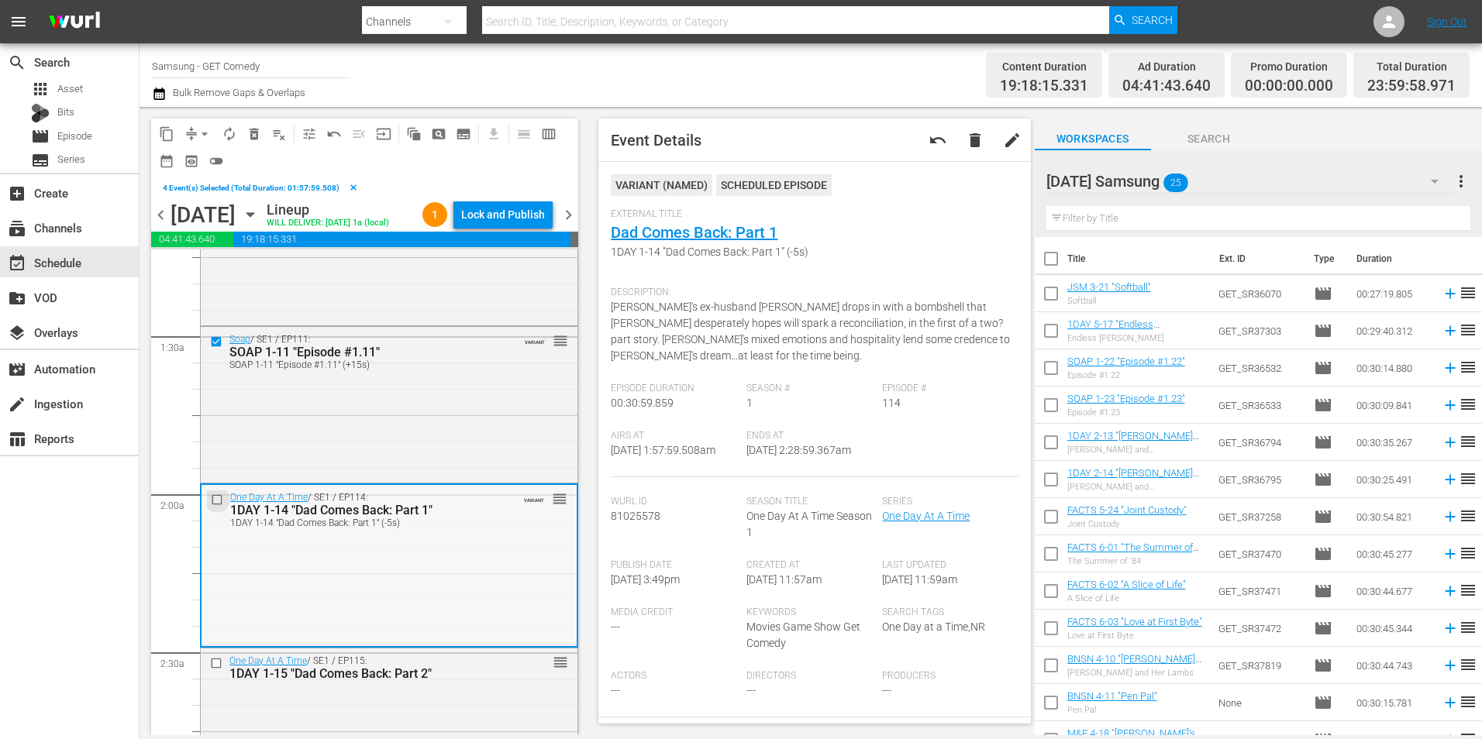
click at [215, 507] on input "checkbox" at bounding box center [219, 500] width 16 height 13
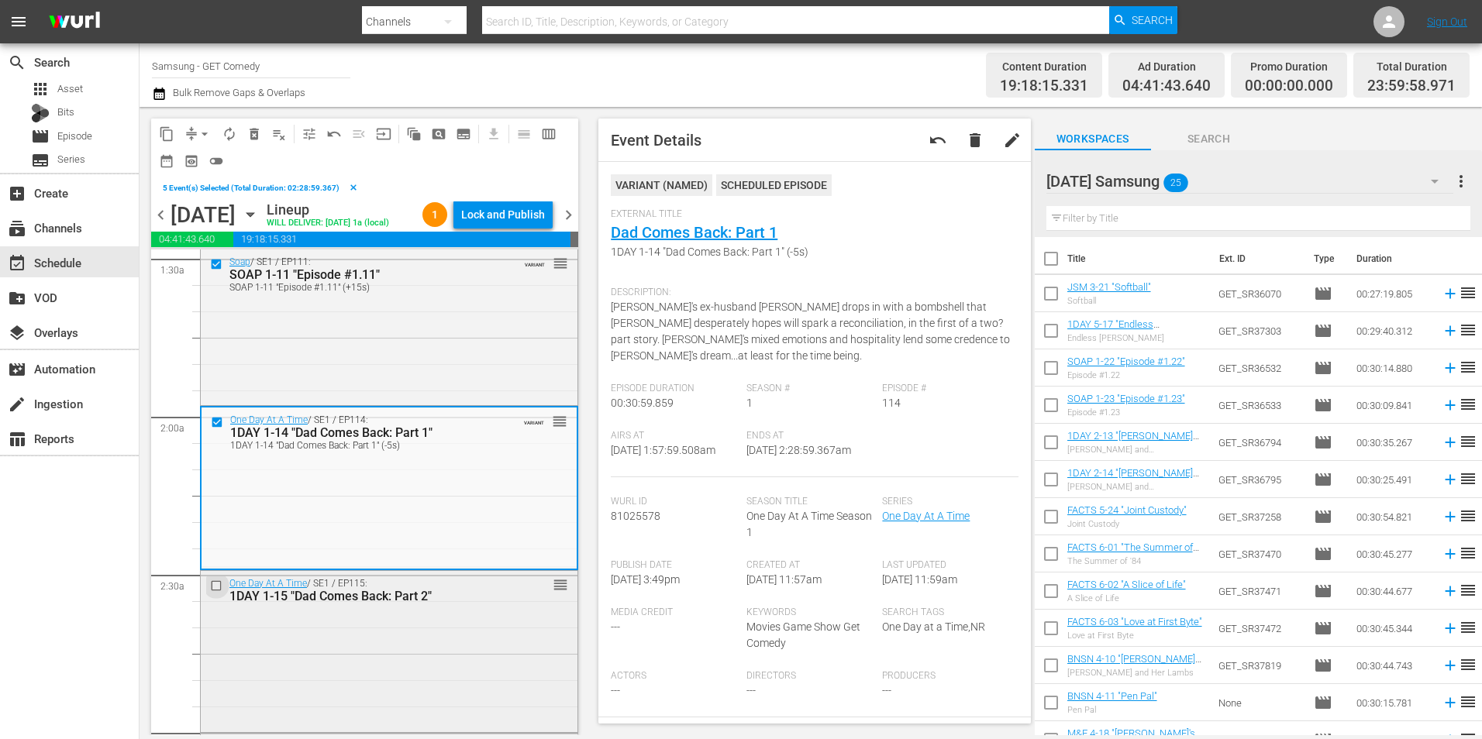
click at [219, 592] on input "checkbox" at bounding box center [218, 585] width 16 height 13
click at [167, 138] on span "content_copy" at bounding box center [167, 134] width 16 height 16
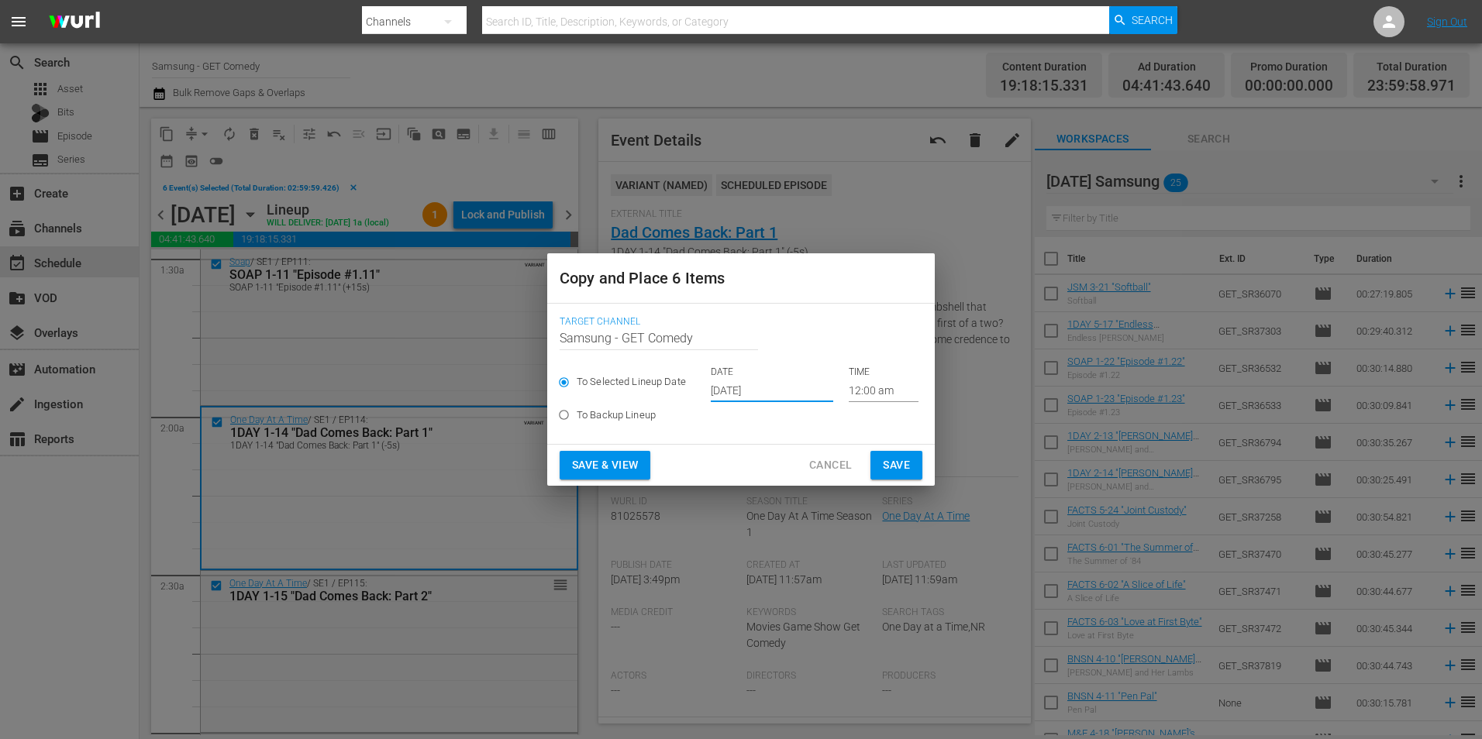
click at [737, 391] on input "[DATE]" at bounding box center [772, 390] width 122 height 23
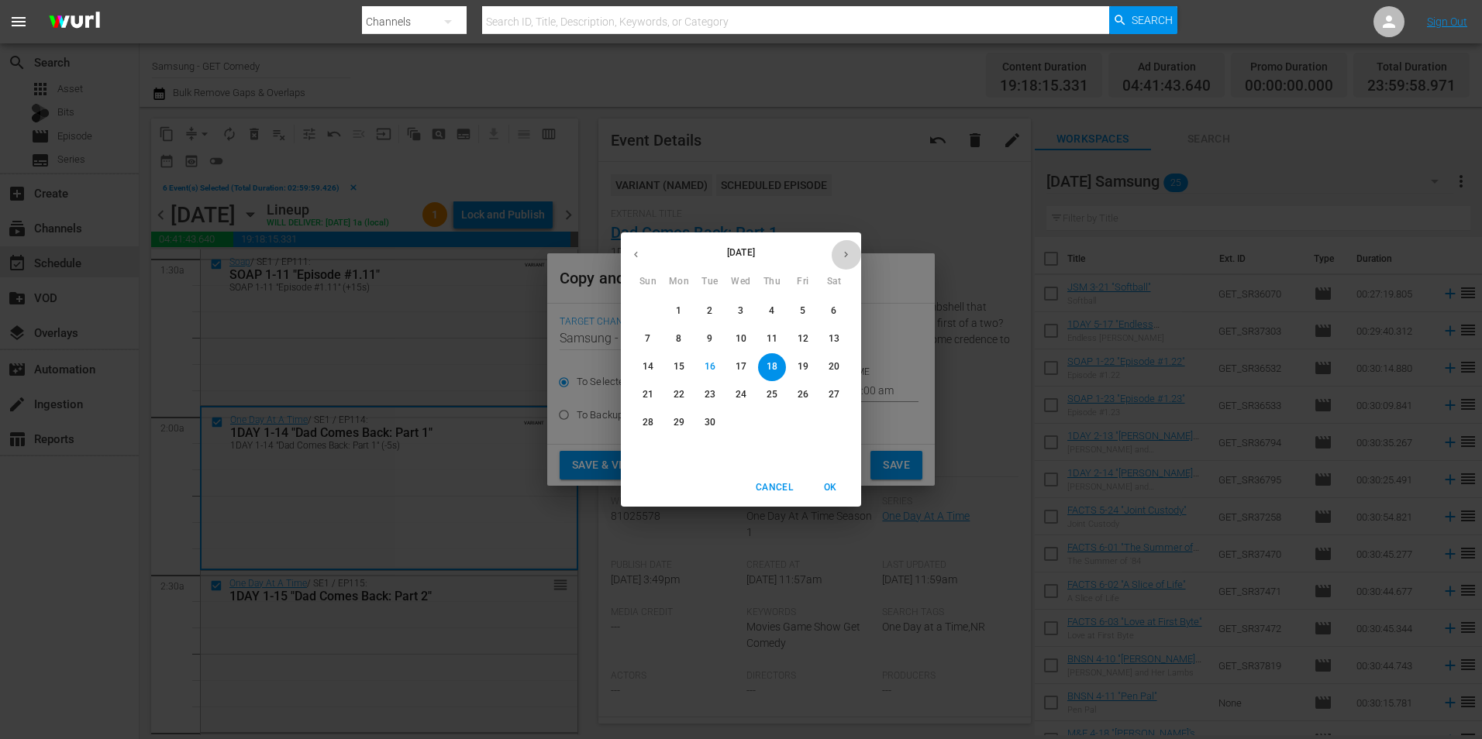
click at [842, 256] on icon "button" at bounding box center [846, 255] width 12 height 12
click at [744, 340] on span "8" at bounding box center [741, 338] width 28 height 13
type input "Oct 8th 2025"
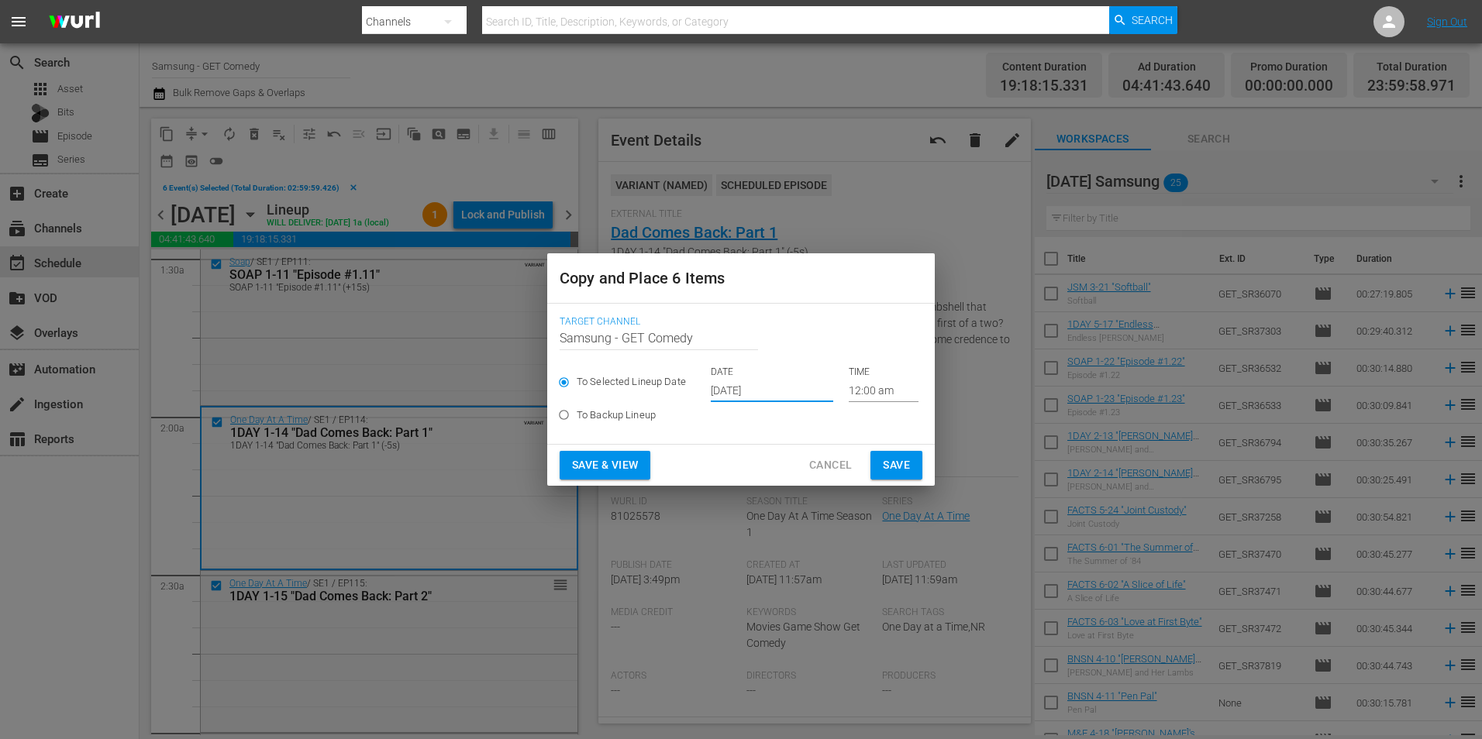
click at [874, 394] on input "12:00 am" at bounding box center [884, 390] width 70 height 23
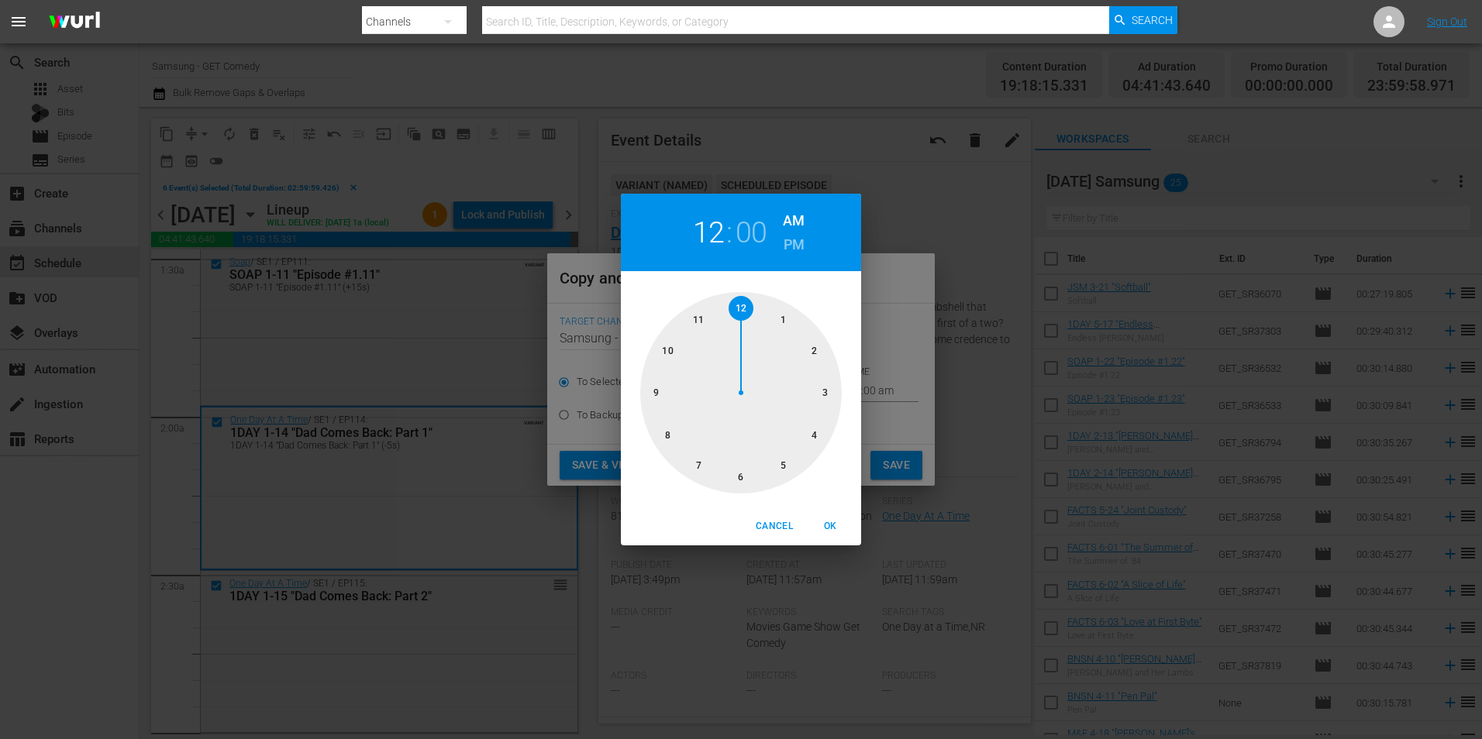
click at [743, 484] on div at bounding box center [741, 393] width 202 height 202
click at [820, 522] on span "OK" at bounding box center [829, 526] width 37 height 16
type input "06:00 am"
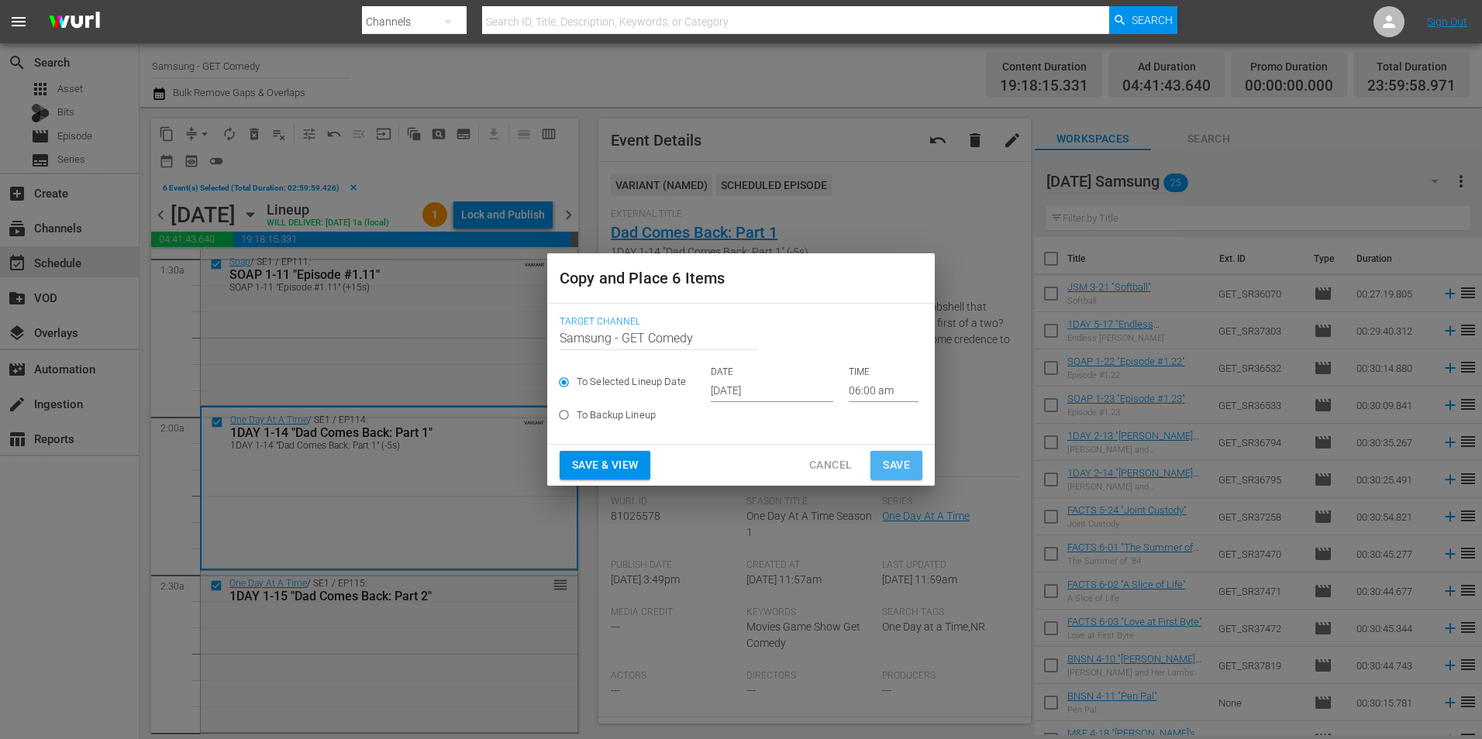
click at [904, 460] on span "Save" at bounding box center [896, 465] width 27 height 19
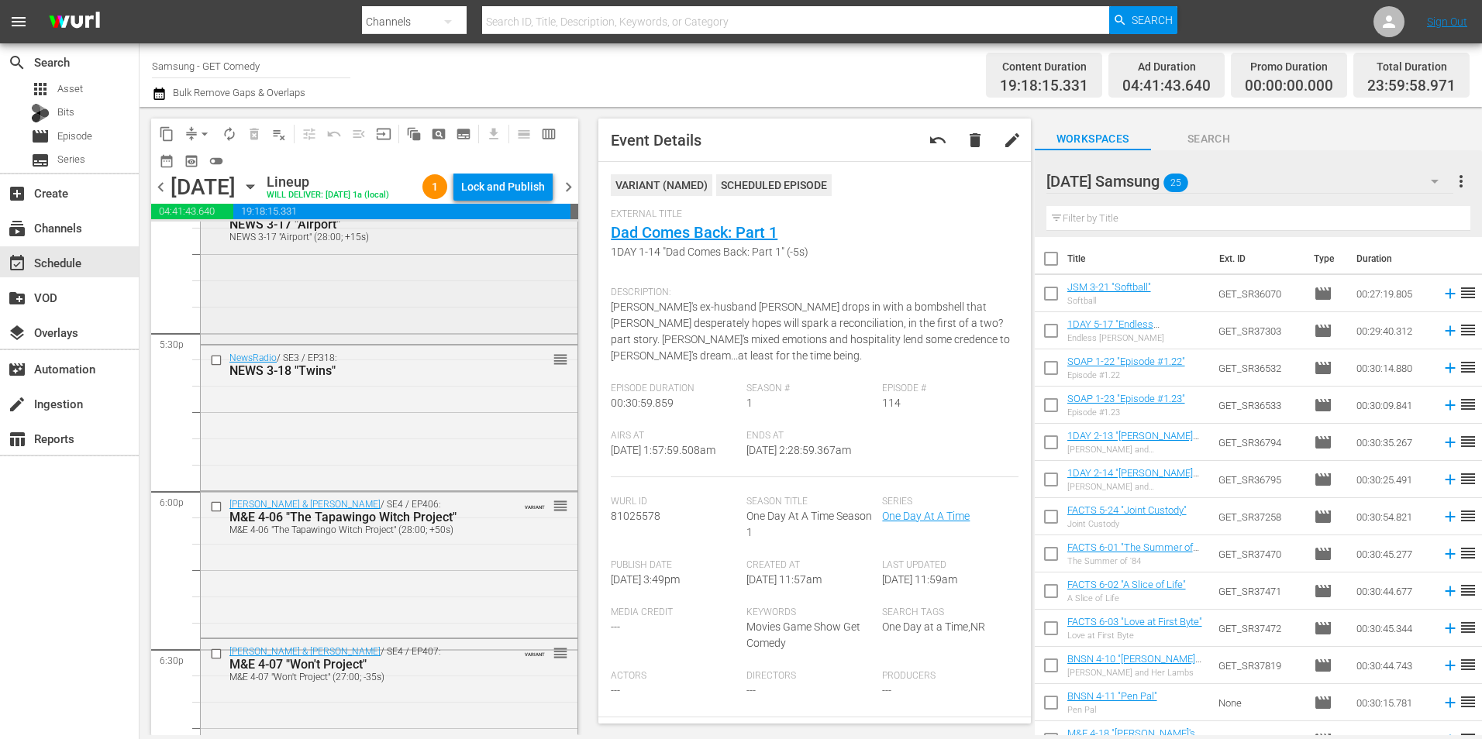
scroll to position [5503, 0]
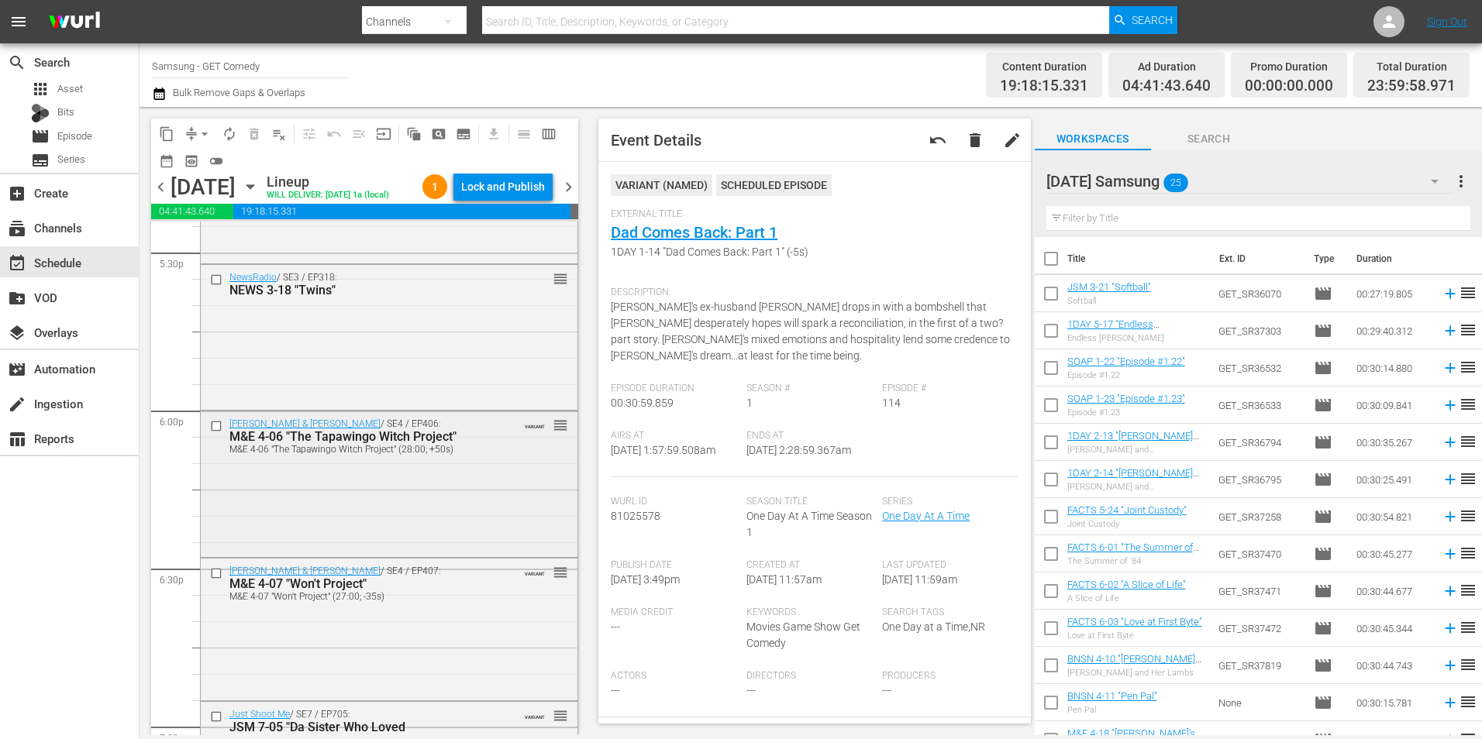
click at [212, 433] on input "checkbox" at bounding box center [218, 426] width 16 height 13
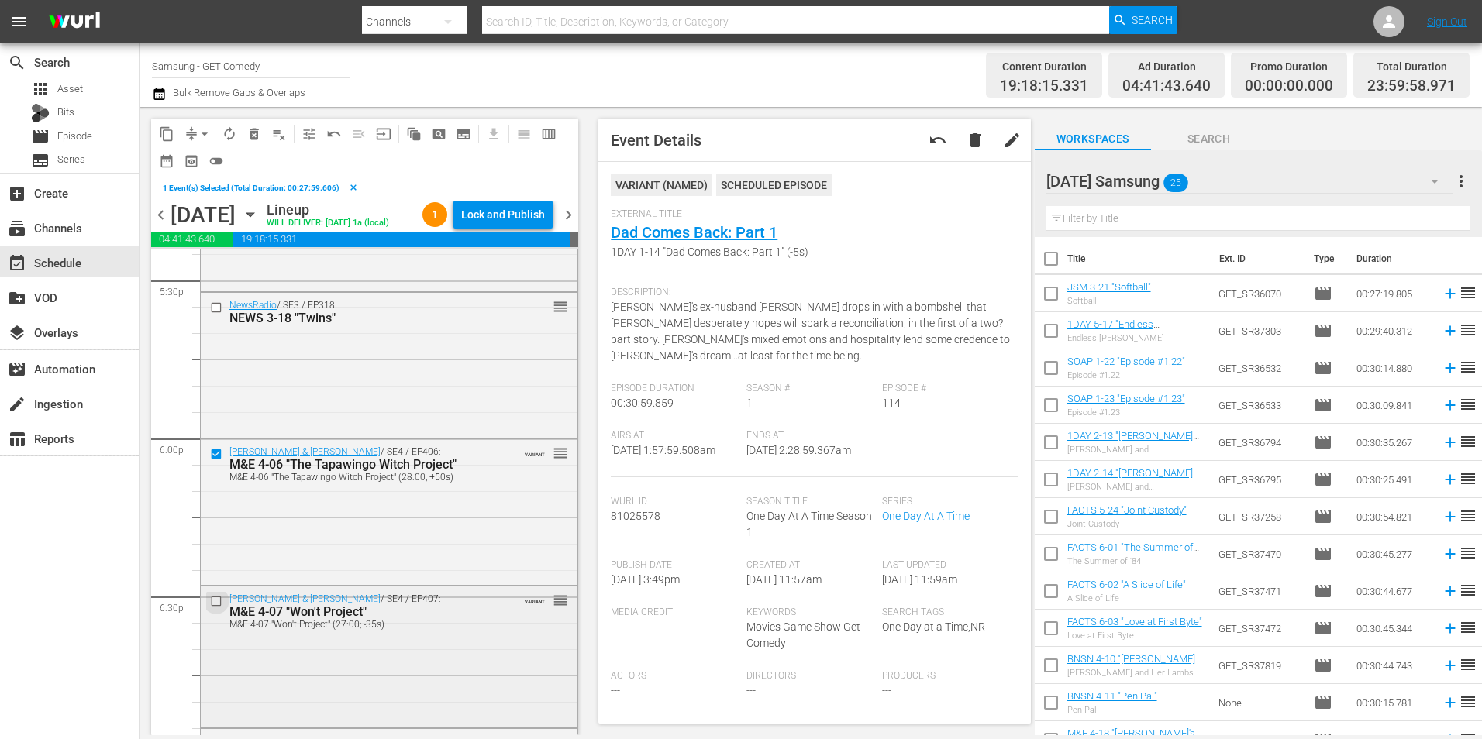
click at [215, 608] on input "checkbox" at bounding box center [218, 601] width 16 height 13
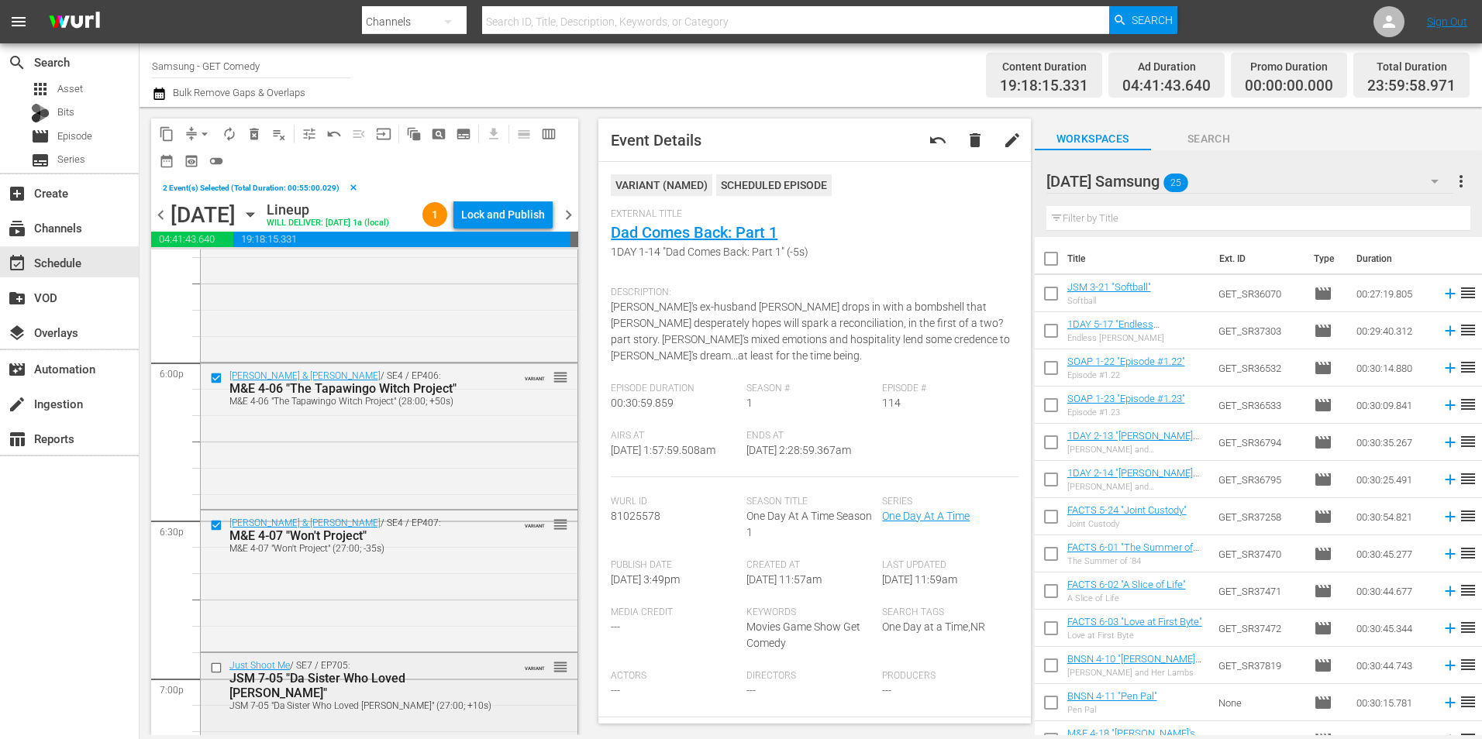
scroll to position [5658, 0]
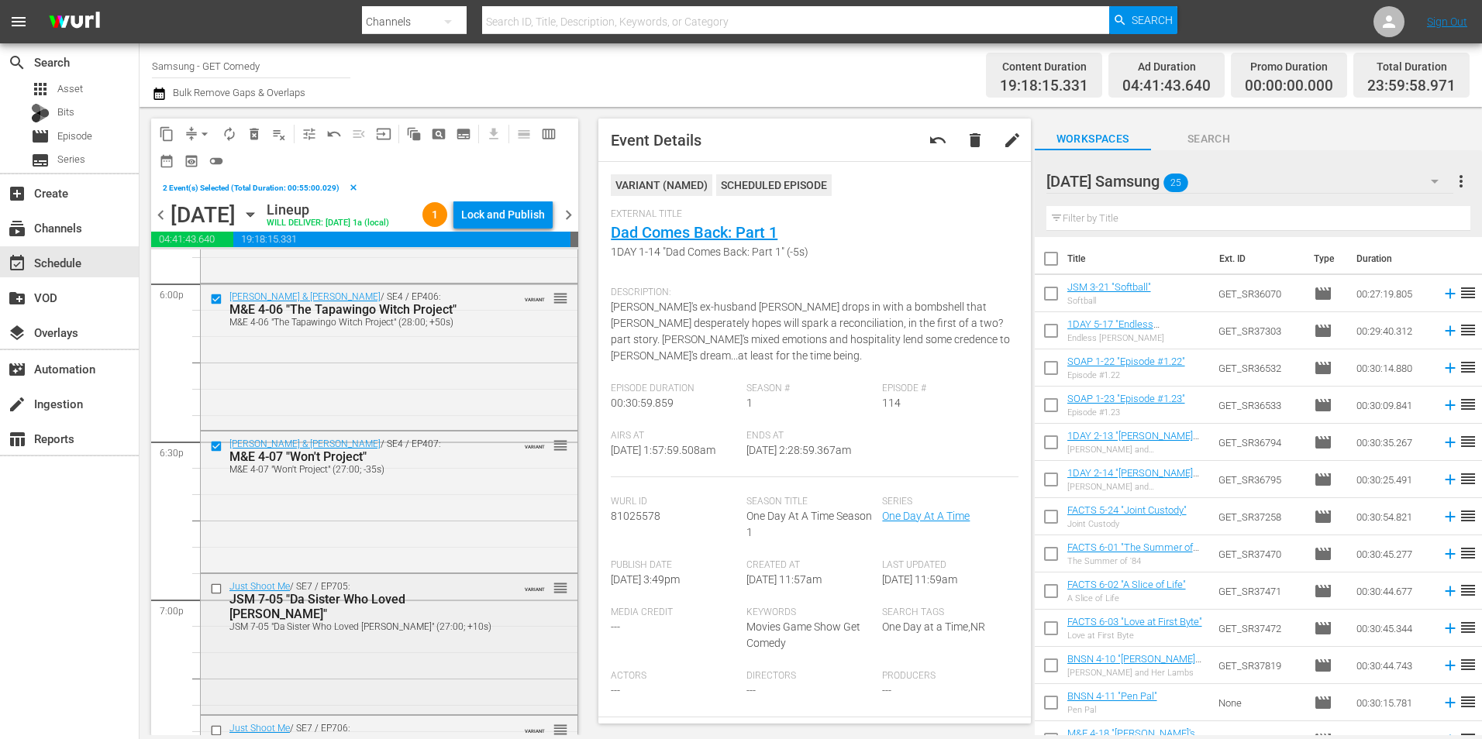
click at [213, 596] on input "checkbox" at bounding box center [218, 589] width 16 height 13
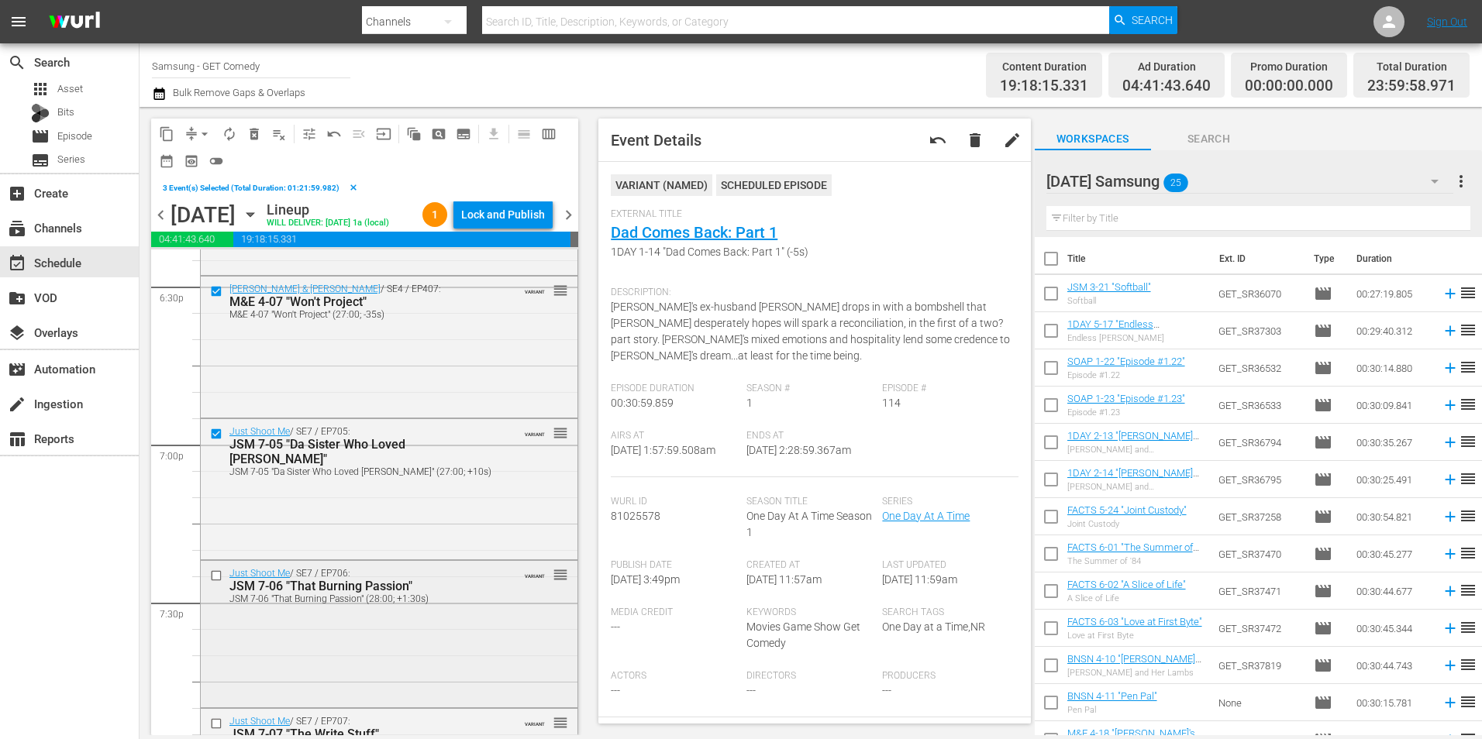
click at [214, 583] on input "checkbox" at bounding box center [218, 576] width 16 height 13
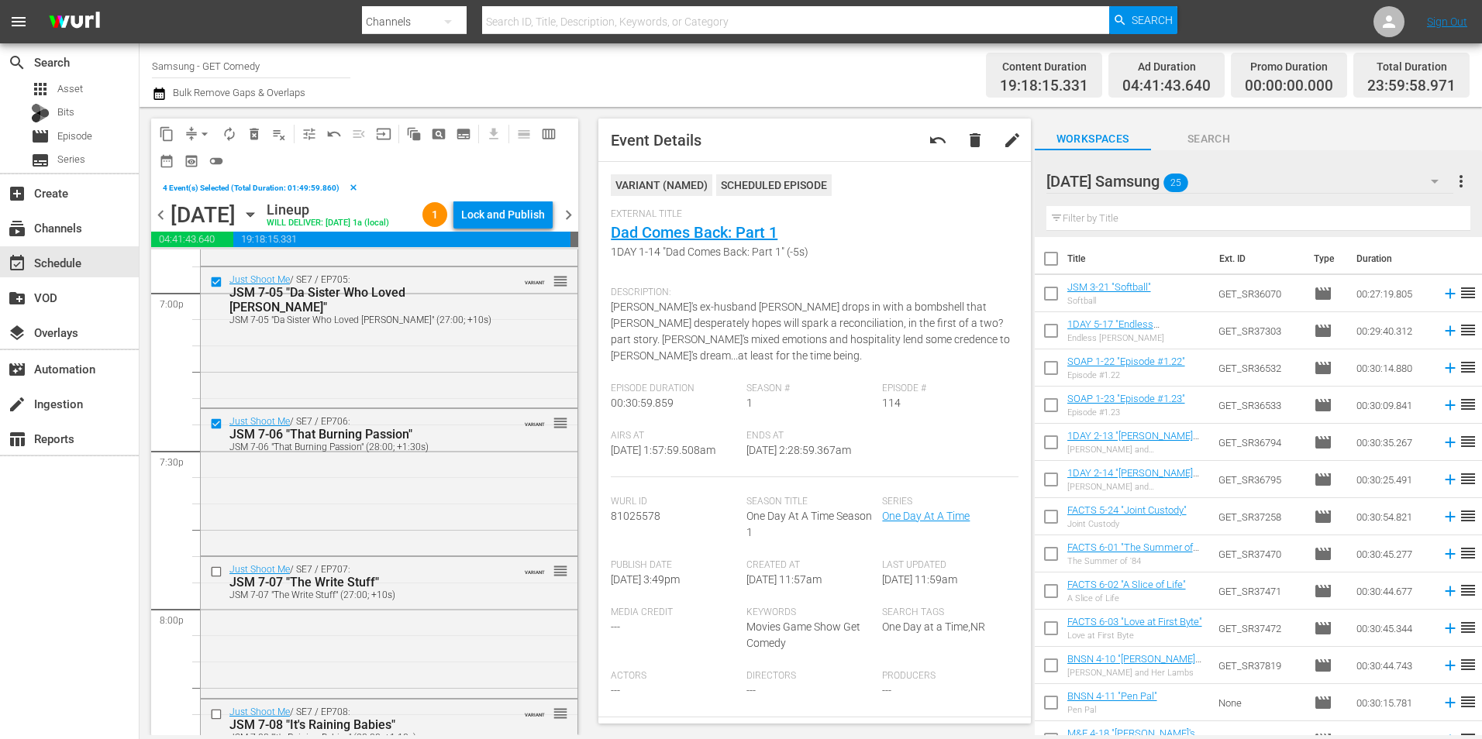
scroll to position [5968, 0]
click at [215, 576] on input "checkbox" at bounding box center [218, 569] width 16 height 13
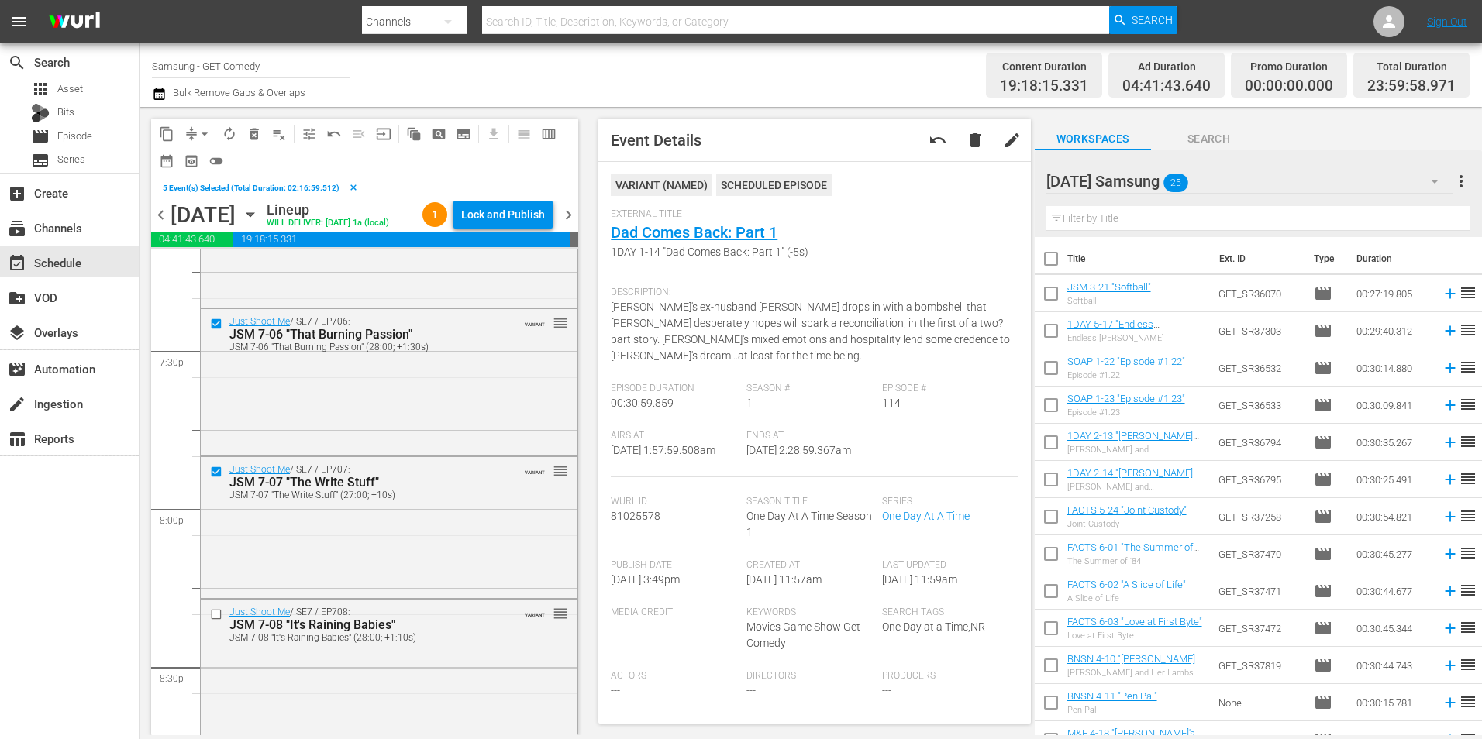
scroll to position [6123, 0]
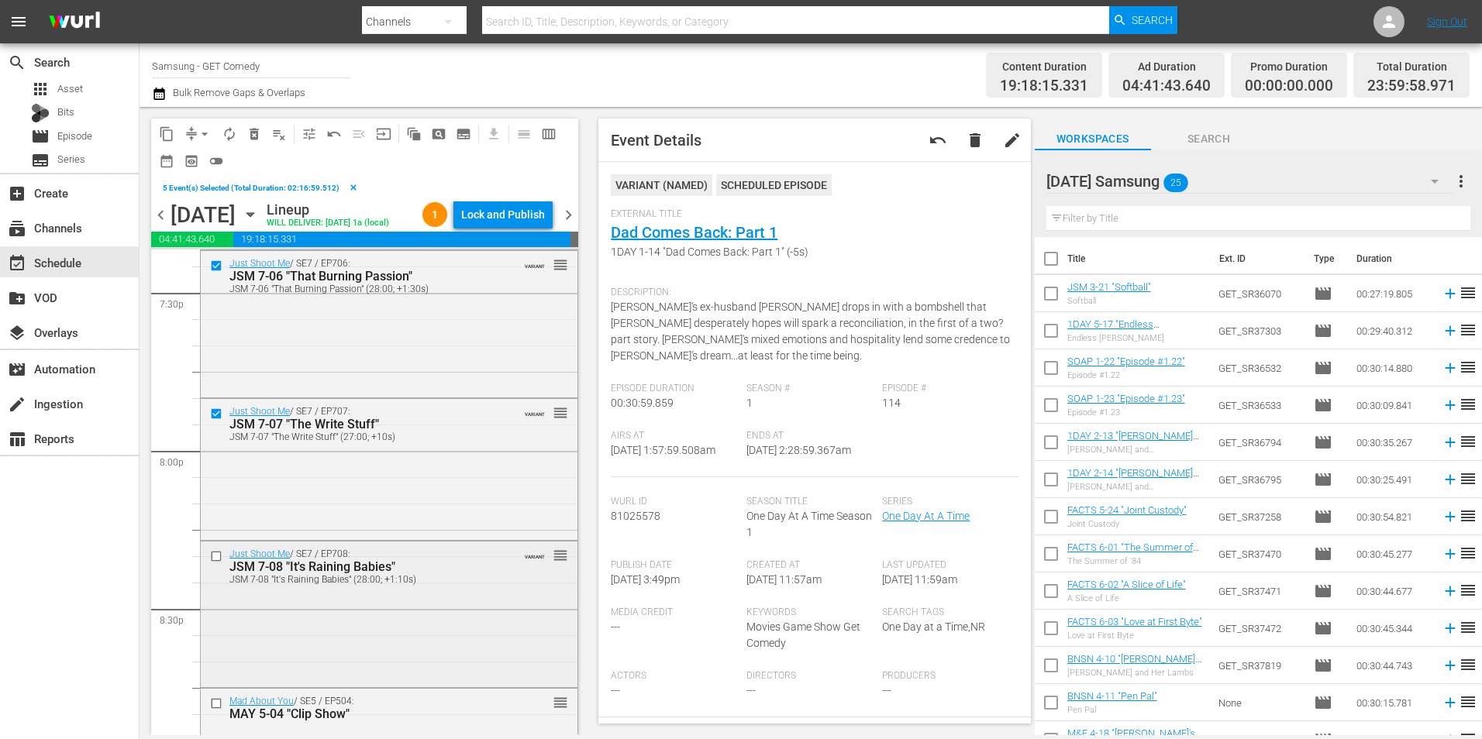
click at [215, 563] on input "checkbox" at bounding box center [218, 556] width 16 height 13
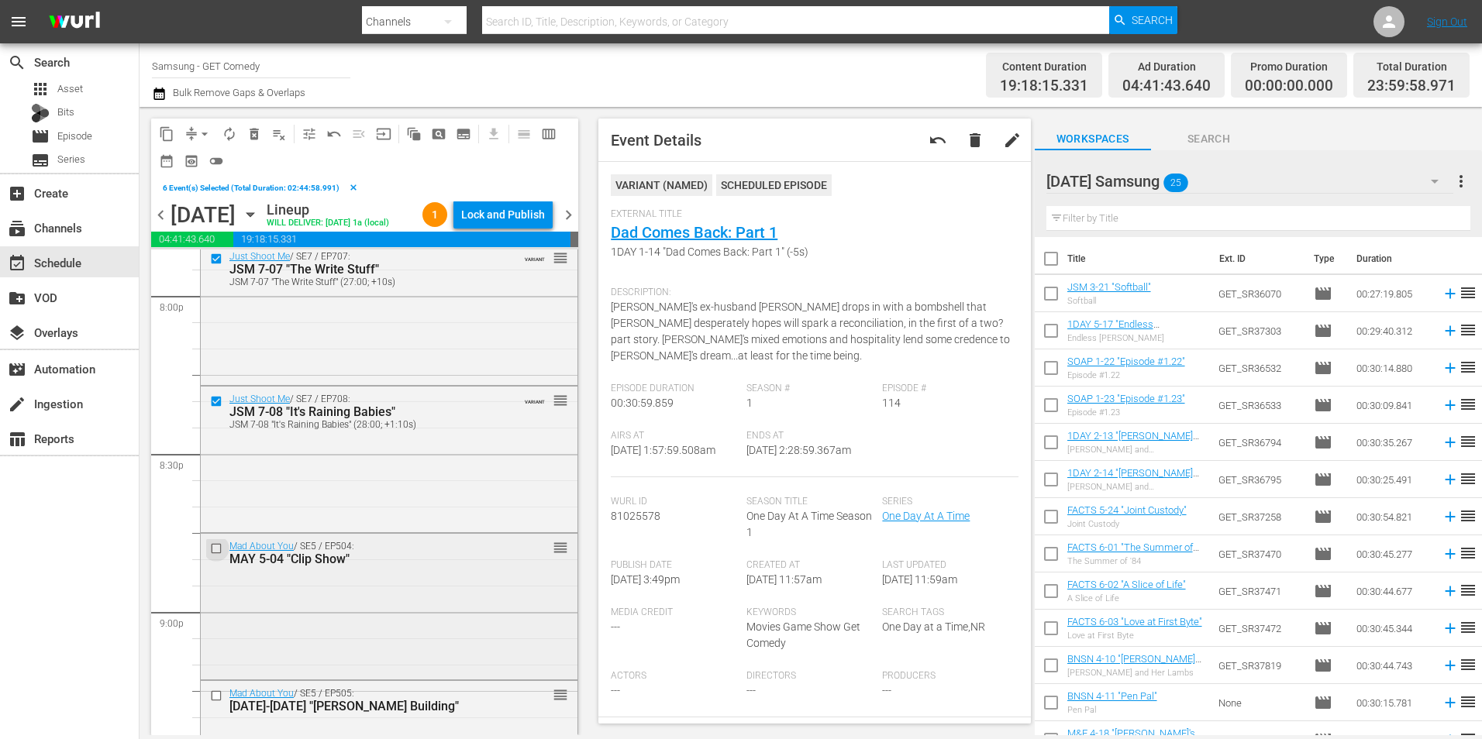
click at [216, 556] on input "checkbox" at bounding box center [218, 549] width 16 height 13
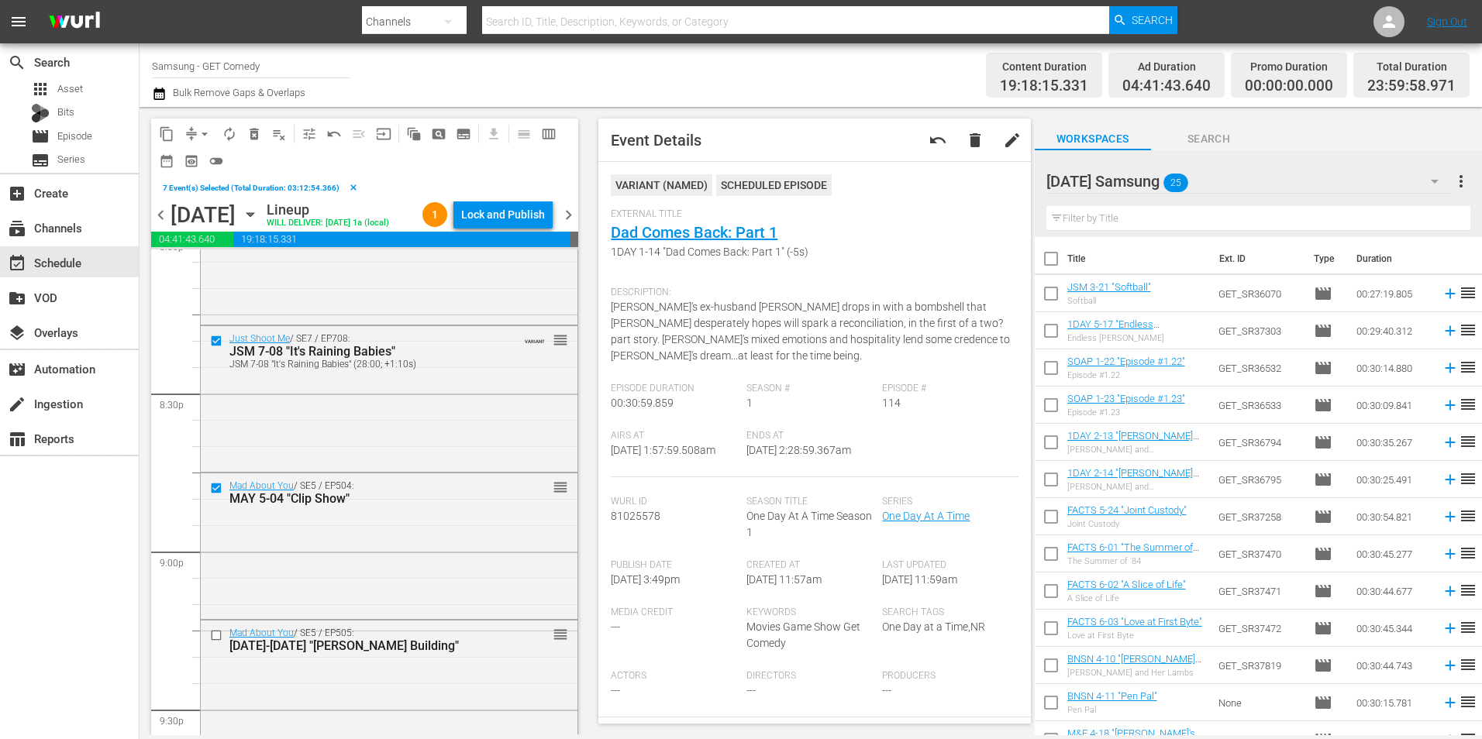
scroll to position [6433, 0]
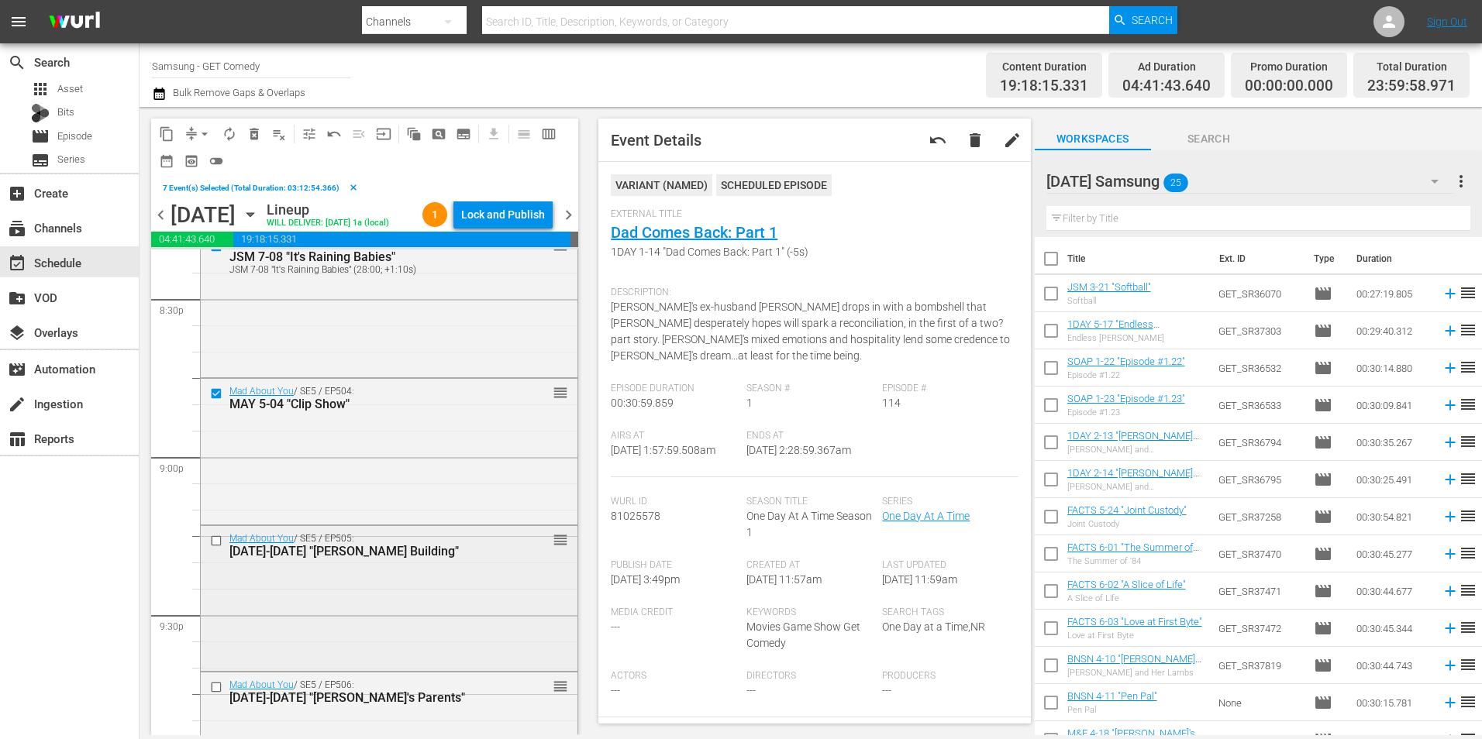
click at [215, 548] on input "checkbox" at bounding box center [218, 541] width 16 height 13
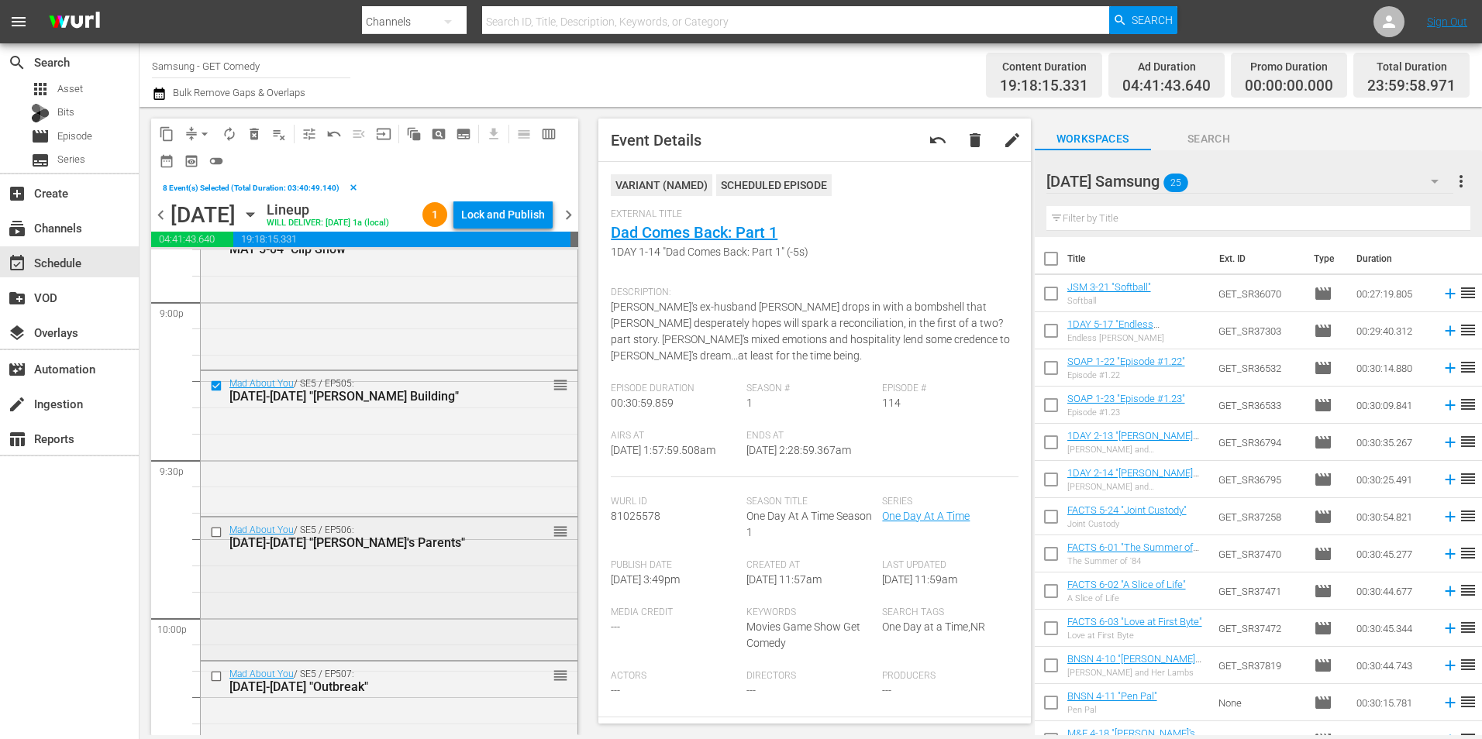
click at [220, 539] on input "checkbox" at bounding box center [218, 532] width 16 height 13
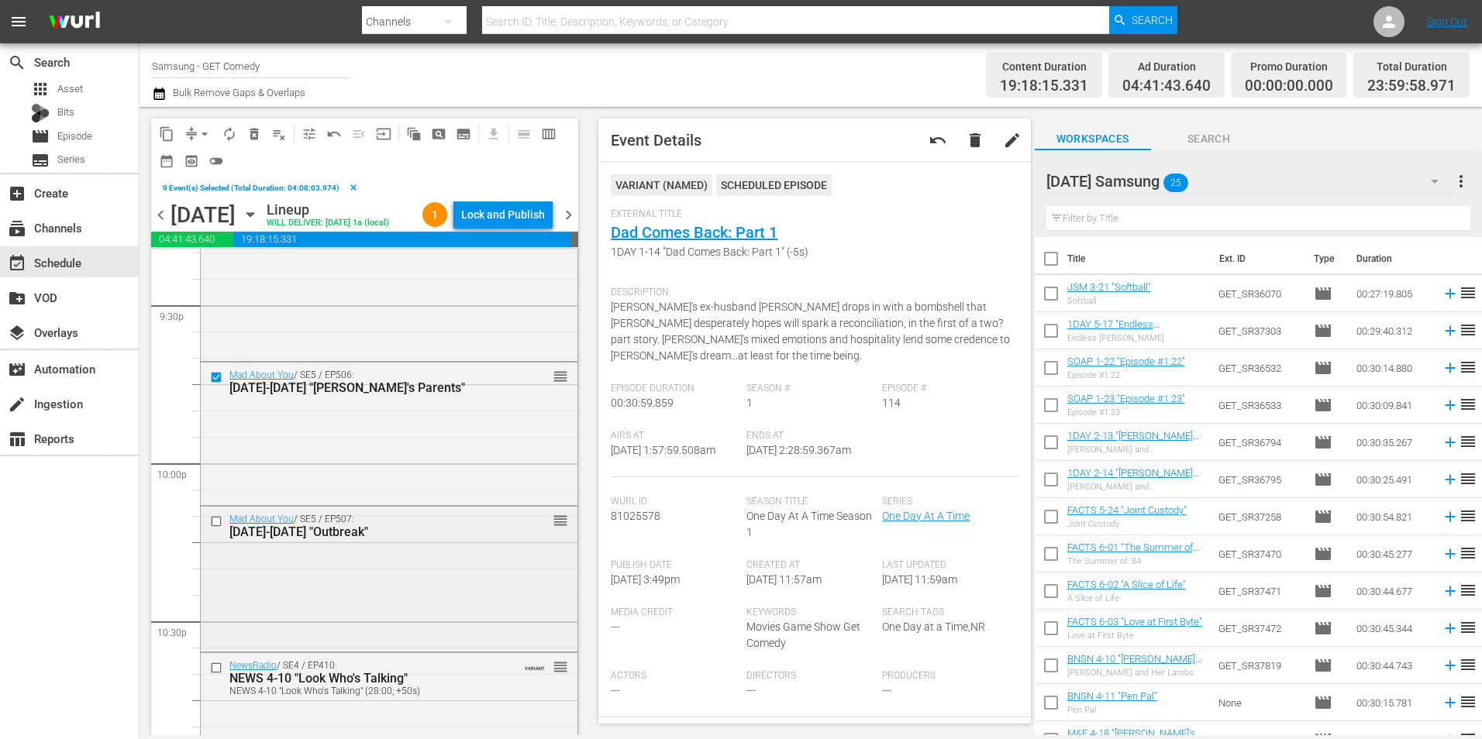
click at [214, 529] on input "checkbox" at bounding box center [218, 521] width 16 height 13
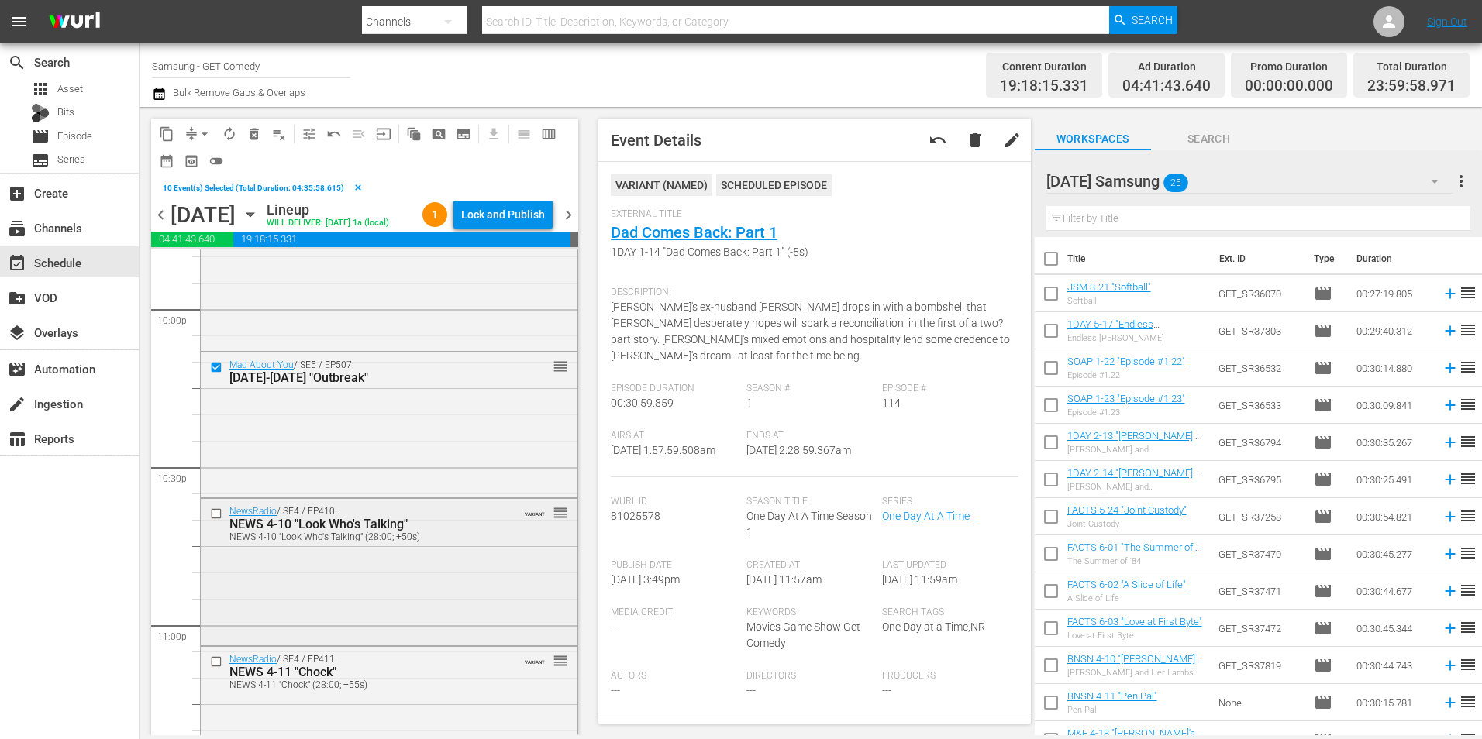
scroll to position [6898, 0]
click at [215, 520] on input "checkbox" at bounding box center [218, 513] width 16 height 13
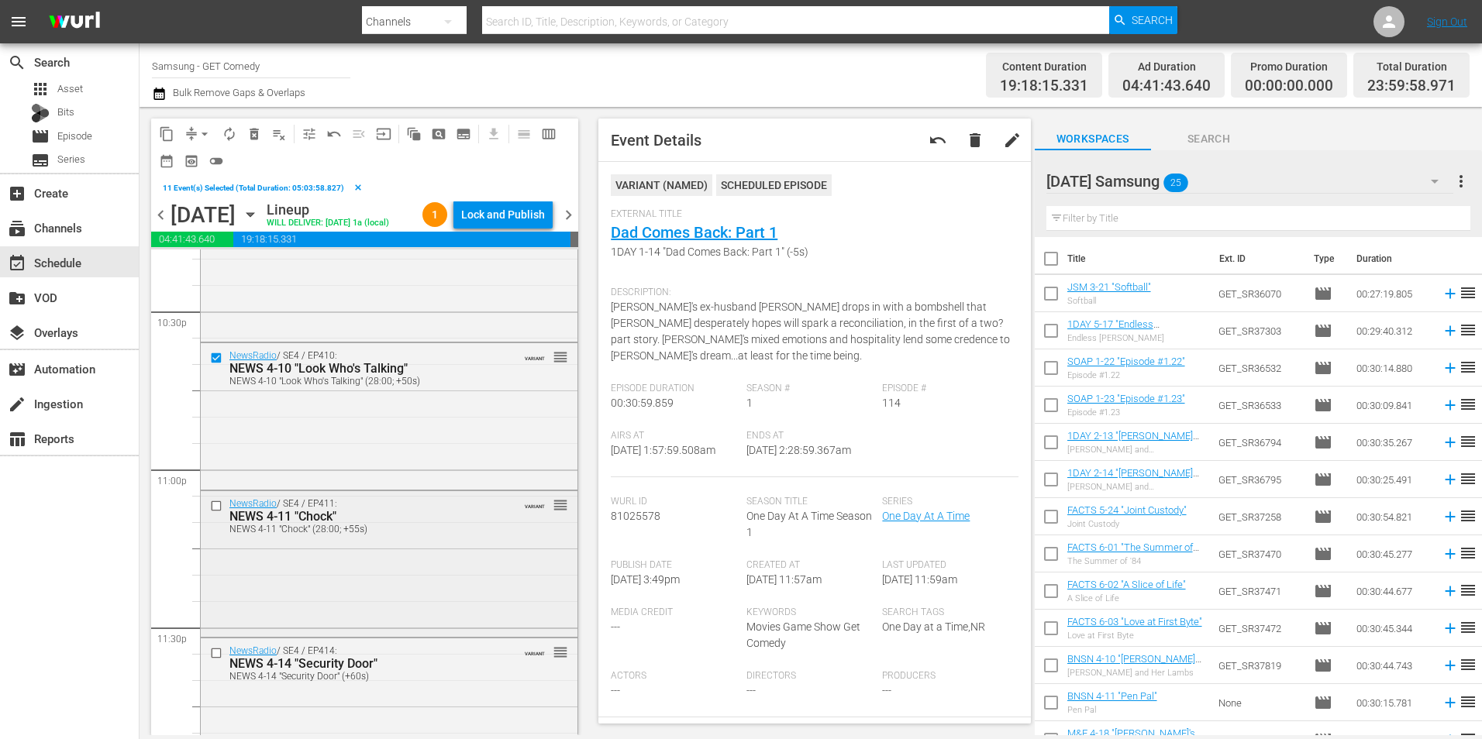
click at [212, 513] on input "checkbox" at bounding box center [218, 506] width 16 height 13
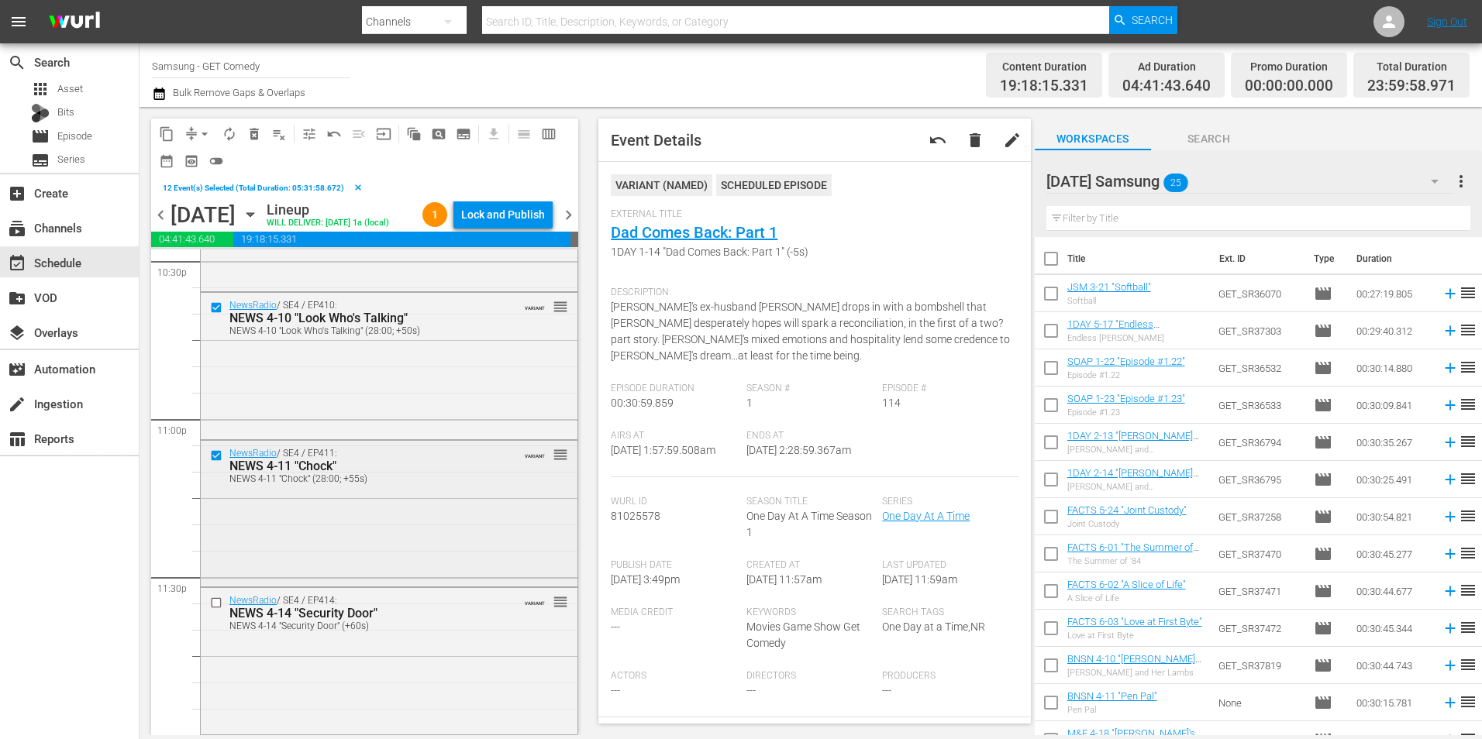
scroll to position [7130, 0]
click at [215, 604] on input "checkbox" at bounding box center [218, 603] width 16 height 13
click at [167, 134] on span "content_copy" at bounding box center [167, 134] width 16 height 16
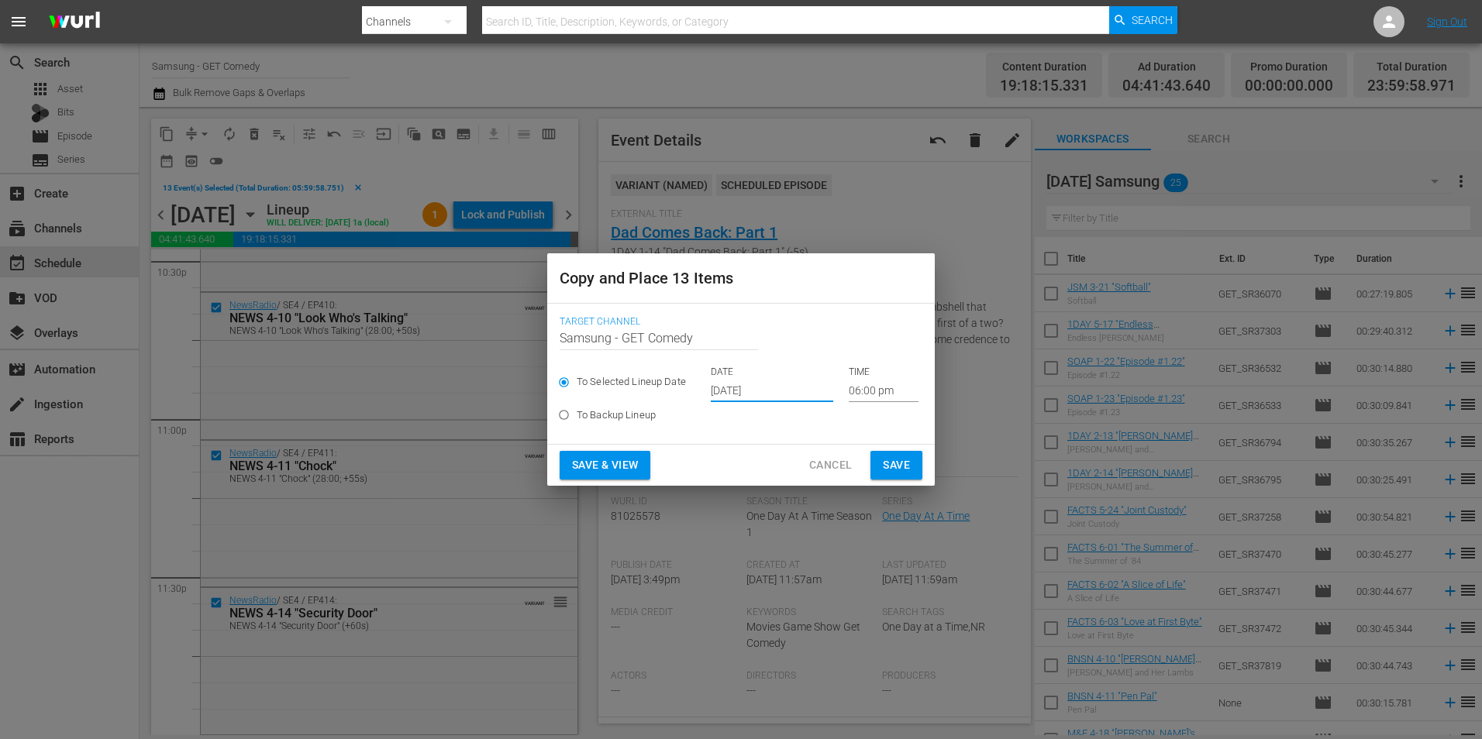
click at [735, 389] on input "[DATE]" at bounding box center [772, 390] width 122 height 23
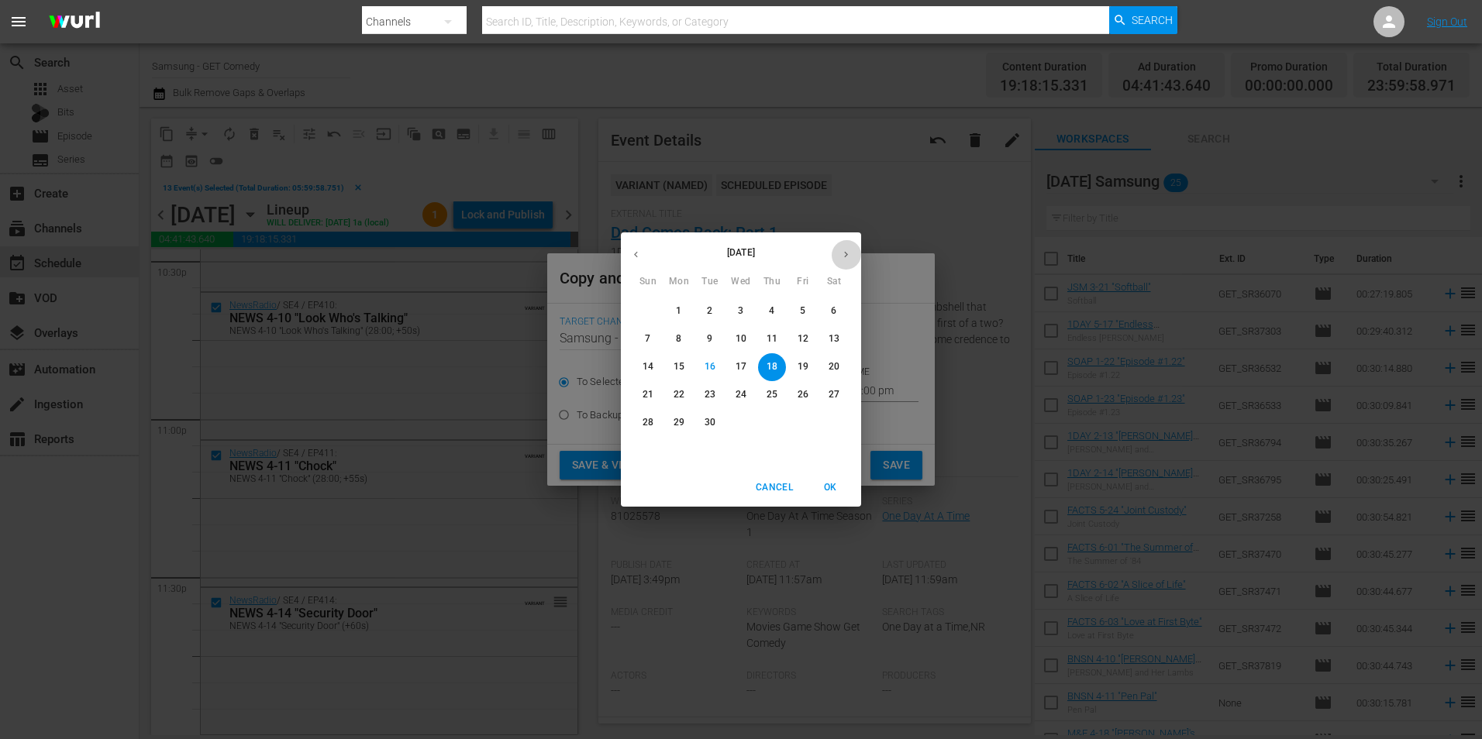
click at [842, 256] on icon "button" at bounding box center [846, 255] width 12 height 12
click at [738, 336] on p "8" at bounding box center [740, 338] width 5 height 13
type input "Oct 8th 2025"
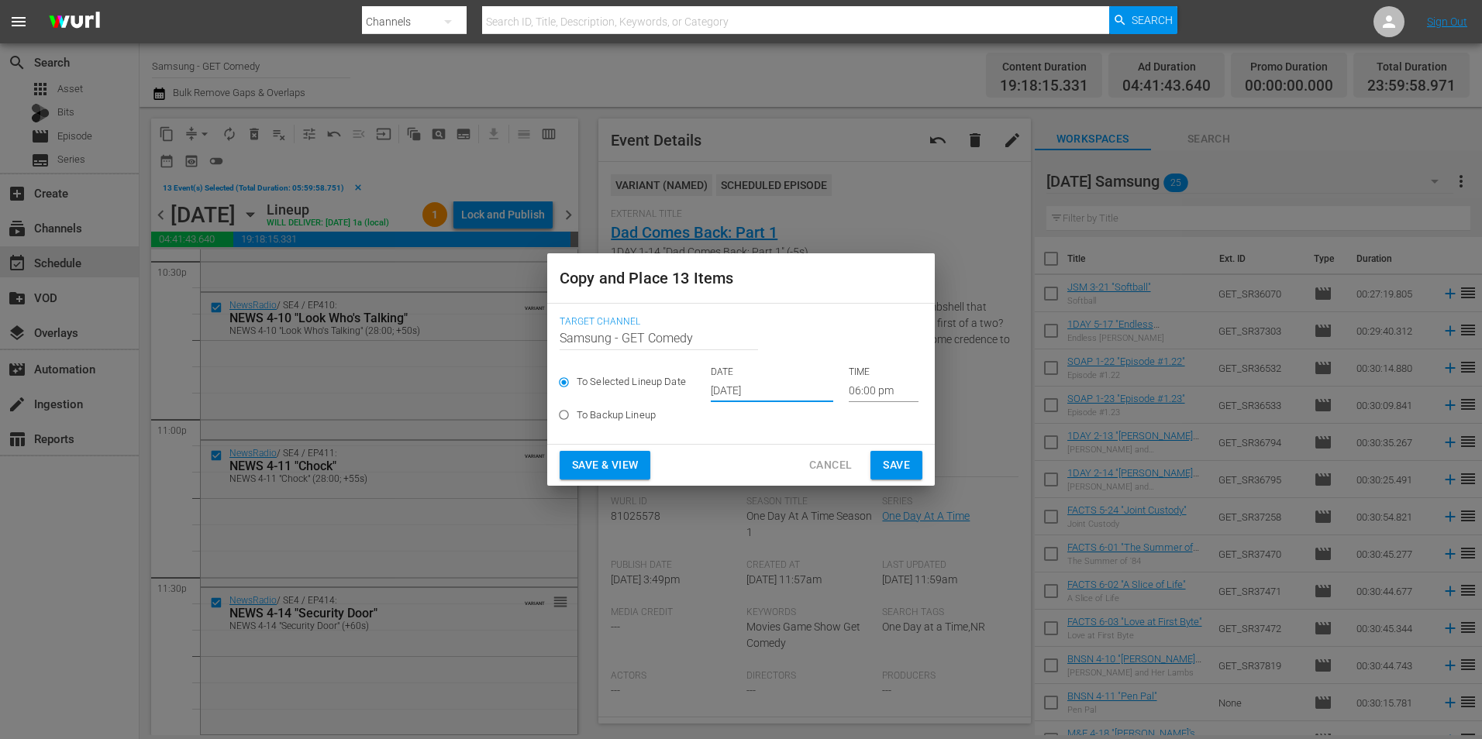
click at [860, 394] on input "06:00 pm" at bounding box center [884, 390] width 70 height 23
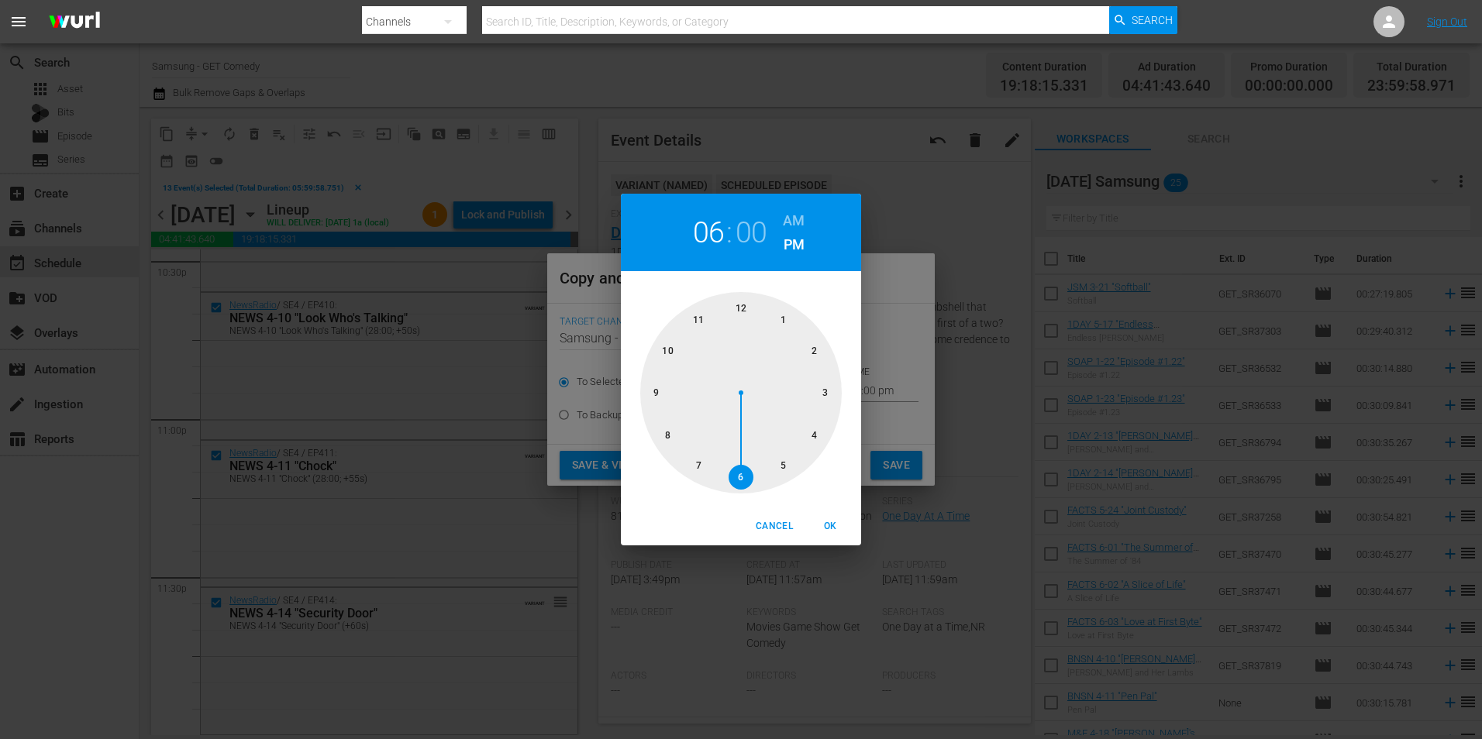
click at [737, 309] on div at bounding box center [741, 393] width 202 height 202
click at [831, 518] on span "OK" at bounding box center [829, 526] width 37 height 16
type input "12:00 pm"
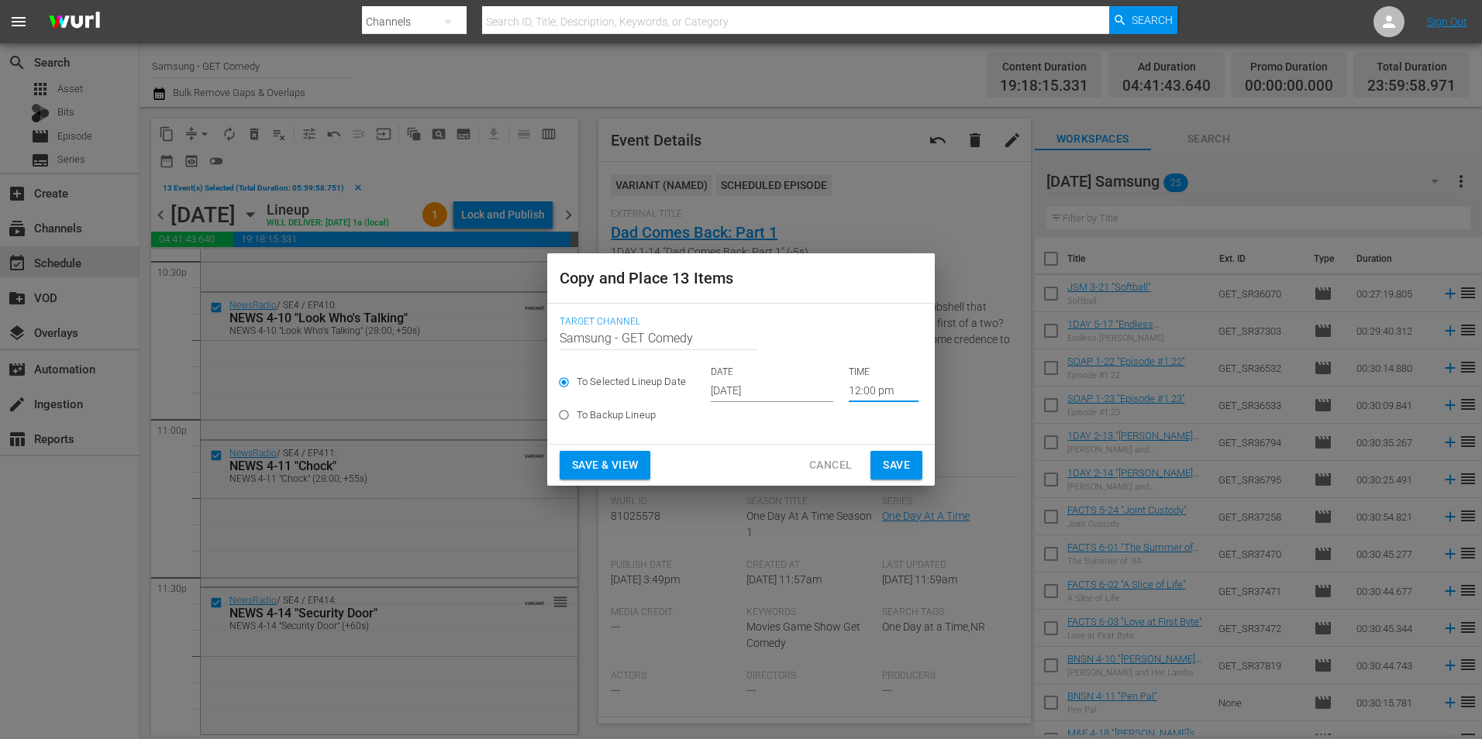
click at [900, 465] on span "Save" at bounding box center [896, 465] width 27 height 19
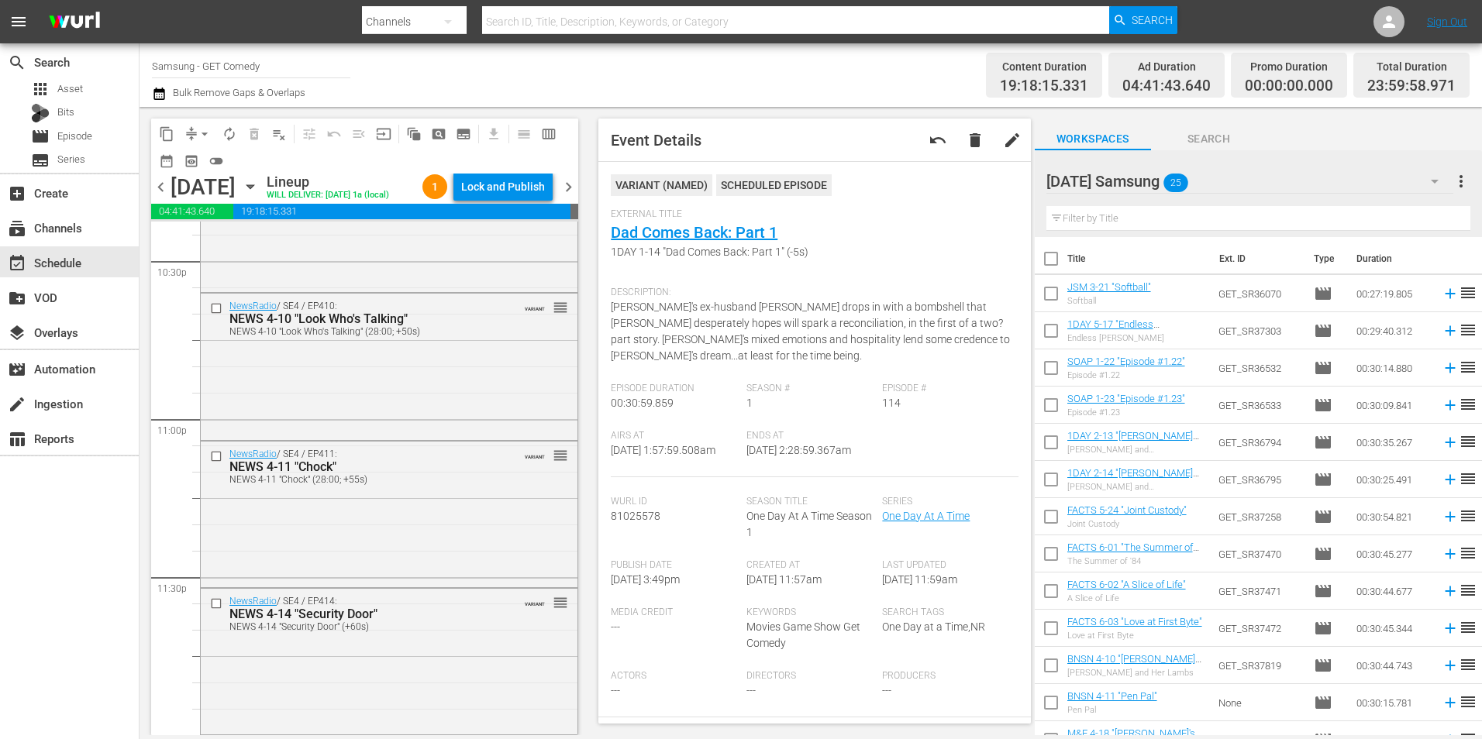
scroll to position [7102, 0]
click at [78, 228] on div "subscriptions Channels" at bounding box center [43, 226] width 87 height 14
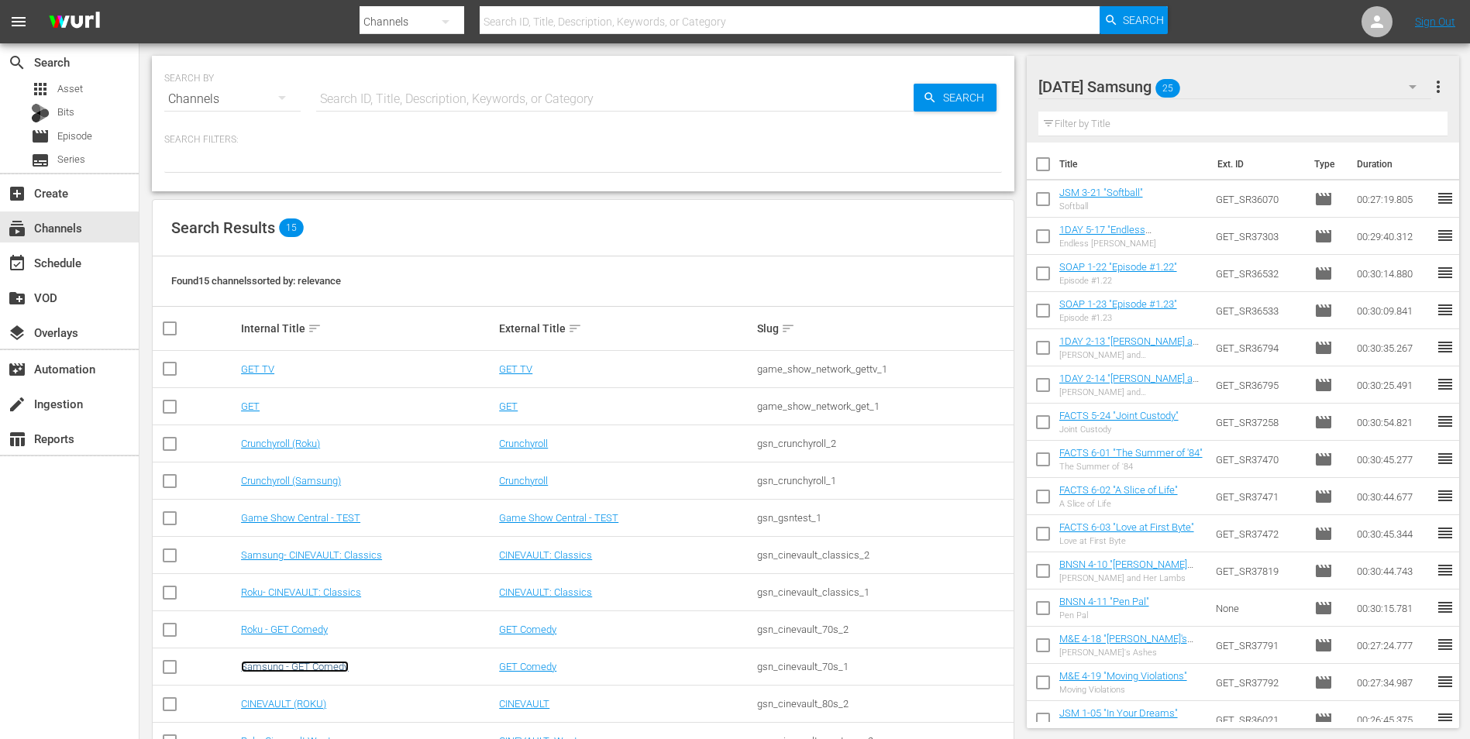
click at [322, 665] on link "Samsung - GET Comedy" at bounding box center [295, 667] width 108 height 12
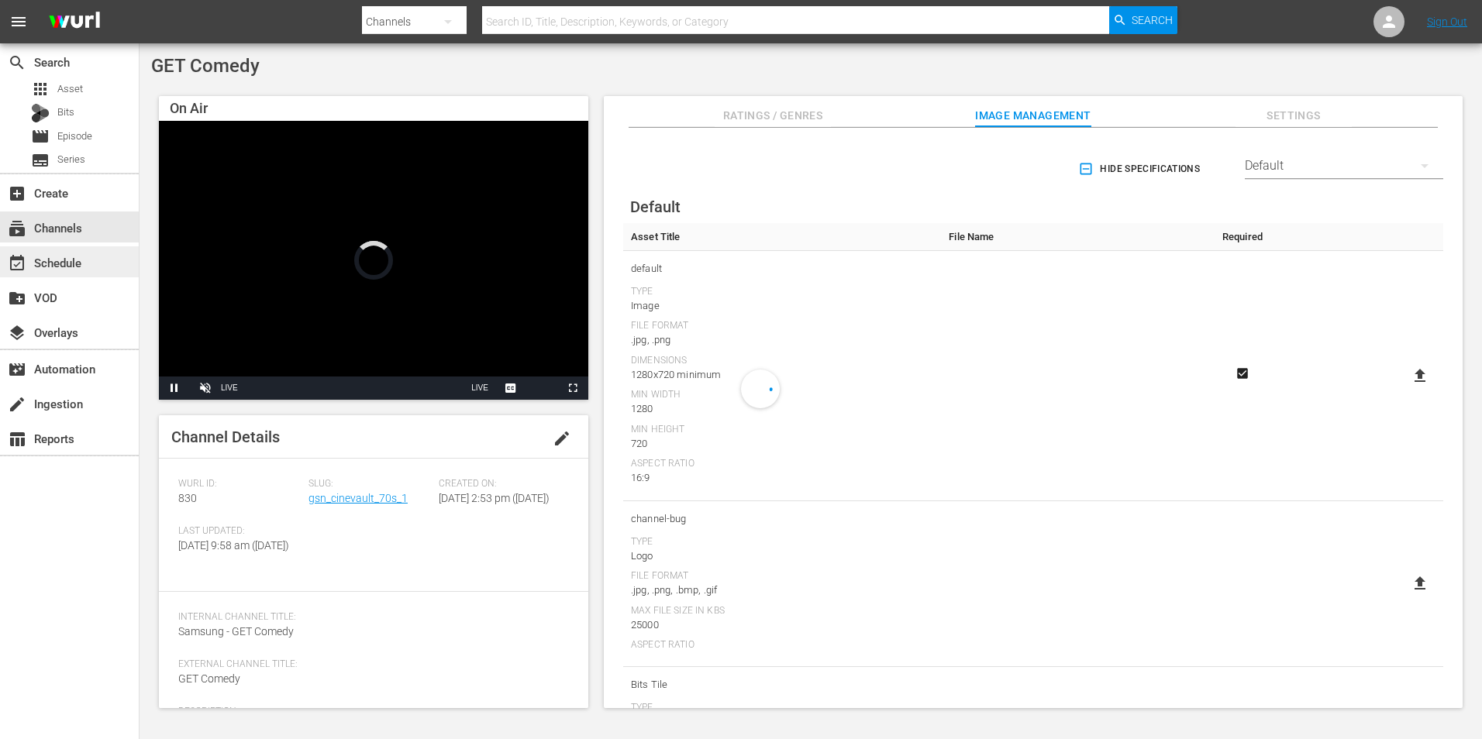
click at [55, 257] on div "event_available Schedule" at bounding box center [43, 260] width 87 height 14
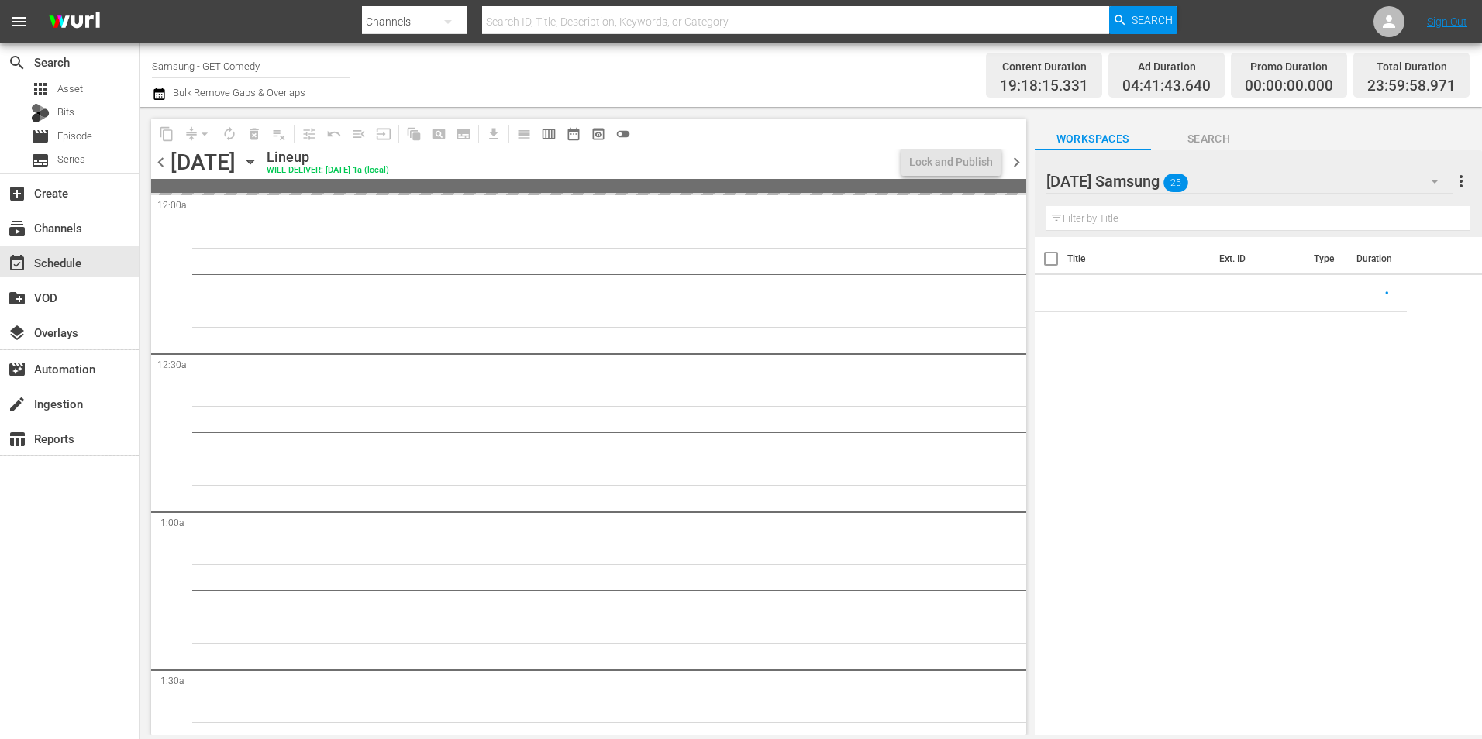
click at [259, 160] on icon "button" at bounding box center [250, 161] width 17 height 17
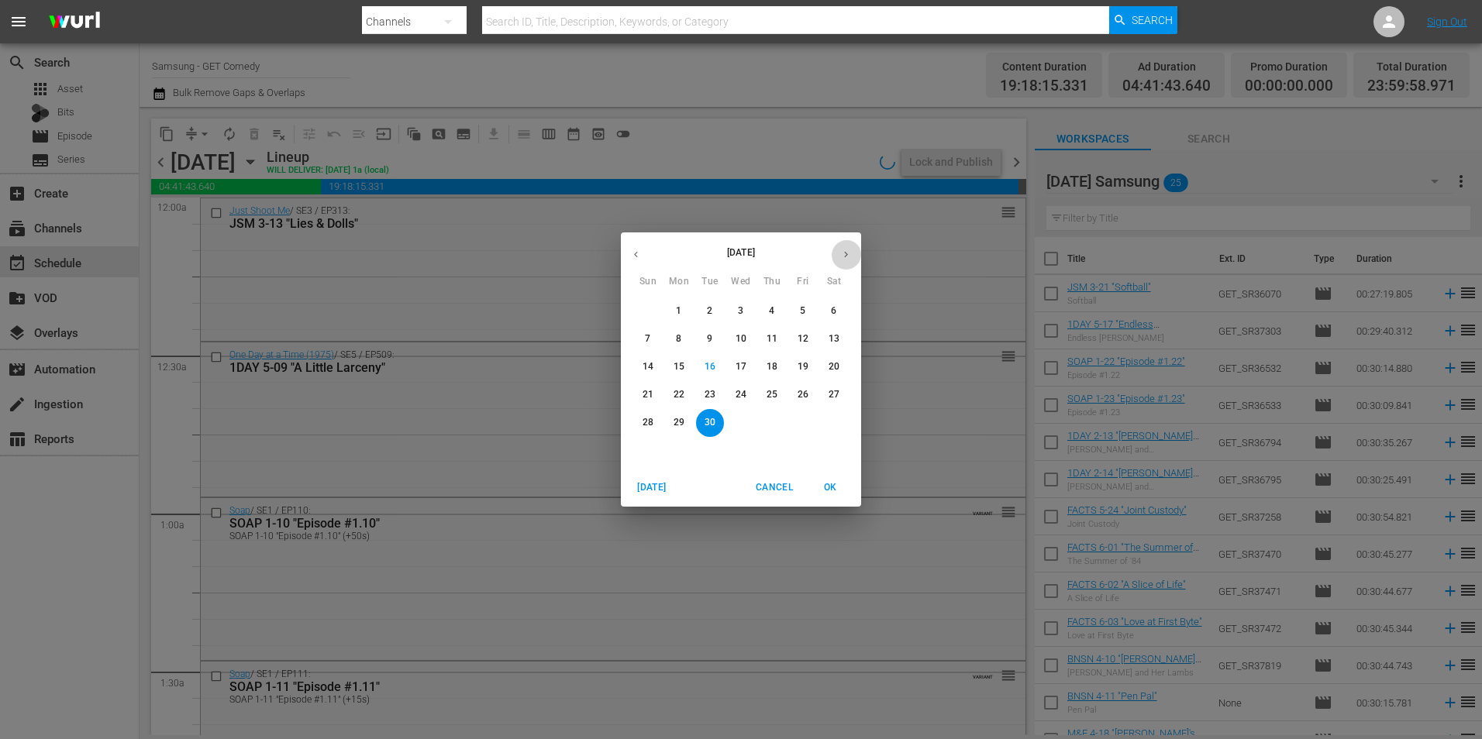
drag, startPoint x: 842, startPoint y: 251, endPoint x: 816, endPoint y: 291, distance: 47.7
click at [842, 253] on icon "button" at bounding box center [846, 255] width 12 height 12
click at [743, 342] on p "8" at bounding box center [740, 338] width 5 height 13
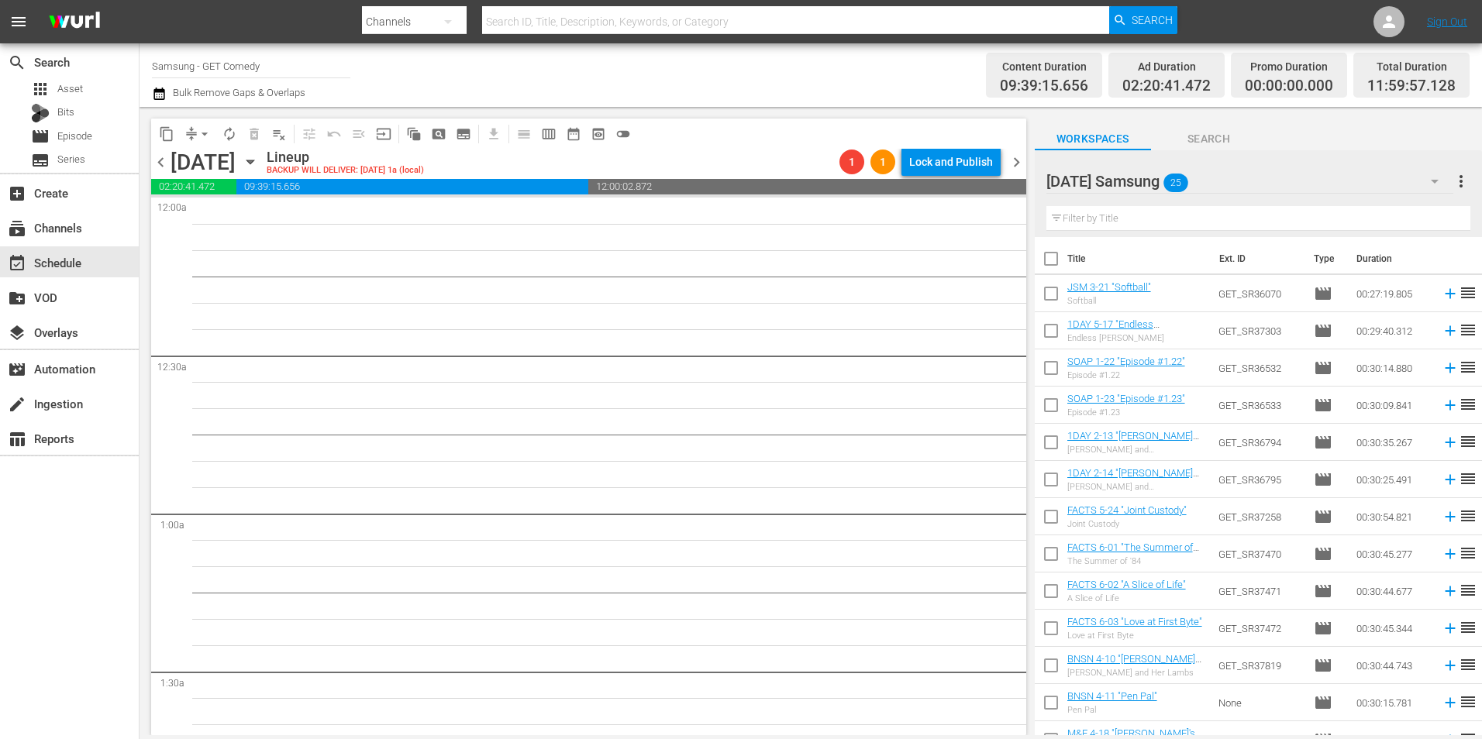
drag, startPoint x: 1058, startPoint y: 295, endPoint x: 1057, endPoint y: 332, distance: 36.4
click at [1058, 295] on input "checkbox" at bounding box center [1051, 297] width 33 height 33
checkbox input "true"
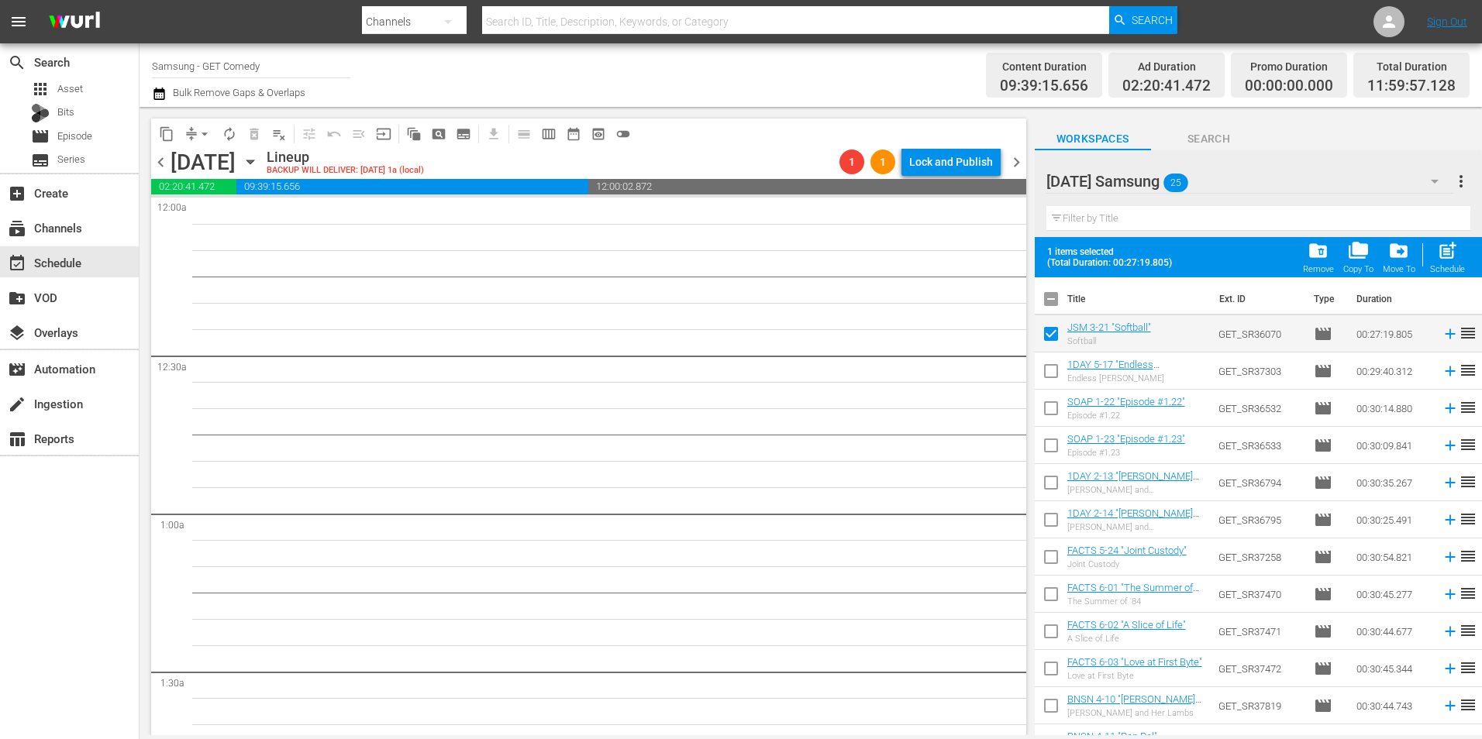
click at [1049, 381] on input "checkbox" at bounding box center [1051, 374] width 33 height 33
checkbox input "true"
click at [1051, 407] on input "checkbox" at bounding box center [1051, 411] width 33 height 33
checkbox input "true"
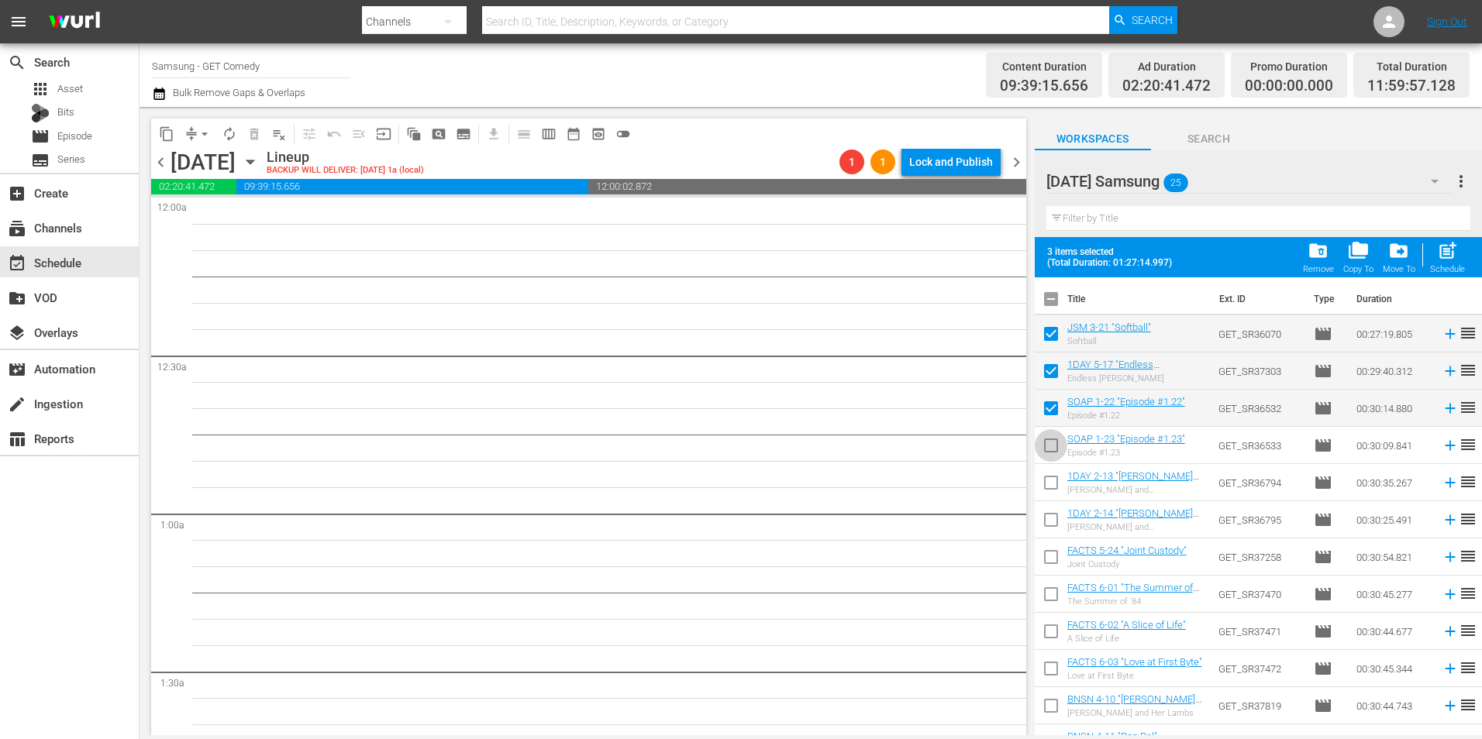
click at [1054, 452] on input "checkbox" at bounding box center [1051, 448] width 33 height 33
checkbox input "true"
click at [1051, 488] on input "checkbox" at bounding box center [1051, 486] width 33 height 33
checkbox input "true"
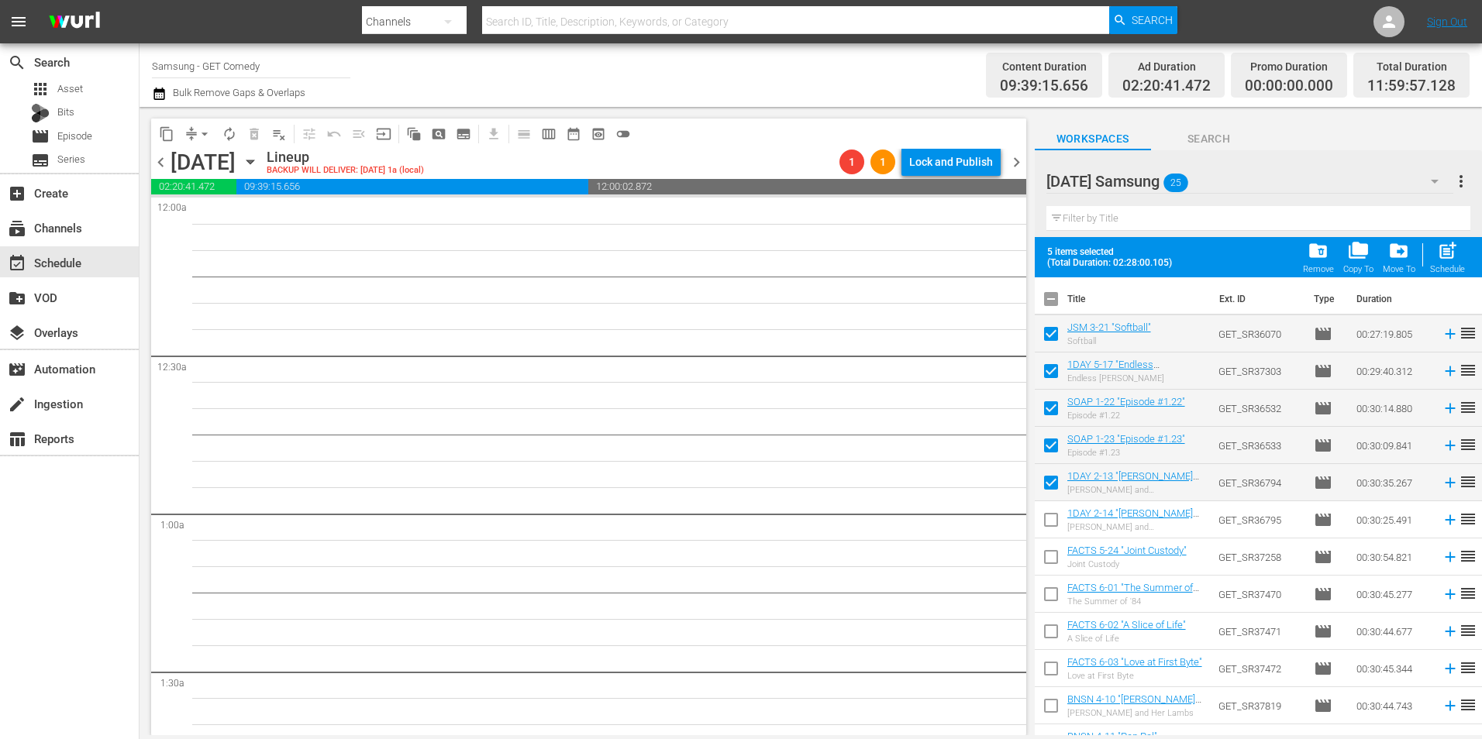
click at [1049, 512] on input "checkbox" at bounding box center [1051, 523] width 33 height 33
checkbox input "true"
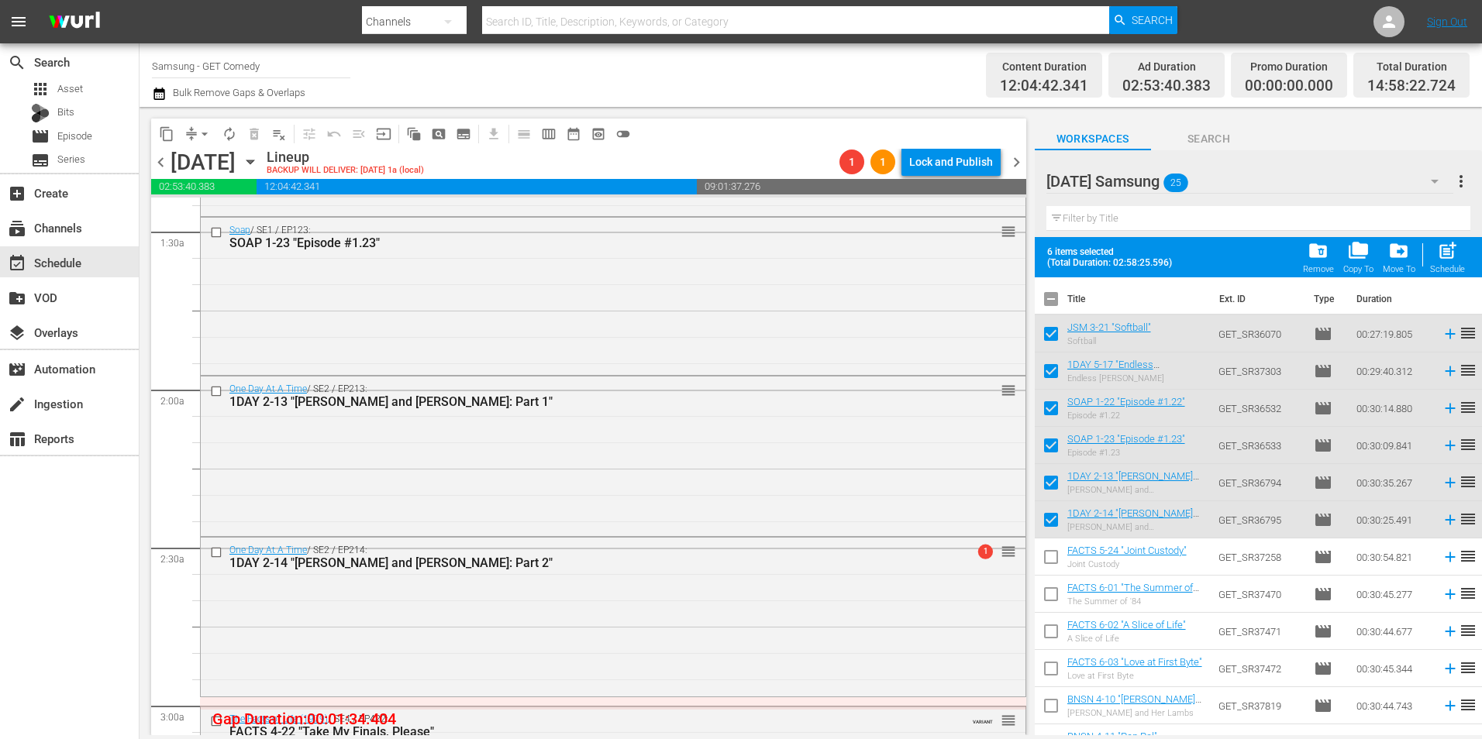
scroll to position [465, 0]
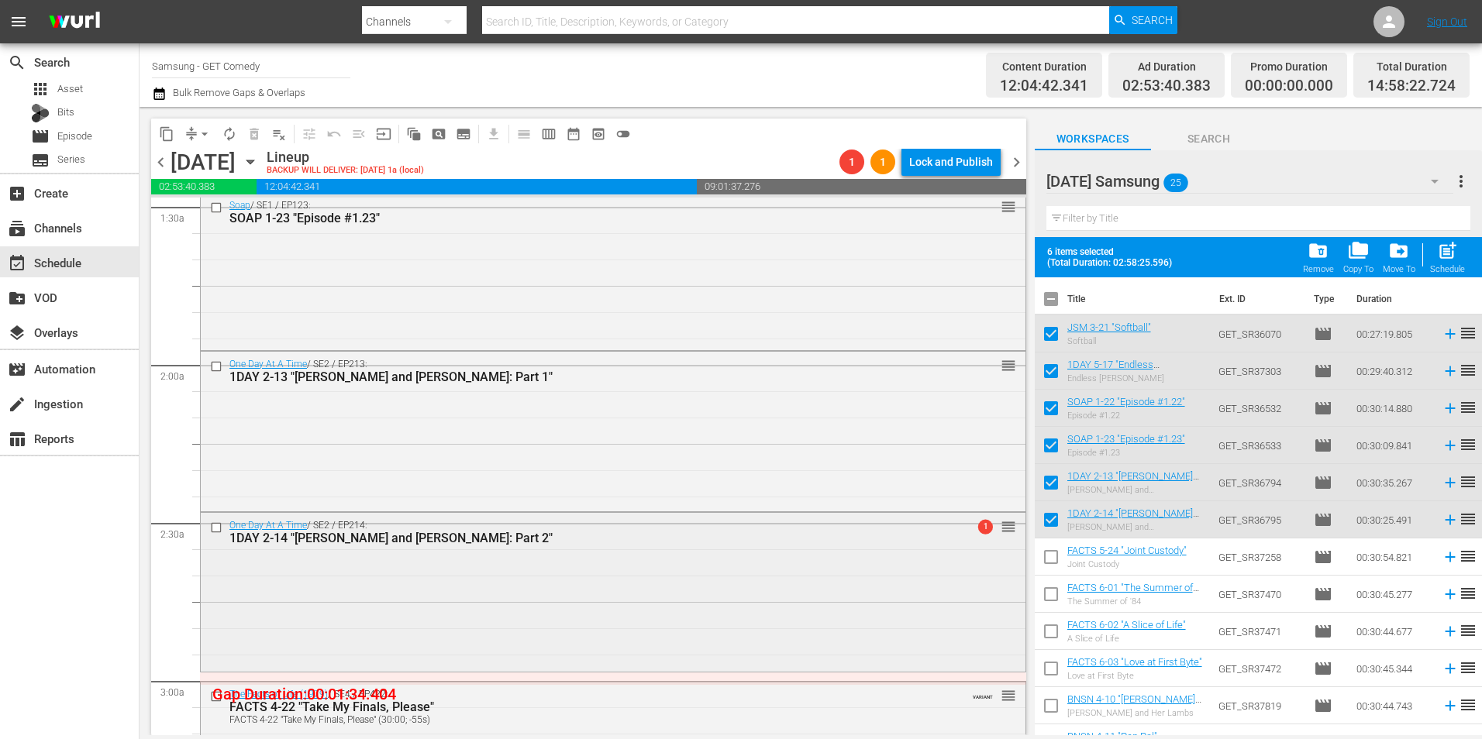
click at [408, 566] on div "One Day At A Time / SE2 / EP214: 1DAY 2-14 "J.C. and Julie: Part 2" 1 reorder" at bounding box center [613, 591] width 825 height 156
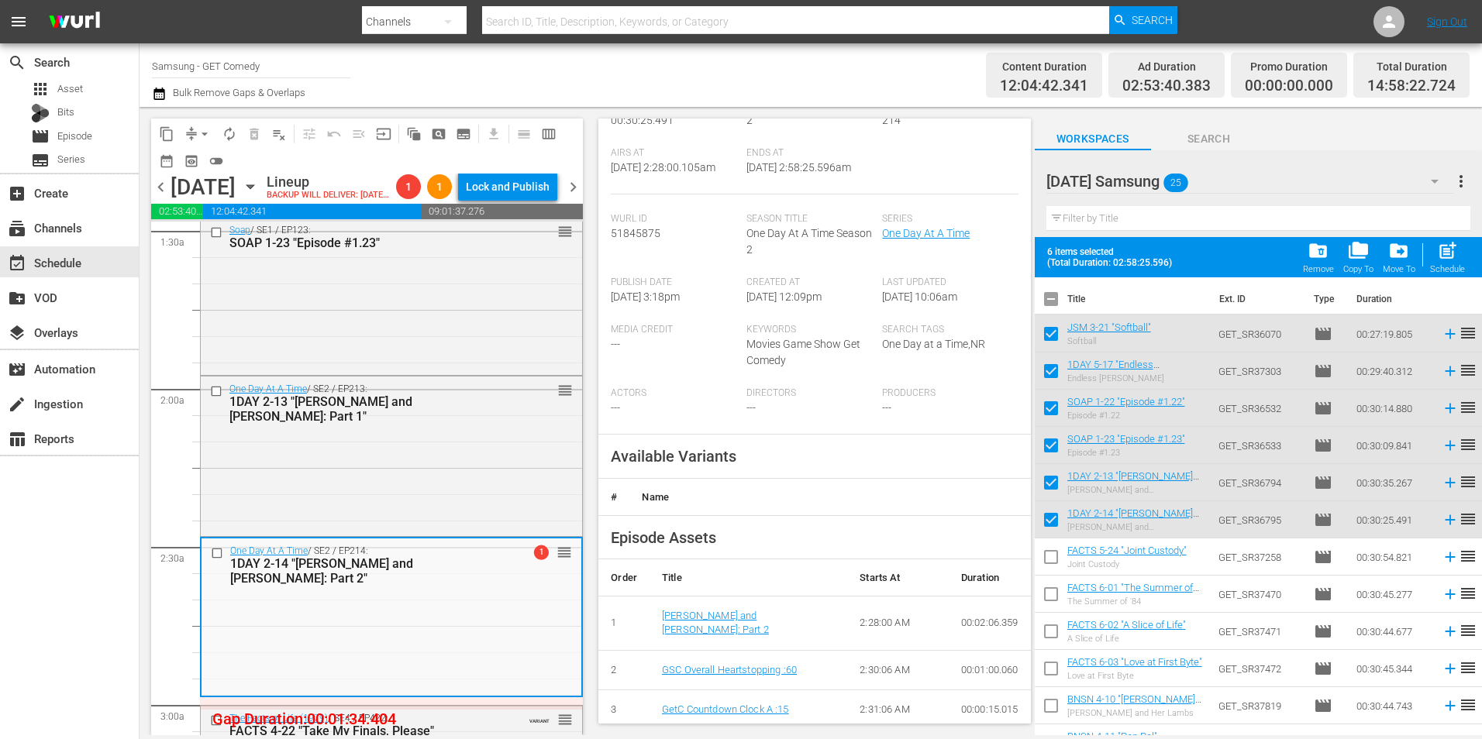
scroll to position [310, 0]
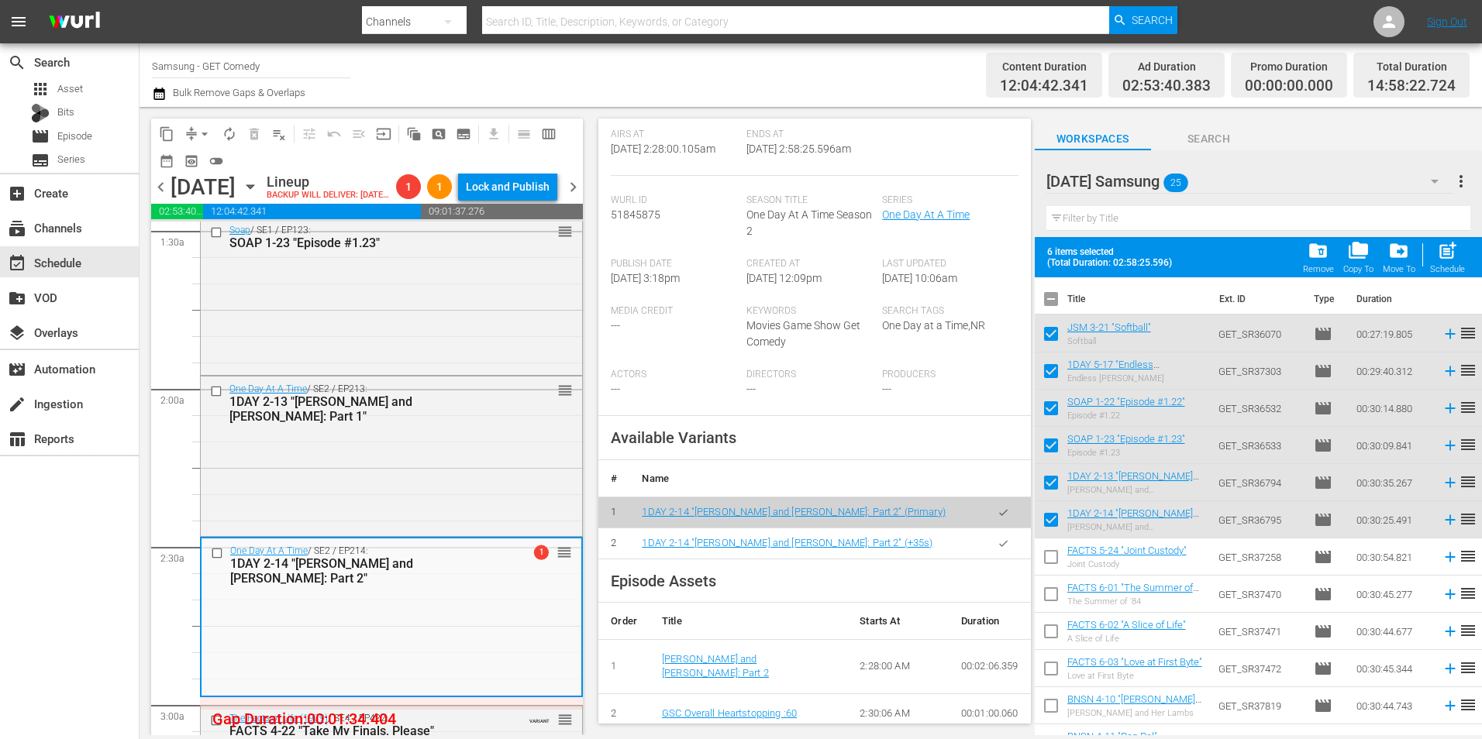
click at [997, 550] on icon "button" at bounding box center [1003, 544] width 12 height 12
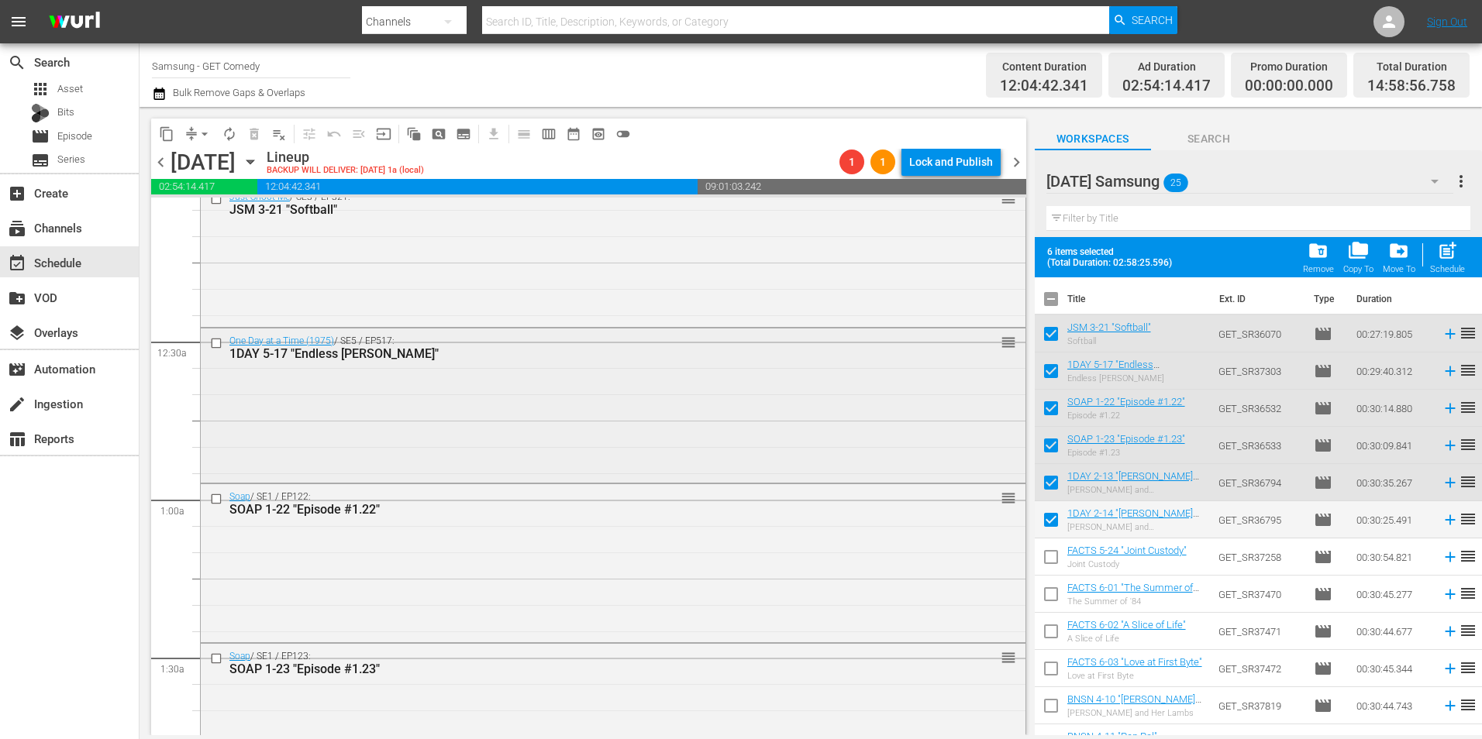
scroll to position [0, 0]
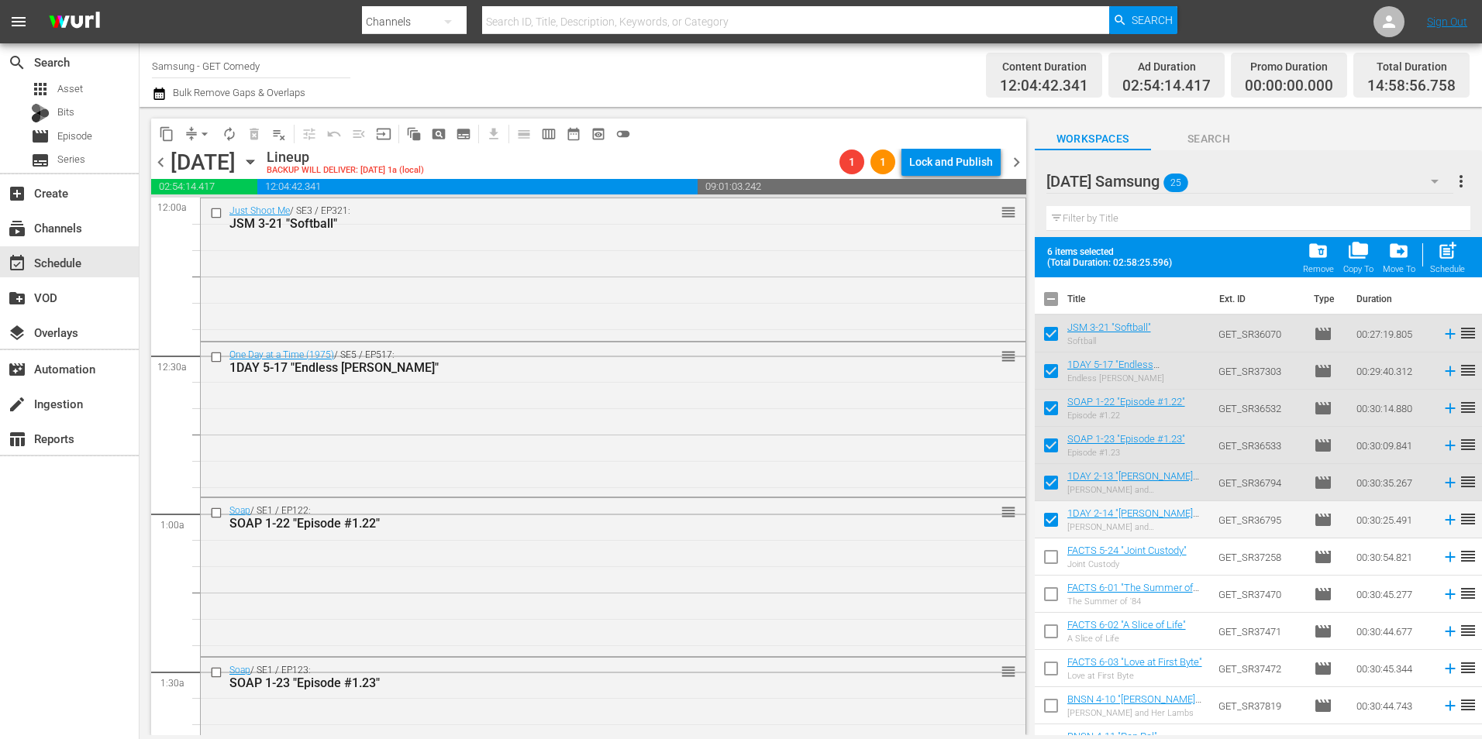
drag, startPoint x: 608, startPoint y: 271, endPoint x: 618, endPoint y: 275, distance: 11.5
click at [608, 271] on div "Just Shoot Me / SE3 / EP321: JSM 3-21 "Softball" reorder" at bounding box center [613, 268] width 825 height 140
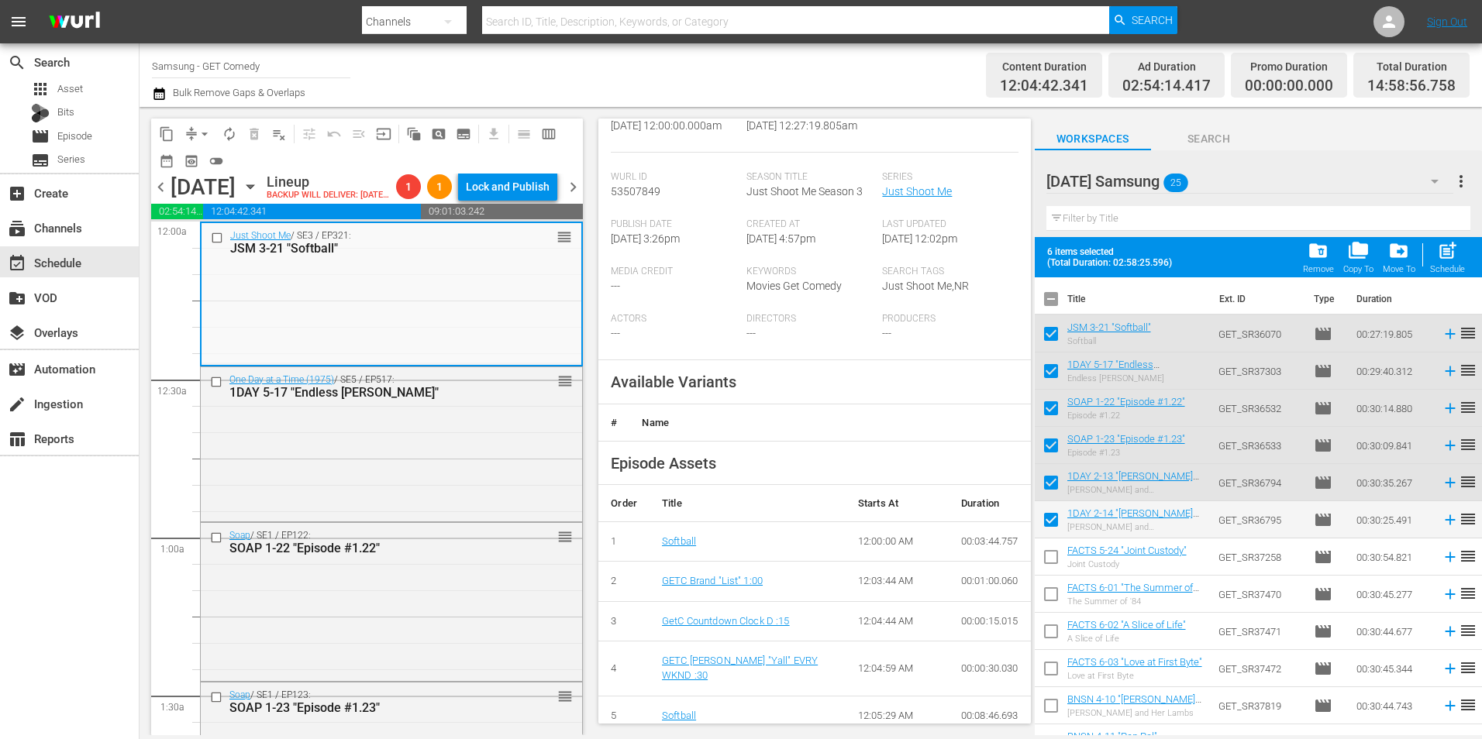
scroll to position [310, 0]
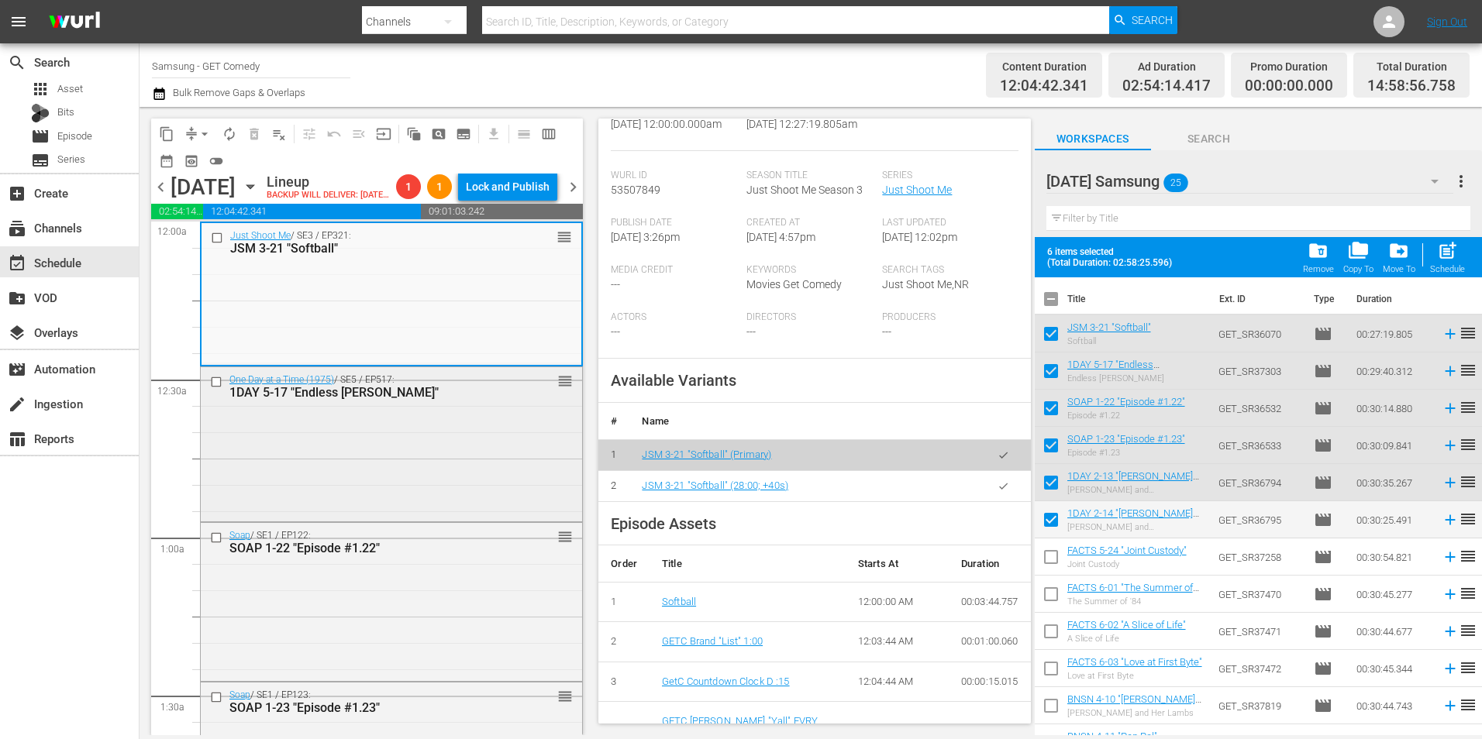
click at [397, 491] on div "One Day at a Time (1975) / SE5 / EP517: 1DAY 5-17 "Endless Elliot" reorder" at bounding box center [391, 443] width 381 height 152
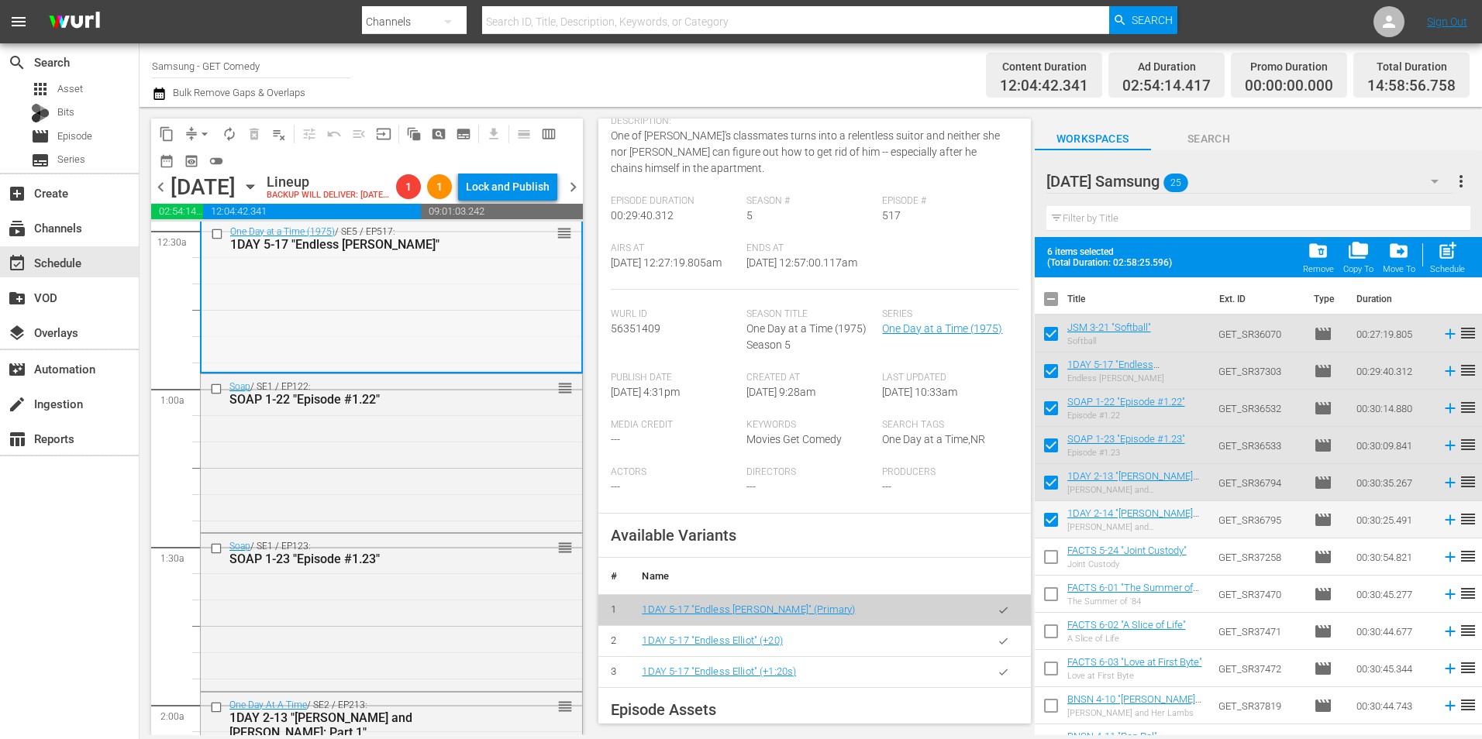
scroll to position [155, 0]
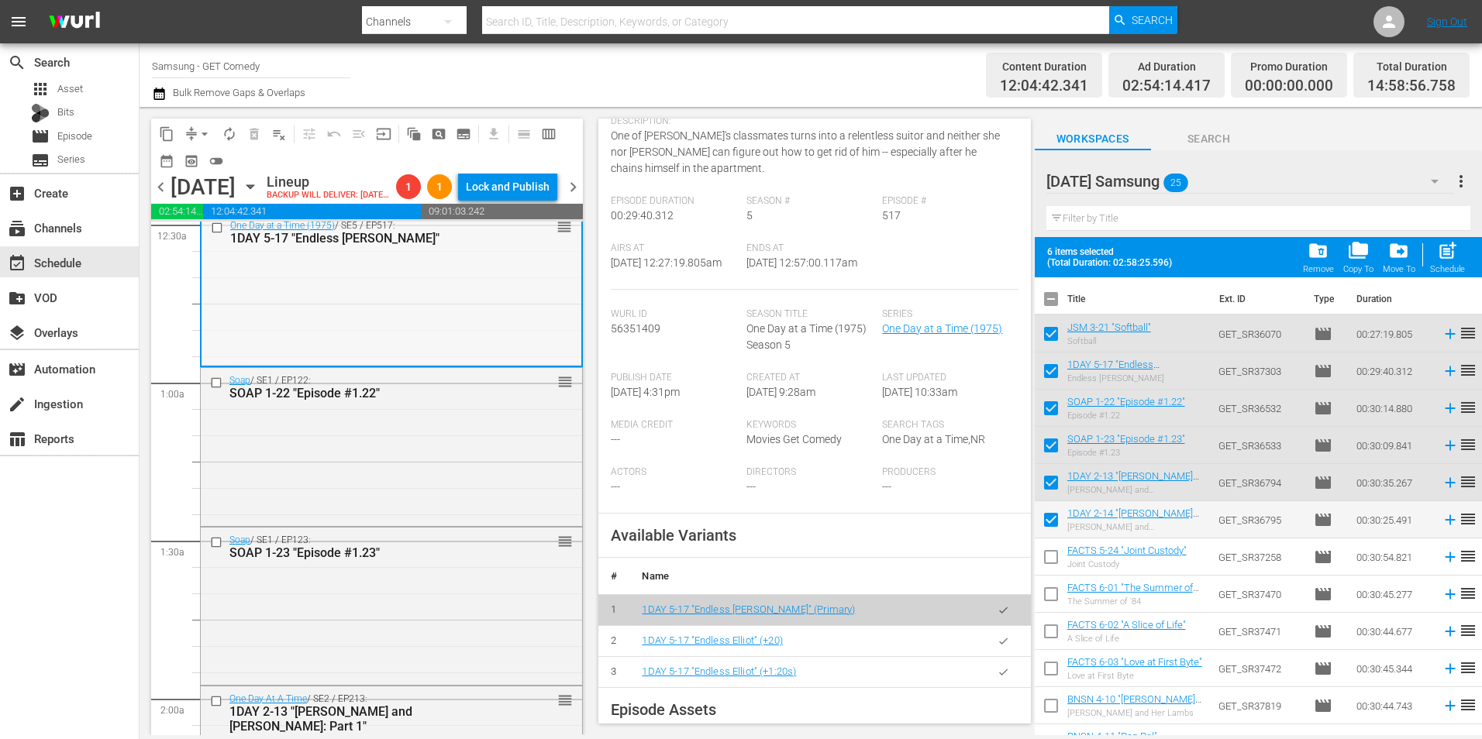
click at [380, 512] on div "Soap / SE1 / EP122: SOAP 1-22 "Episode #1.22" reorder" at bounding box center [391, 445] width 381 height 155
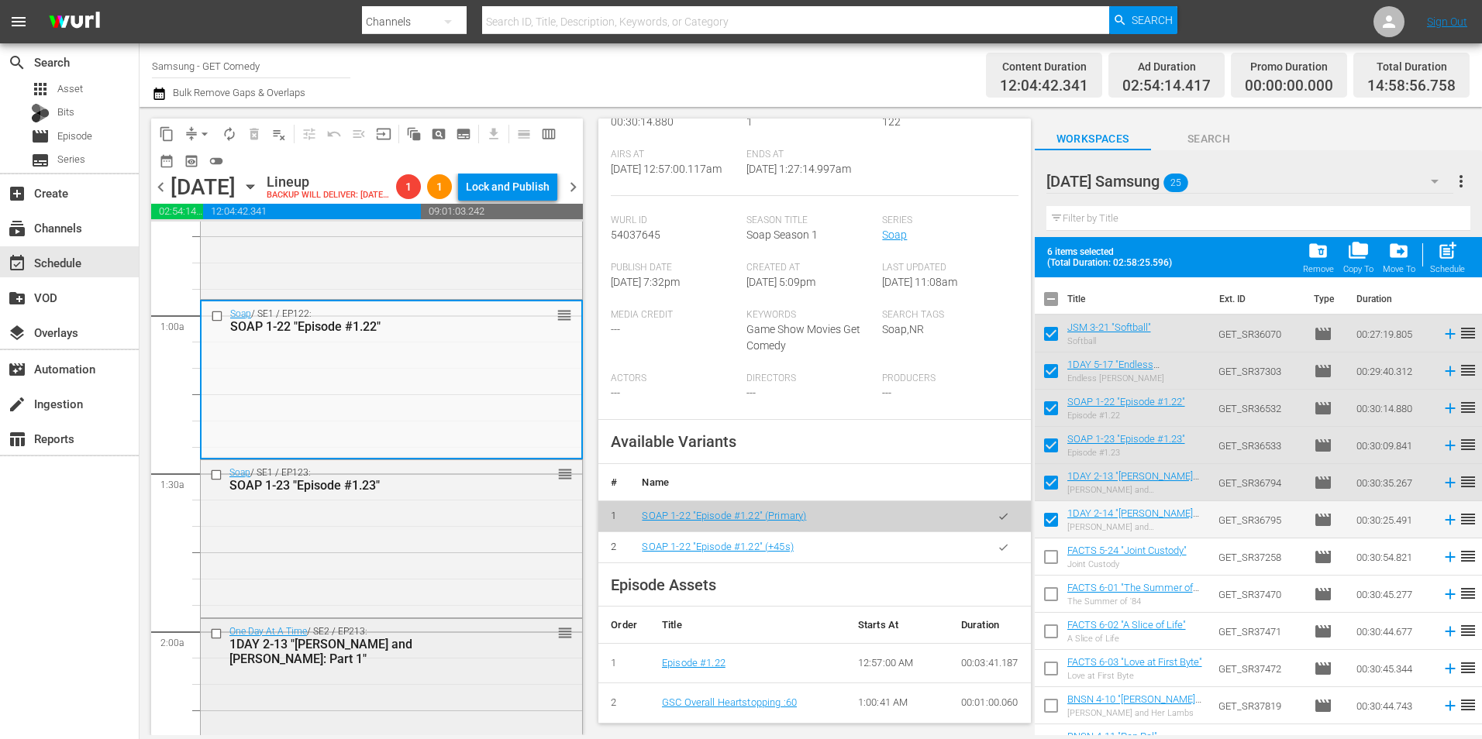
scroll to position [310, 0]
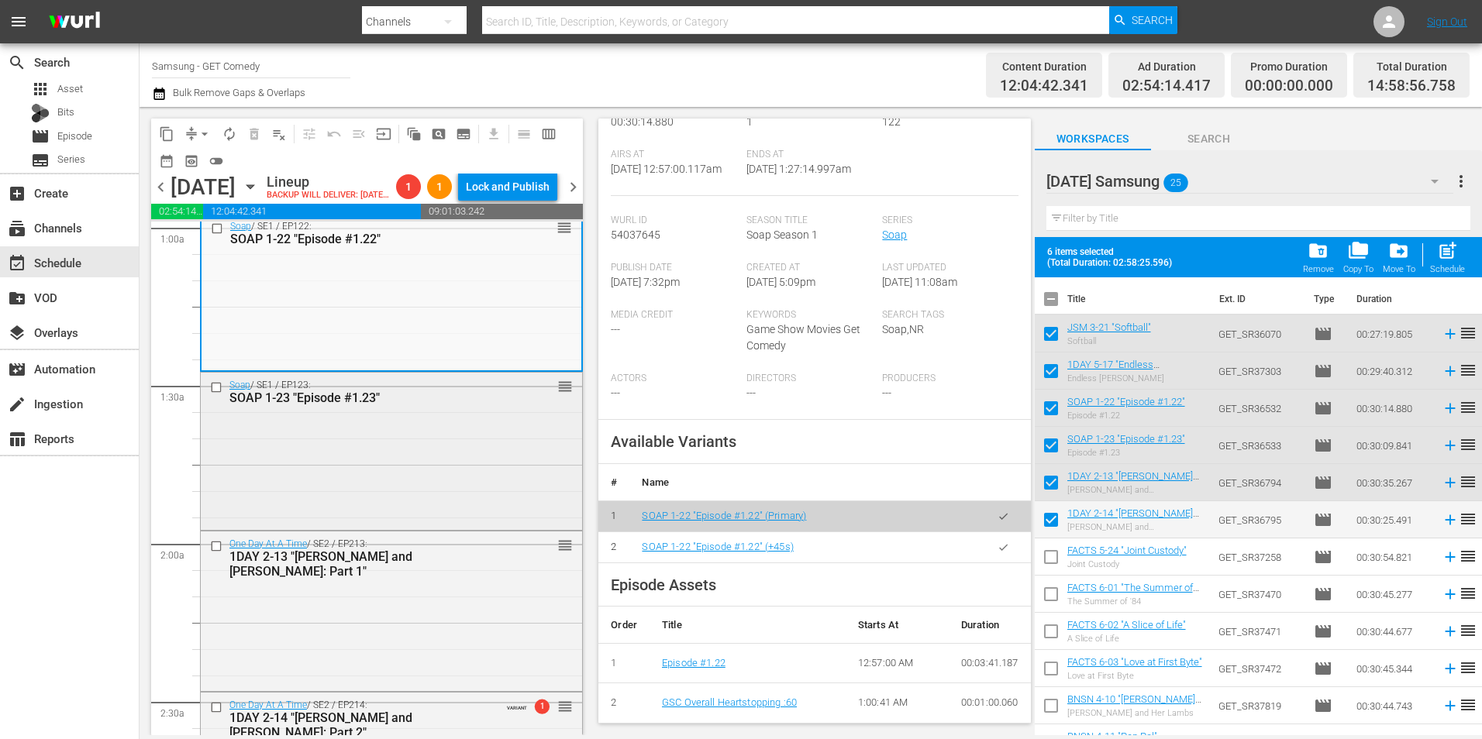
click at [402, 489] on div "Soap / SE1 / EP123: SOAP 1-23 "Episode #1.23" reorder" at bounding box center [391, 450] width 381 height 154
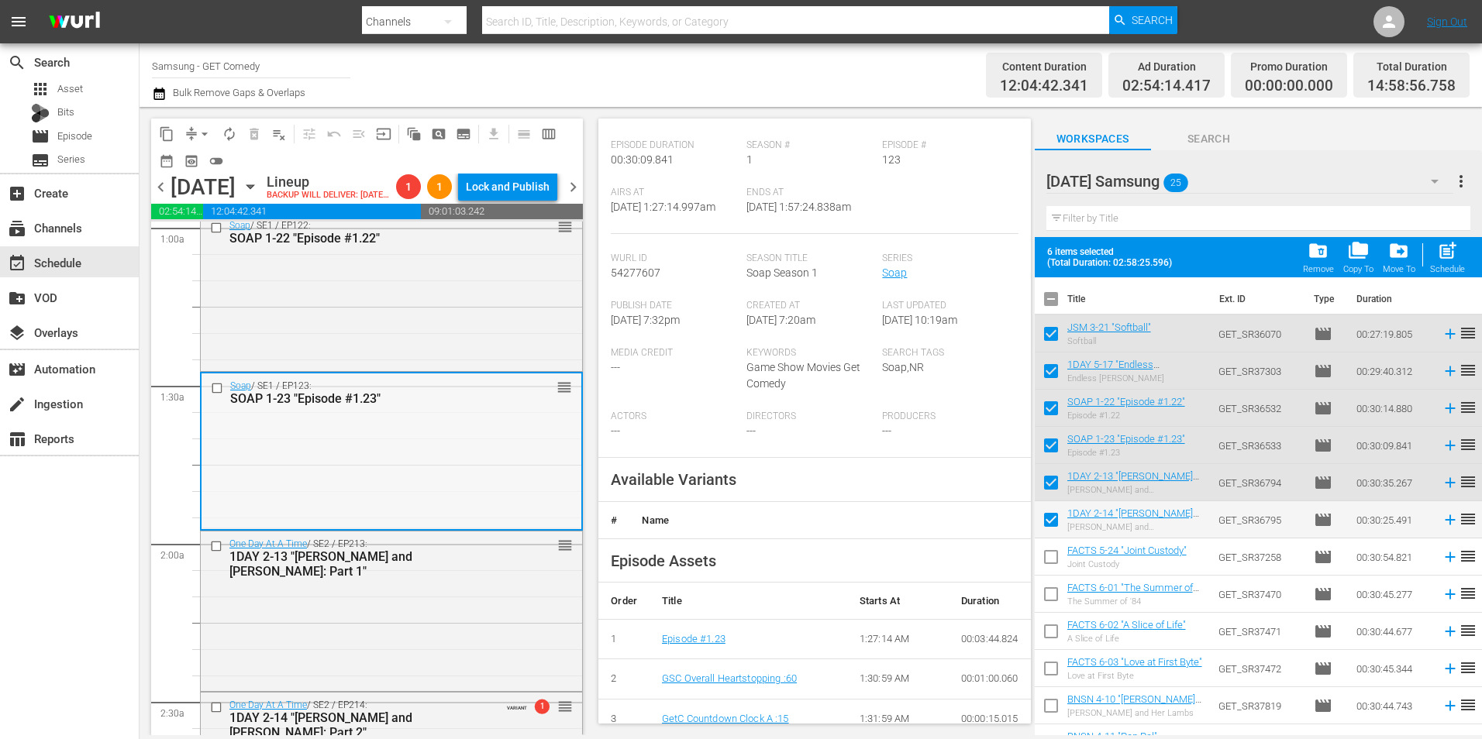
scroll to position [233, 0]
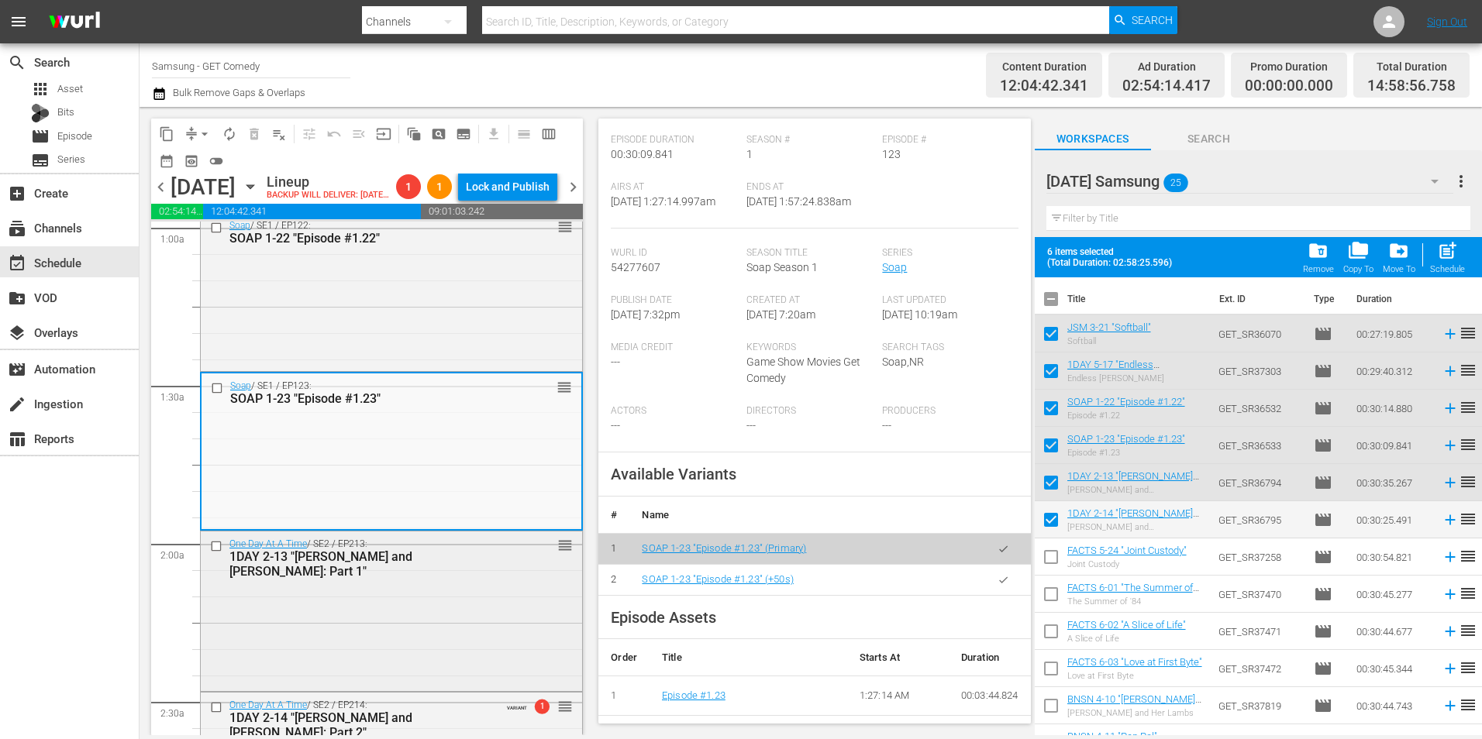
click at [344, 614] on div "One Day At A Time / SE2 / EP213: 1DAY 2-13 "J.C. and Julie: Part 1" reorder" at bounding box center [391, 610] width 381 height 157
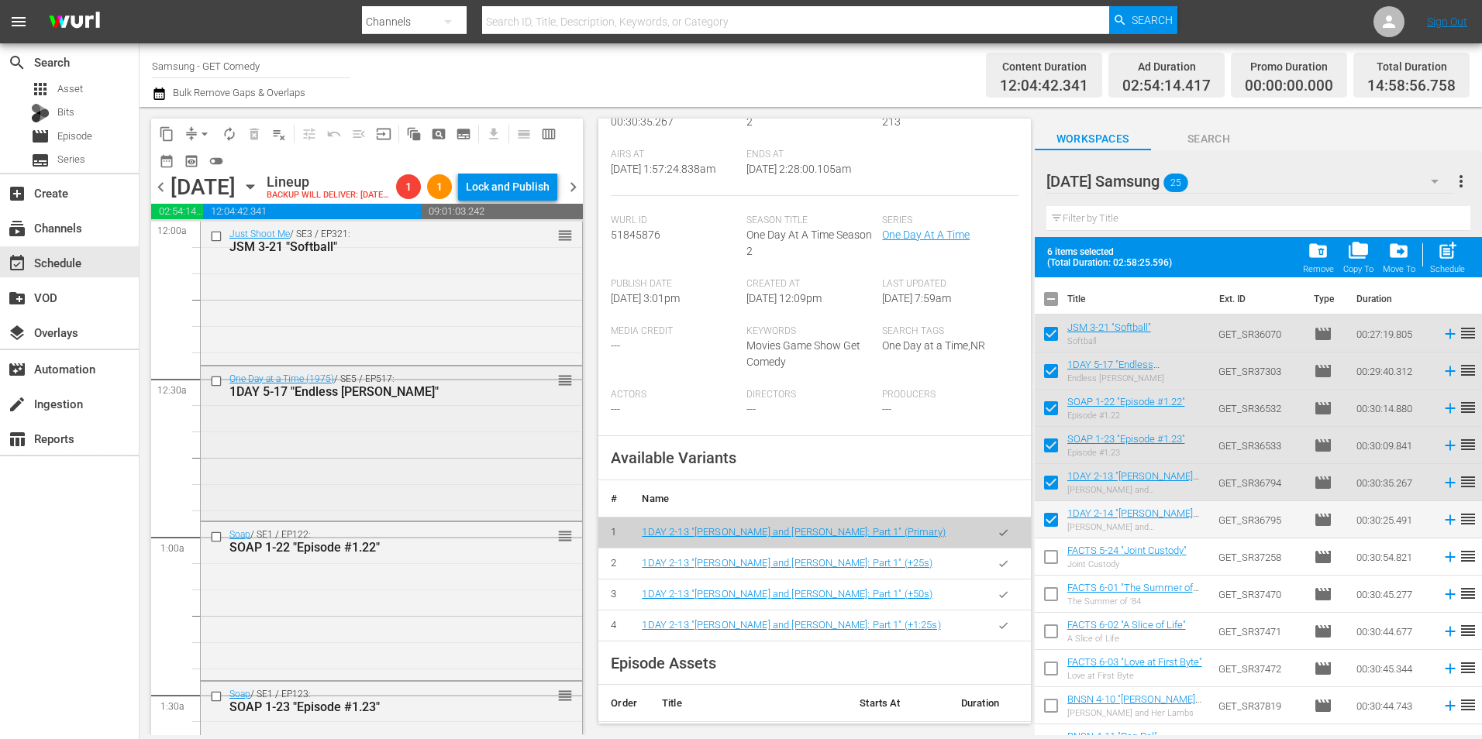
scroll to position [0, 0]
click at [399, 308] on div "Just Shoot Me / SE3 / EP321: JSM 3-21 "Softball" reorder" at bounding box center [391, 292] width 381 height 140
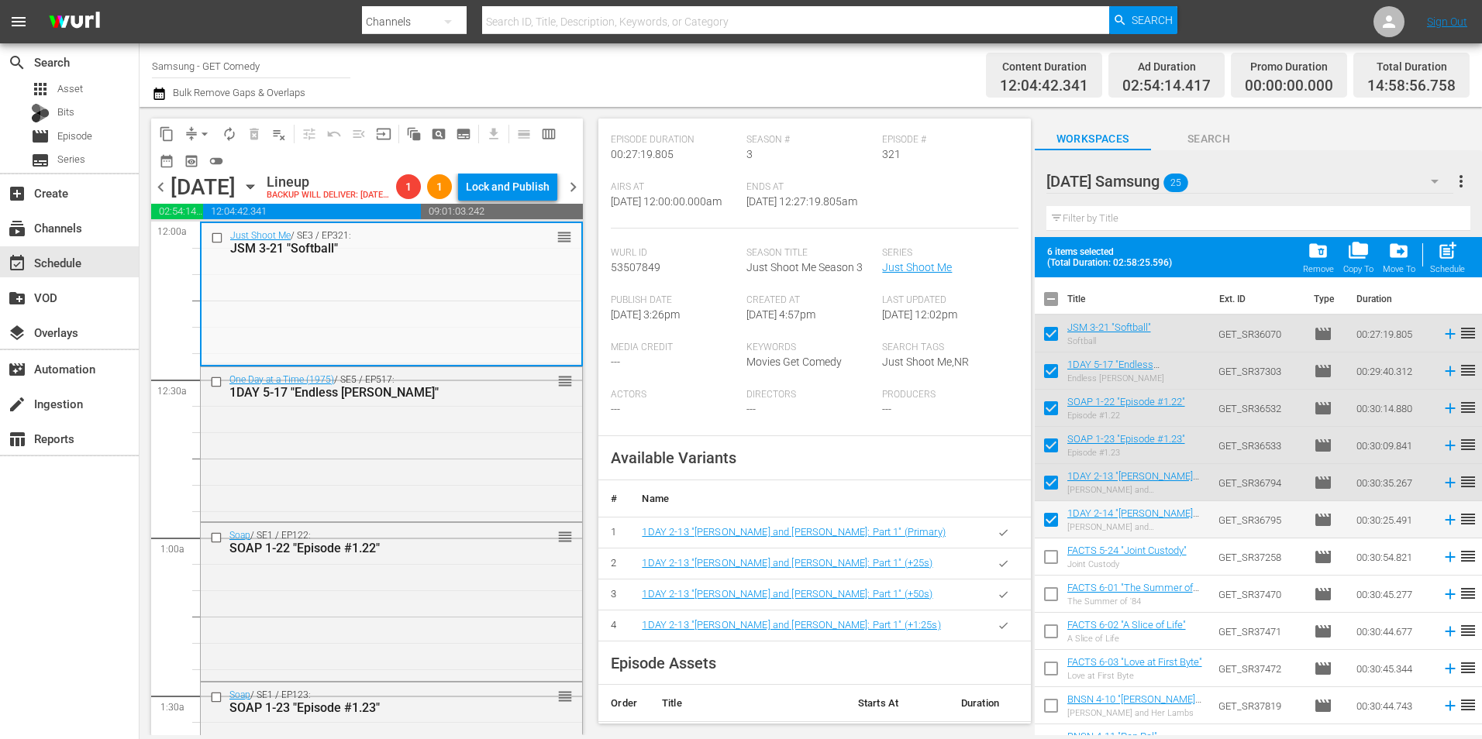
scroll to position [265, 0]
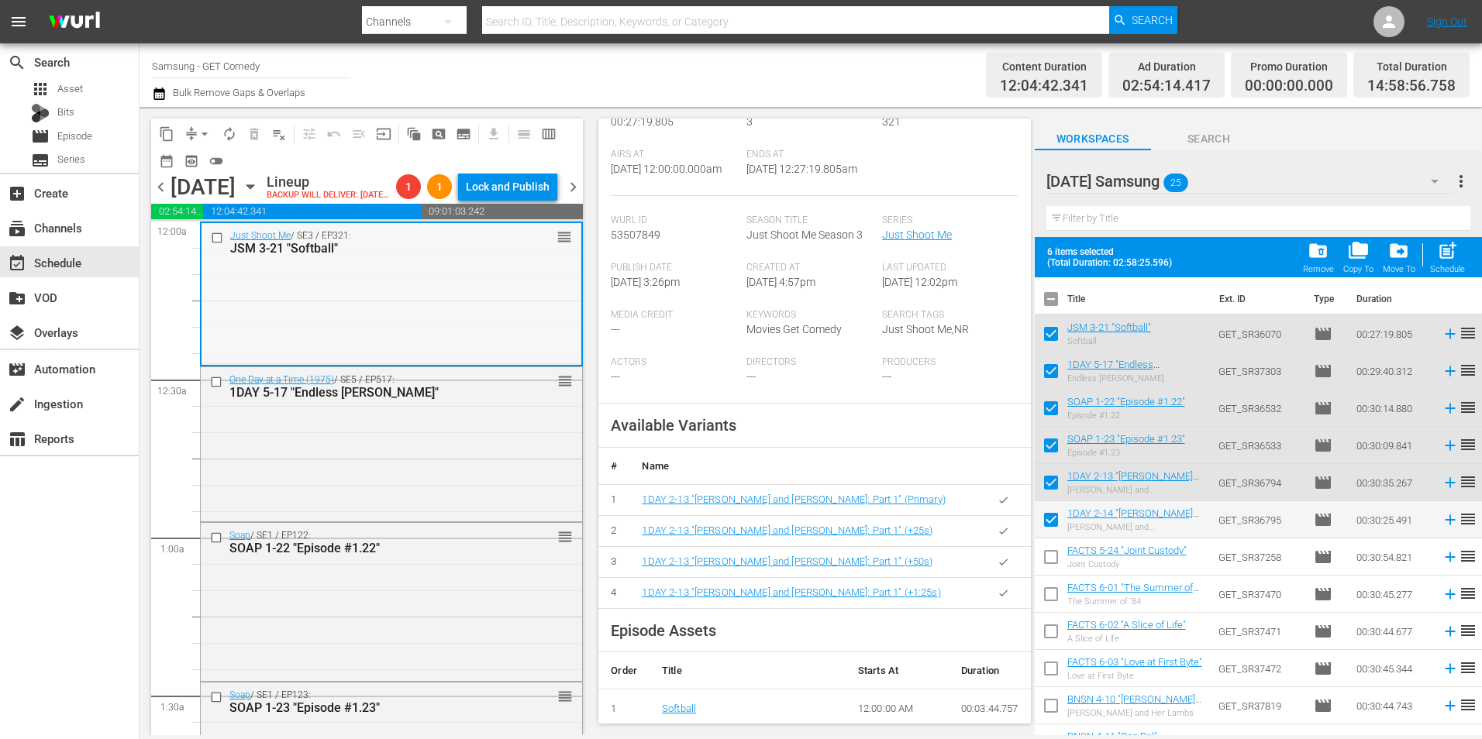
click at [460, 360] on div "Just Shoot Me / SE3 / EP321: JSM 3-21 "Softball" reorder" at bounding box center [392, 293] width 380 height 140
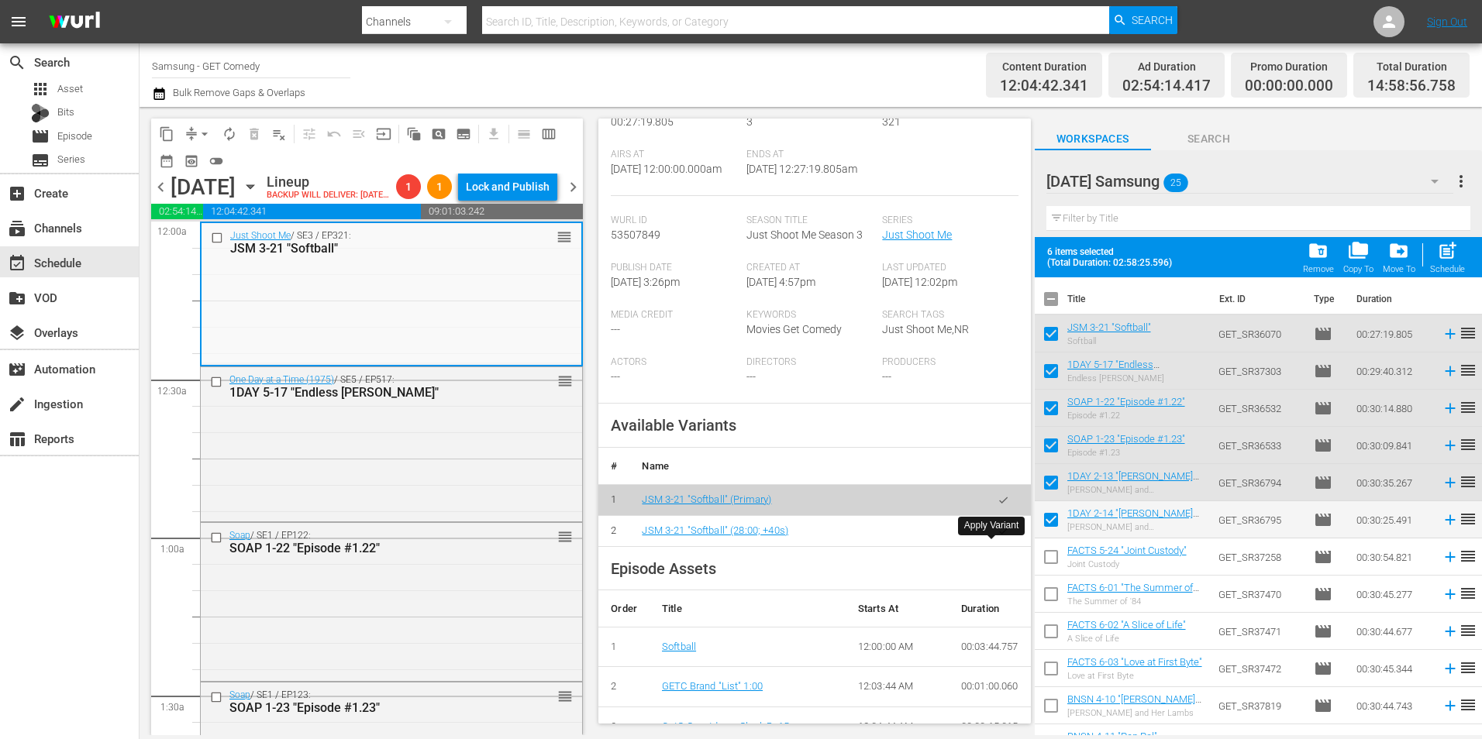
click at [1000, 546] on button "button" at bounding box center [1003, 531] width 30 height 30
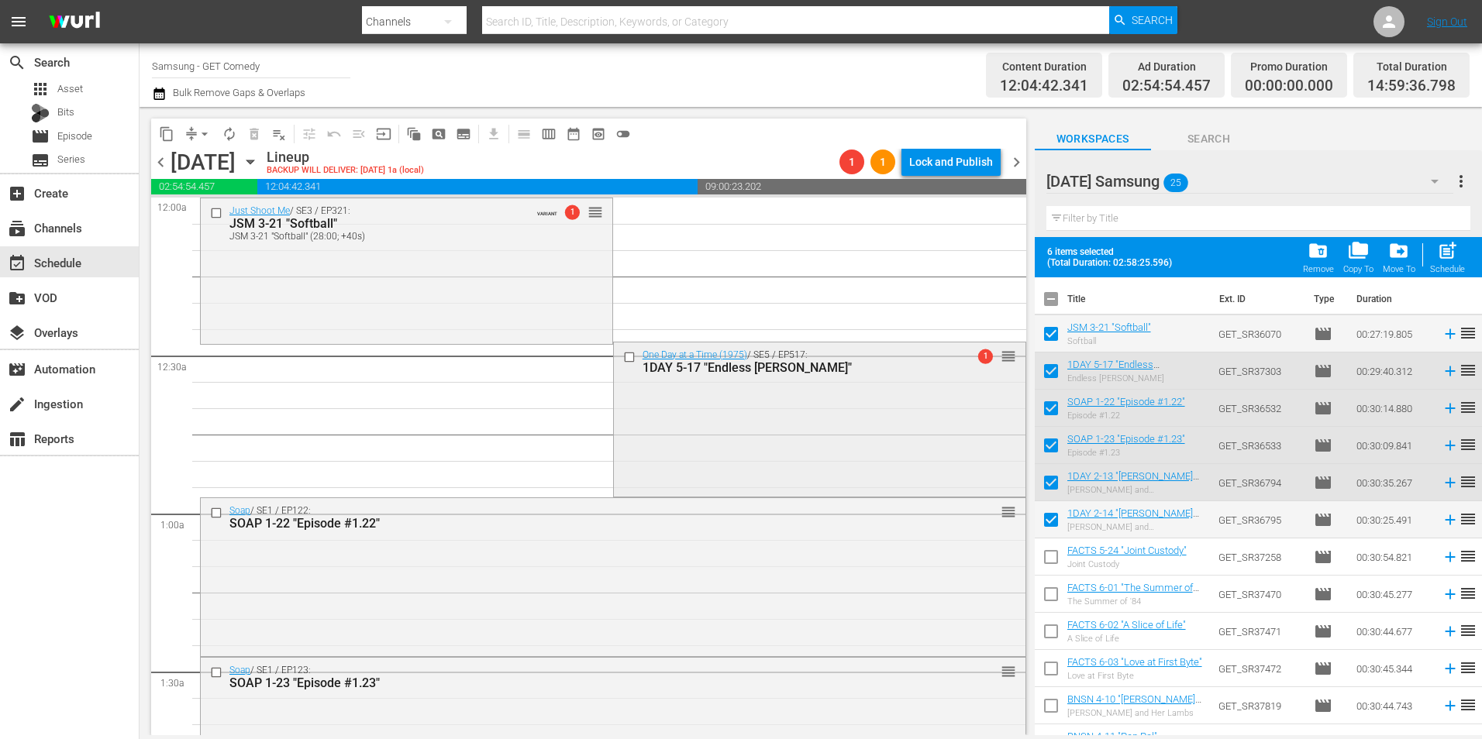
click at [811, 396] on div "One Day at a Time (1975) / SE5 / EP517: 1DAY 5-17 "Endless Elliot" 1 reorder" at bounding box center [820, 419] width 412 height 152
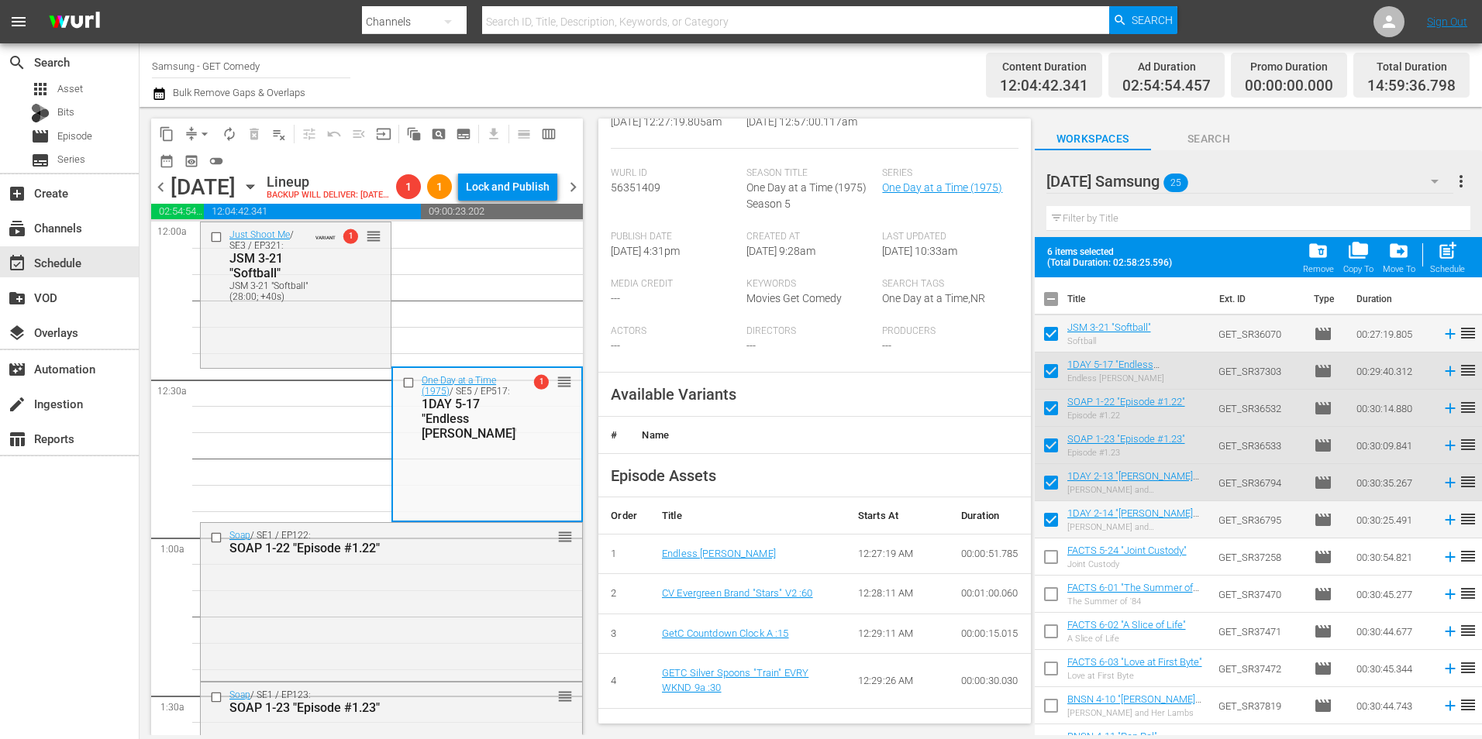
scroll to position [310, 0]
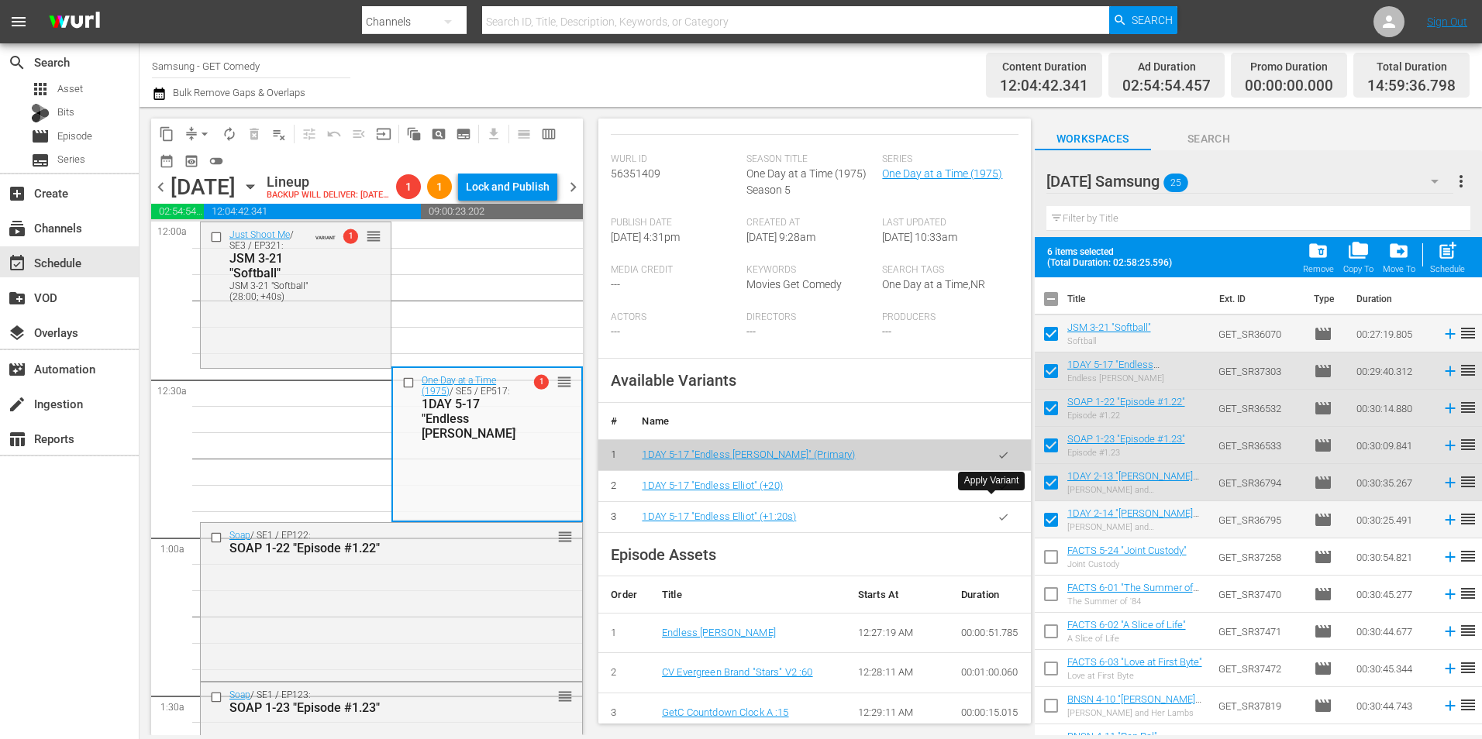
click at [999, 498] on button "button" at bounding box center [1003, 486] width 30 height 30
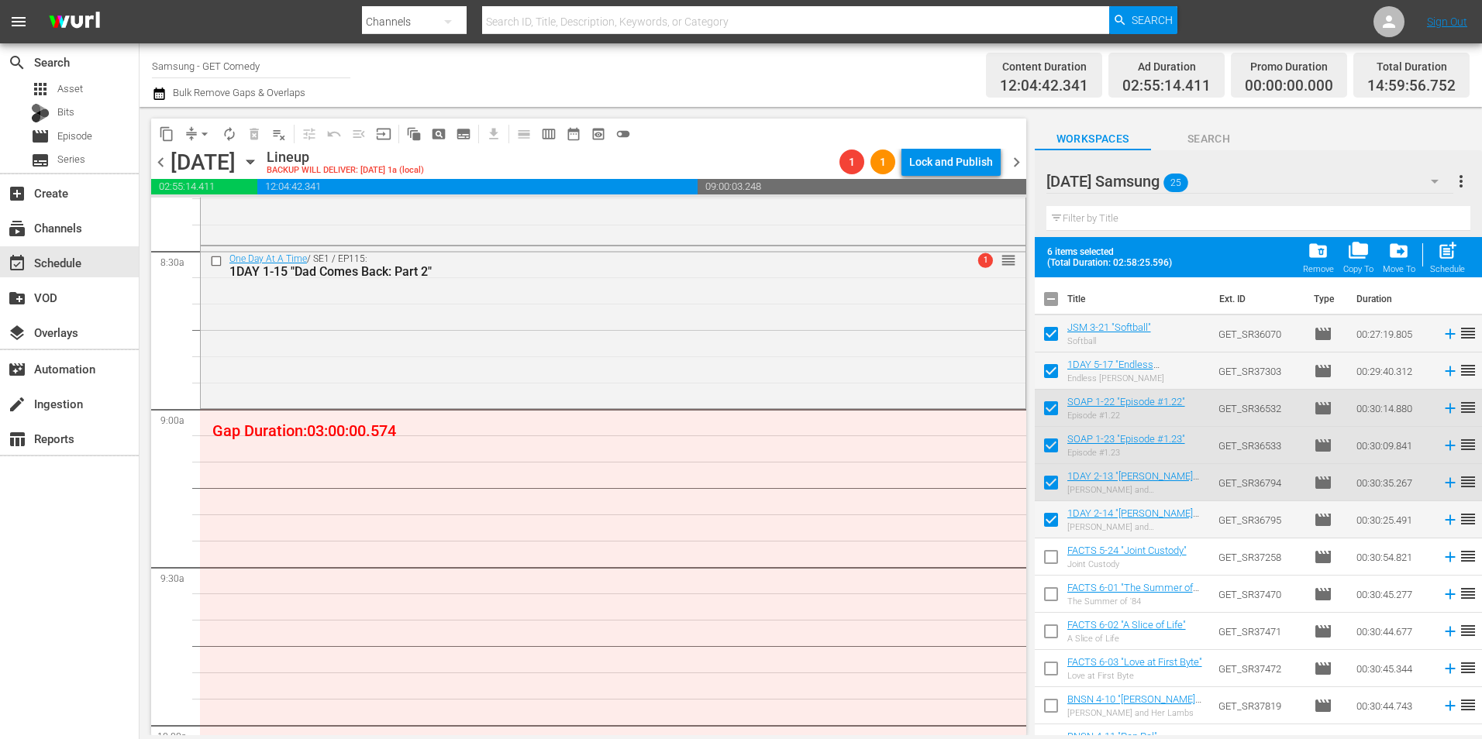
scroll to position [2635, 0]
click at [1058, 310] on input "checkbox" at bounding box center [1051, 302] width 33 height 33
checkbox input "true"
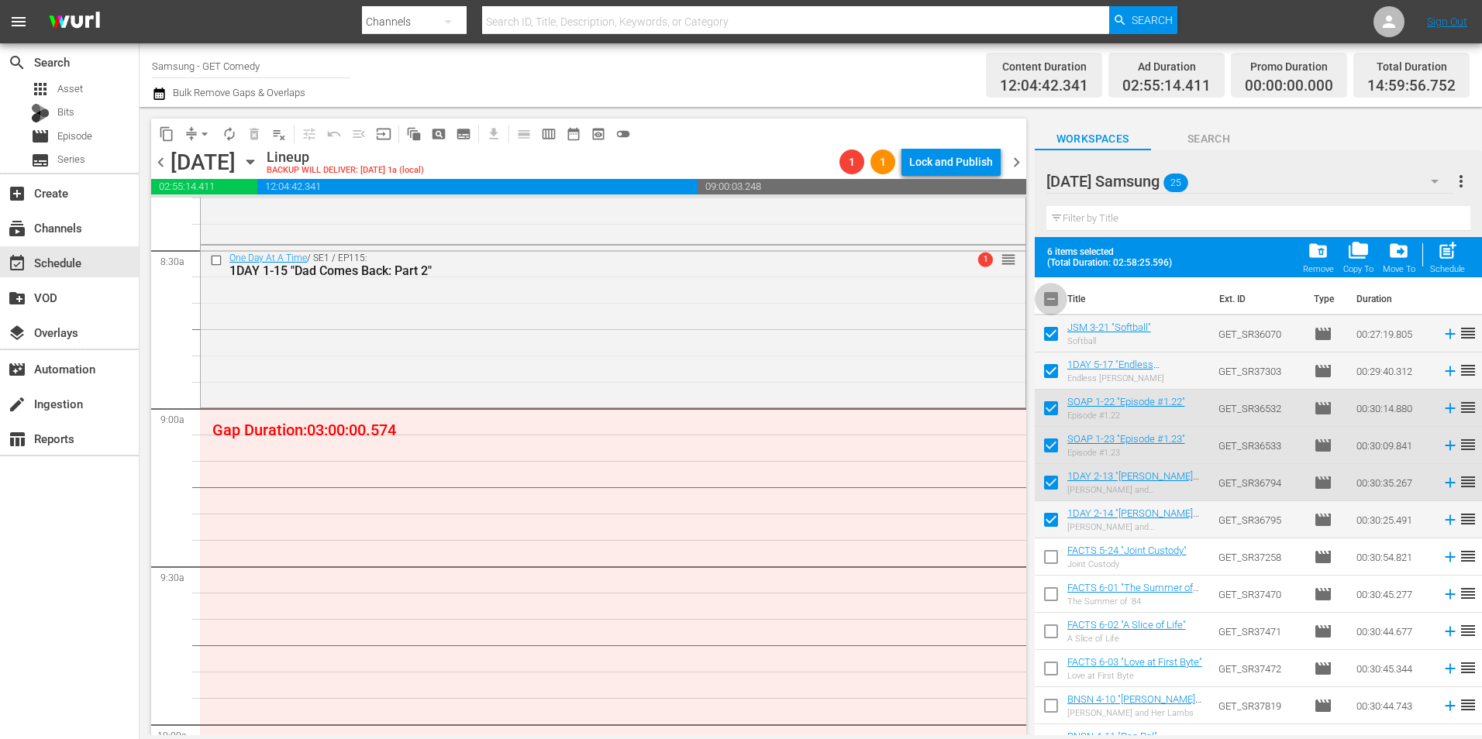
checkbox input "true"
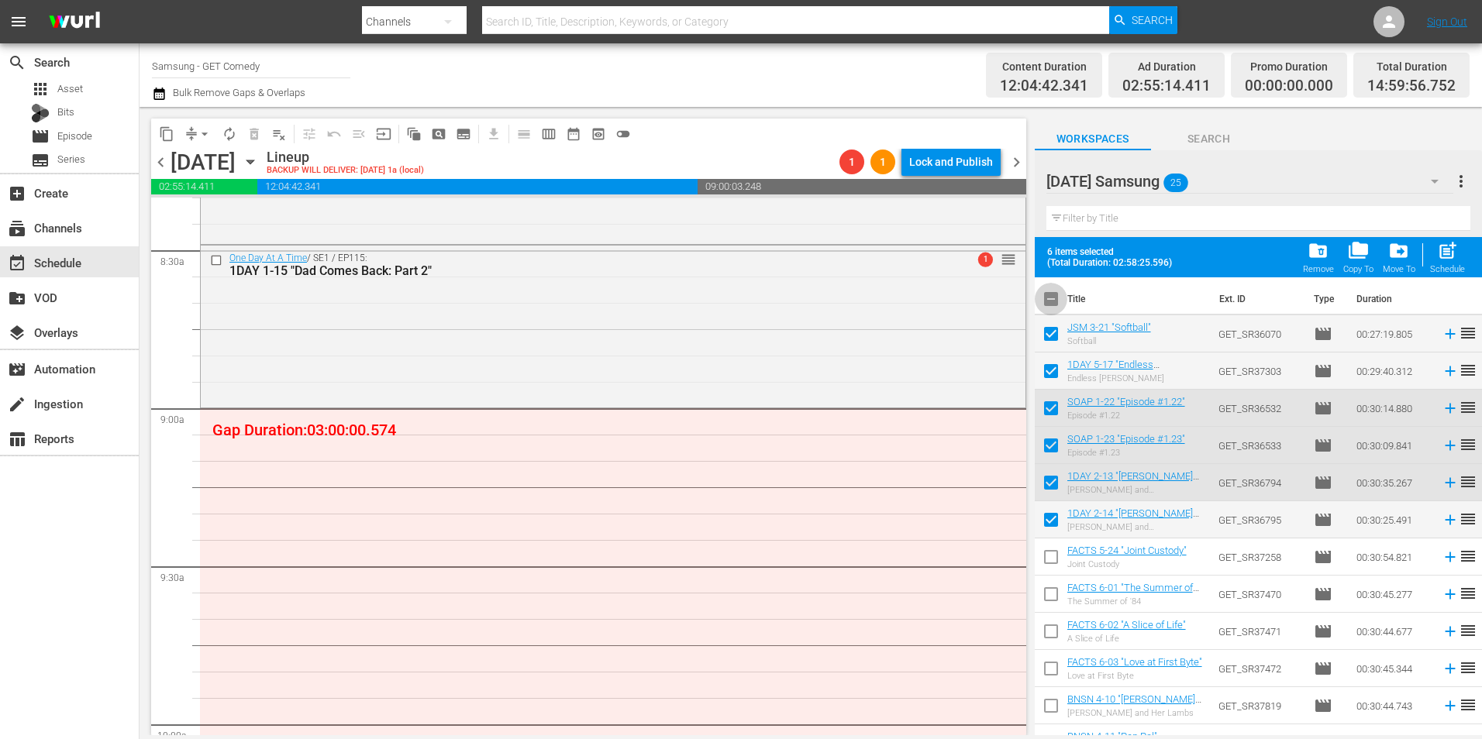
checkbox input "true"
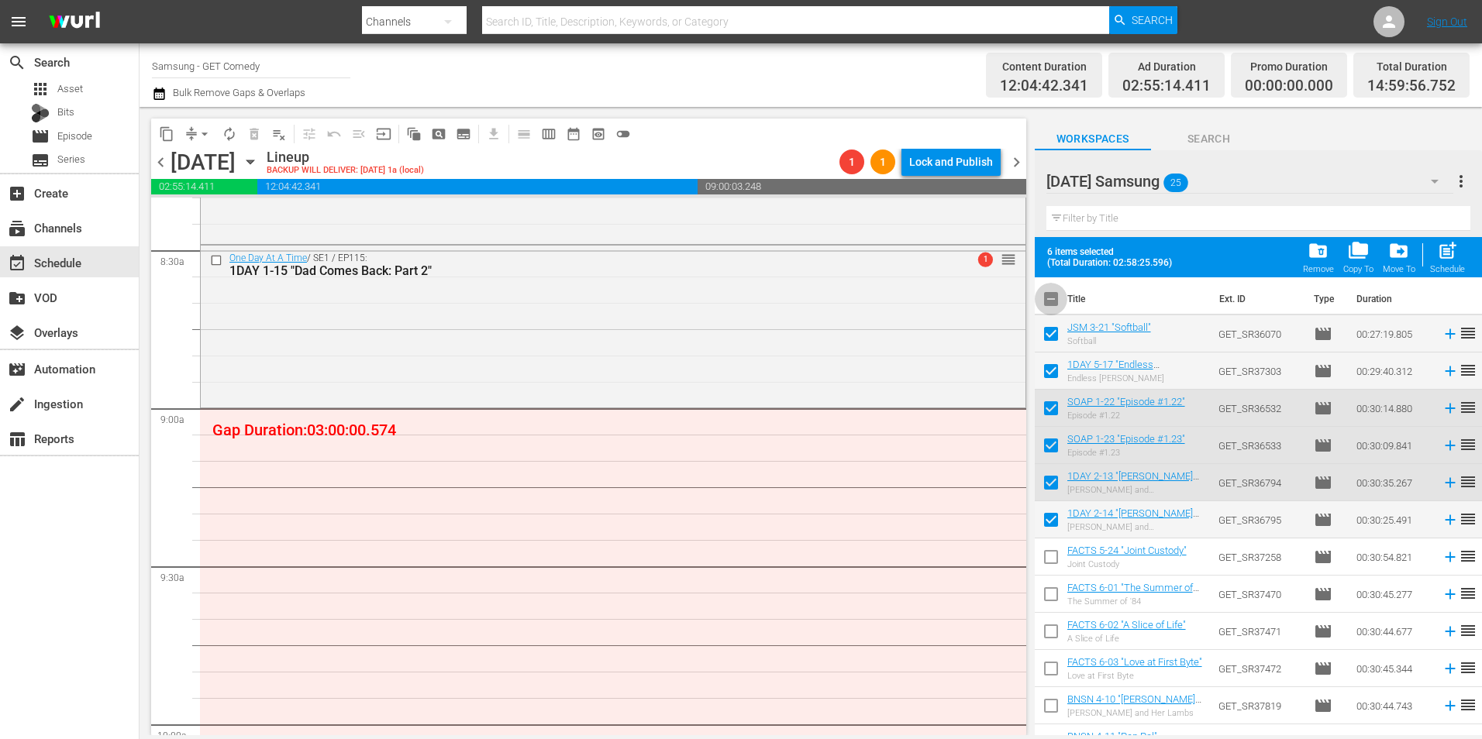
checkbox input "true"
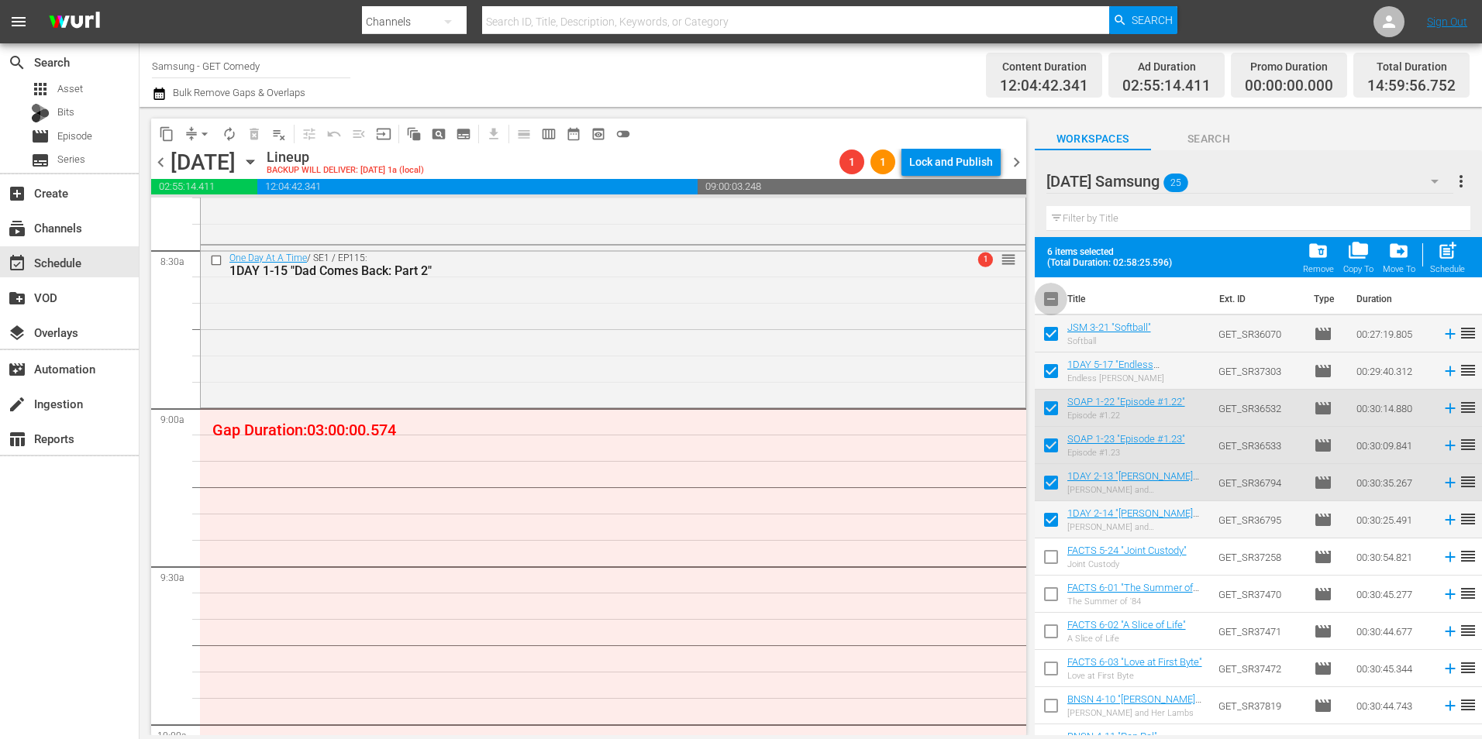
checkbox input "true"
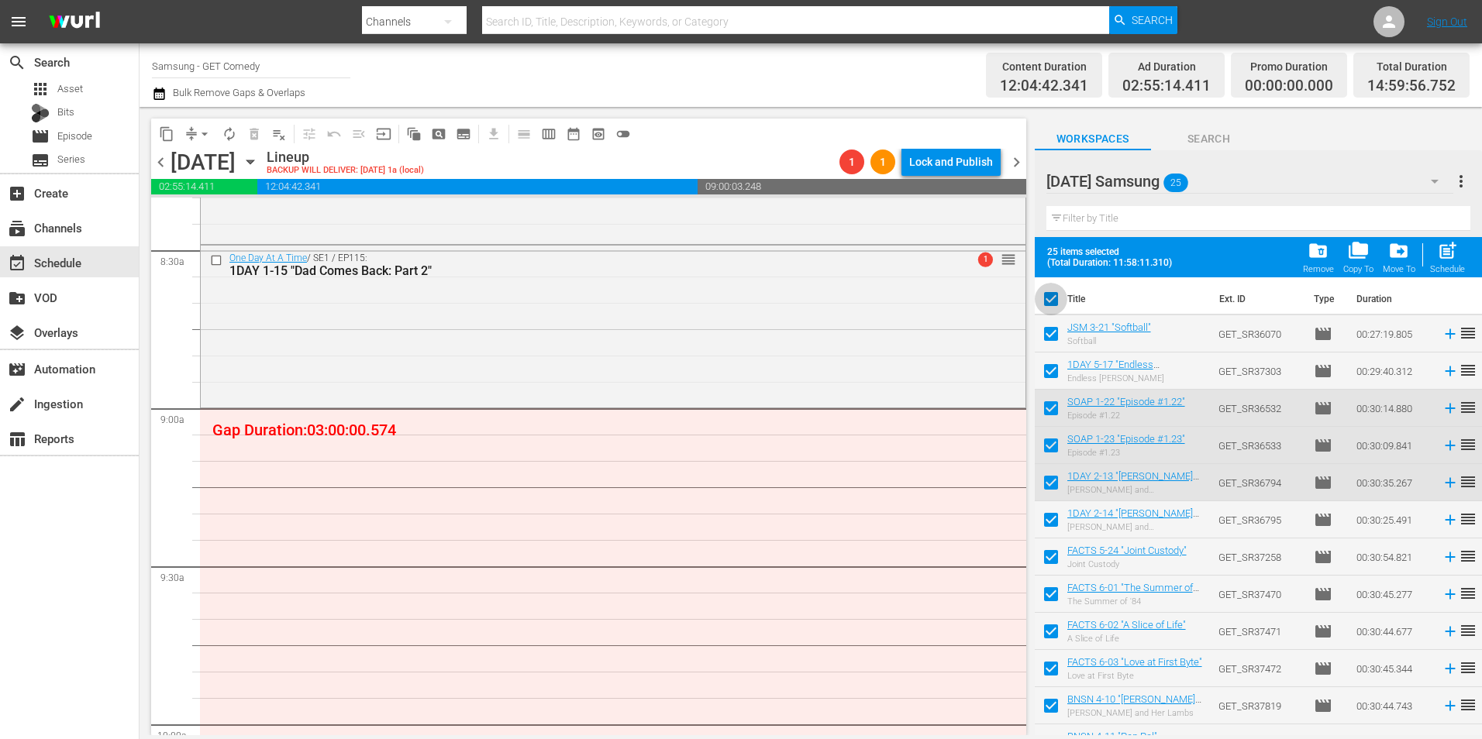
click at [1058, 310] on input "checkbox" at bounding box center [1051, 302] width 33 height 33
checkbox input "false"
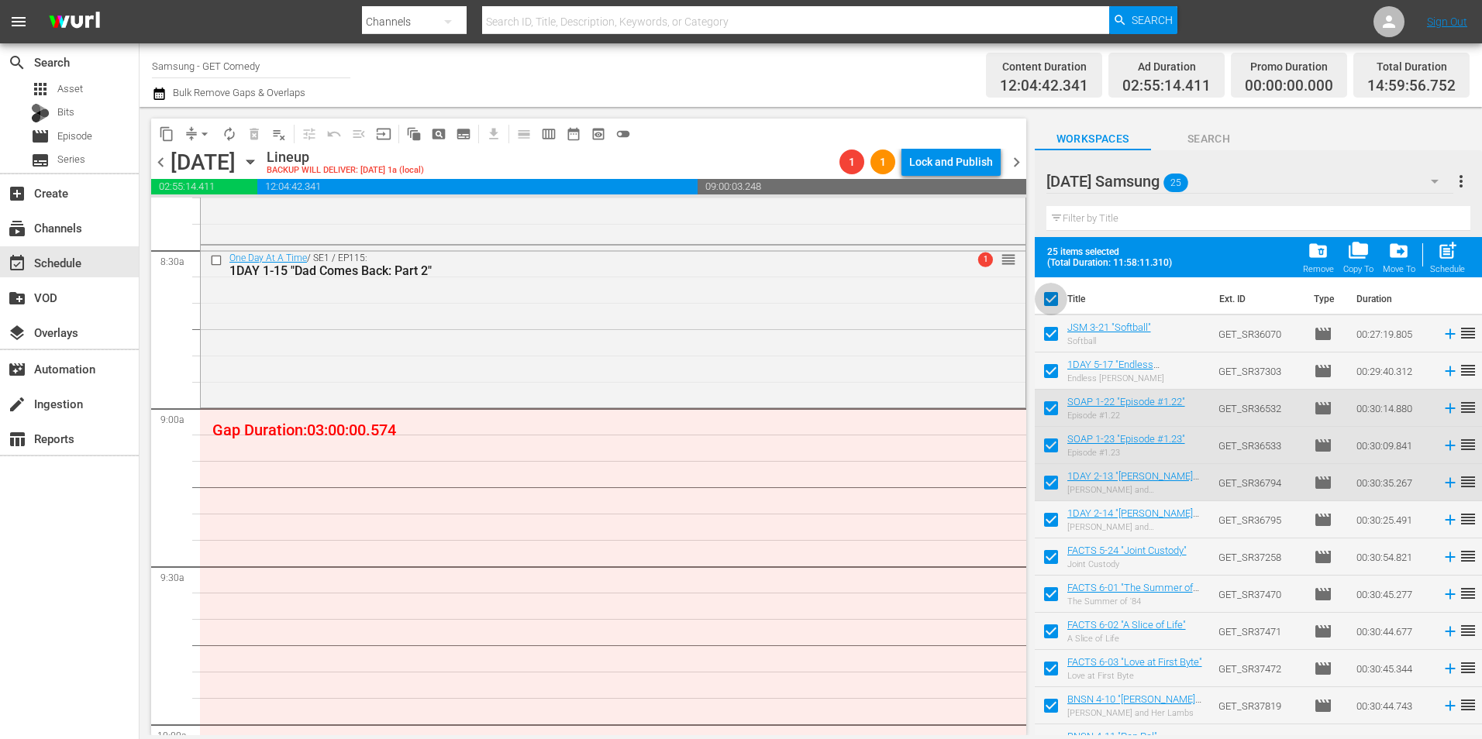
checkbox input "false"
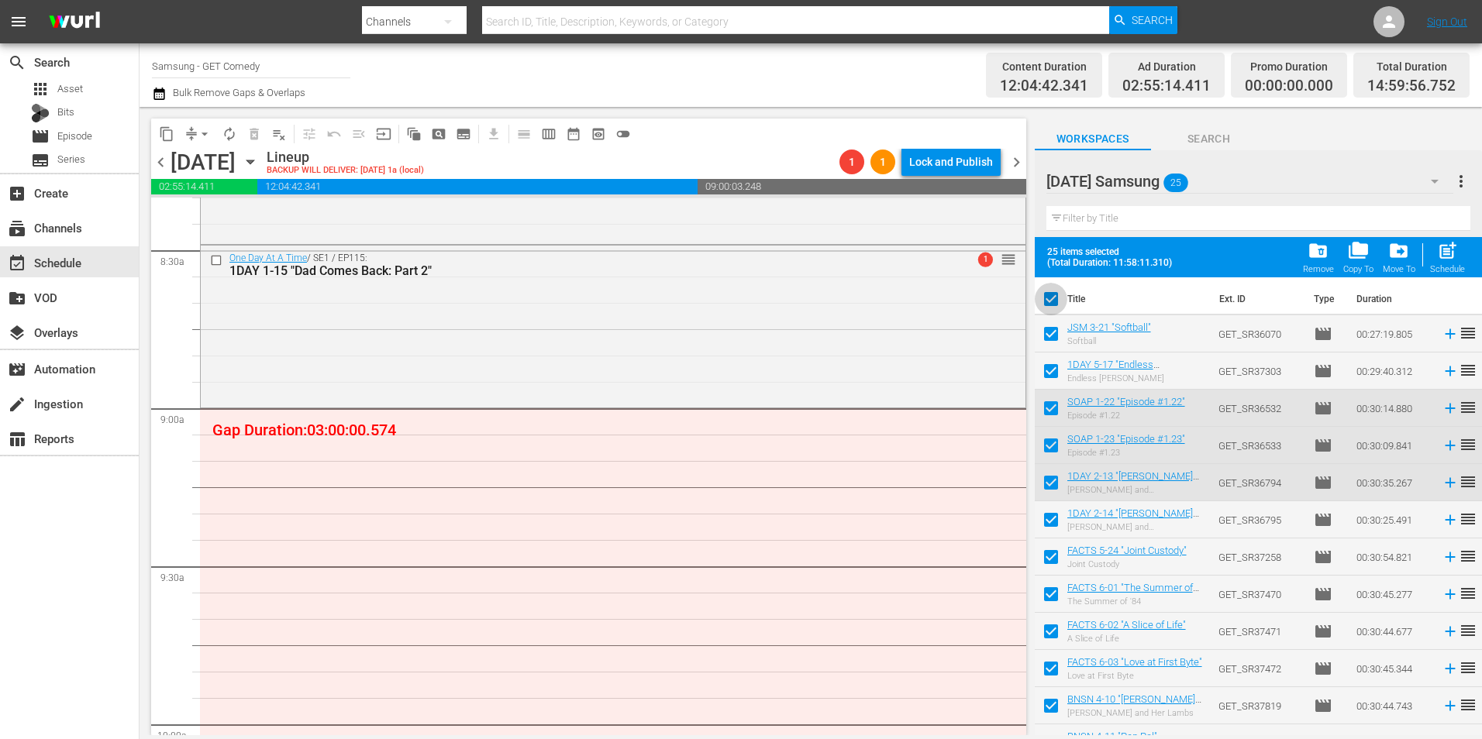
checkbox input "false"
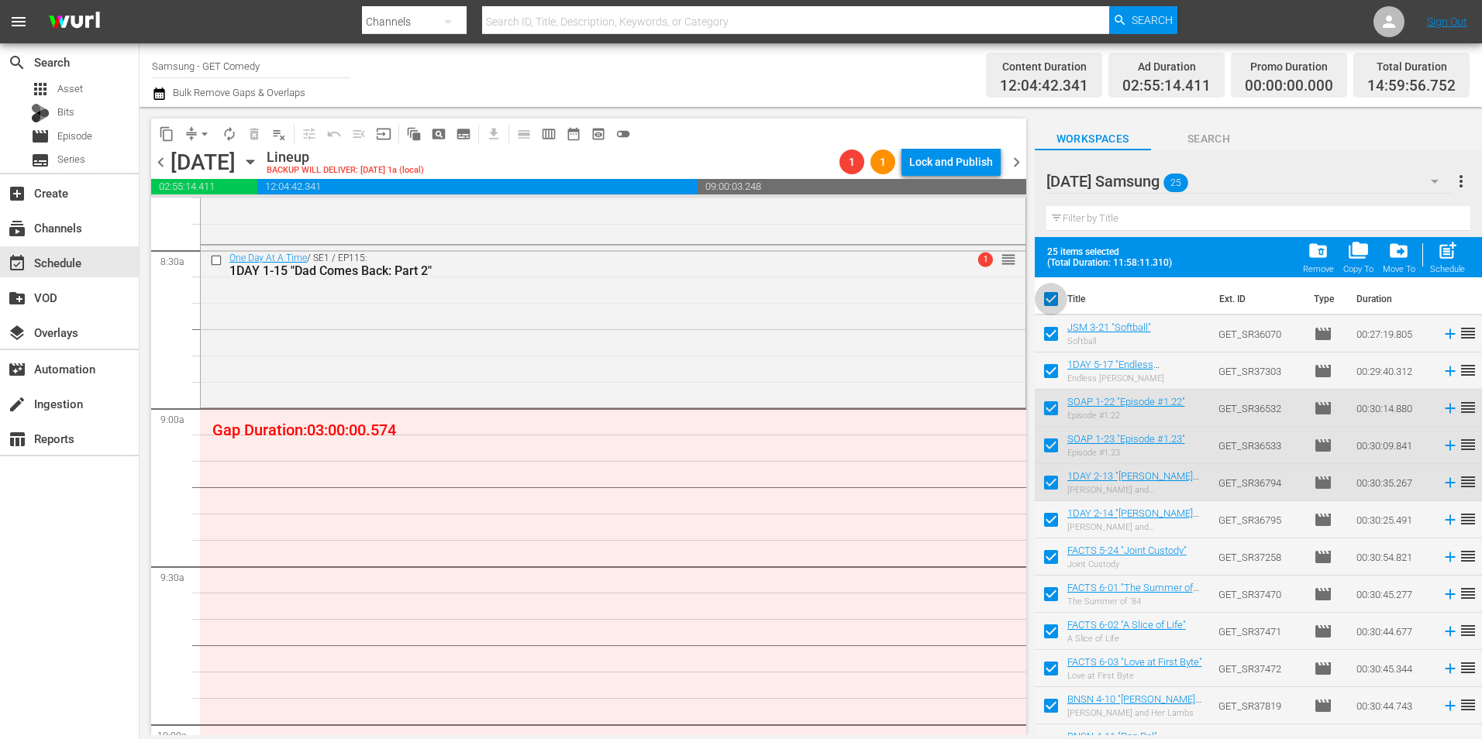
checkbox input "false"
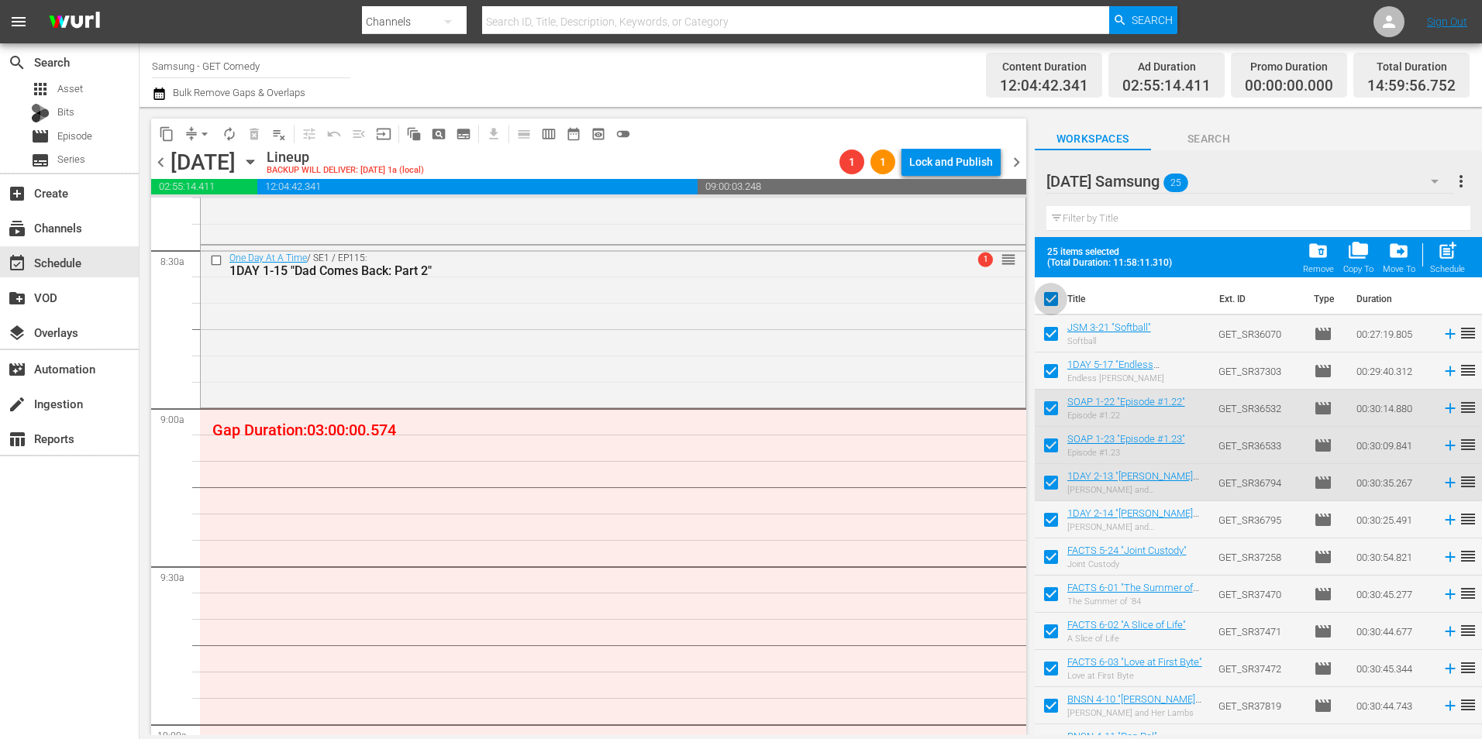
checkbox input "false"
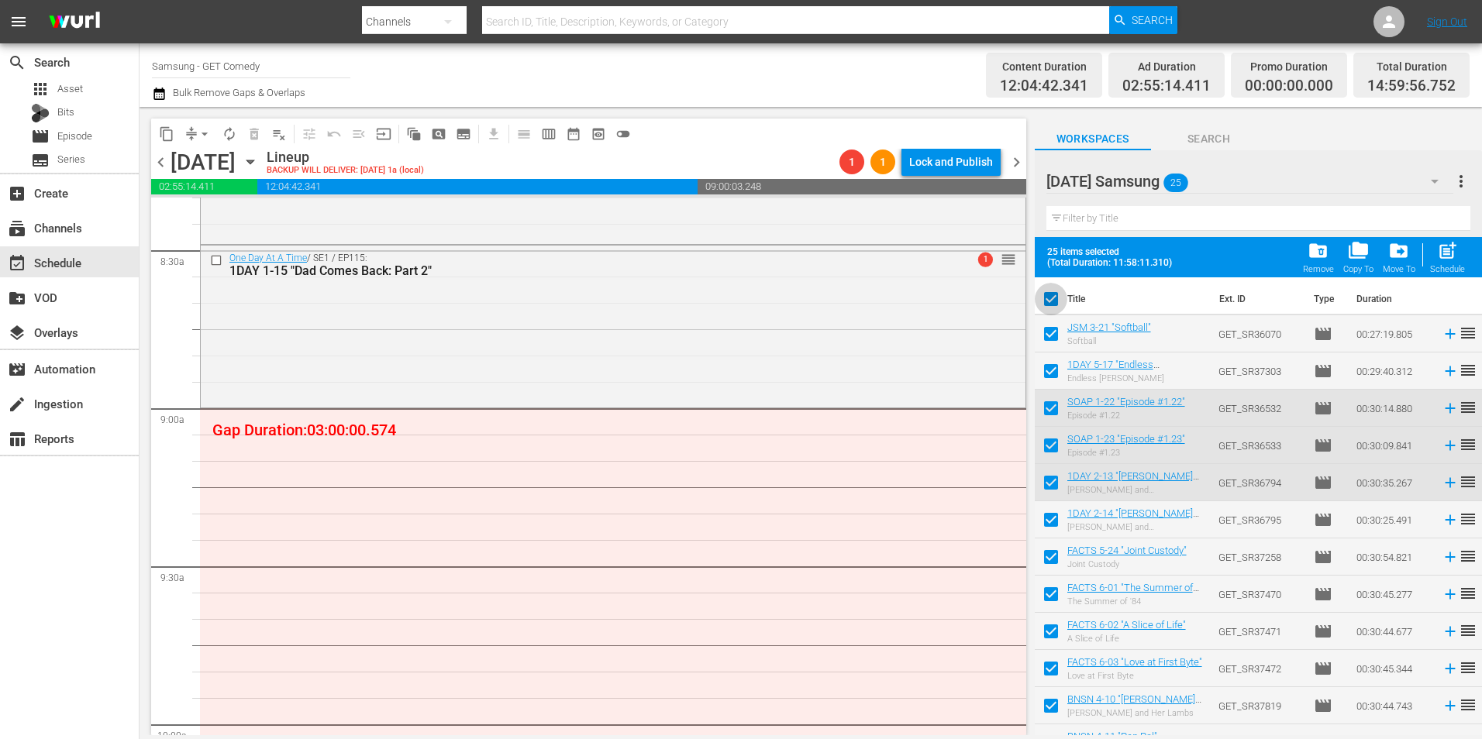
checkbox input "false"
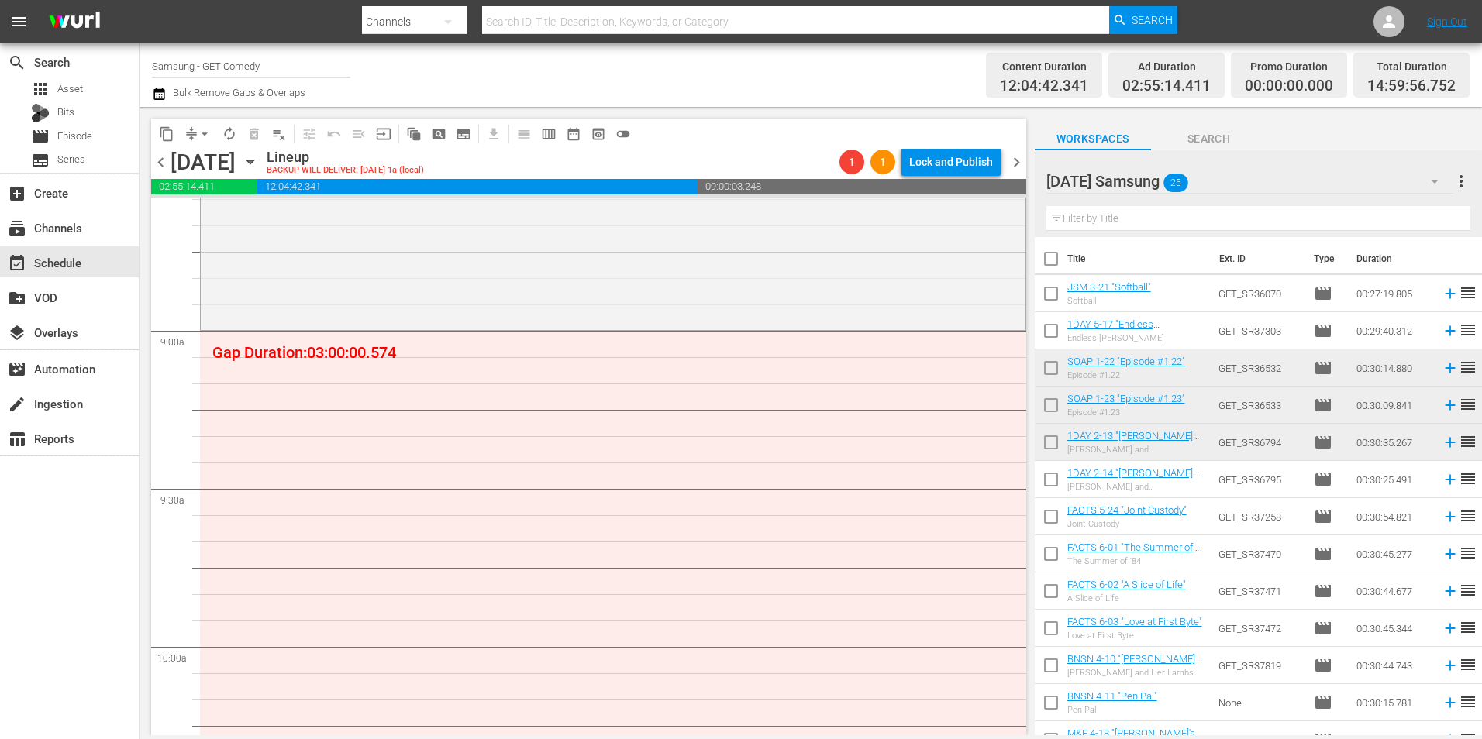
scroll to position [2790, 0]
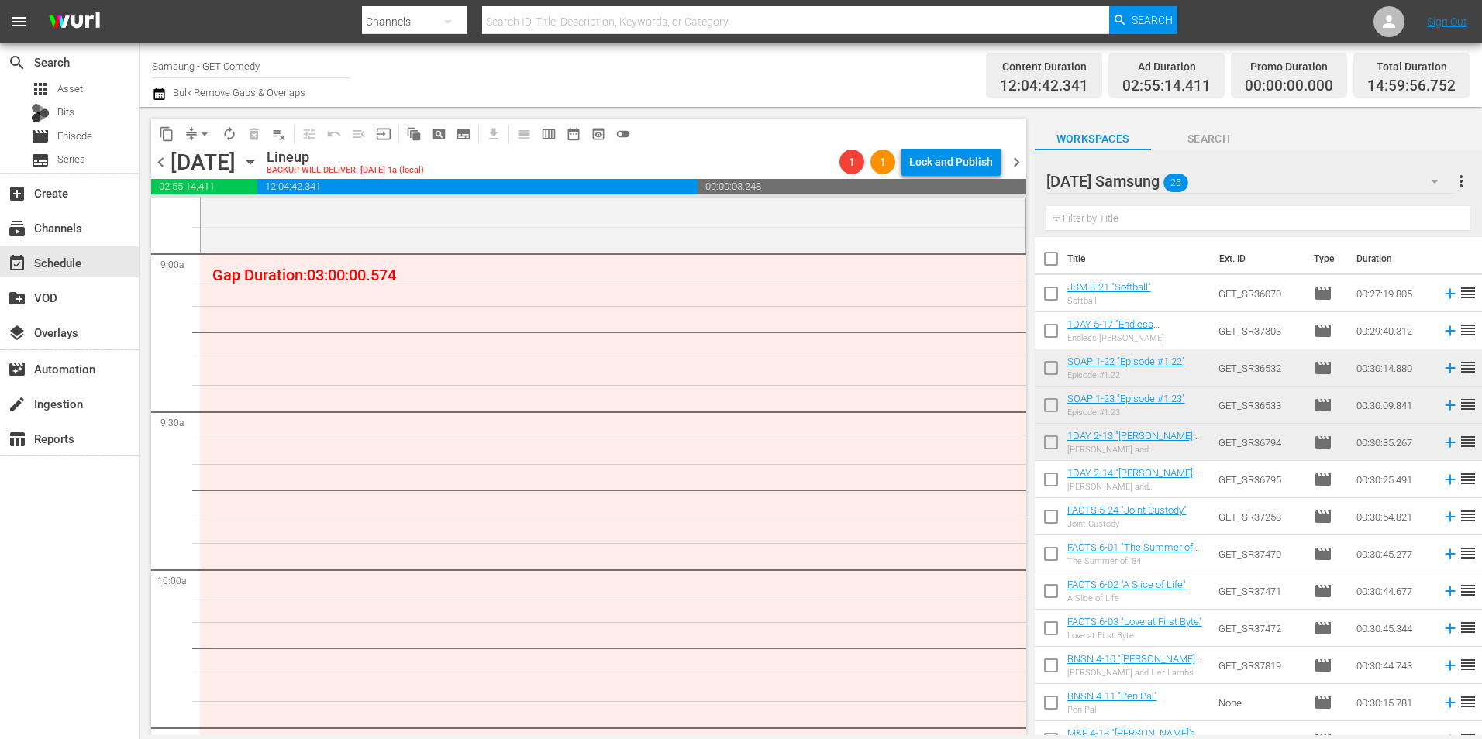
drag, startPoint x: 1050, startPoint y: 525, endPoint x: 1050, endPoint y: 539, distance: 14.0
click at [1050, 525] on input "checkbox" at bounding box center [1051, 520] width 33 height 33
checkbox input "true"
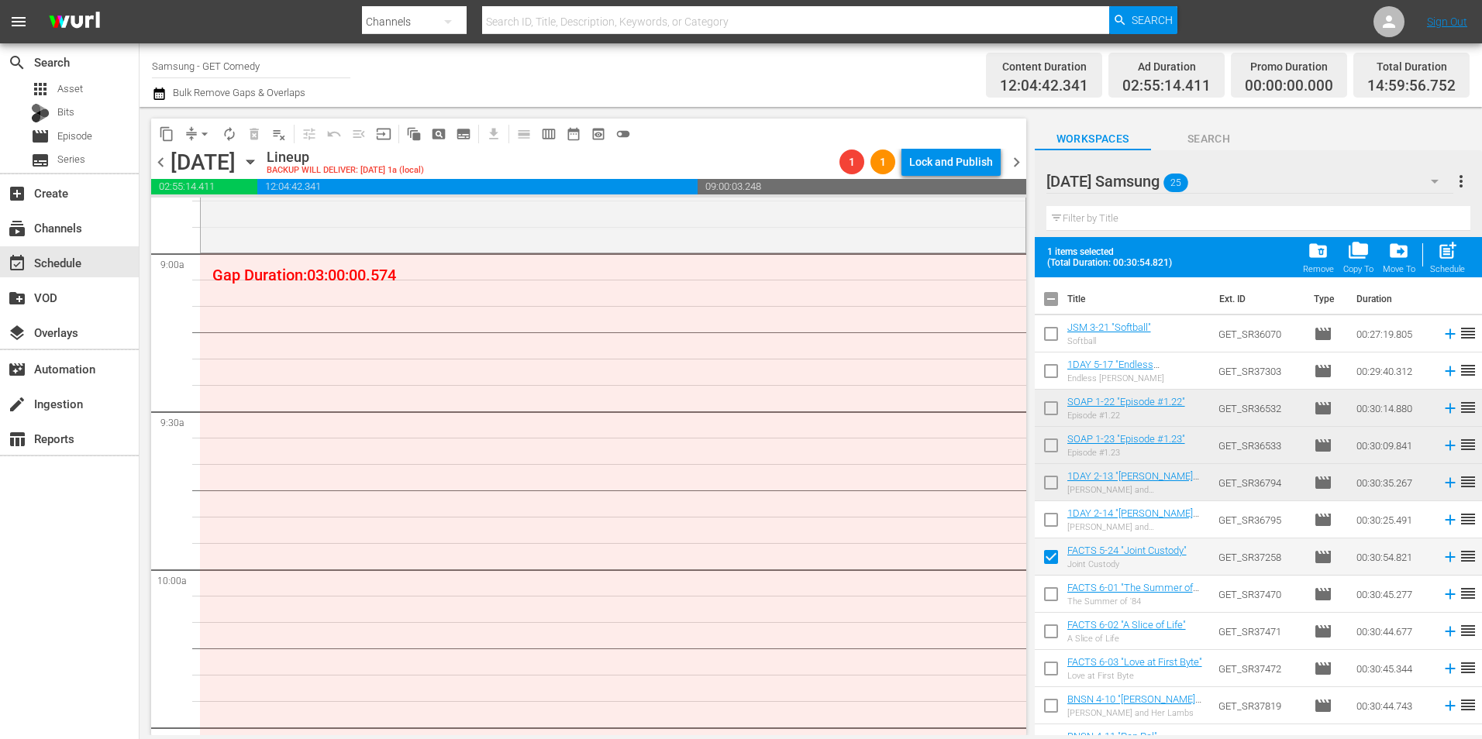
click at [1048, 602] on input "checkbox" at bounding box center [1051, 597] width 33 height 33
checkbox input "true"
click at [1046, 634] on input "checkbox" at bounding box center [1051, 634] width 33 height 33
checkbox input "true"
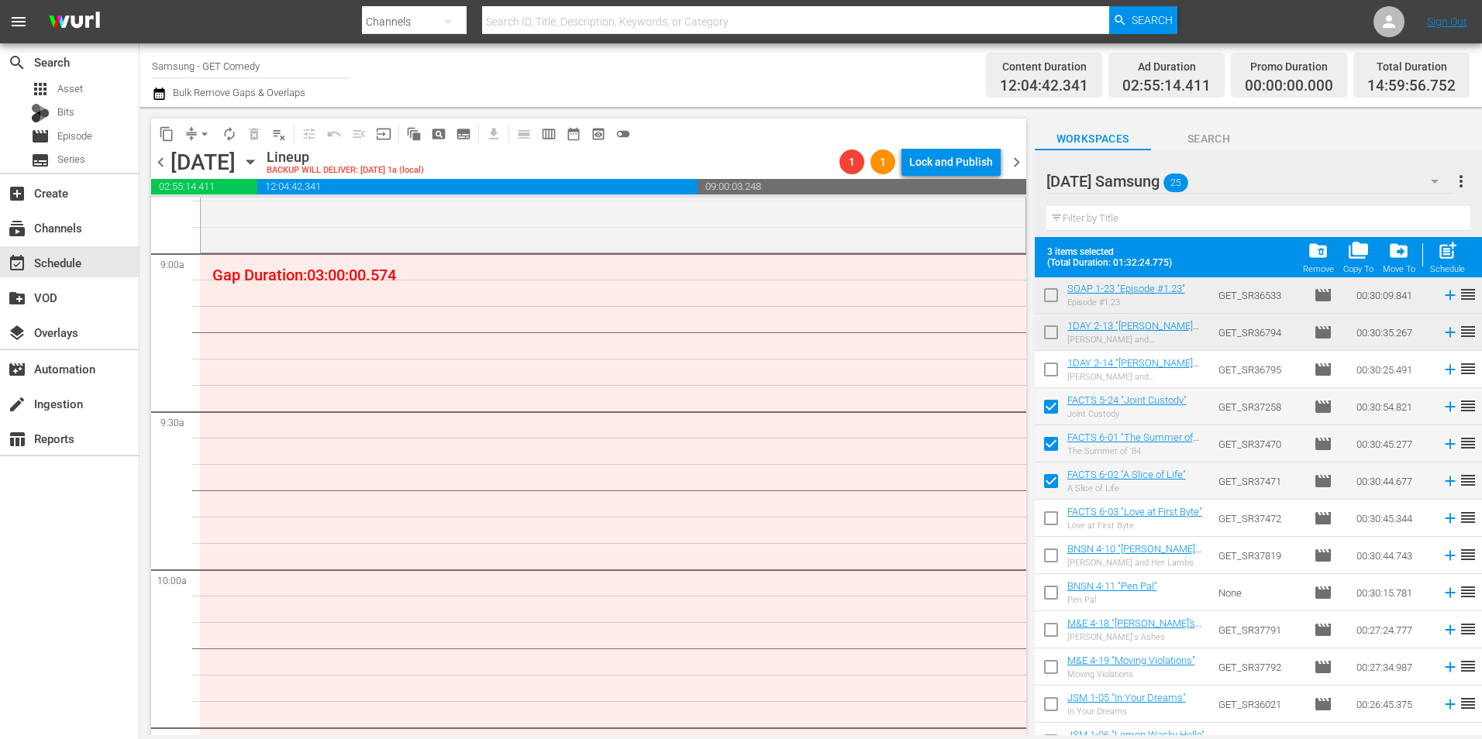
scroll to position [155, 0]
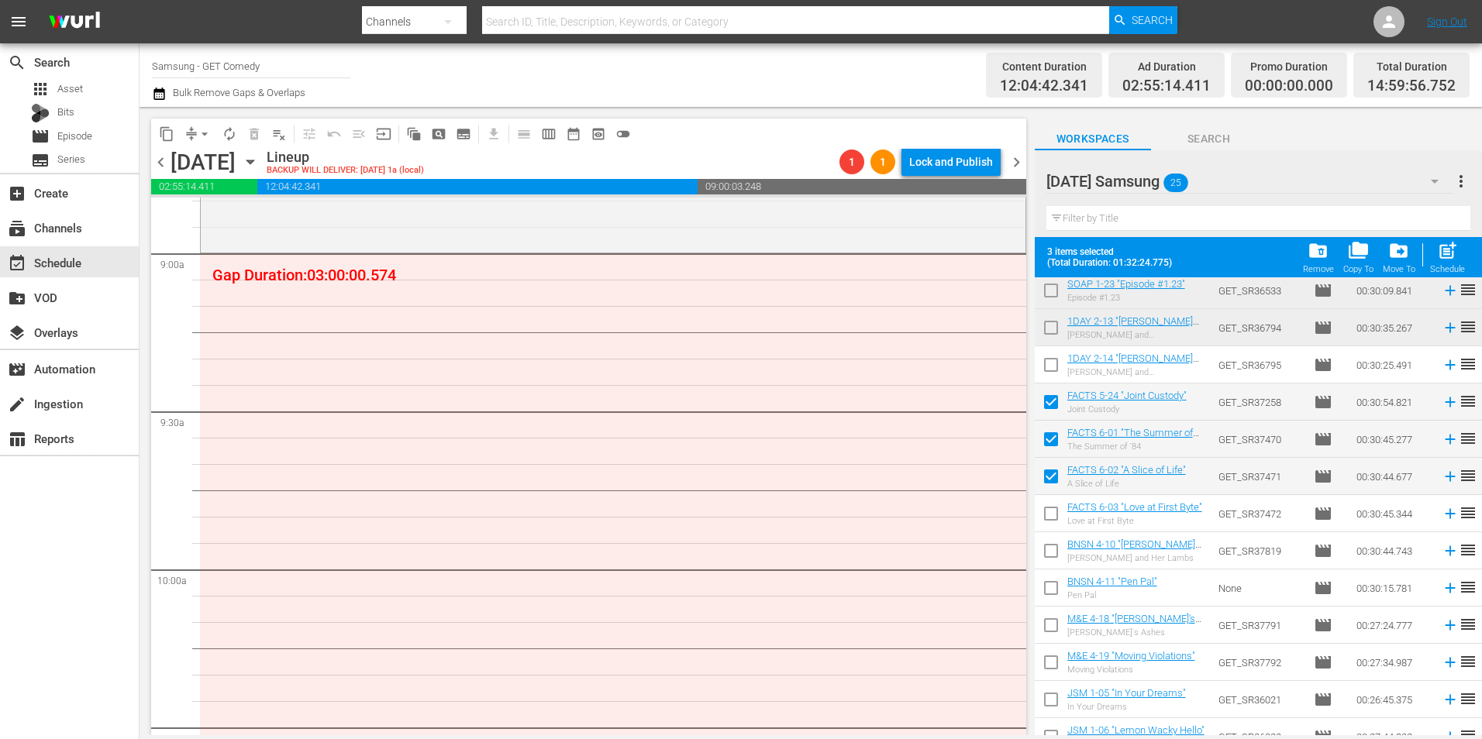
click at [1050, 515] on input "checkbox" at bounding box center [1051, 517] width 33 height 33
checkbox input "true"
click at [1051, 556] on input "checkbox" at bounding box center [1051, 554] width 33 height 33
checkbox input "true"
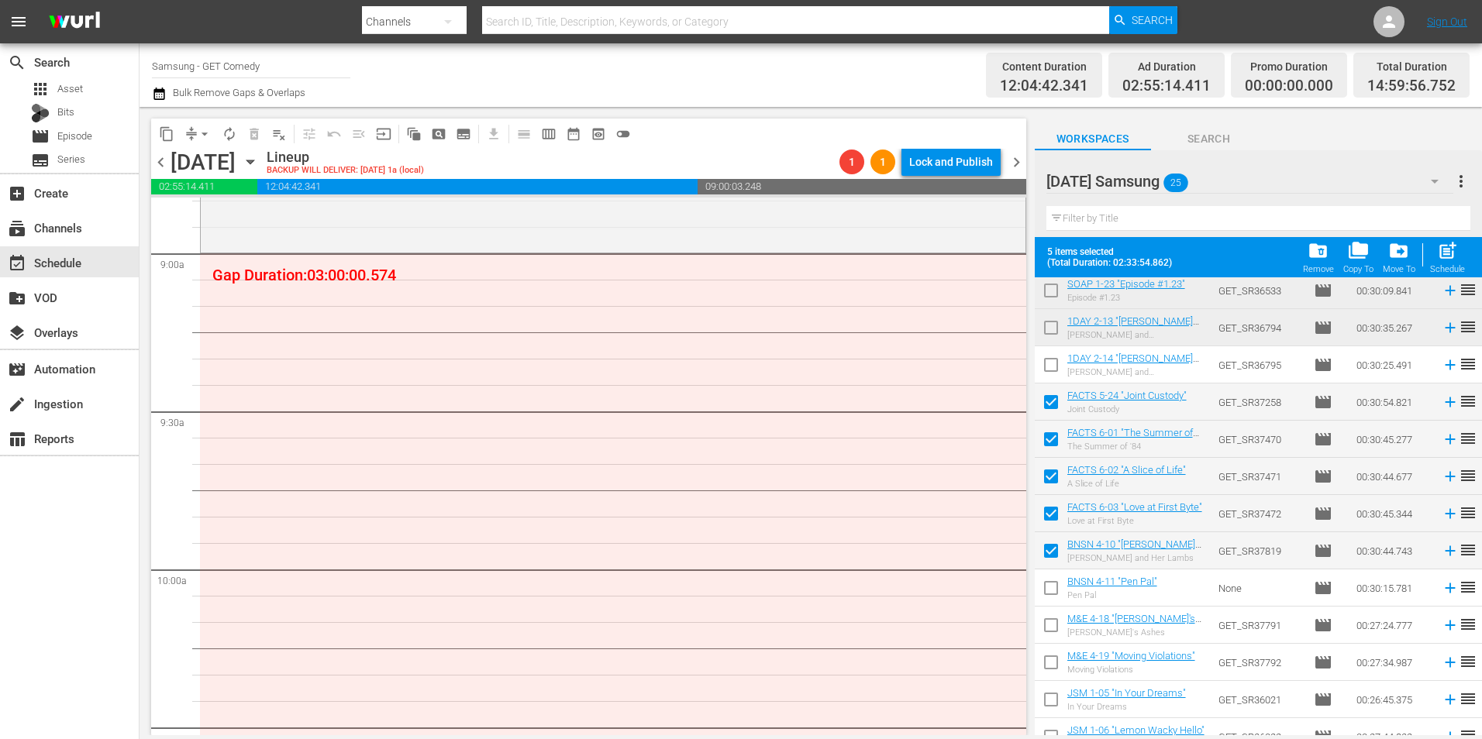
click at [1050, 591] on input "checkbox" at bounding box center [1051, 591] width 33 height 33
checkbox input "true"
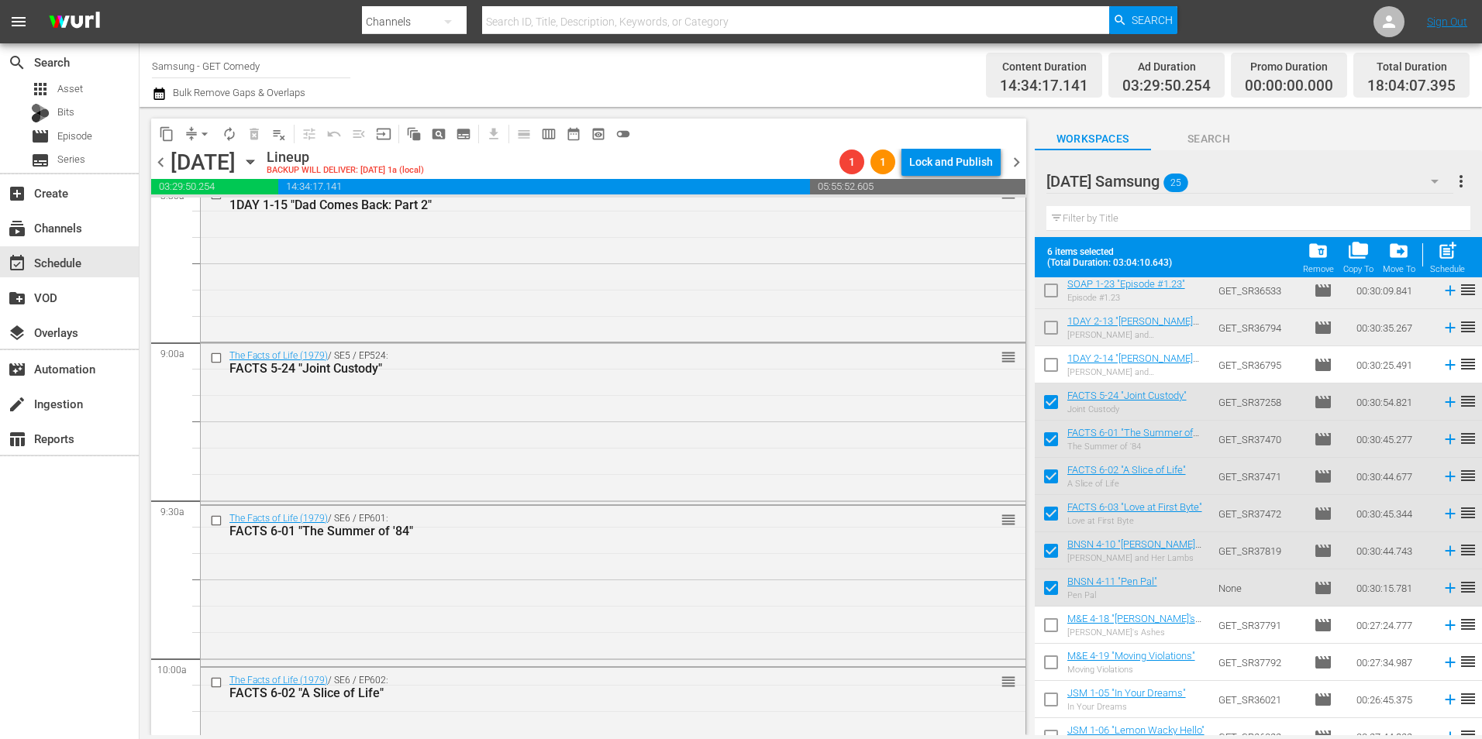
scroll to position [2790, 0]
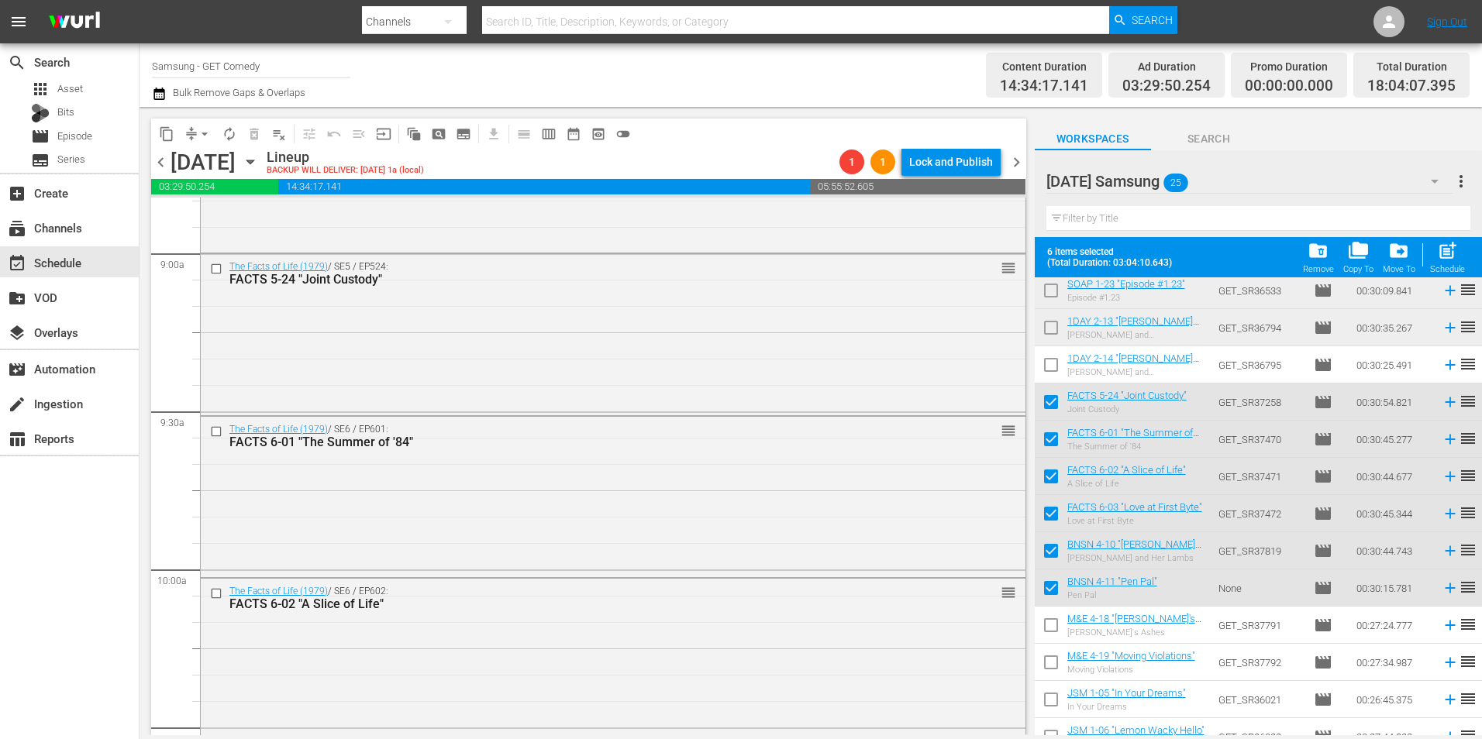
drag, startPoint x: 517, startPoint y: 367, endPoint x: 945, endPoint y: 486, distance: 443.9
click at [517, 367] on div "The Facts of Life (1979) / SE5 / EP524: FACTS 5-24 "Joint Custody" reorder" at bounding box center [613, 333] width 825 height 158
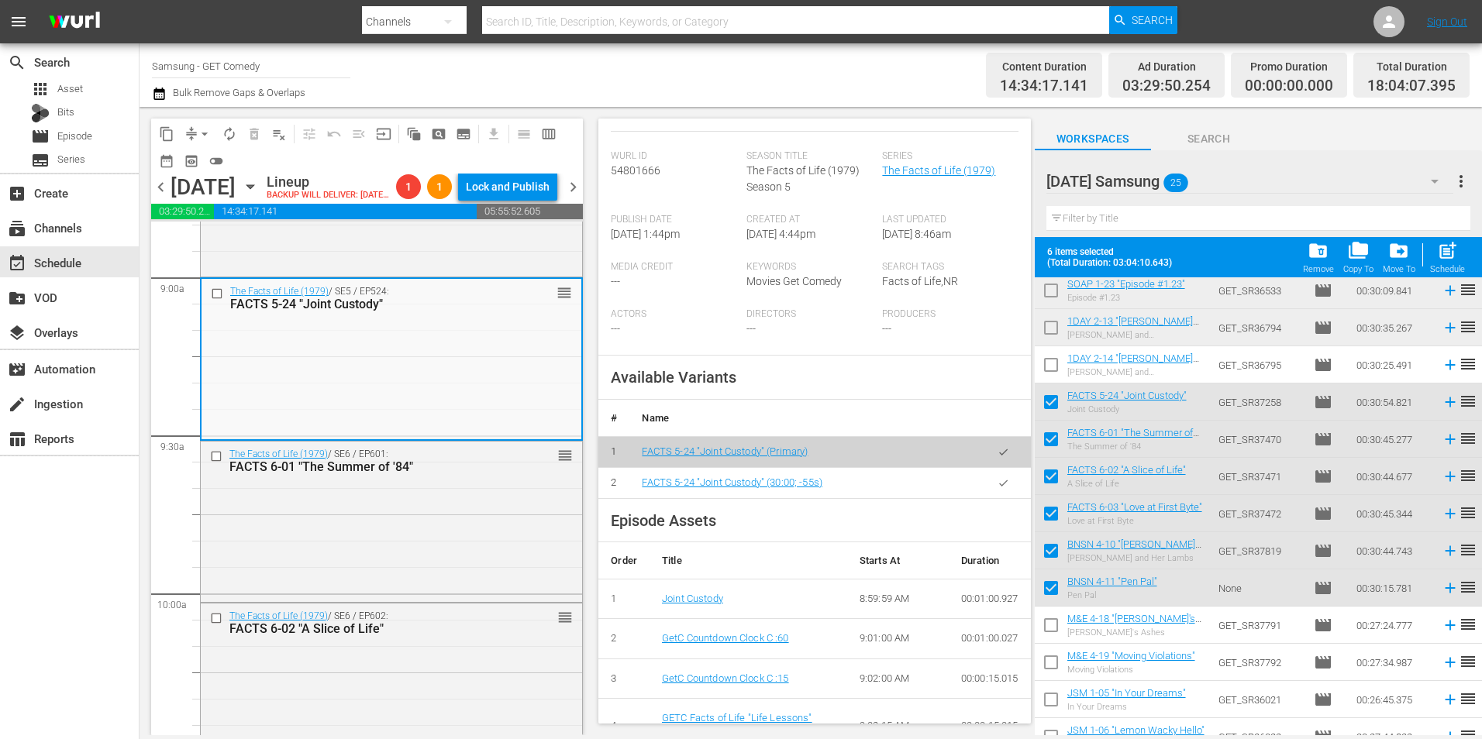
scroll to position [310, 0]
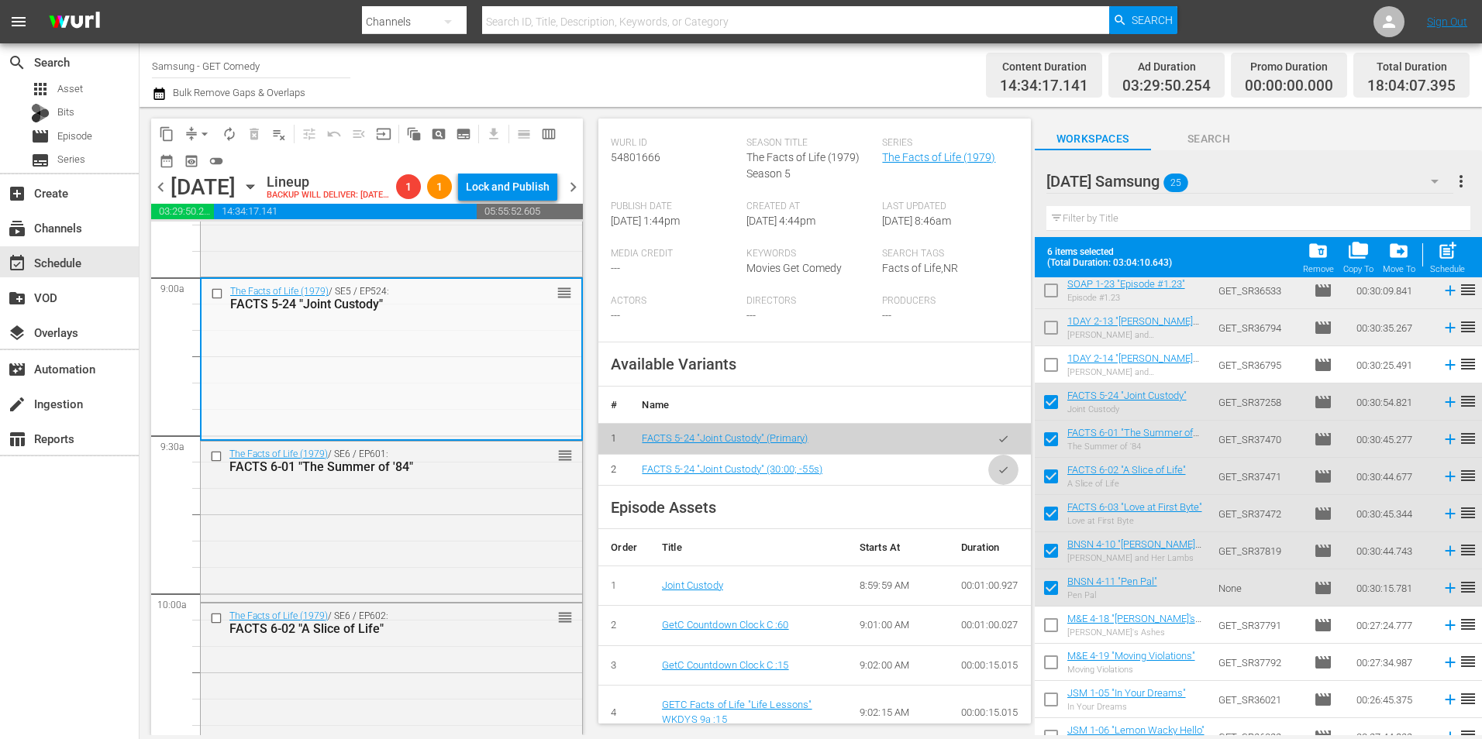
click at [997, 476] on icon "button" at bounding box center [1003, 470] width 12 height 12
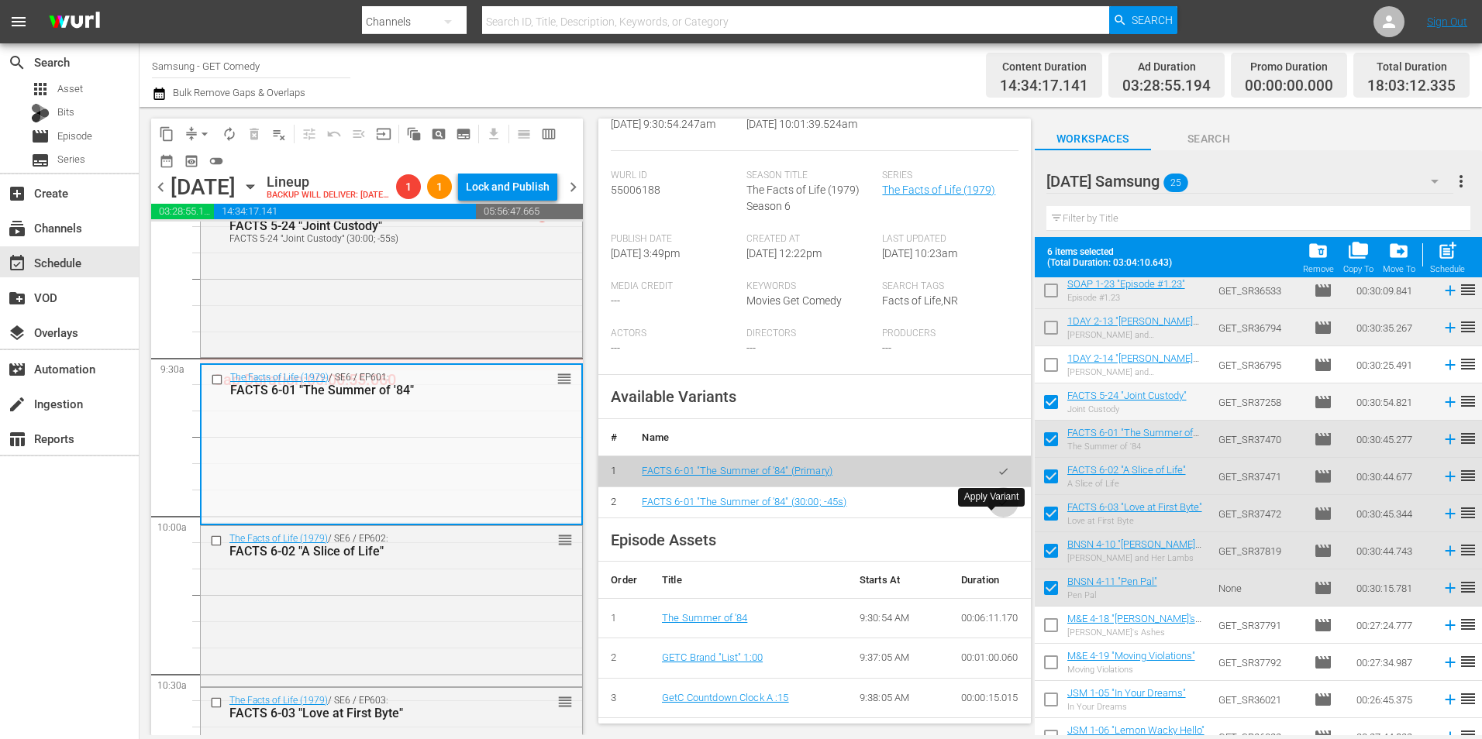
click at [999, 505] on icon "button" at bounding box center [1003, 502] width 9 height 6
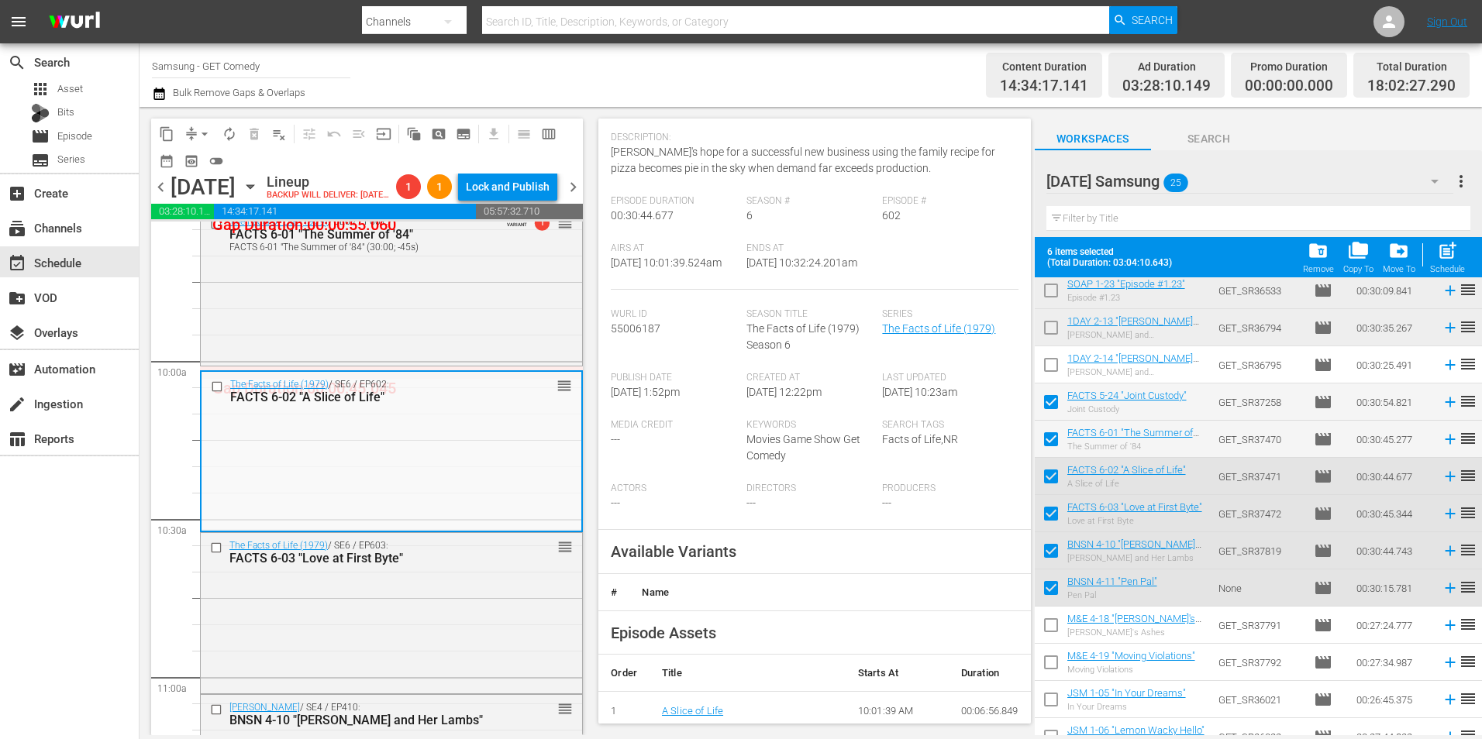
scroll to position [233, 0]
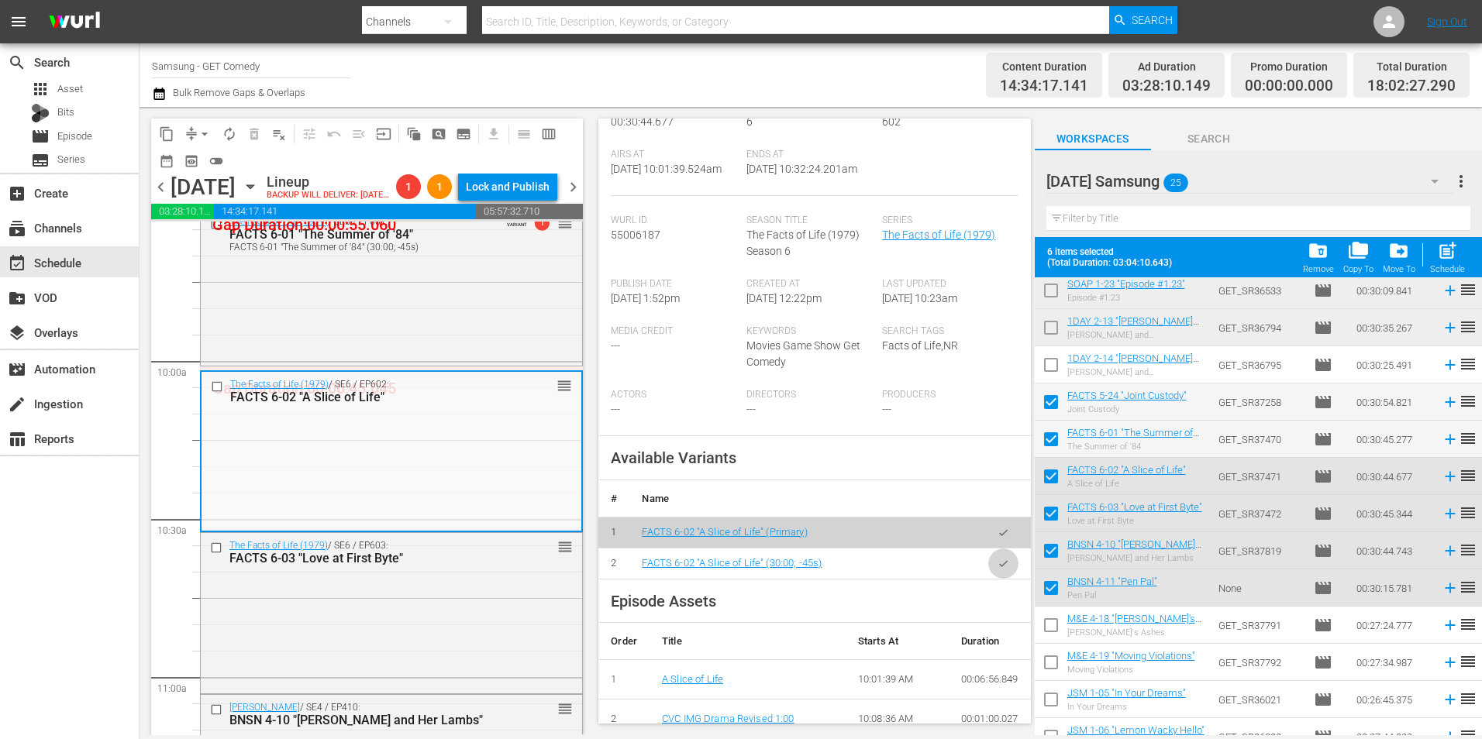
click at [997, 570] on icon "button" at bounding box center [1003, 564] width 12 height 12
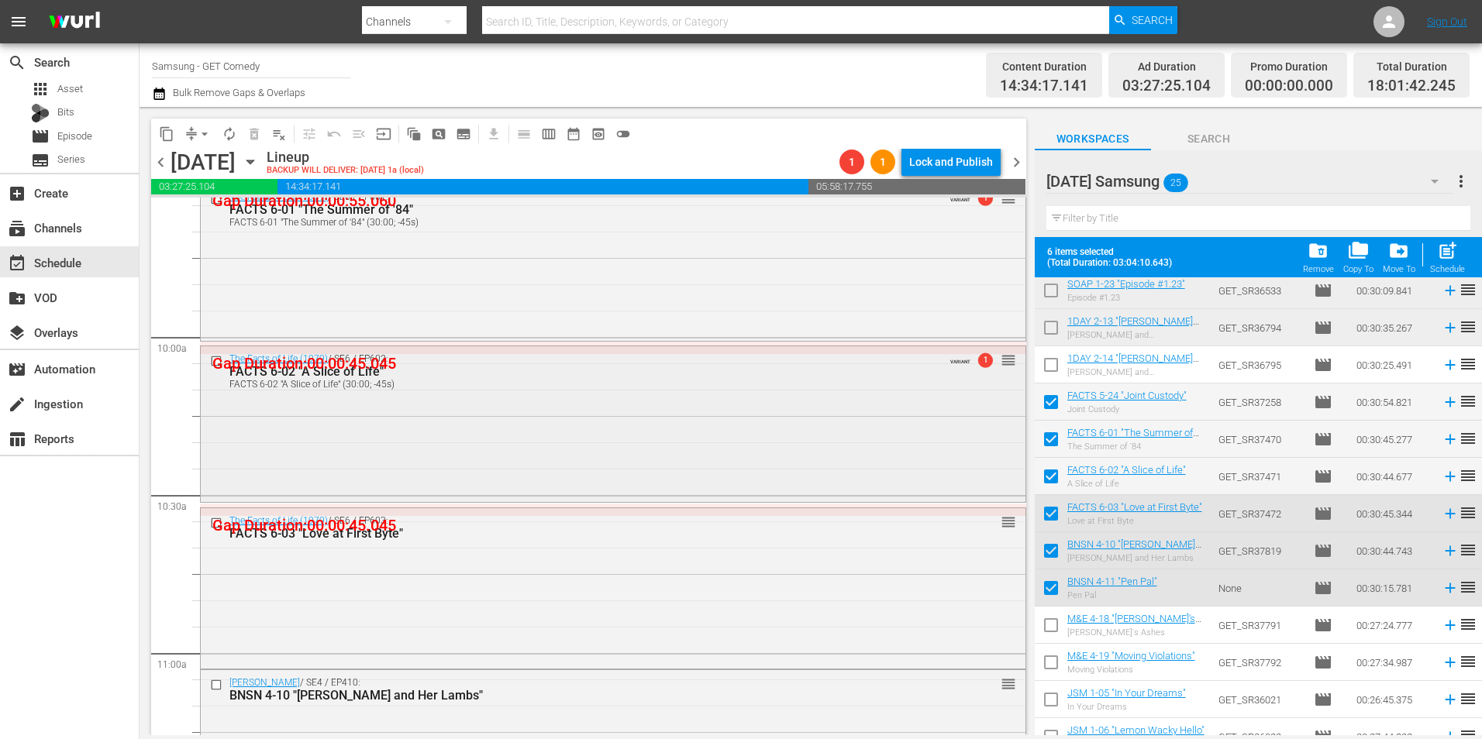
scroll to position [3100, 0]
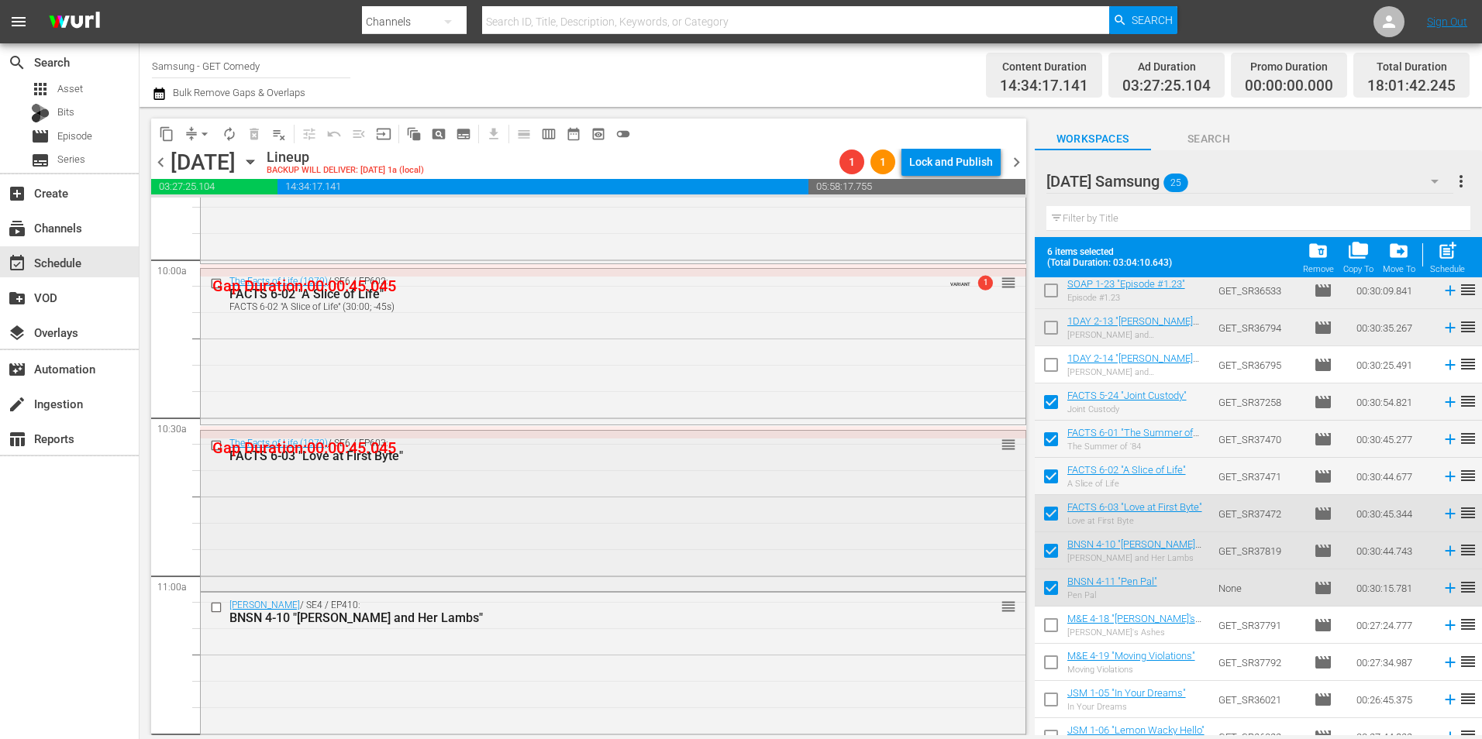
click at [453, 502] on div "The Facts of Life (1979) / SE6 / EP603: FACTS 6-03 "Love at First Byte" reorder" at bounding box center [613, 509] width 825 height 157
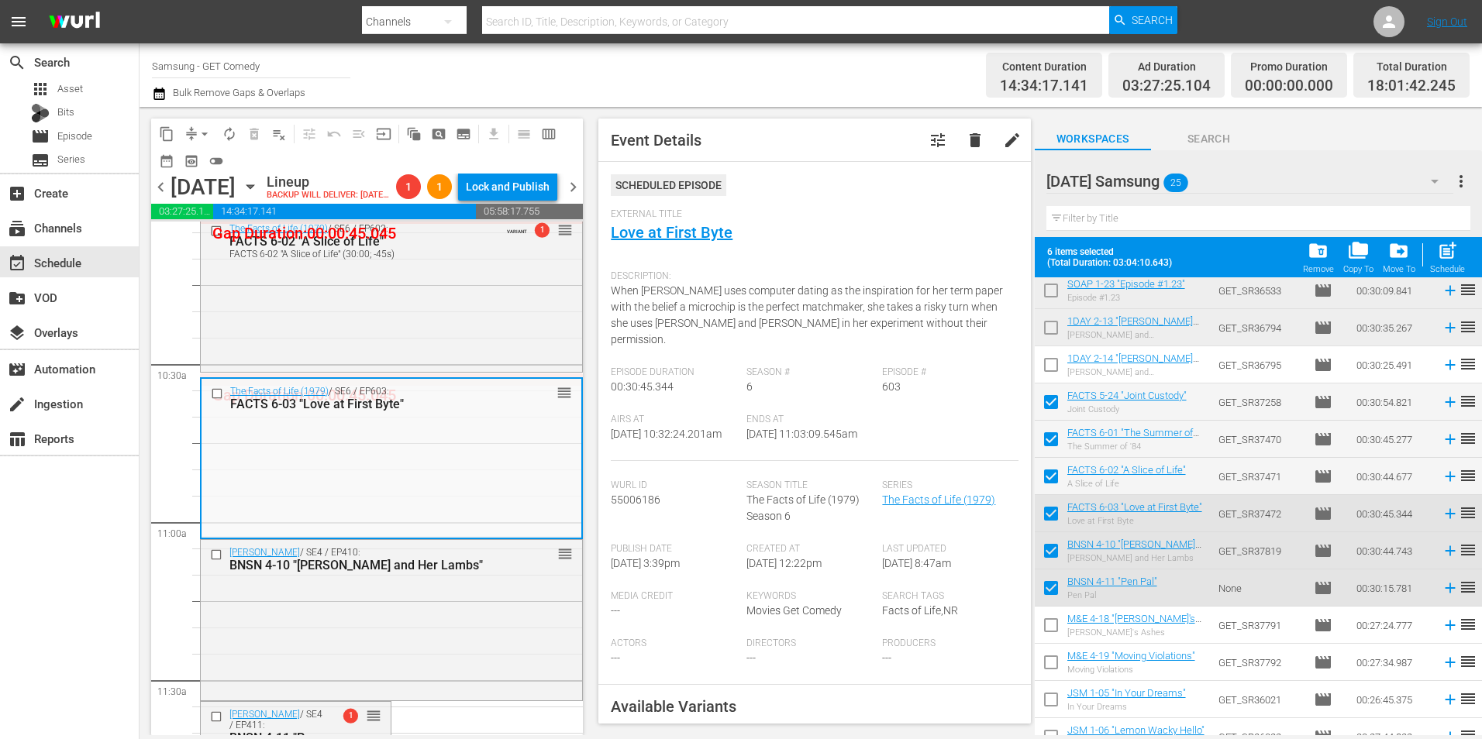
scroll to position [233, 0]
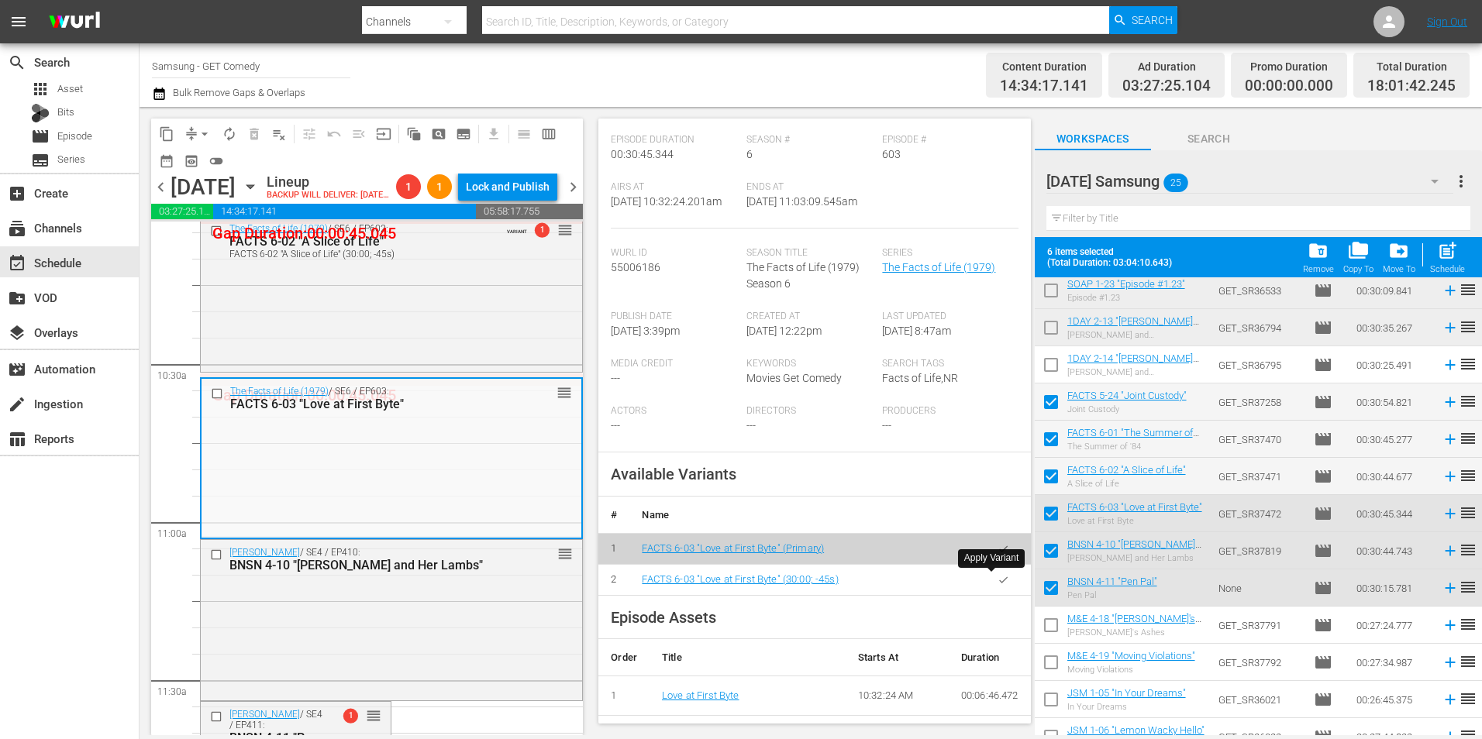
click at [997, 581] on icon "button" at bounding box center [1003, 580] width 12 height 12
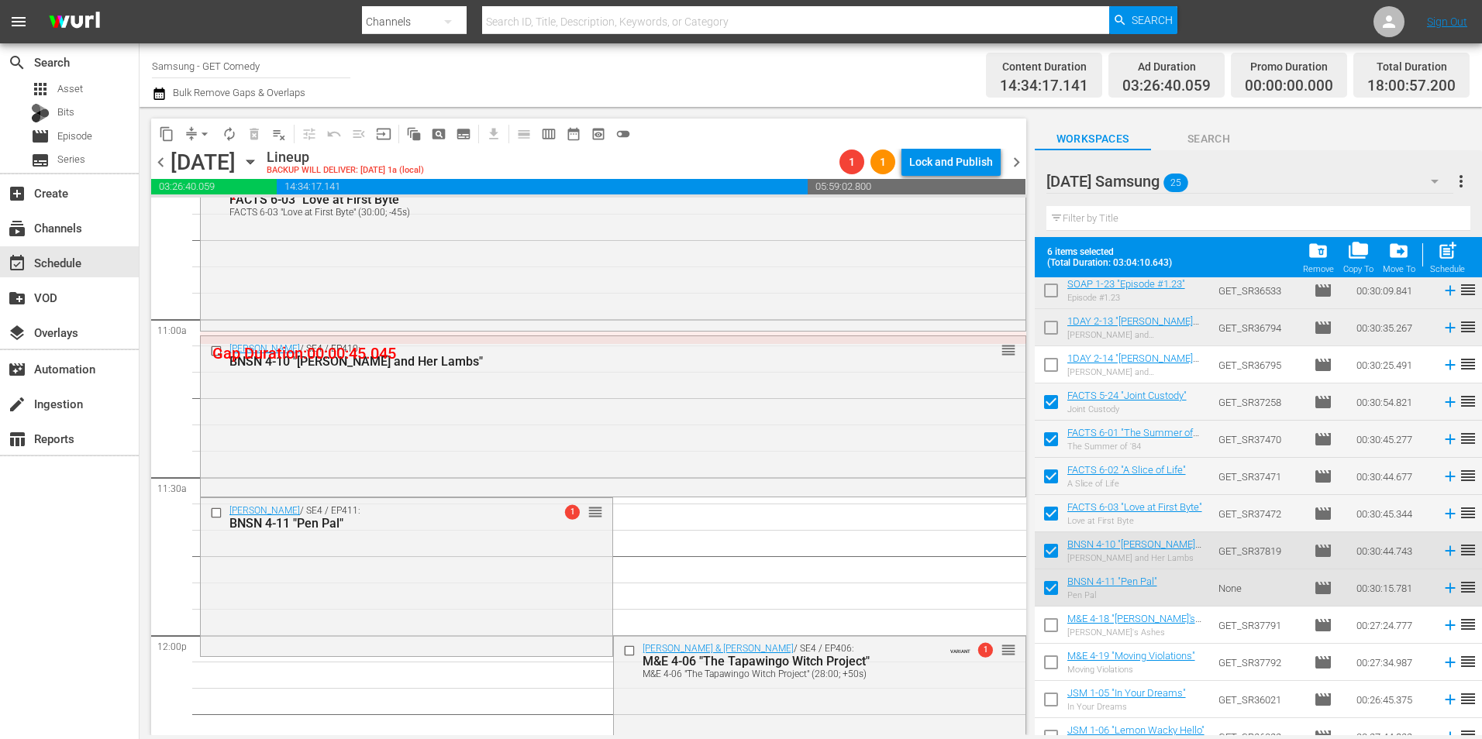
scroll to position [3410, 0]
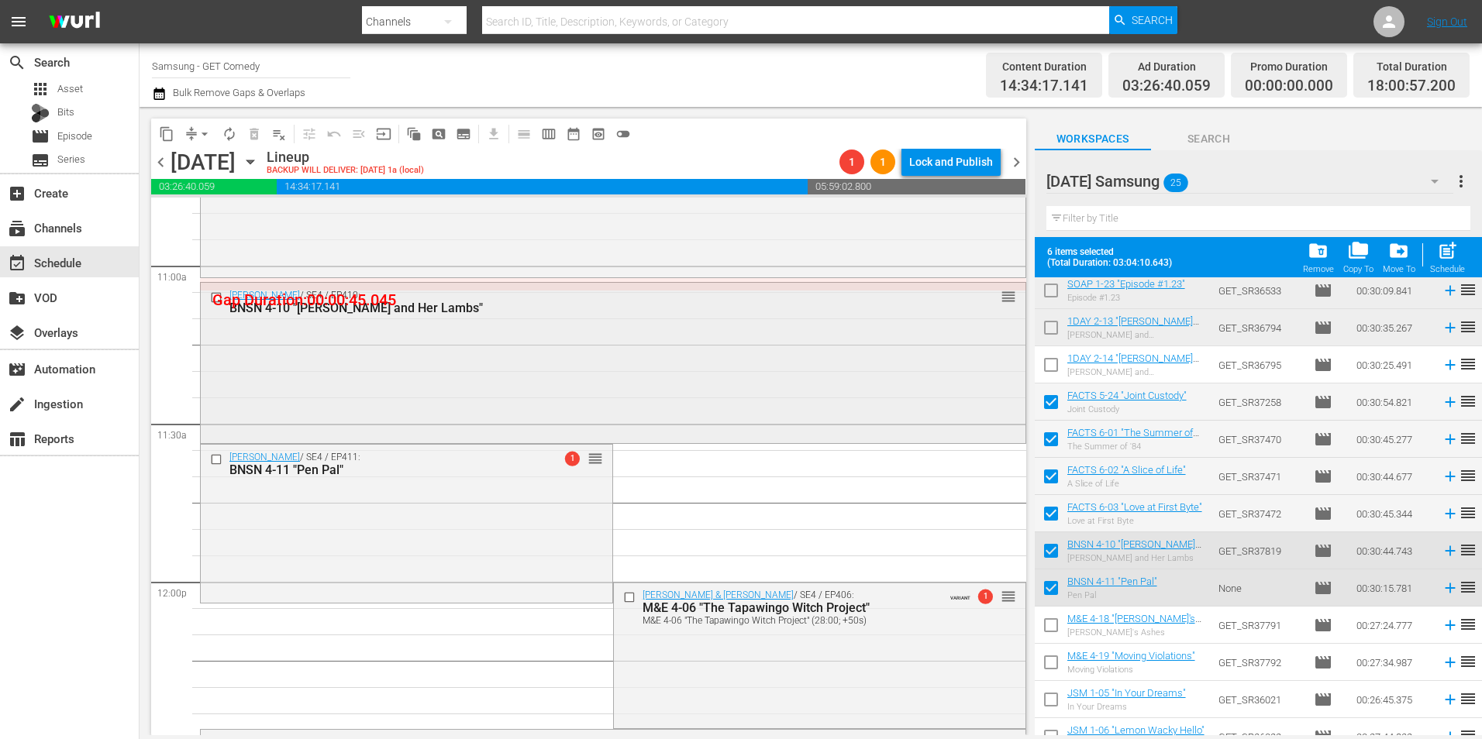
click at [804, 417] on div "Benson / SE4 / EP410: BNSN 4-10 "Mary and Her Lambs" reorder" at bounding box center [613, 361] width 825 height 157
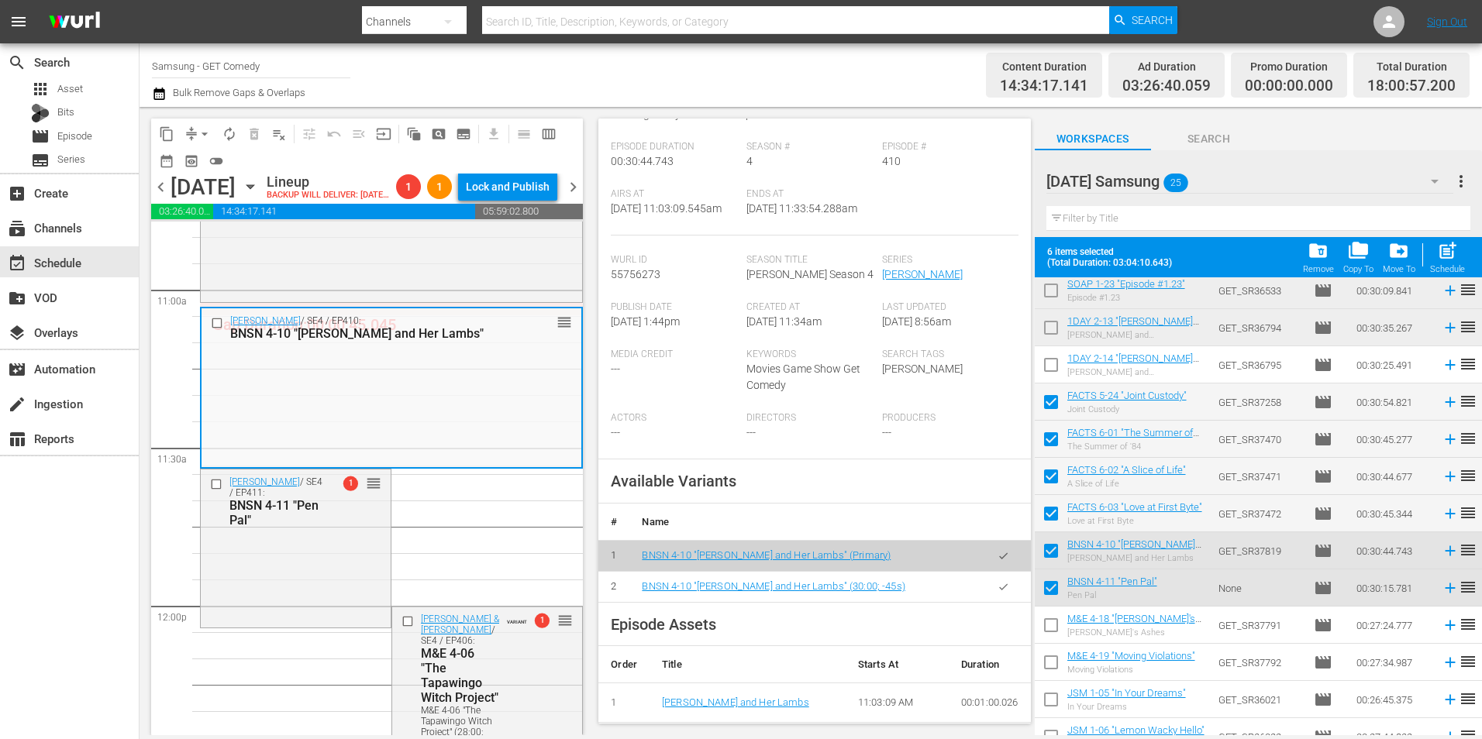
scroll to position [233, 0]
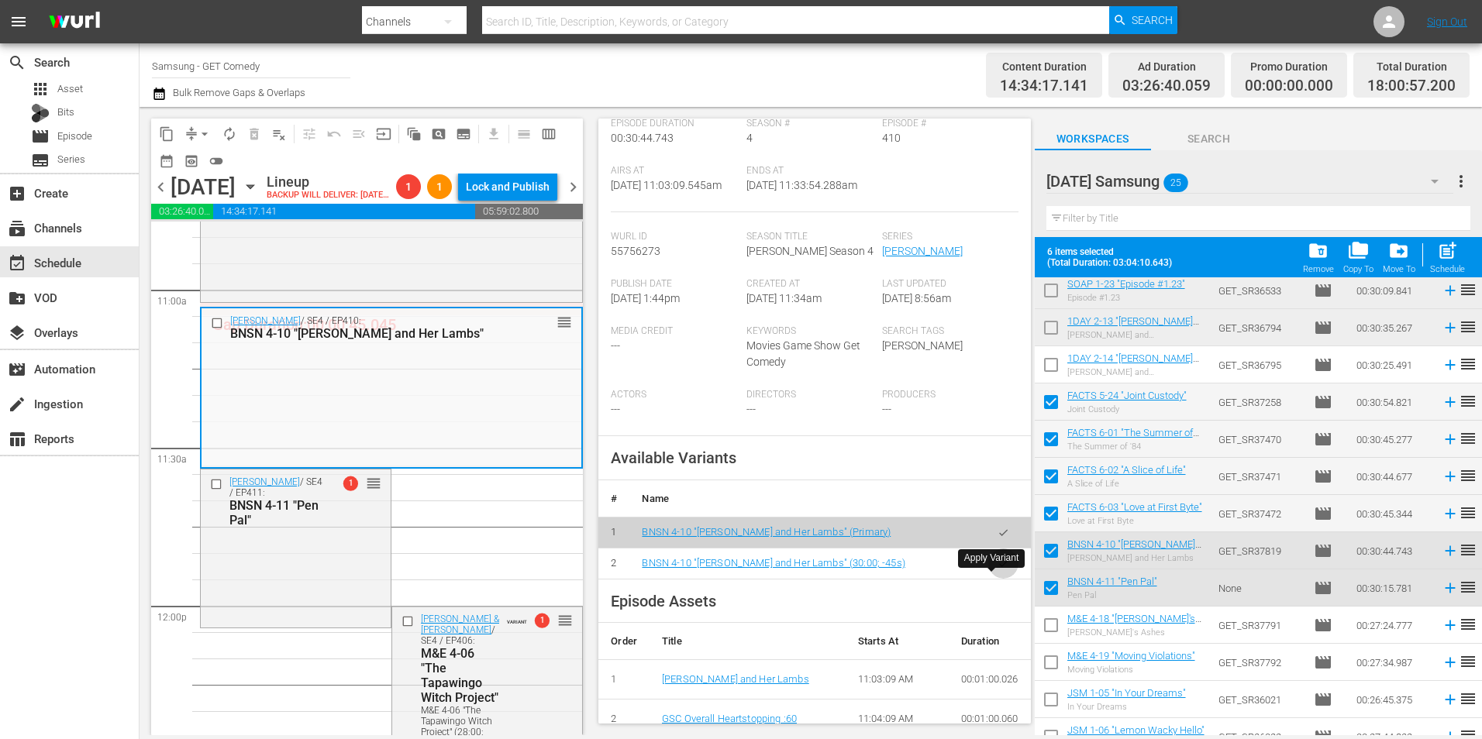
click at [997, 570] on icon "button" at bounding box center [1003, 564] width 12 height 12
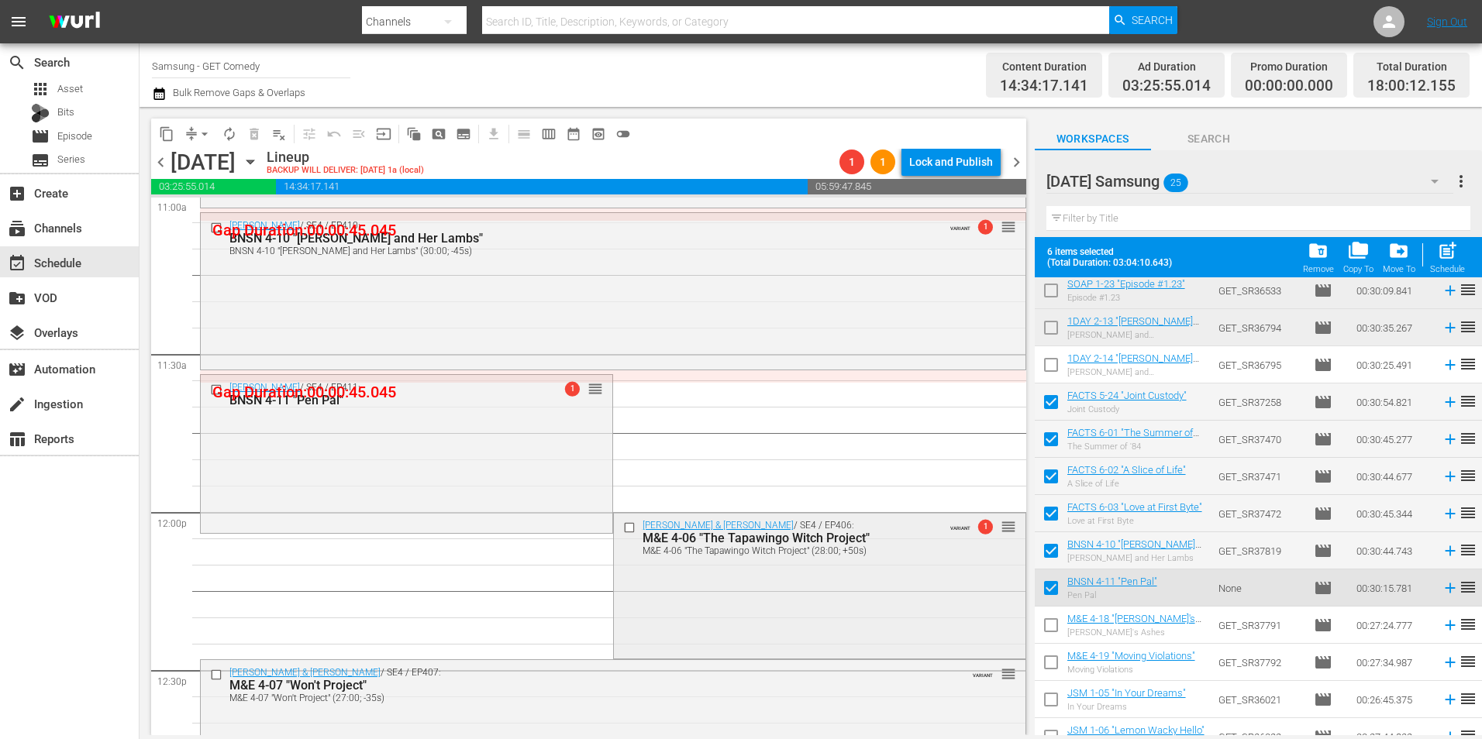
scroll to position [3565, 0]
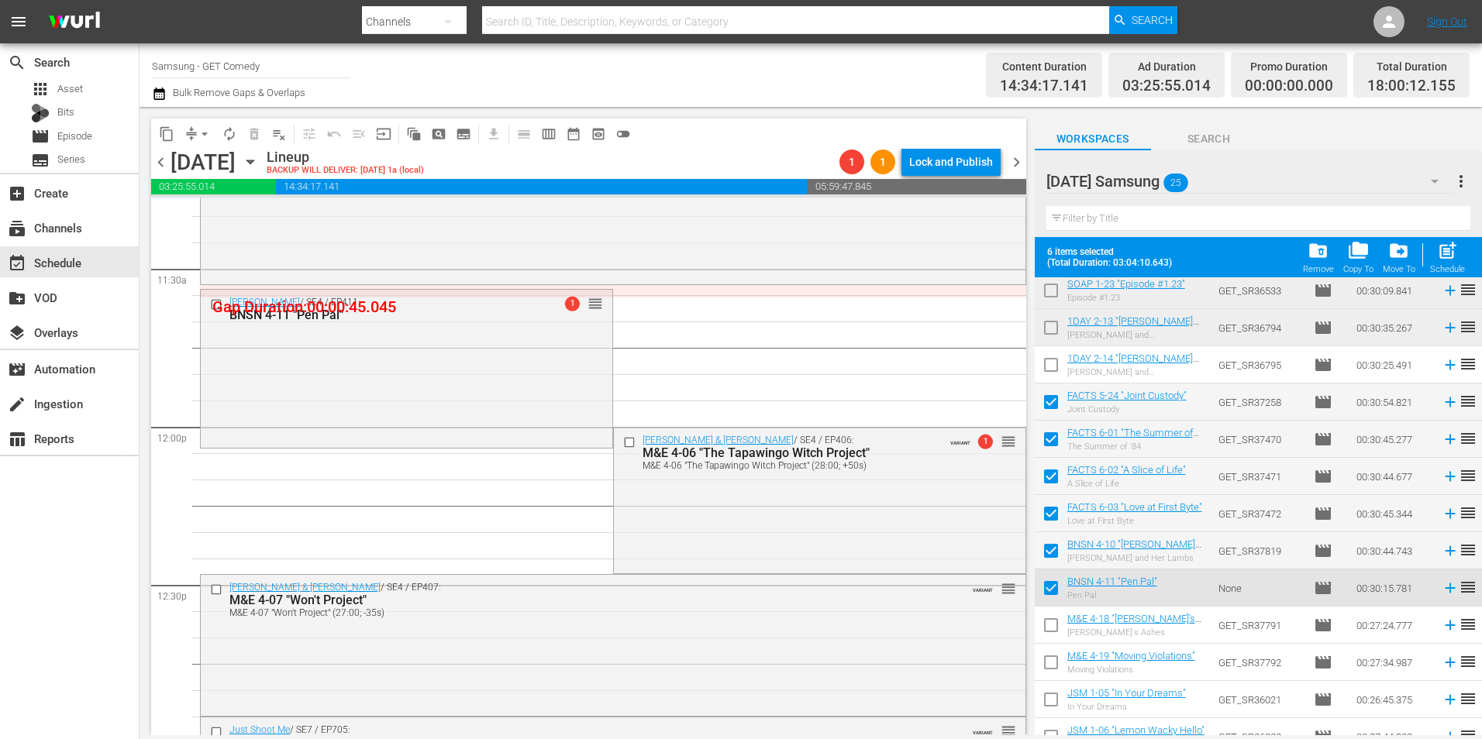
drag, startPoint x: 460, startPoint y: 367, endPoint x: 465, endPoint y: 384, distance: 17.2
click at [460, 367] on div "Benson / SE4 / EP411: BNSN 4-11 "Pen Pal" 1 reorder" at bounding box center [407, 367] width 412 height 155
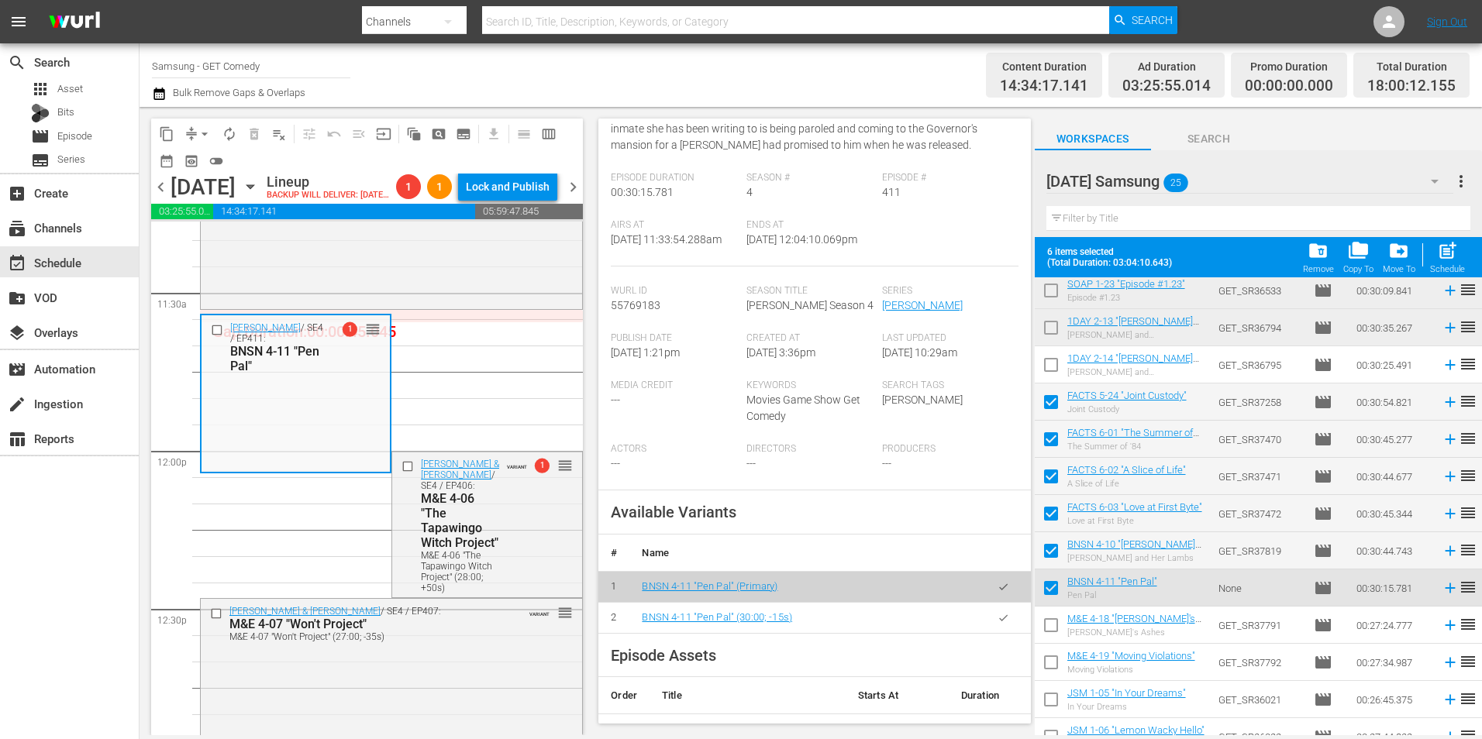
scroll to position [310, 0]
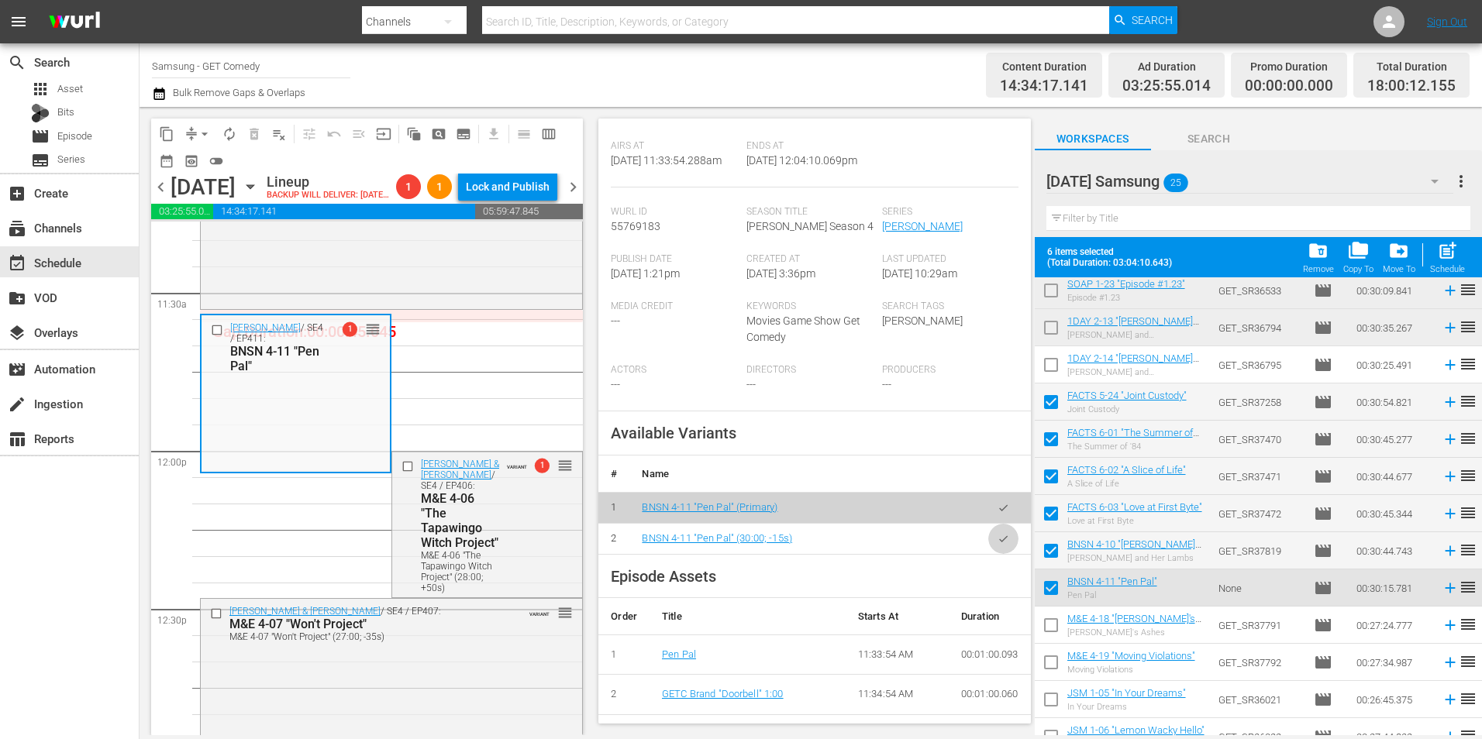
click at [989, 546] on body "menu Search By Channels Search ID, Title, Description, Keywords, or Category Se…" at bounding box center [741, 369] width 1482 height 739
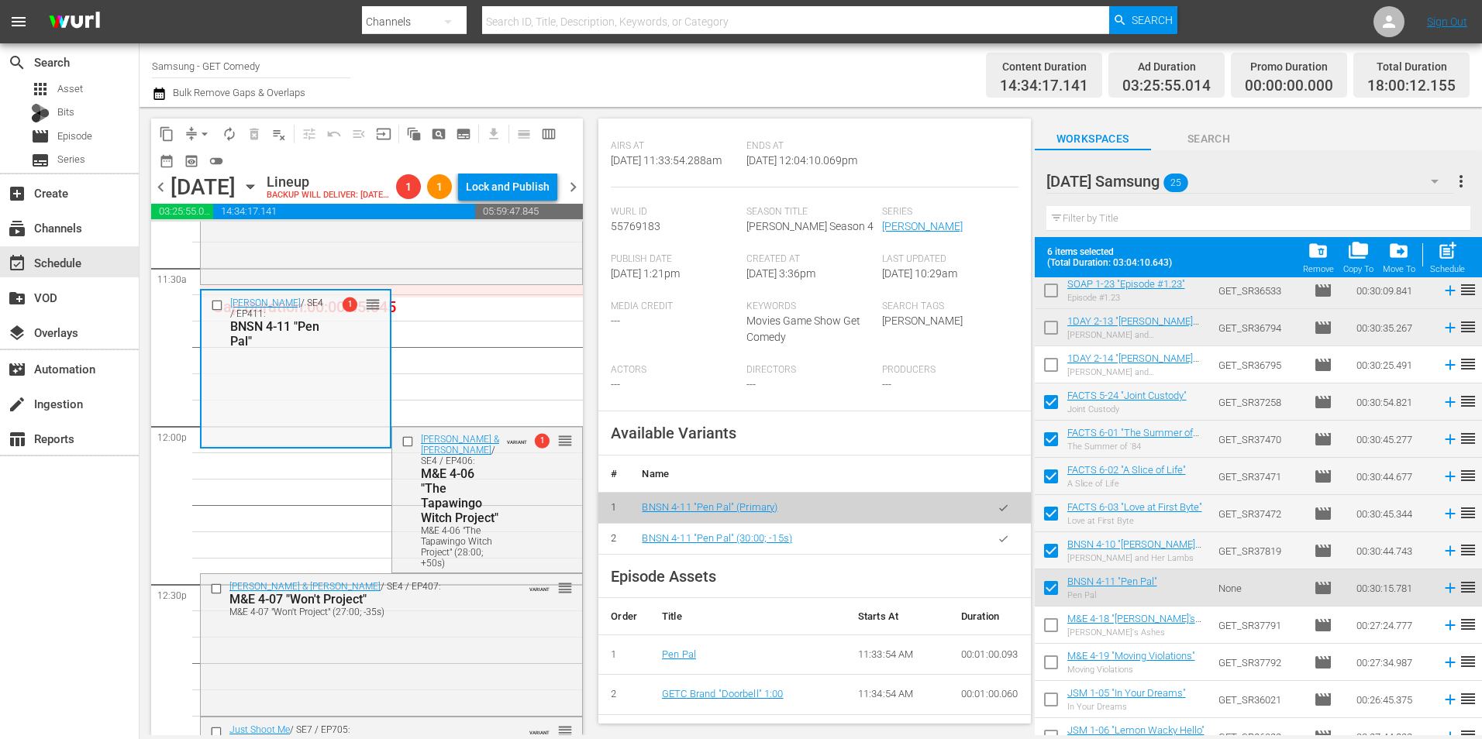
scroll to position [3565, 0]
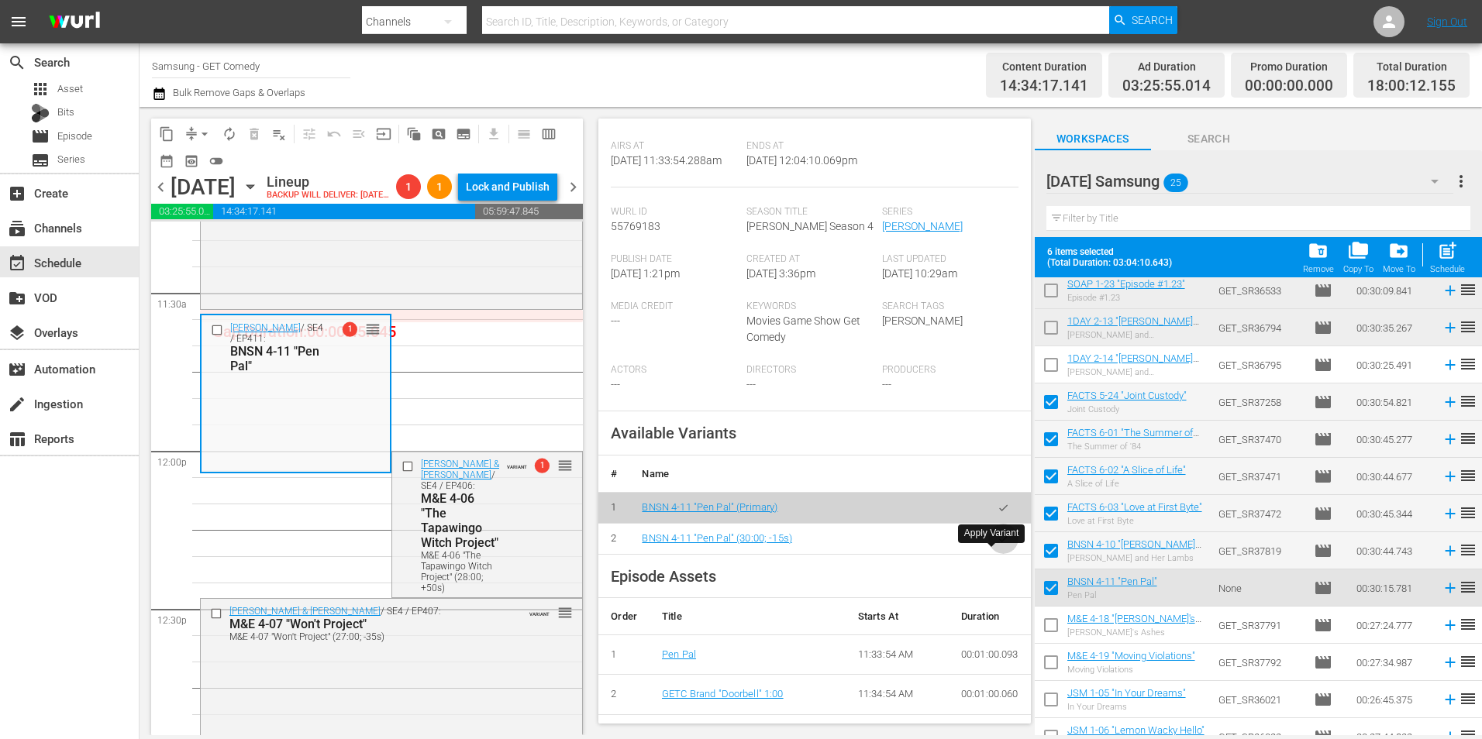
click at [997, 545] on icon "button" at bounding box center [1003, 539] width 12 height 12
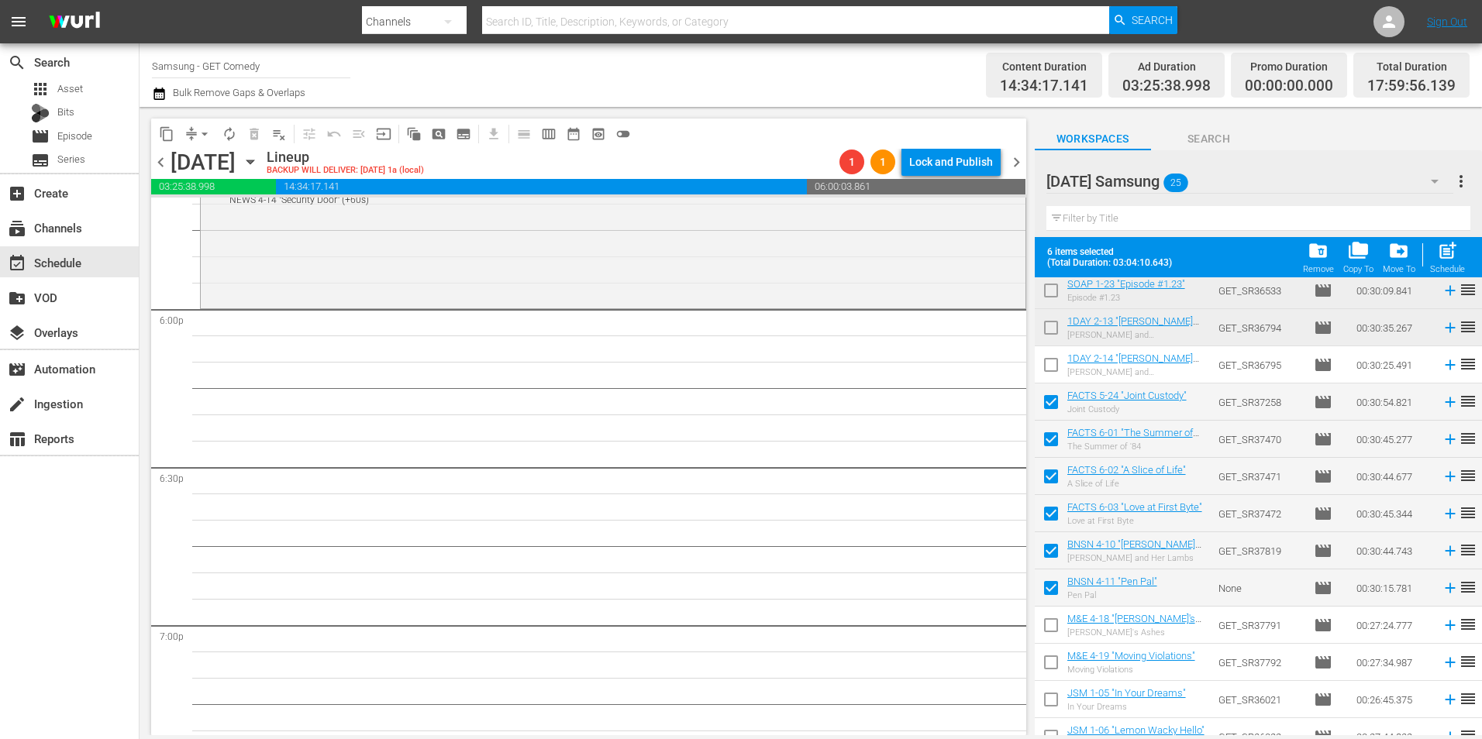
scroll to position [0, 0]
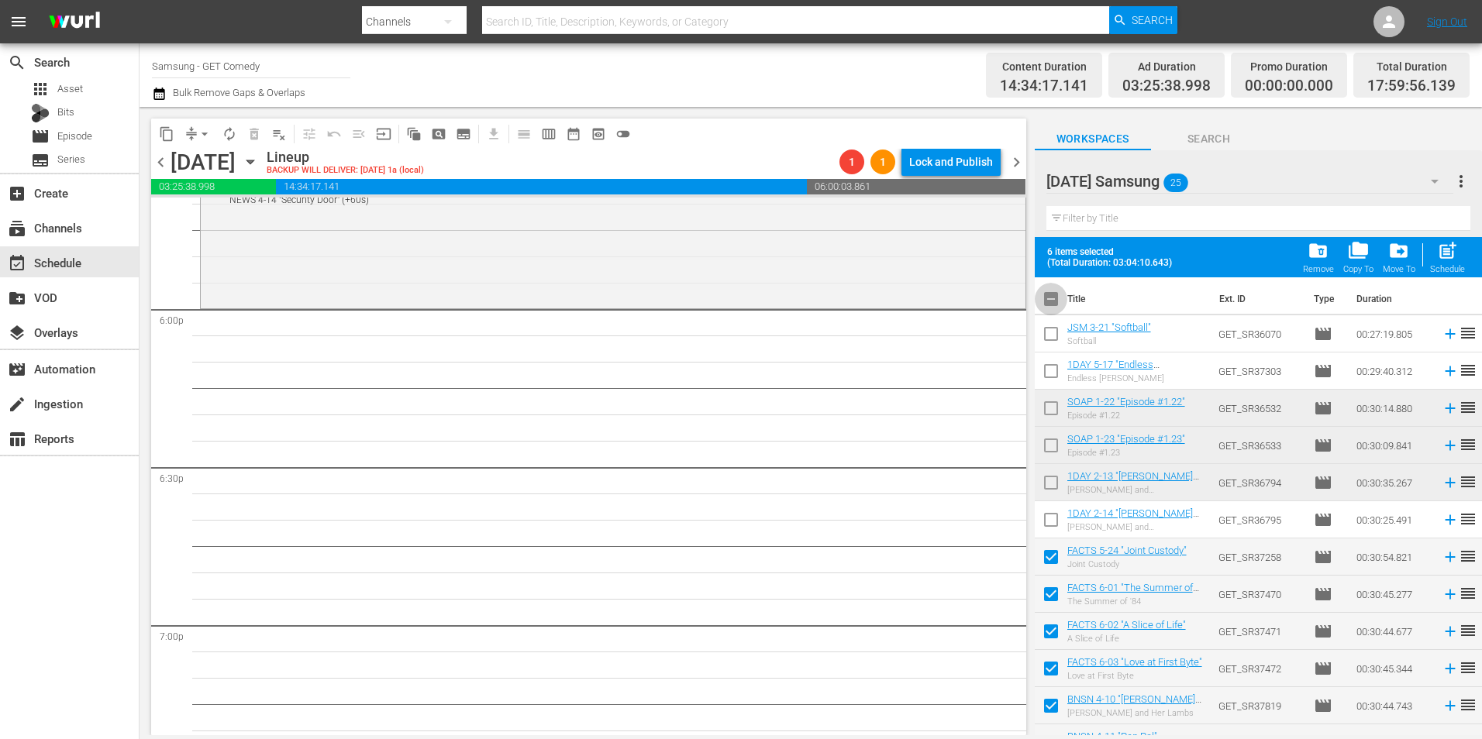
click at [1052, 295] on input "checkbox" at bounding box center [1051, 302] width 33 height 33
checkbox input "true"
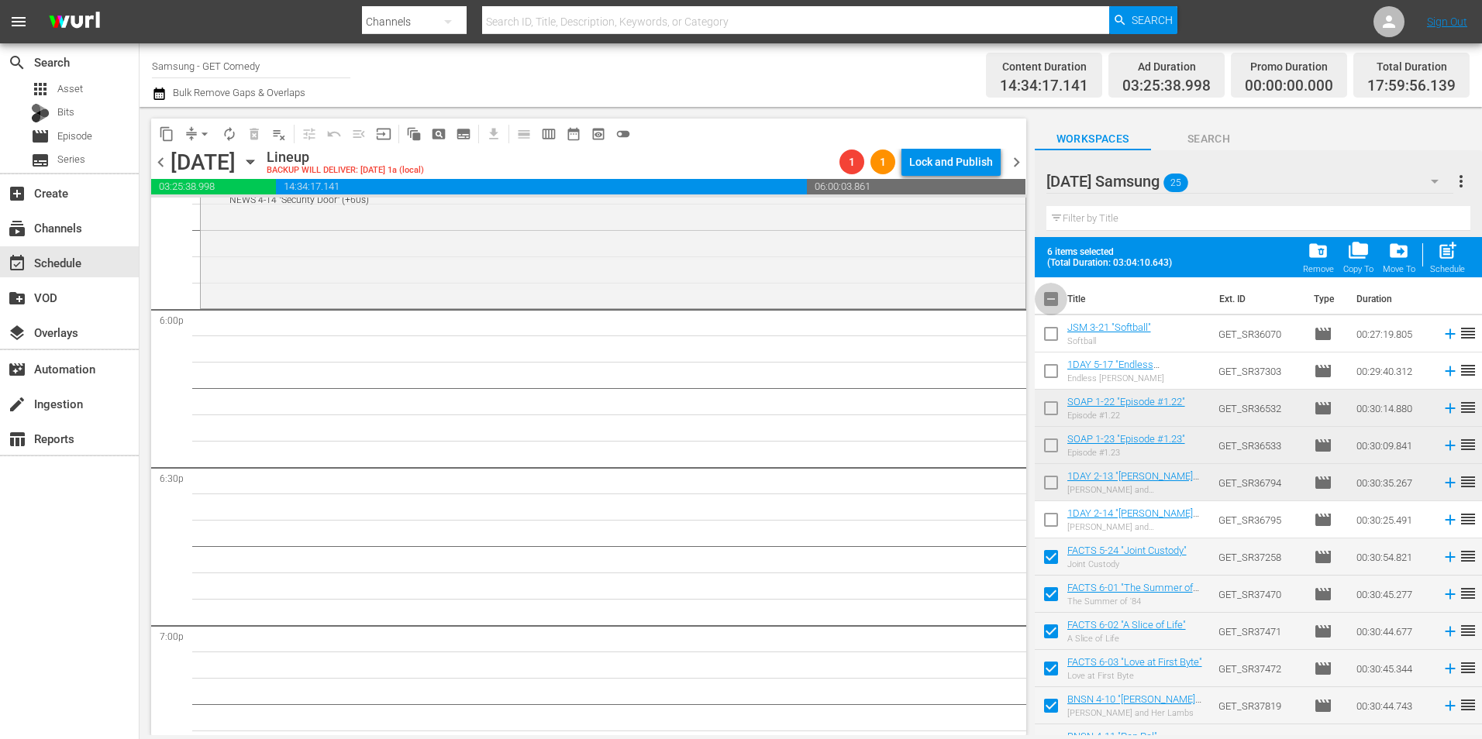
checkbox input "true"
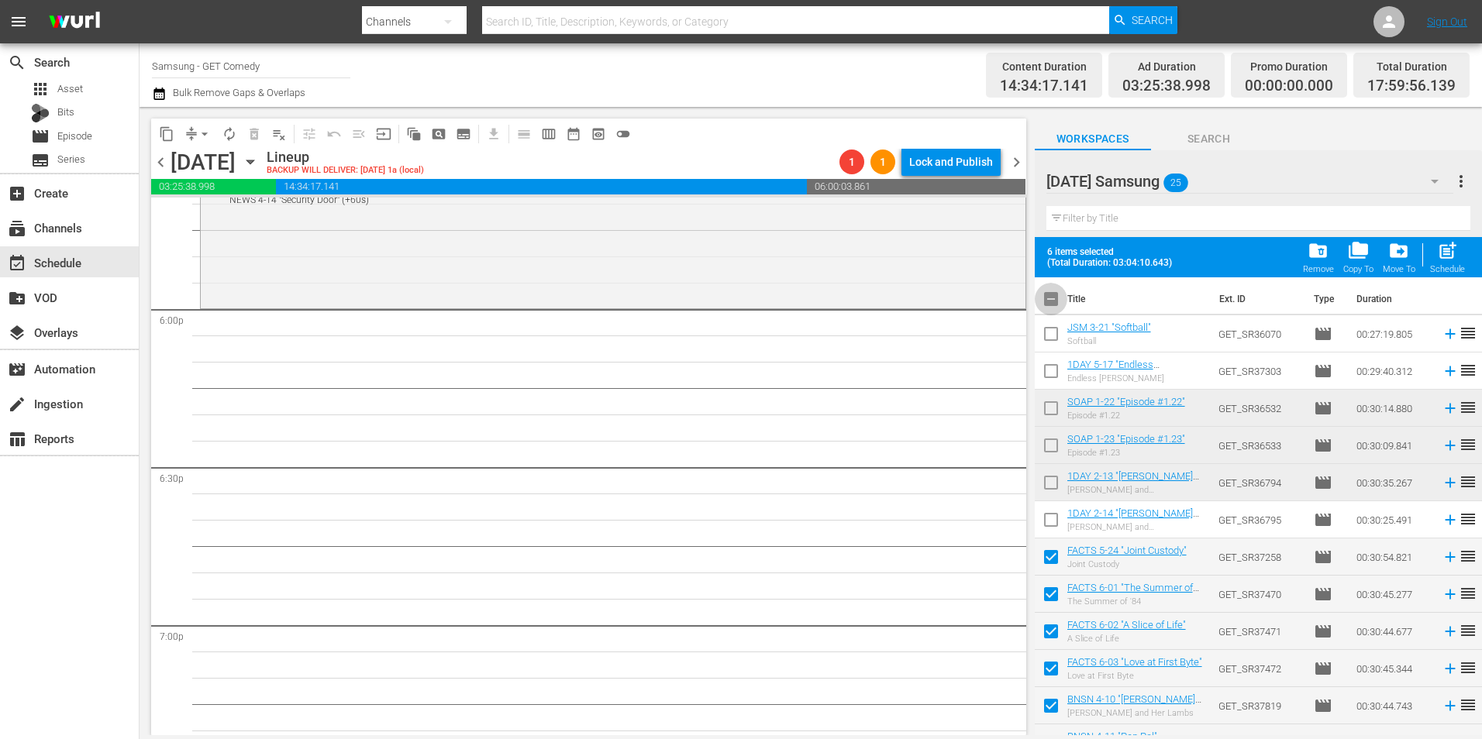
checkbox input "true"
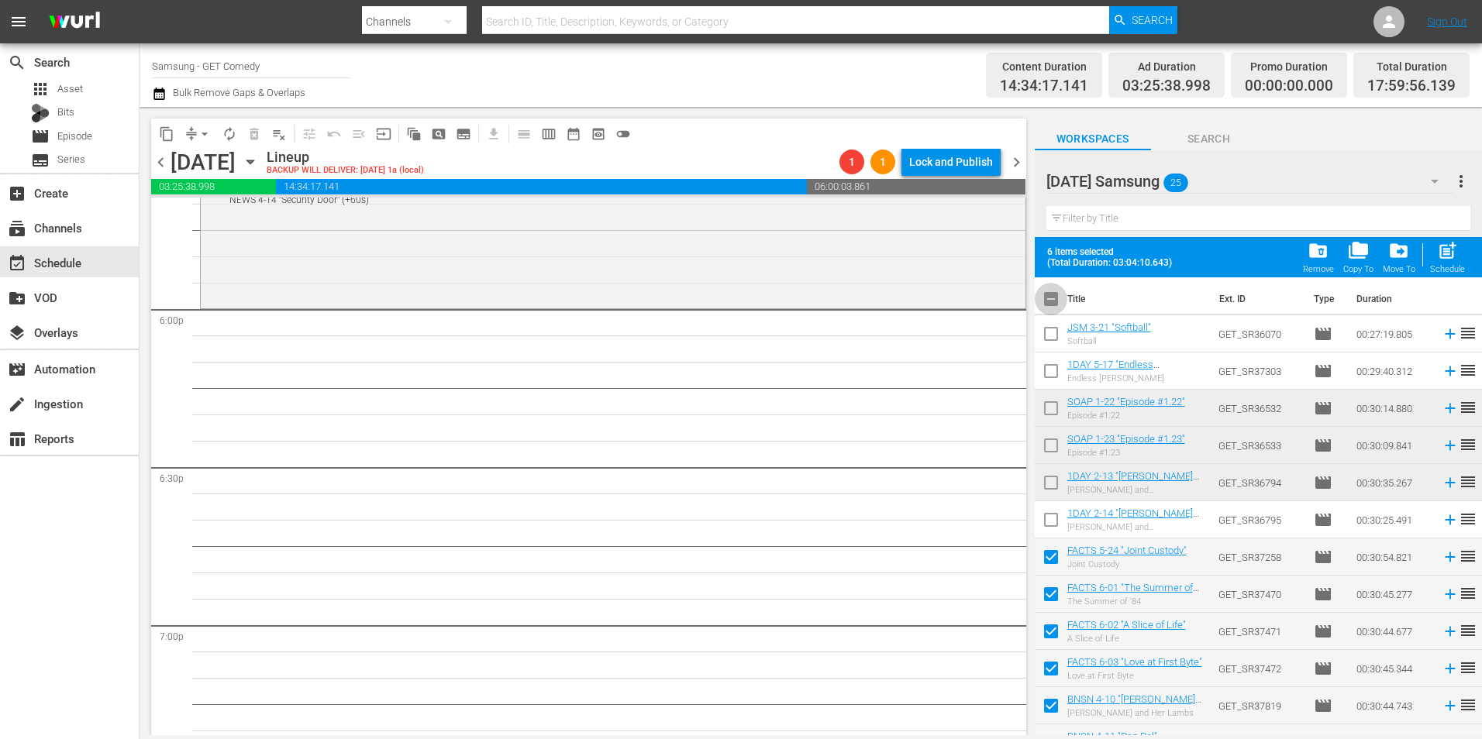
checkbox input "true"
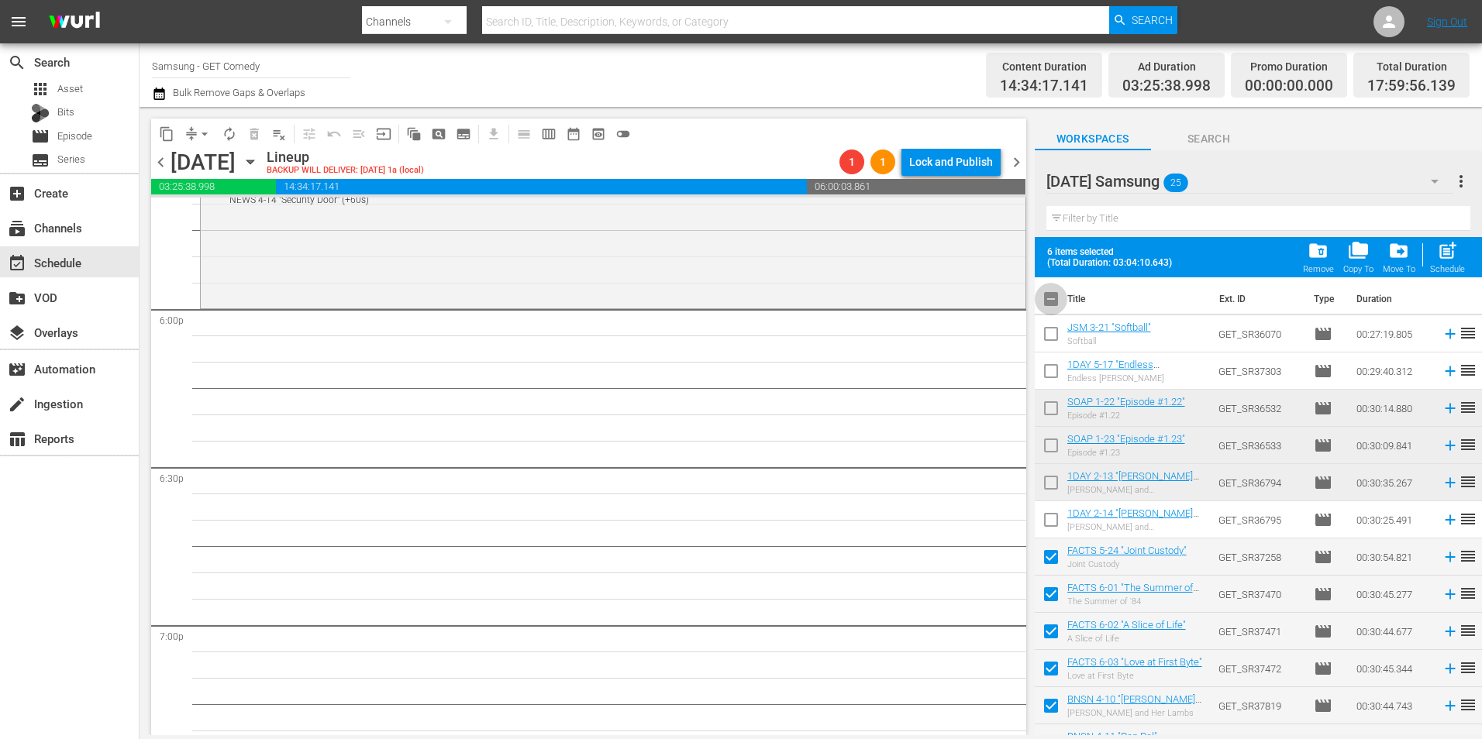
checkbox input "true"
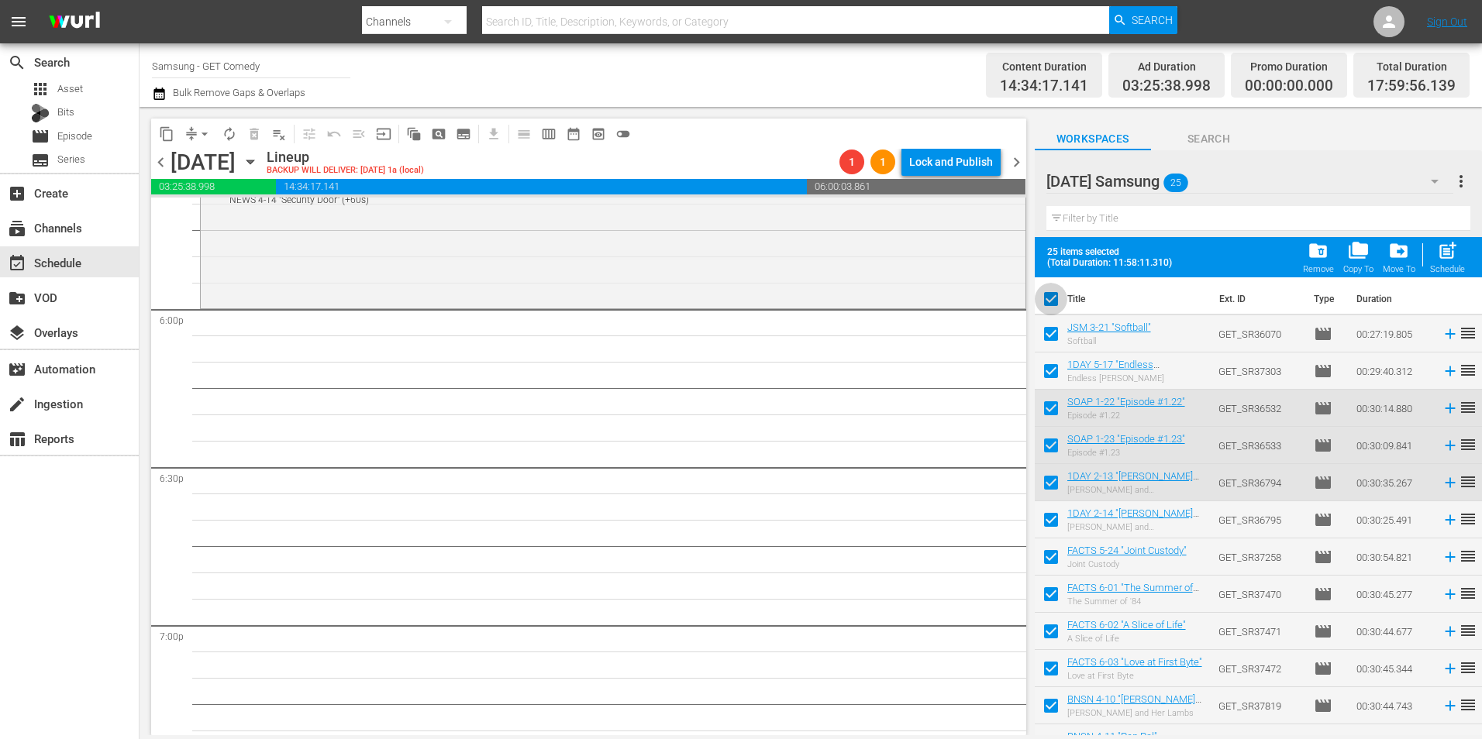
click at [1052, 295] on input "checkbox" at bounding box center [1051, 302] width 33 height 33
checkbox input "false"
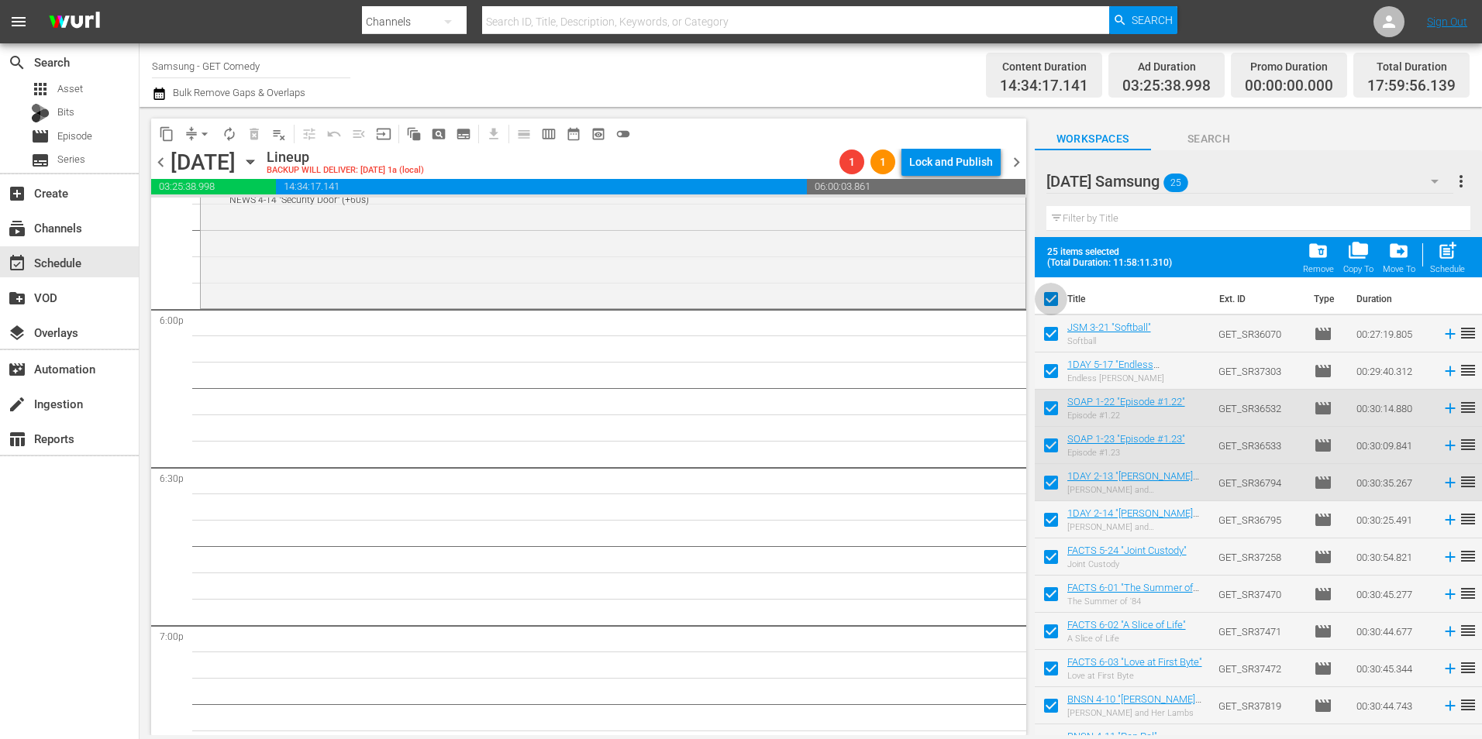
checkbox input "false"
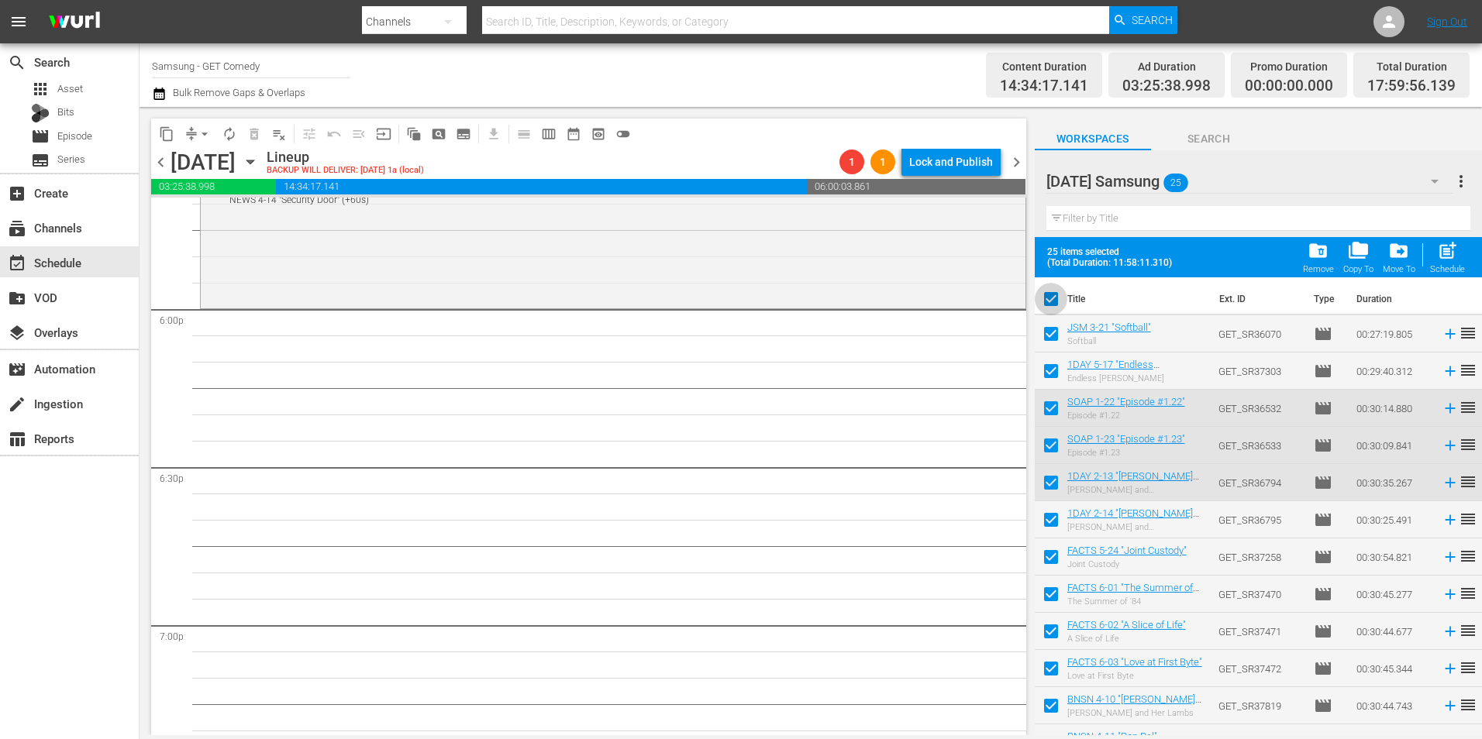
checkbox input "false"
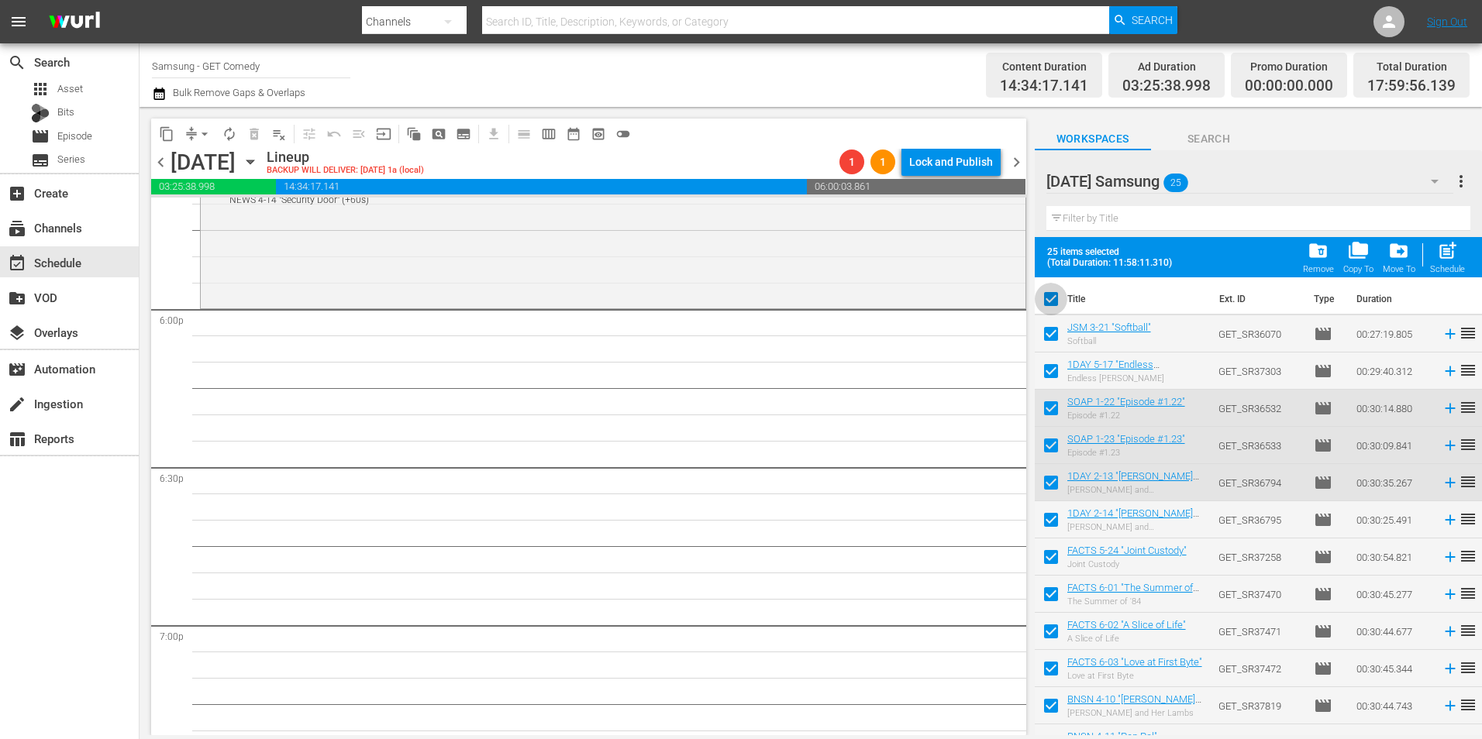
checkbox input "false"
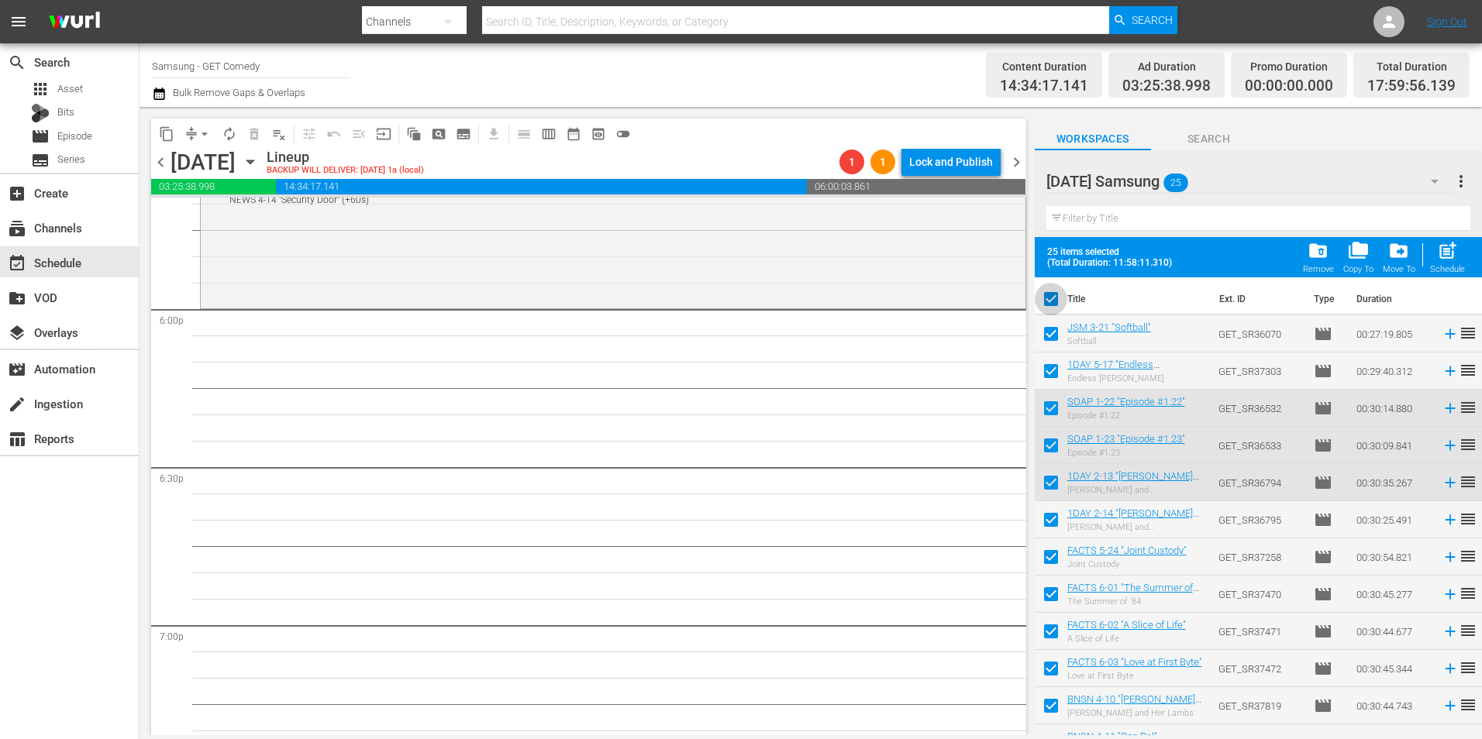
checkbox input "false"
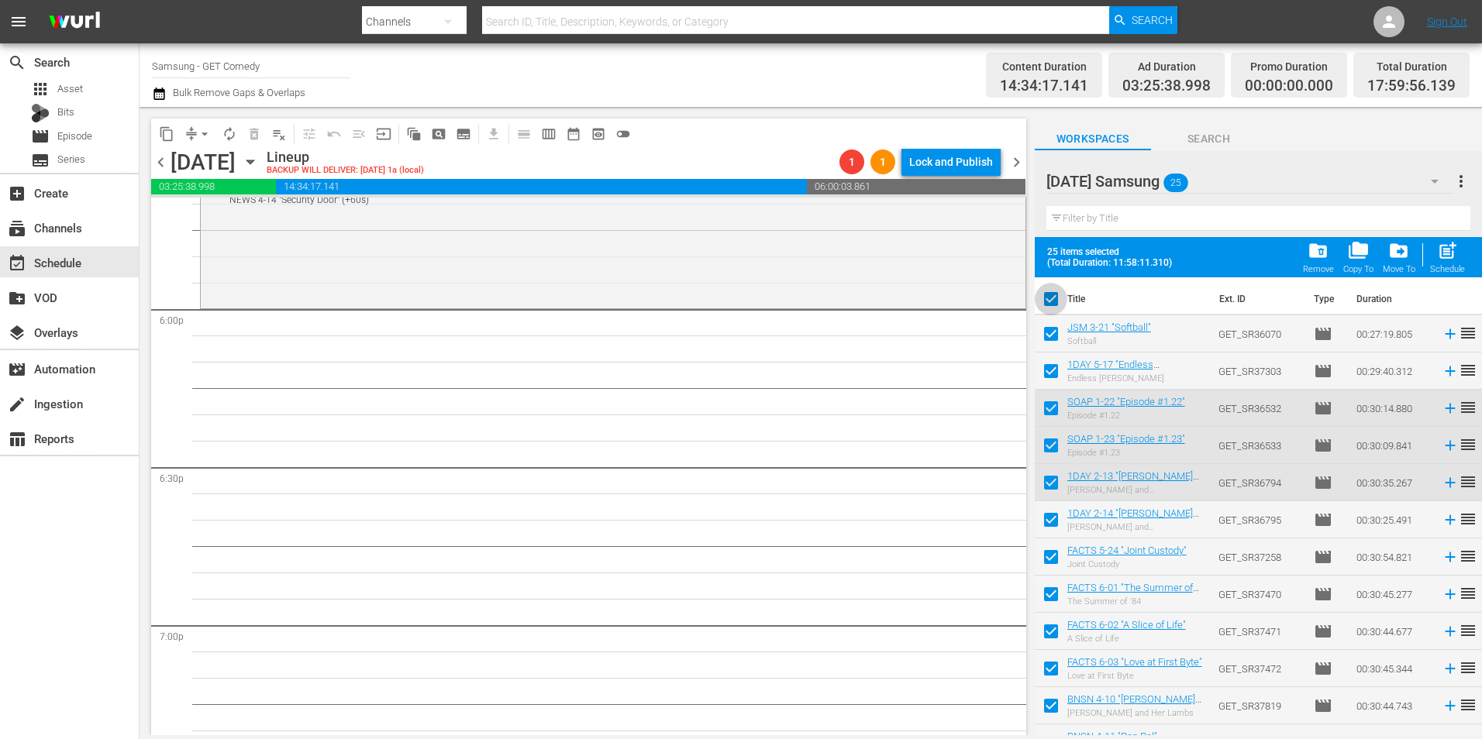
checkbox input "false"
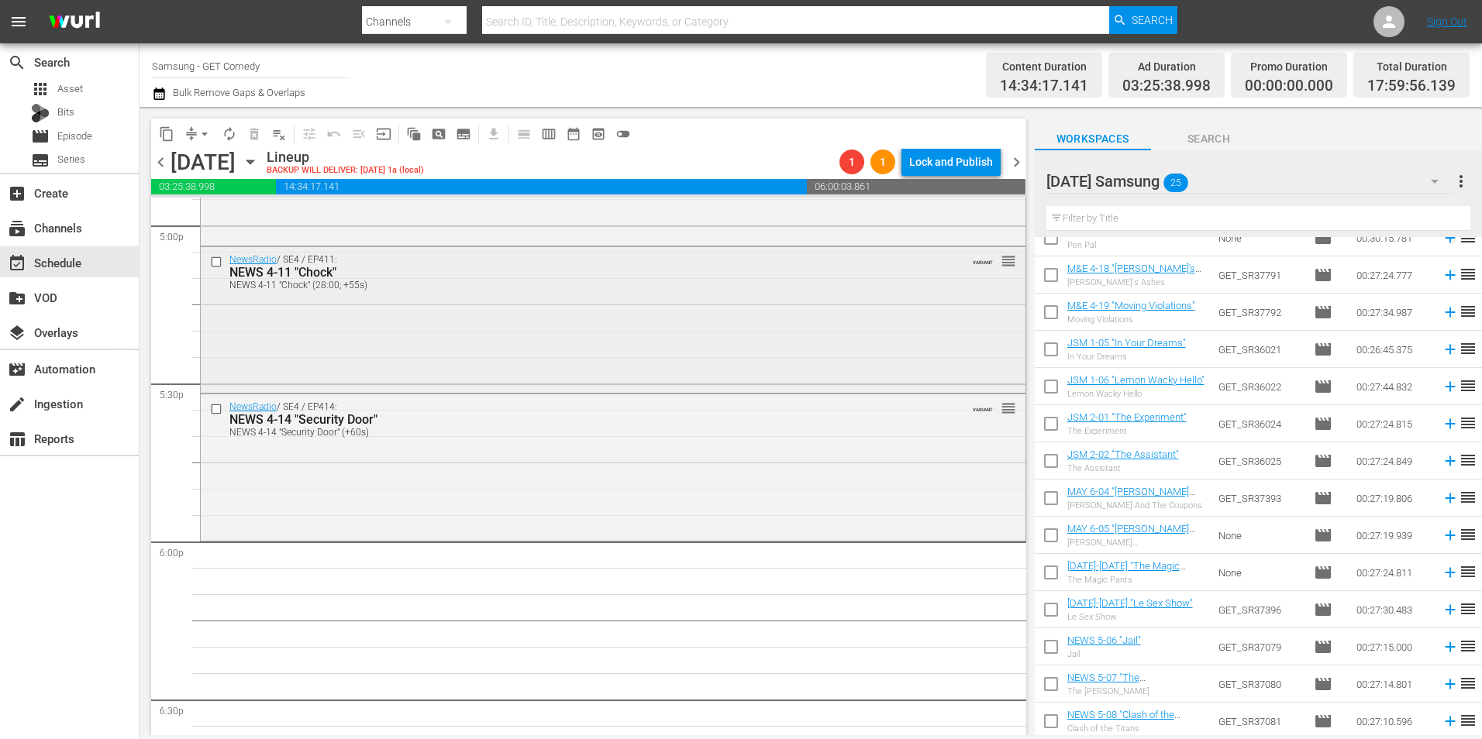
scroll to position [5658, 0]
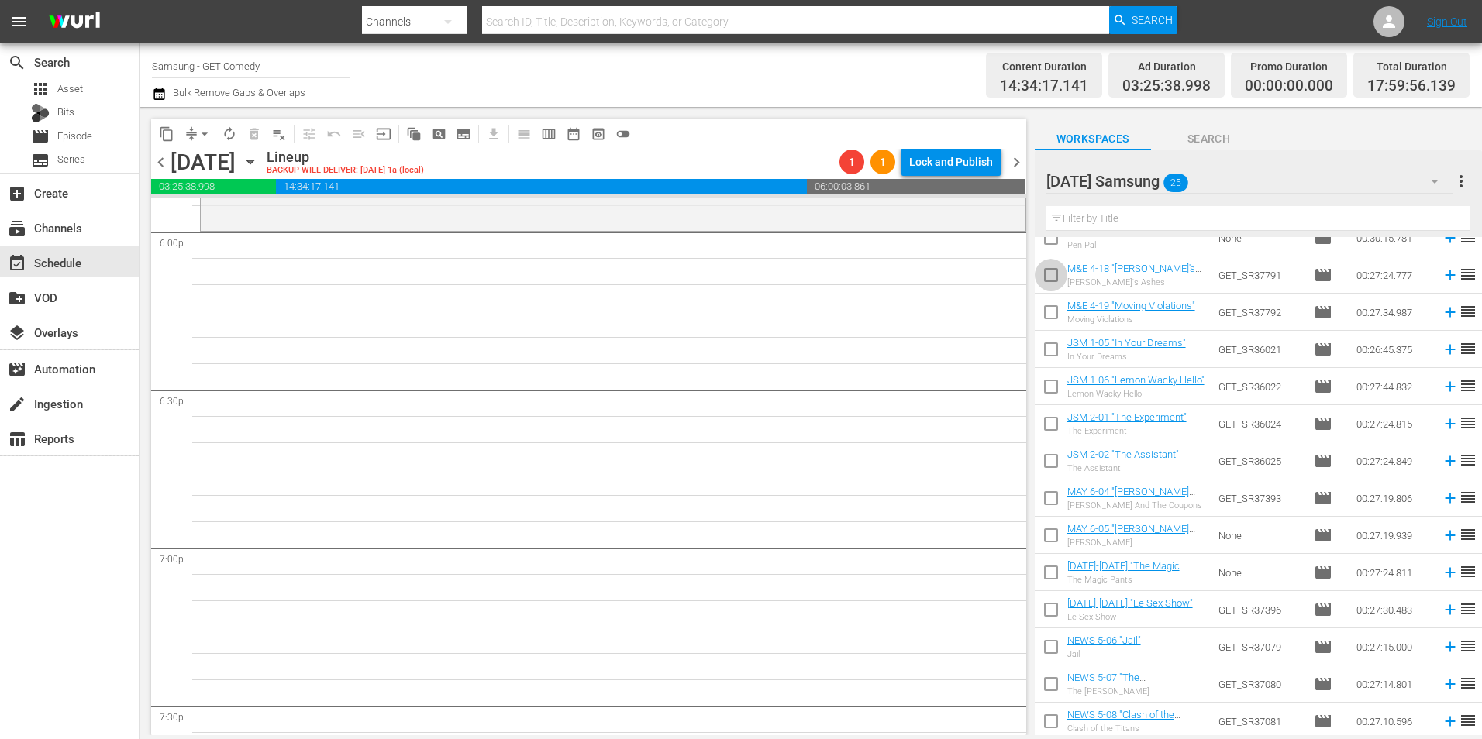
drag, startPoint x: 1052, startPoint y: 278, endPoint x: 1052, endPoint y: 318, distance: 39.5
click at [1052, 278] on input "checkbox" at bounding box center [1051, 278] width 33 height 33
checkbox input "true"
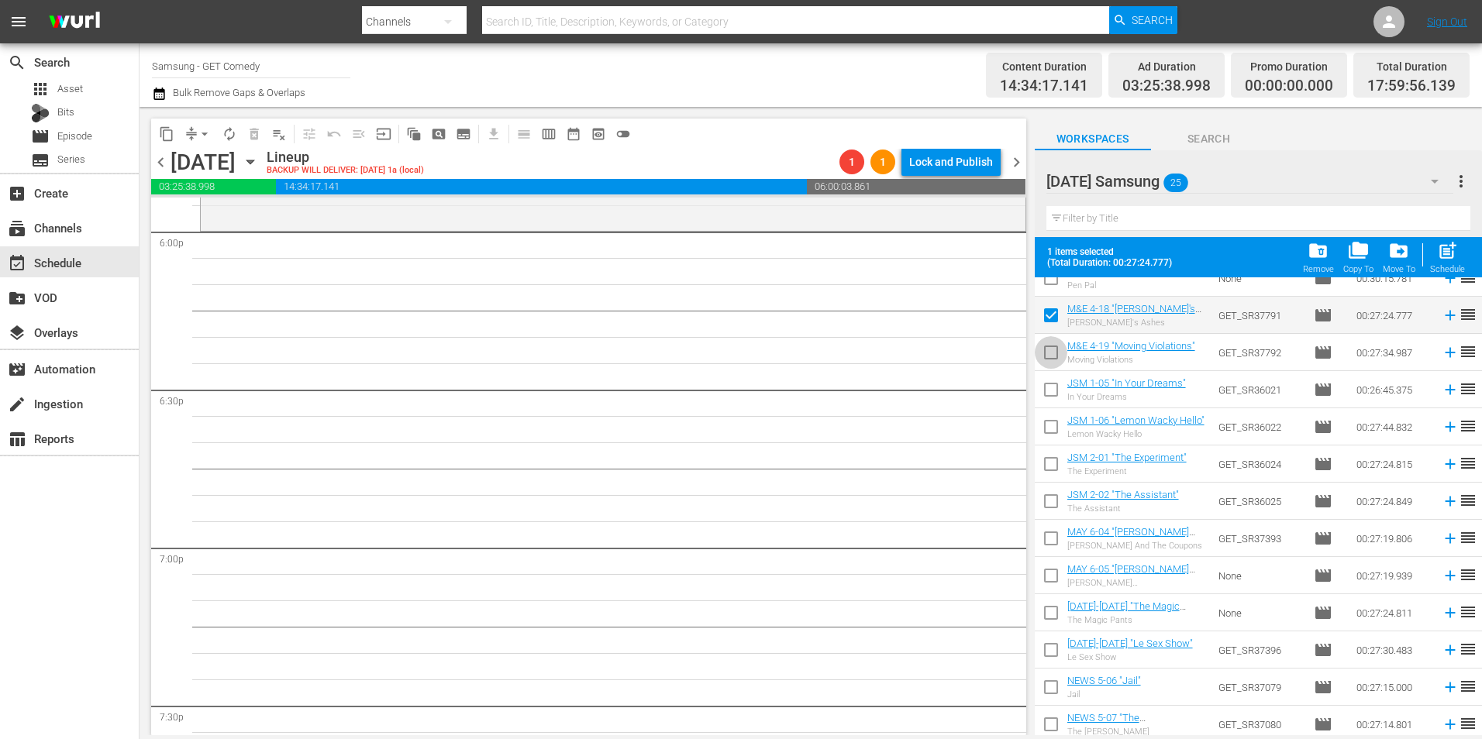
click at [1049, 362] on input "checkbox" at bounding box center [1051, 355] width 33 height 33
checkbox input "true"
click at [1052, 384] on input "checkbox" at bounding box center [1051, 393] width 33 height 33
checkbox input "true"
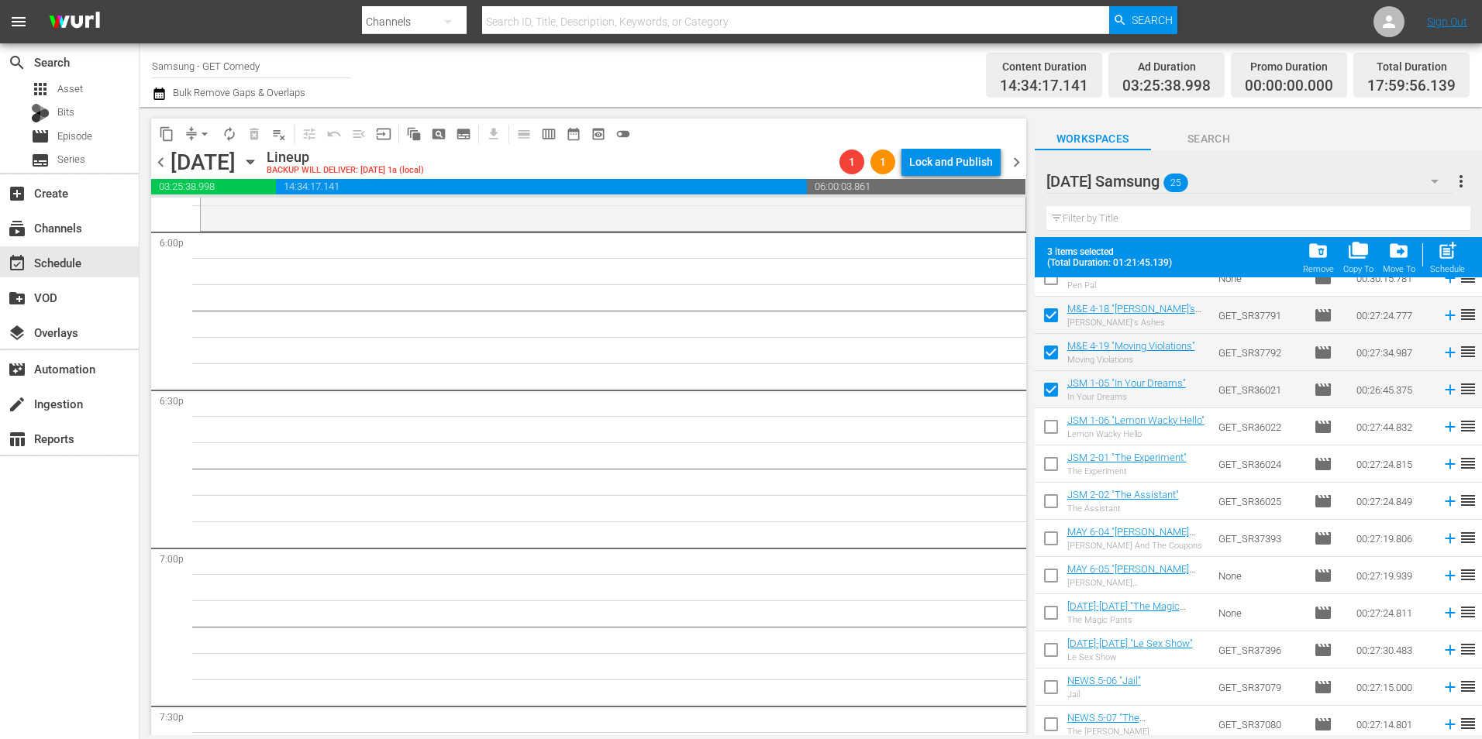
click at [1046, 429] on input "checkbox" at bounding box center [1051, 430] width 33 height 33
checkbox input "true"
click at [1056, 468] on input "checkbox" at bounding box center [1051, 467] width 33 height 33
checkbox input "true"
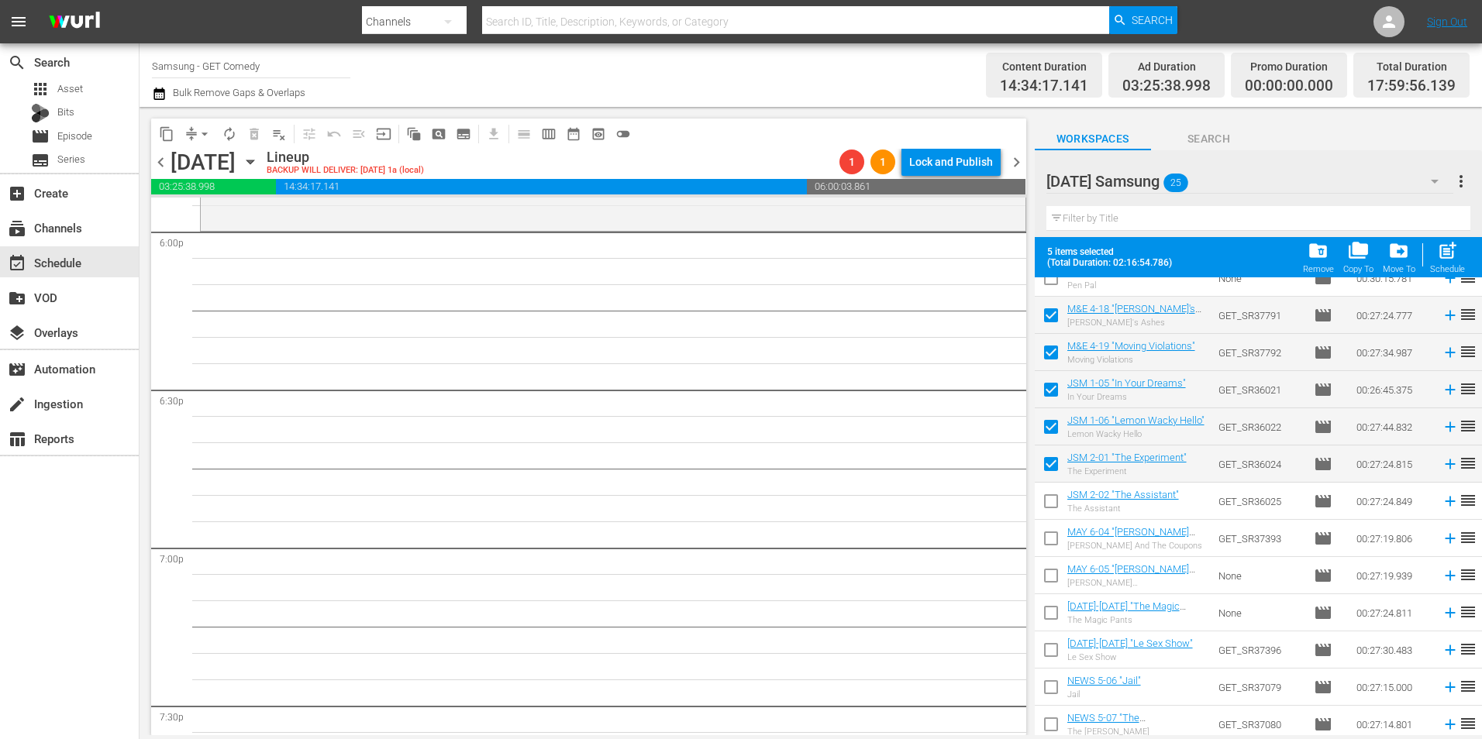
click at [1051, 505] on input "checkbox" at bounding box center [1051, 504] width 33 height 33
checkbox input "true"
click at [1053, 536] on input "checkbox" at bounding box center [1051, 541] width 33 height 33
checkbox input "true"
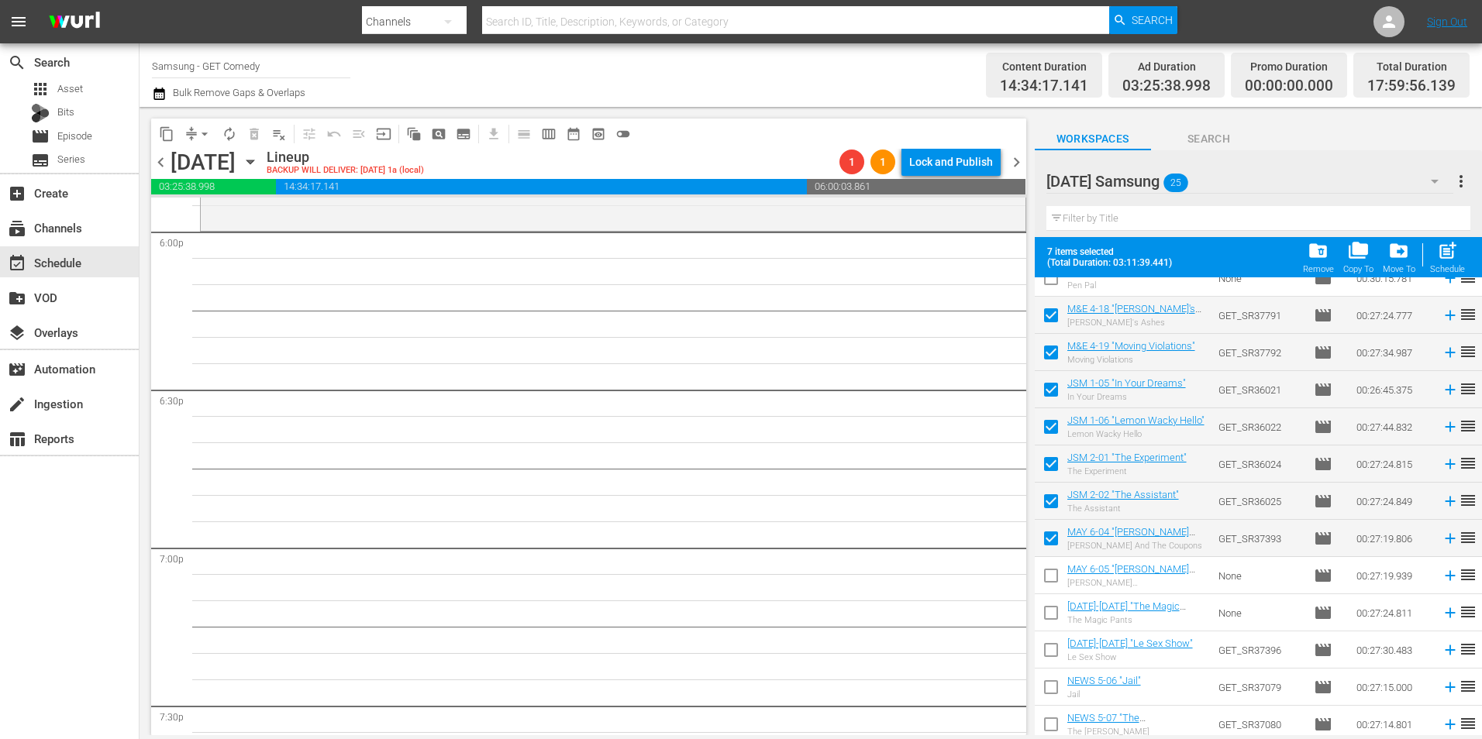
click at [1051, 581] on input "checkbox" at bounding box center [1051, 579] width 33 height 33
checkbox input "true"
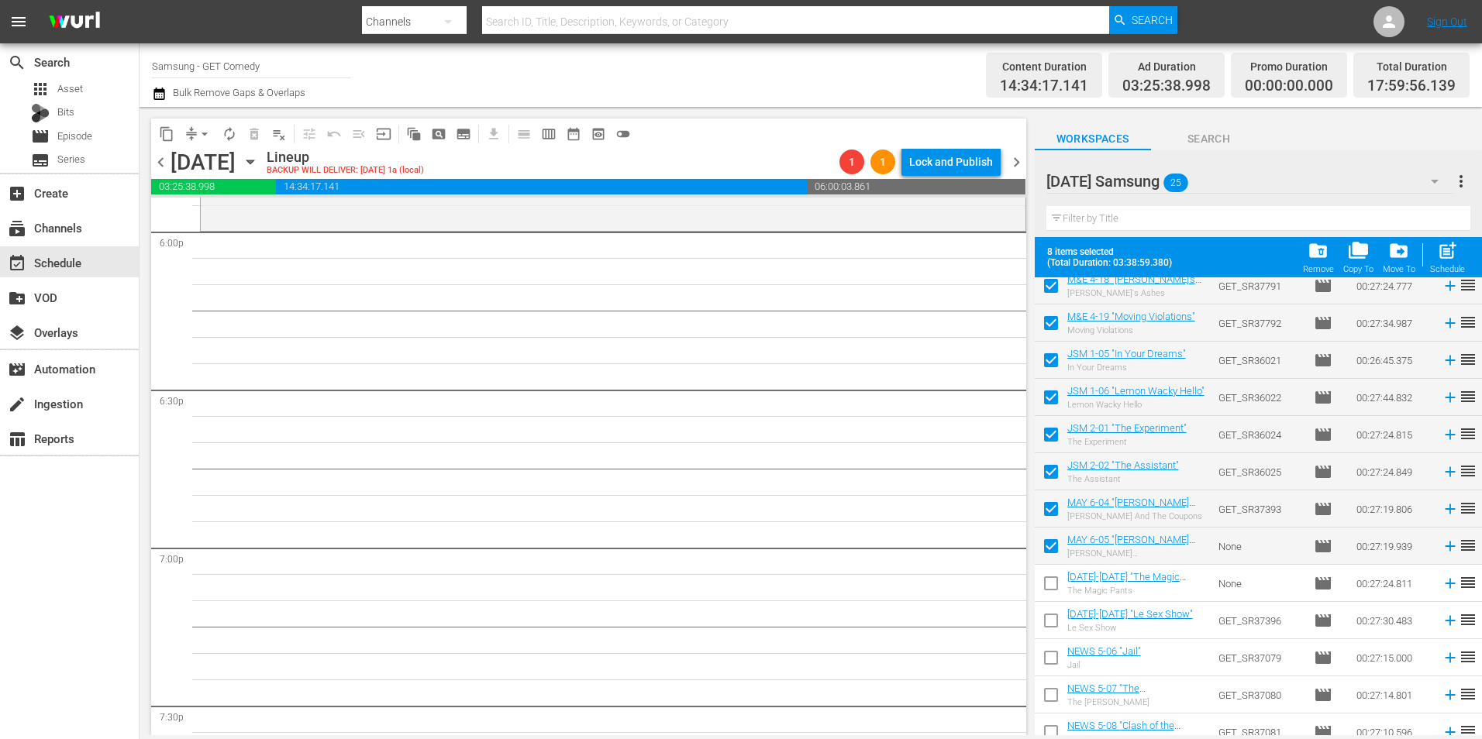
scroll to position [508, 0]
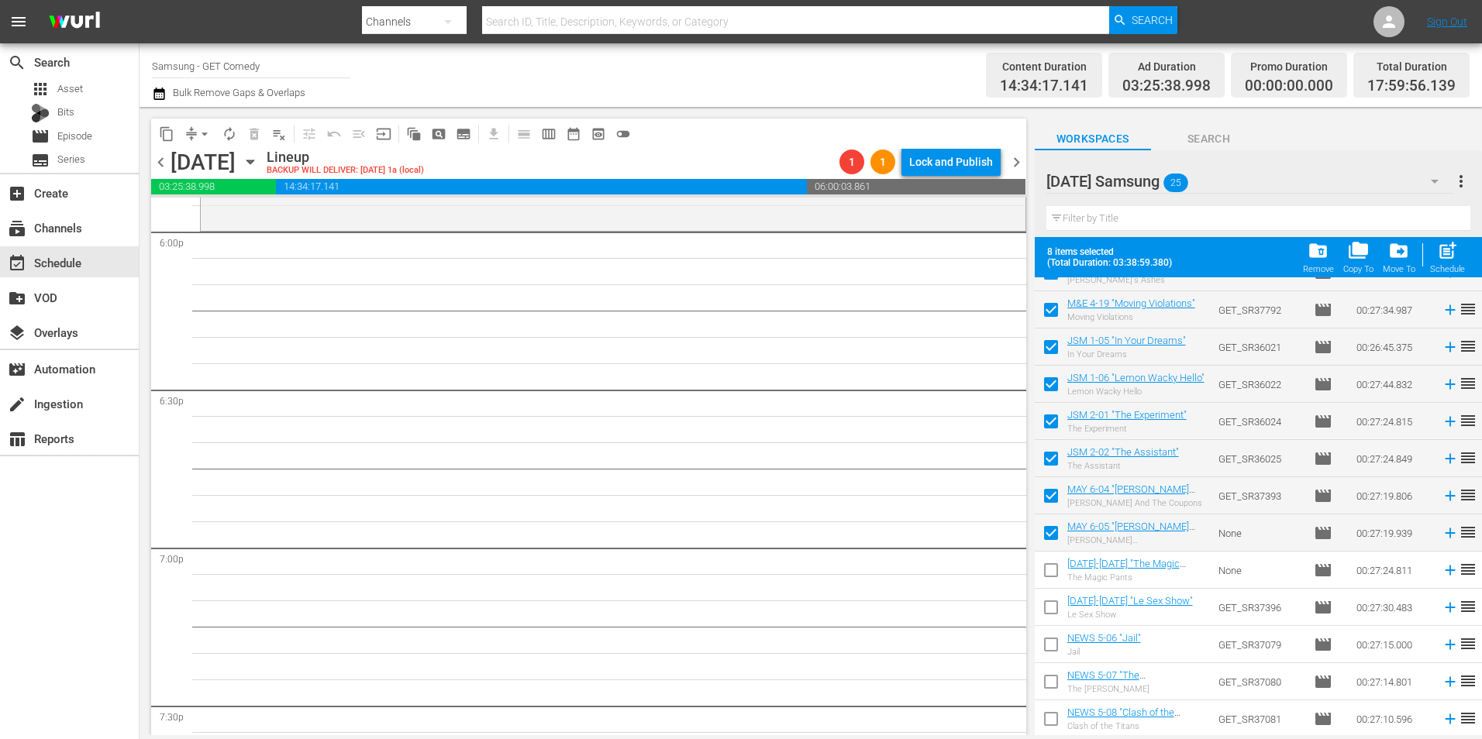
click at [1049, 570] on input "checkbox" at bounding box center [1051, 573] width 33 height 33
checkbox input "true"
click at [1050, 608] on input "checkbox" at bounding box center [1051, 610] width 33 height 33
checkbox input "true"
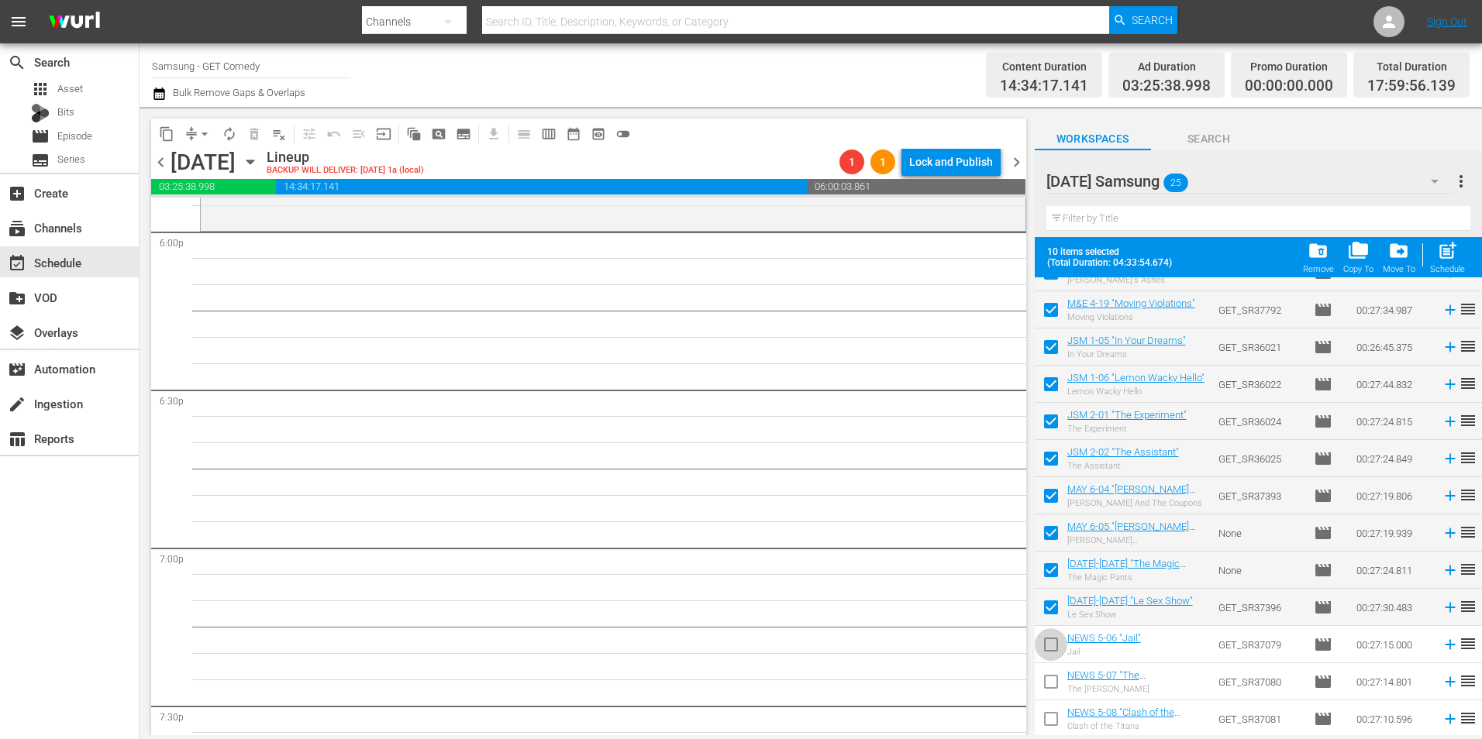
click at [1052, 653] on input "checkbox" at bounding box center [1051, 648] width 33 height 33
checkbox input "true"
click at [1052, 687] on input "checkbox" at bounding box center [1051, 685] width 33 height 33
checkbox input "true"
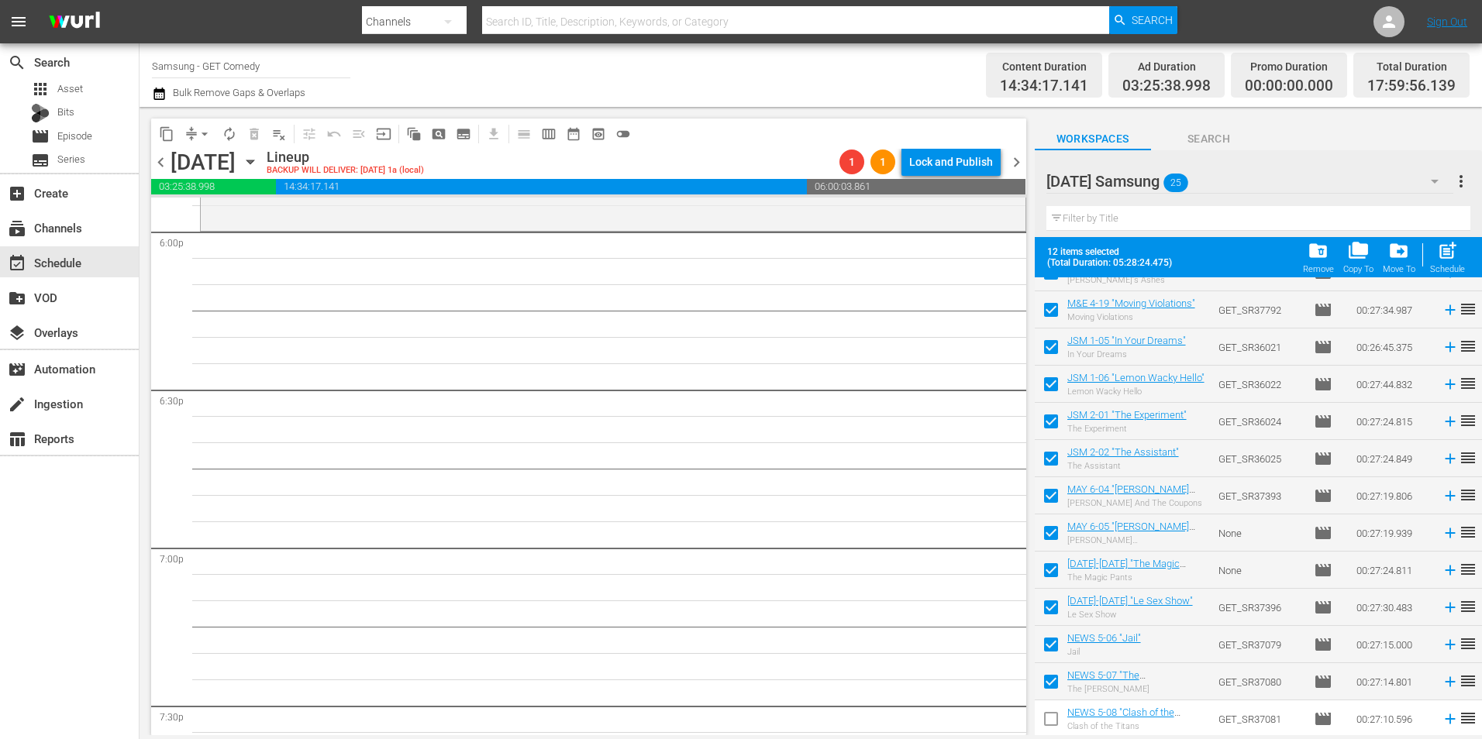
click at [1055, 716] on input "checkbox" at bounding box center [1051, 722] width 33 height 33
checkbox input "true"
